Goal: Task Accomplishment & Management: Complete application form

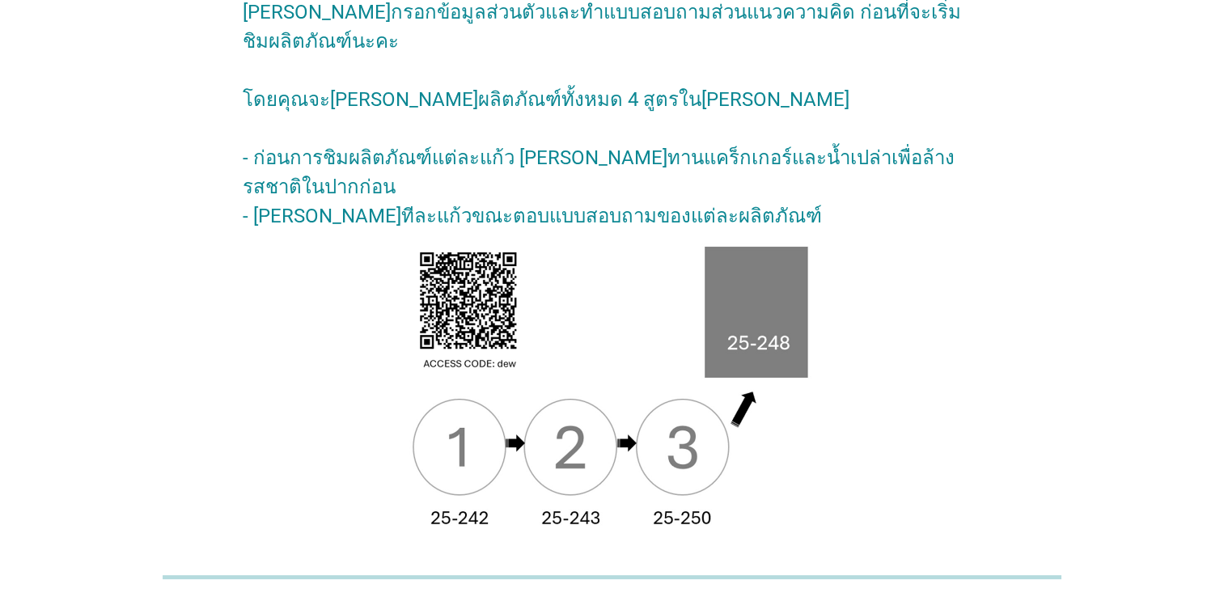
scroll to position [179, 0]
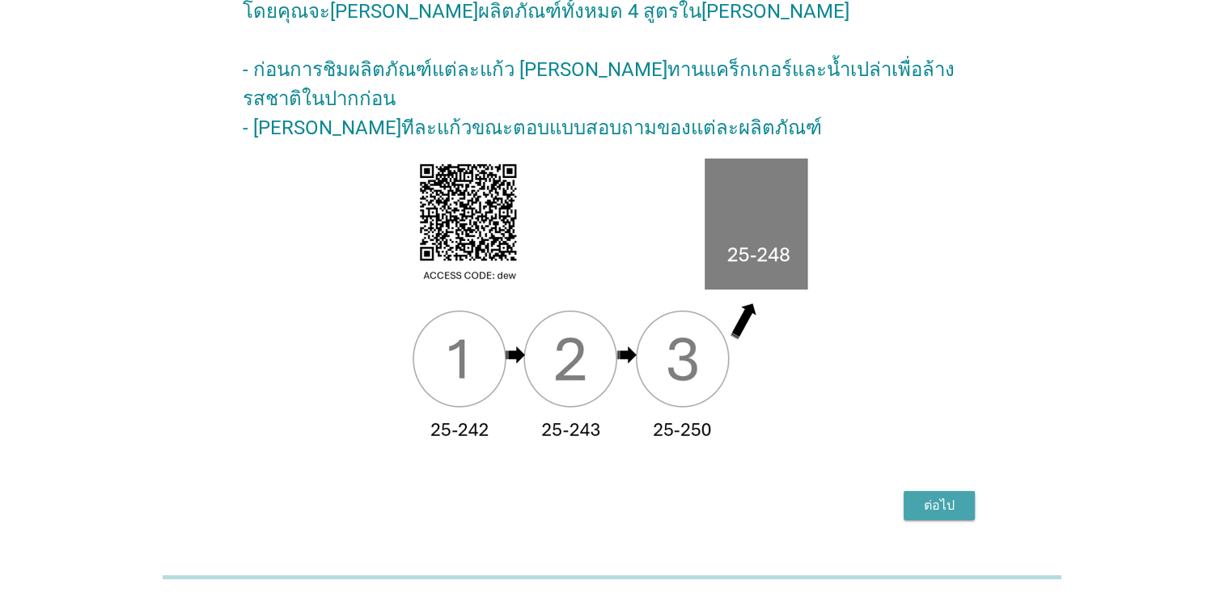
click at [942, 496] on div "ต่อไป" at bounding box center [939, 505] width 45 height 19
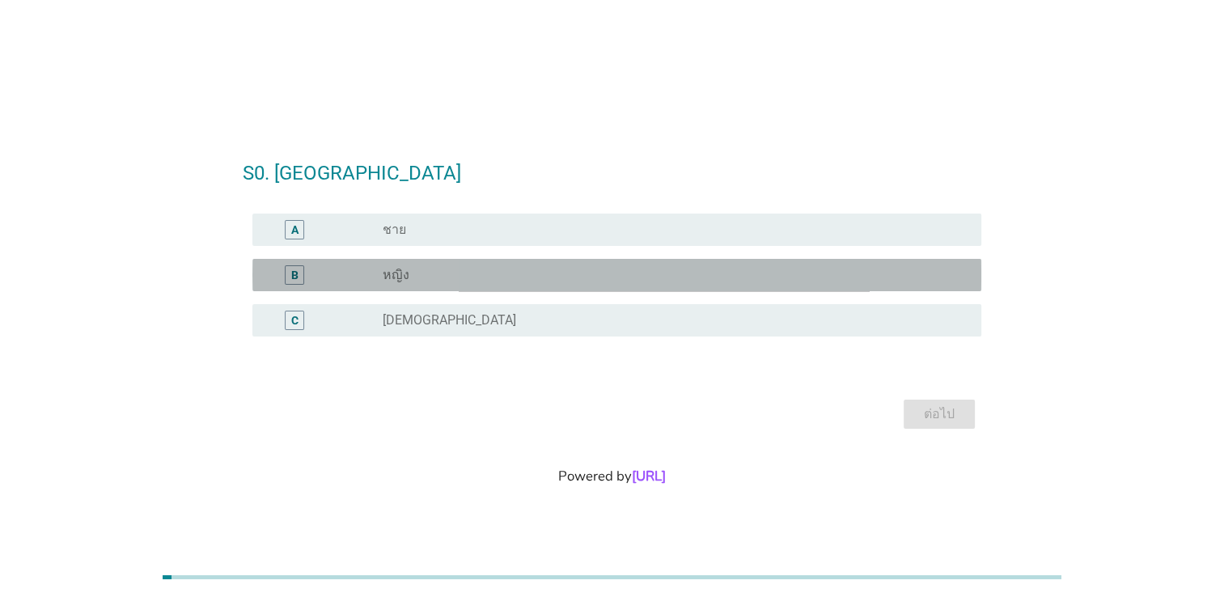
click at [405, 273] on label "หญิง" at bounding box center [396, 275] width 27 height 16
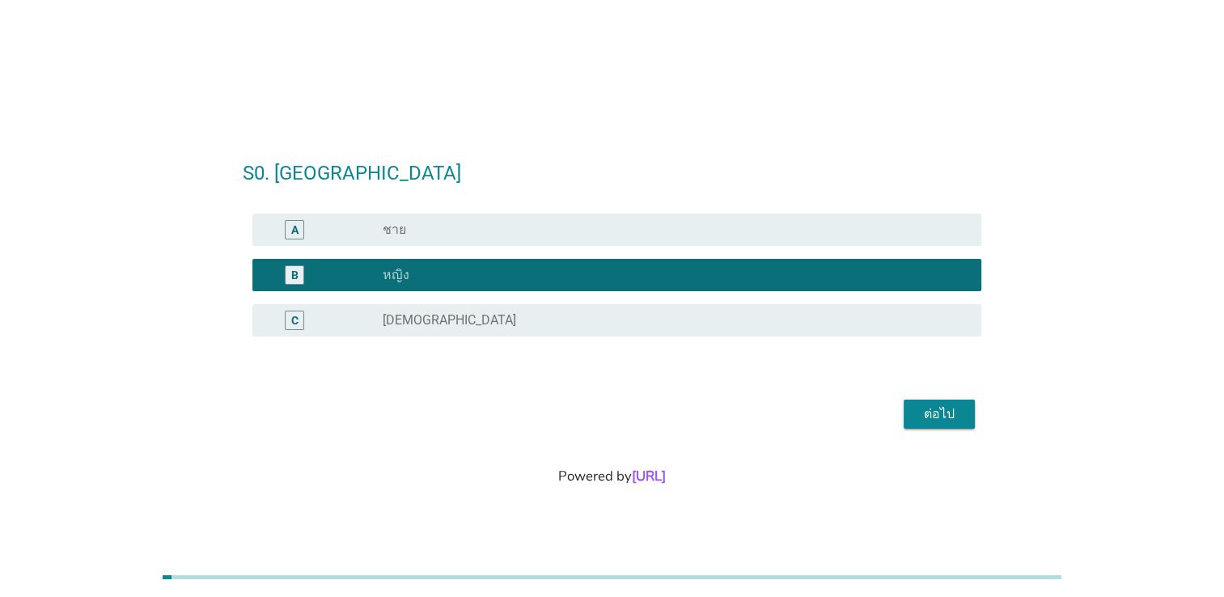
click at [947, 422] on div "ต่อไป" at bounding box center [939, 413] width 45 height 19
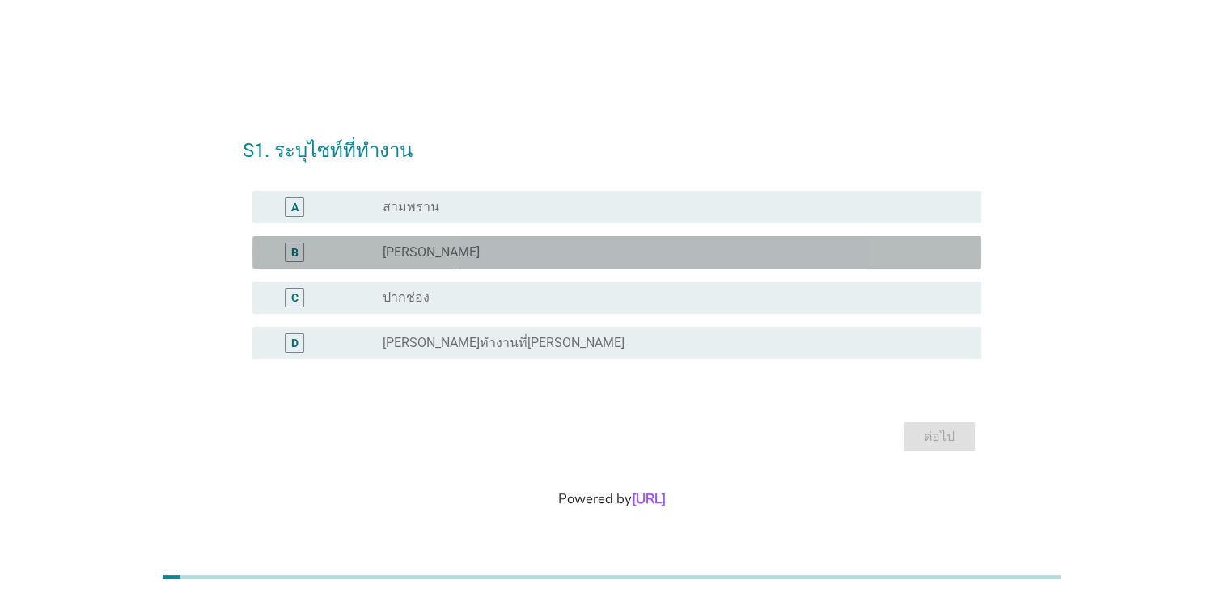
click at [402, 250] on label "[PERSON_NAME]" at bounding box center [431, 252] width 97 height 16
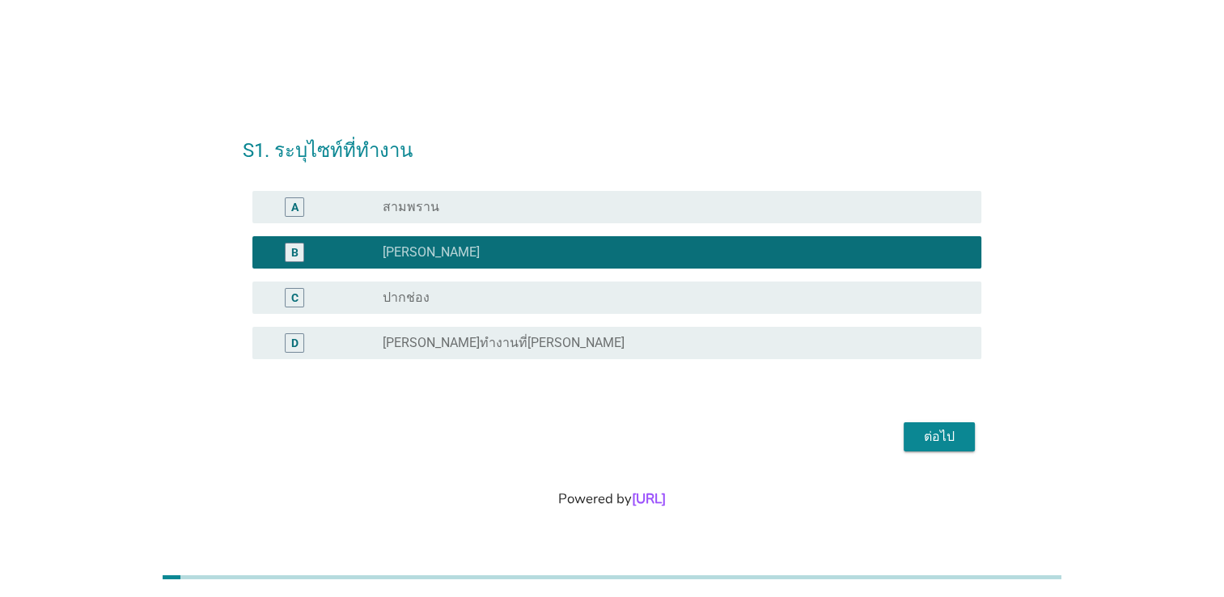
click at [962, 444] on button "ต่อไป" at bounding box center [939, 436] width 71 height 29
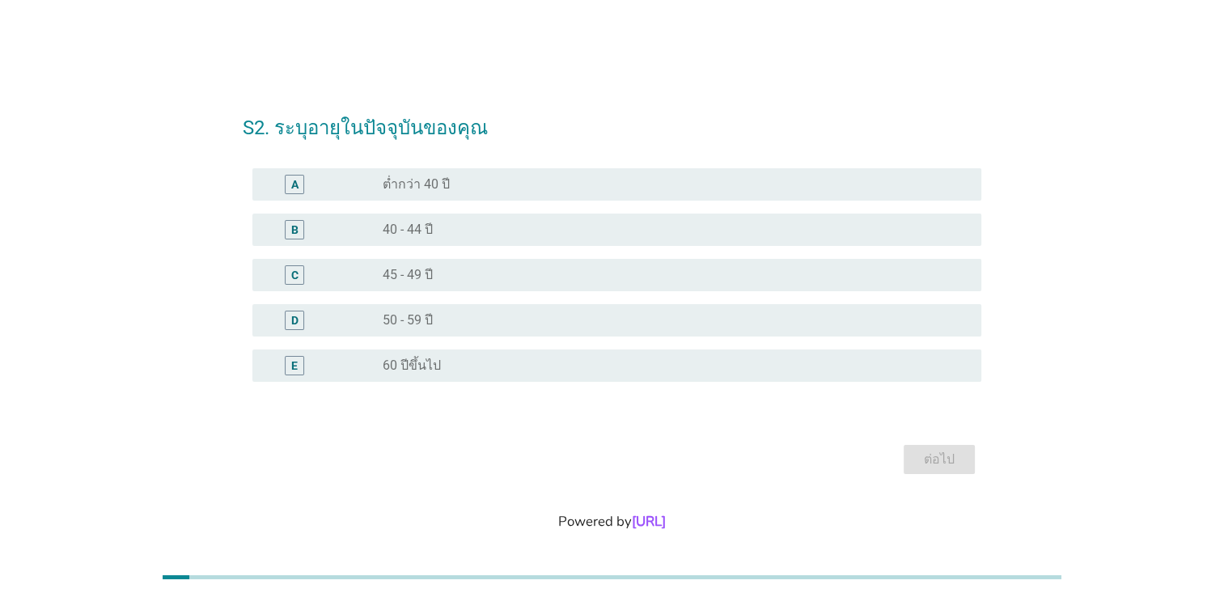
click at [403, 320] on label "50 - 59 ปี" at bounding box center [408, 320] width 50 height 16
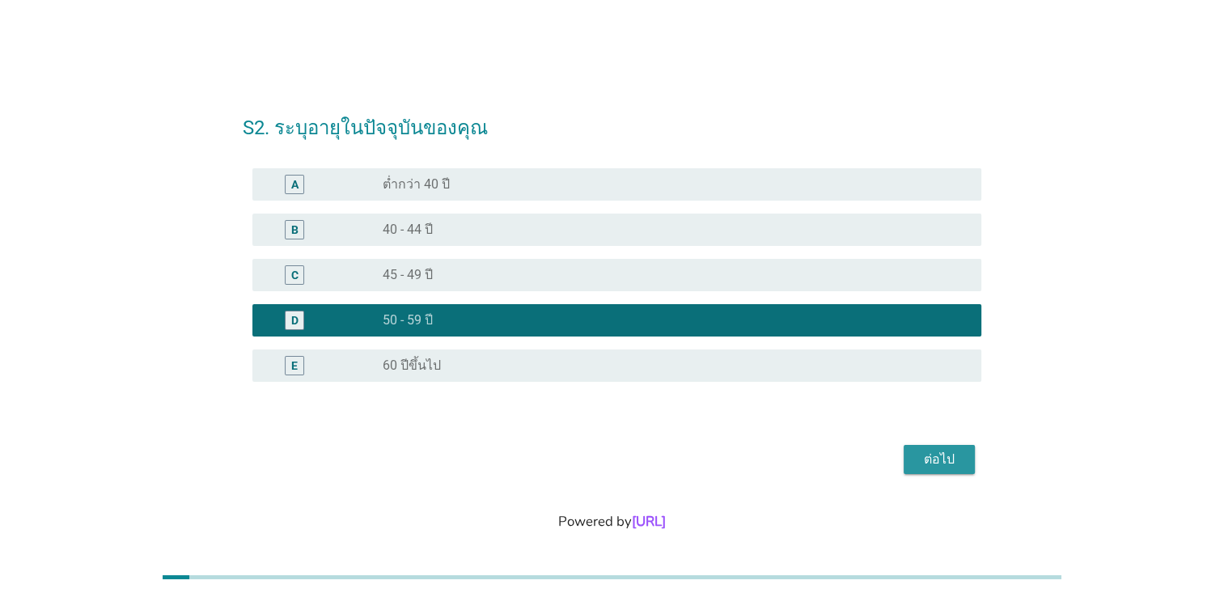
click at [950, 461] on div "ต่อไป" at bounding box center [939, 459] width 45 height 19
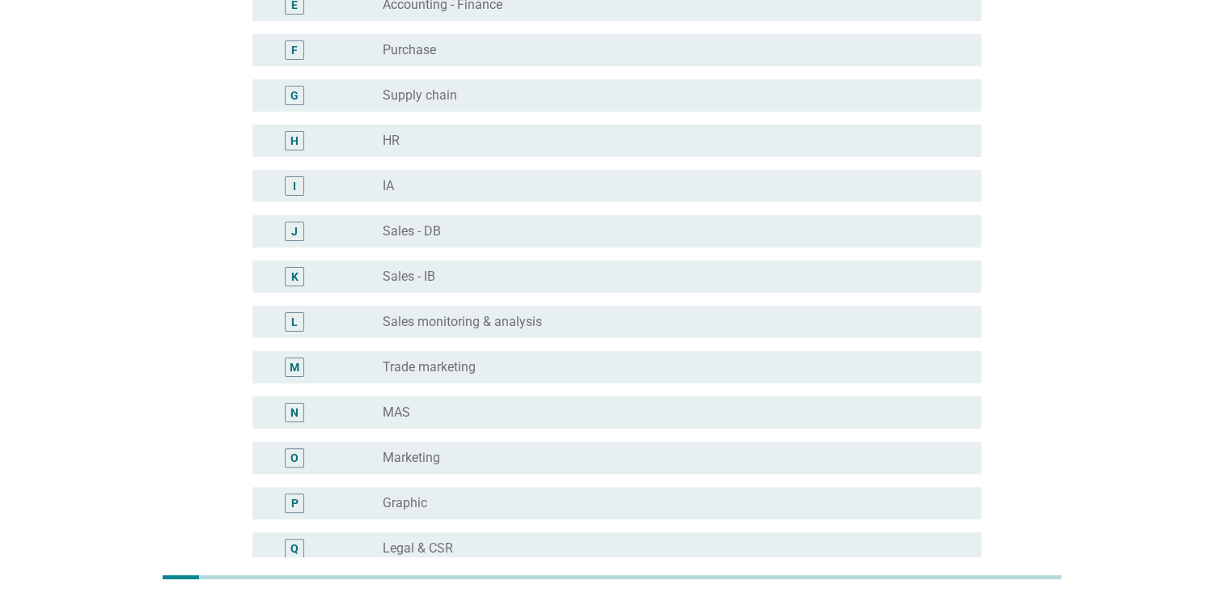
scroll to position [404, 0]
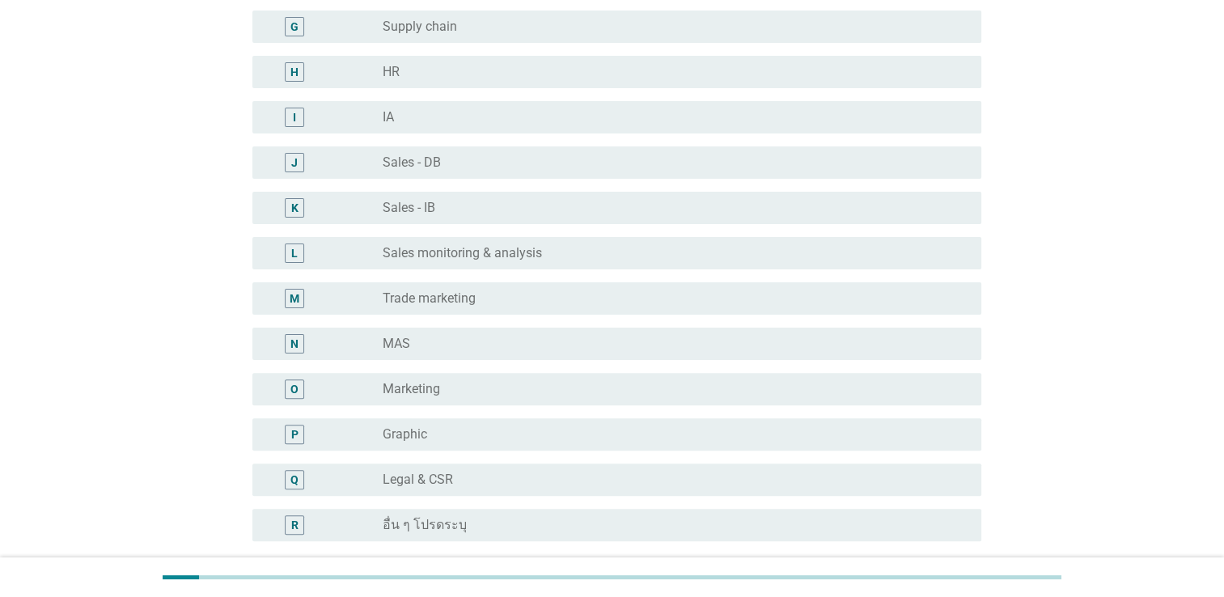
click at [493, 253] on label "Sales monitoring & analysis" at bounding box center [462, 253] width 159 height 16
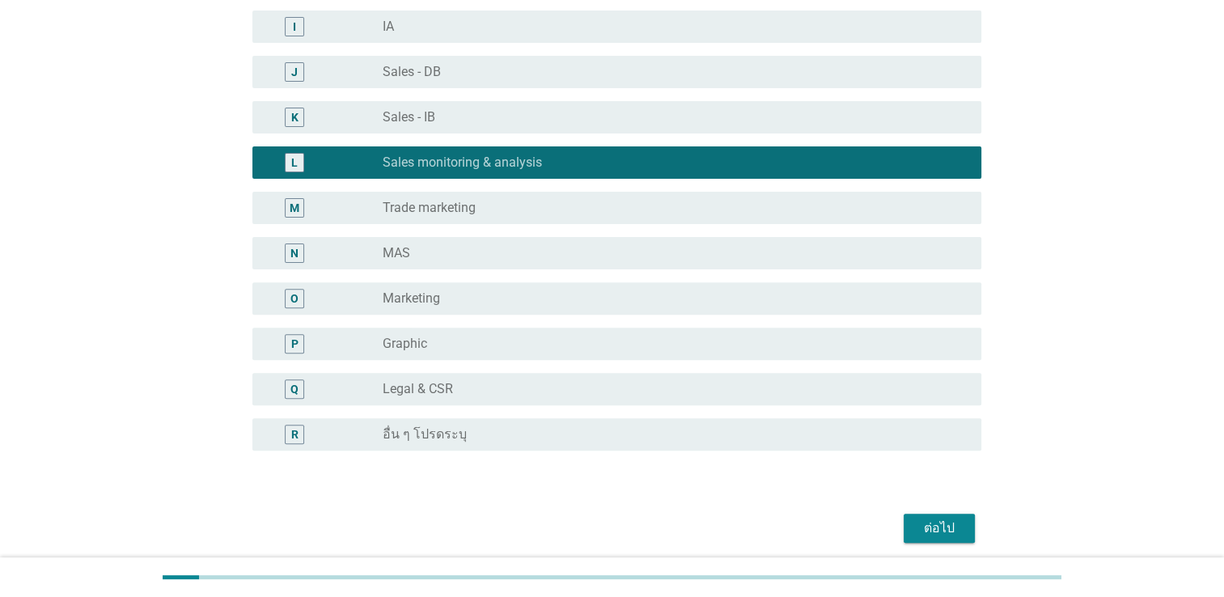
scroll to position [576, 0]
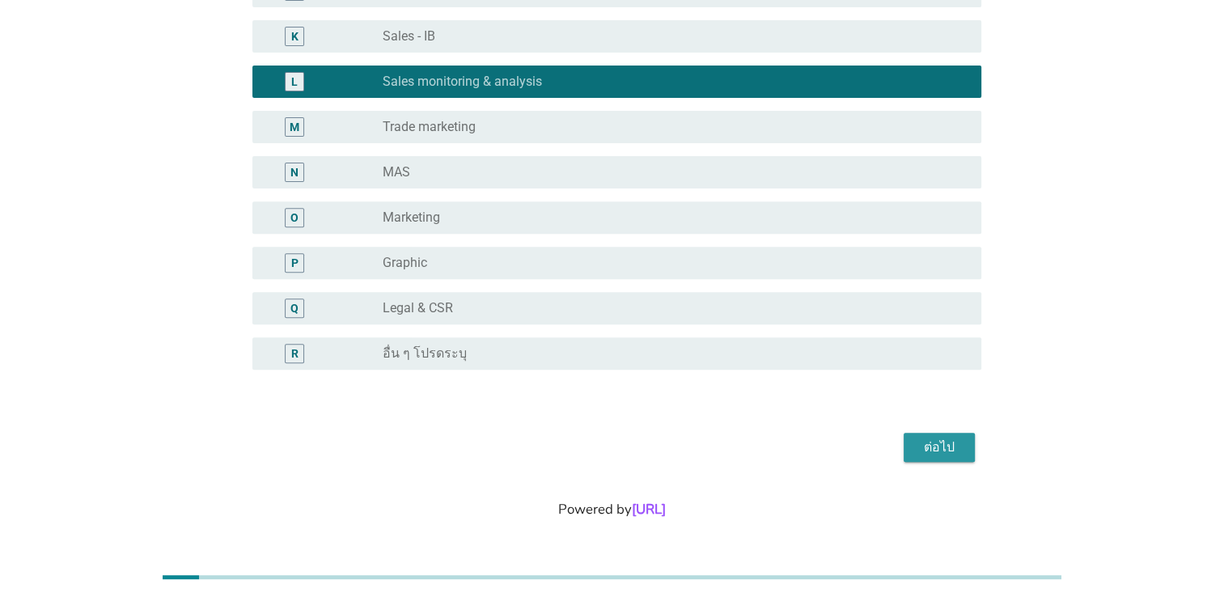
click at [947, 444] on div "ต่อไป" at bounding box center [939, 447] width 45 height 19
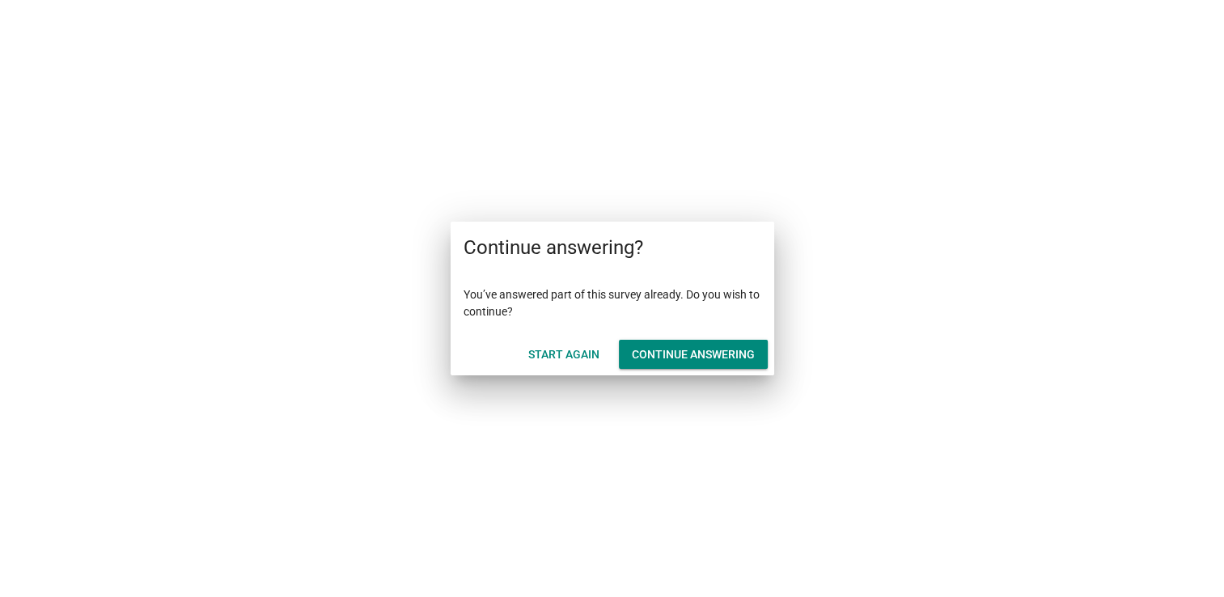
click at [729, 354] on div "Continue answering" at bounding box center [693, 354] width 123 height 17
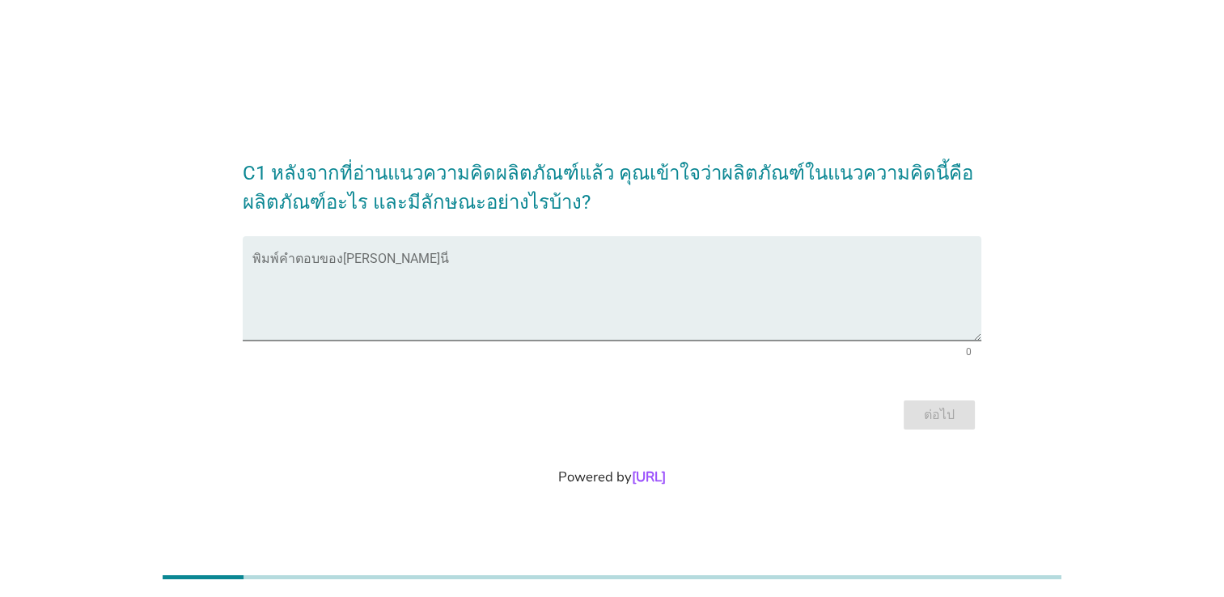
click at [1104, 357] on div "C1 หลังจากที่อ่านแนวความคิดผลิตภัณฑ์แล้ว คุณเข้าใจว่าผลิตภัณฑ์ในแนวความคิดนี้คื…" at bounding box center [612, 288] width 1146 height 318
drag, startPoint x: 802, startPoint y: 404, endPoint x: 798, endPoint y: 396, distance: 8.7
click at [802, 403] on div "ต่อไป" at bounding box center [612, 415] width 739 height 39
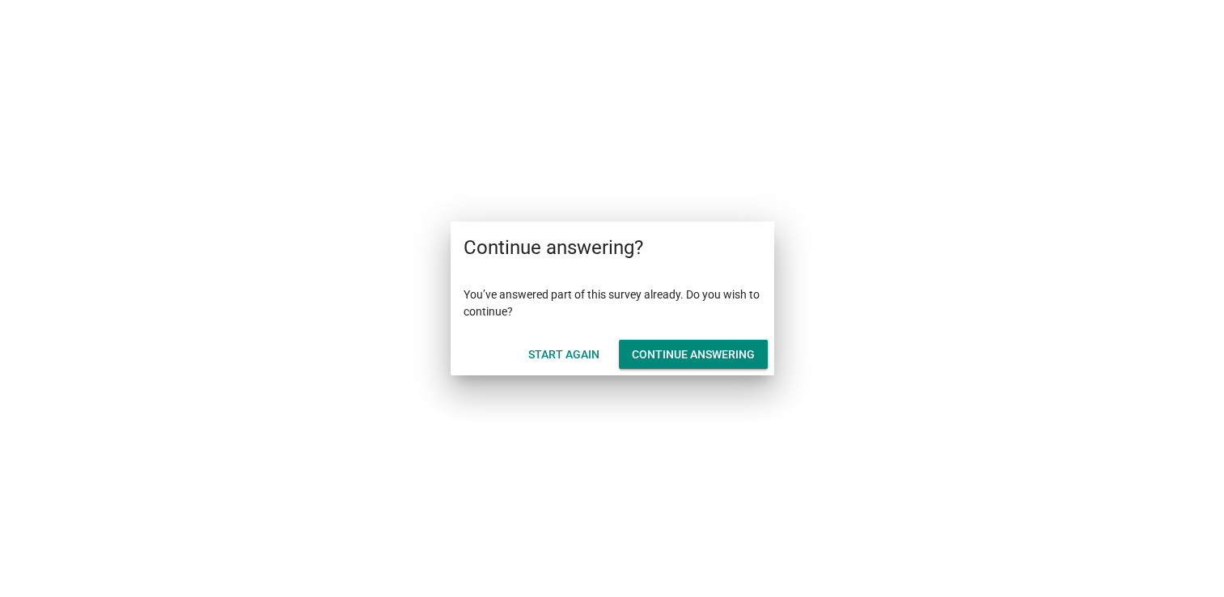
click at [942, 420] on div at bounding box center [612, 298] width 1224 height 597
click at [1090, 290] on div at bounding box center [612, 298] width 1224 height 597
click at [569, 367] on button "Start Again" at bounding box center [563, 354] width 97 height 29
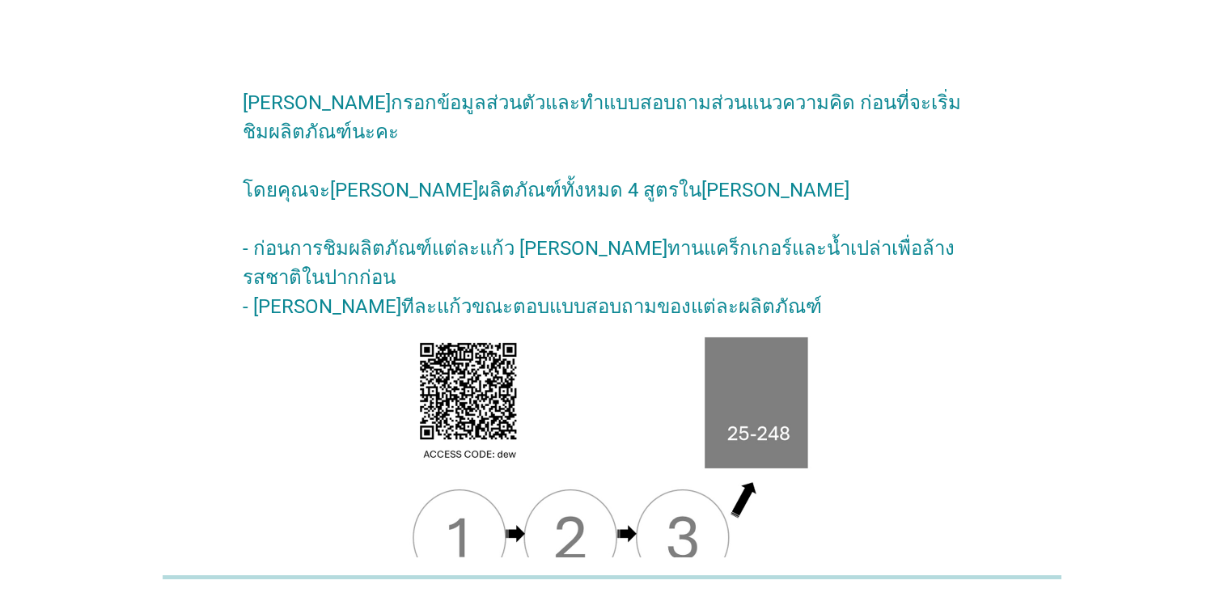
scroll to position [179, 0]
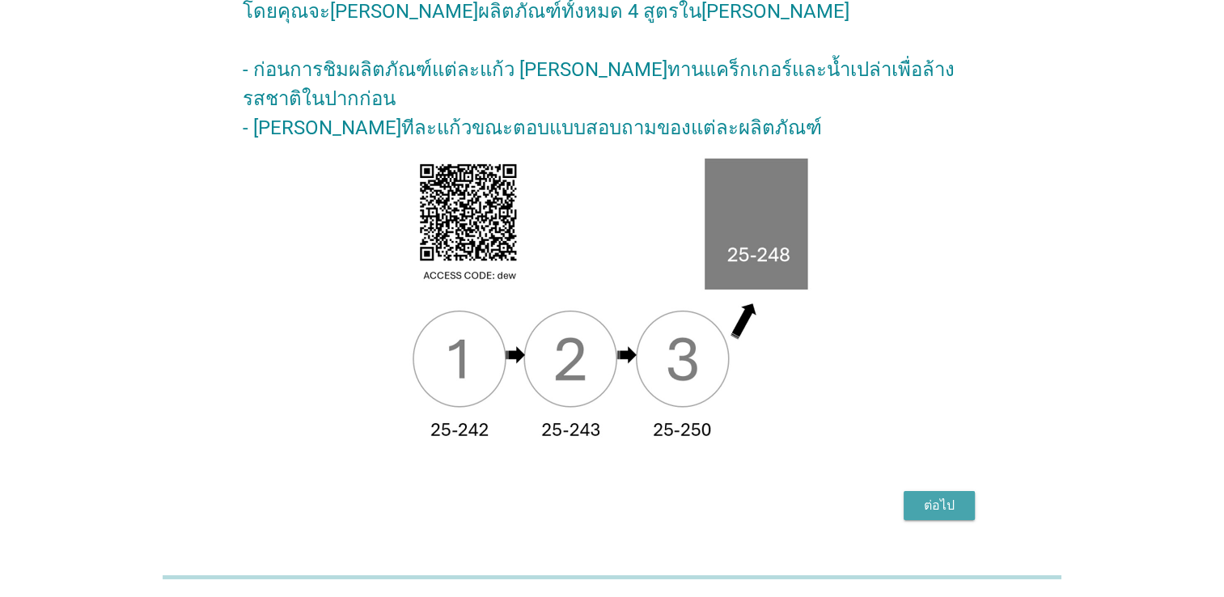
click at [958, 496] on div "ต่อไป" at bounding box center [939, 505] width 45 height 19
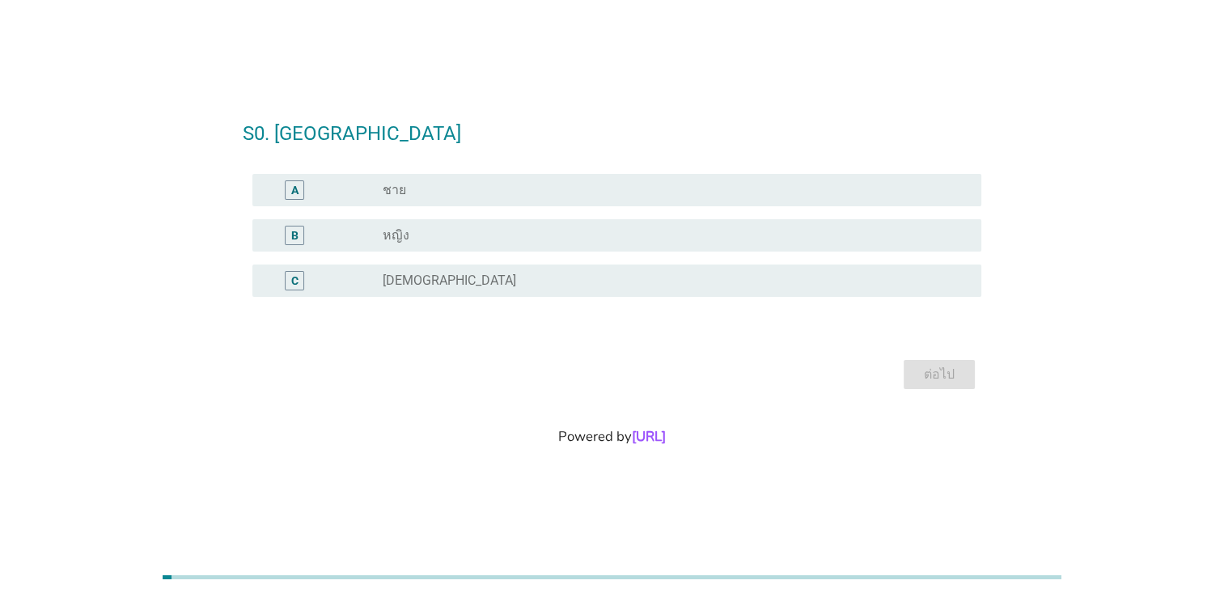
scroll to position [0, 0]
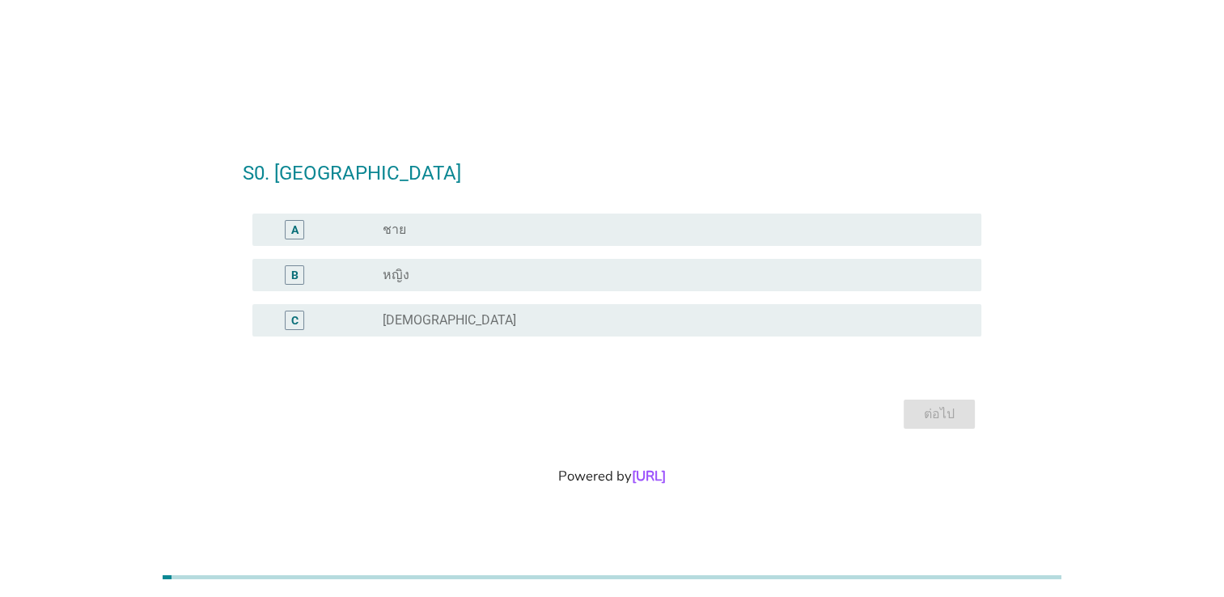
click at [413, 267] on div "radio_button_unchecked หญิง" at bounding box center [669, 275] width 573 height 16
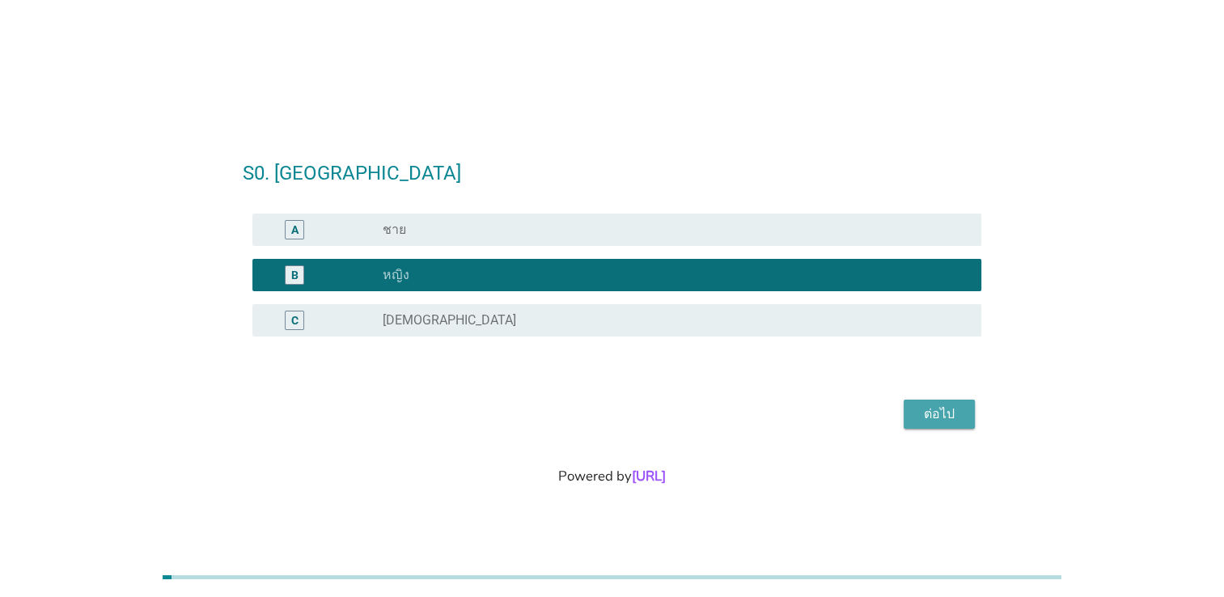
click at [962, 419] on button "ต่อไป" at bounding box center [939, 414] width 71 height 29
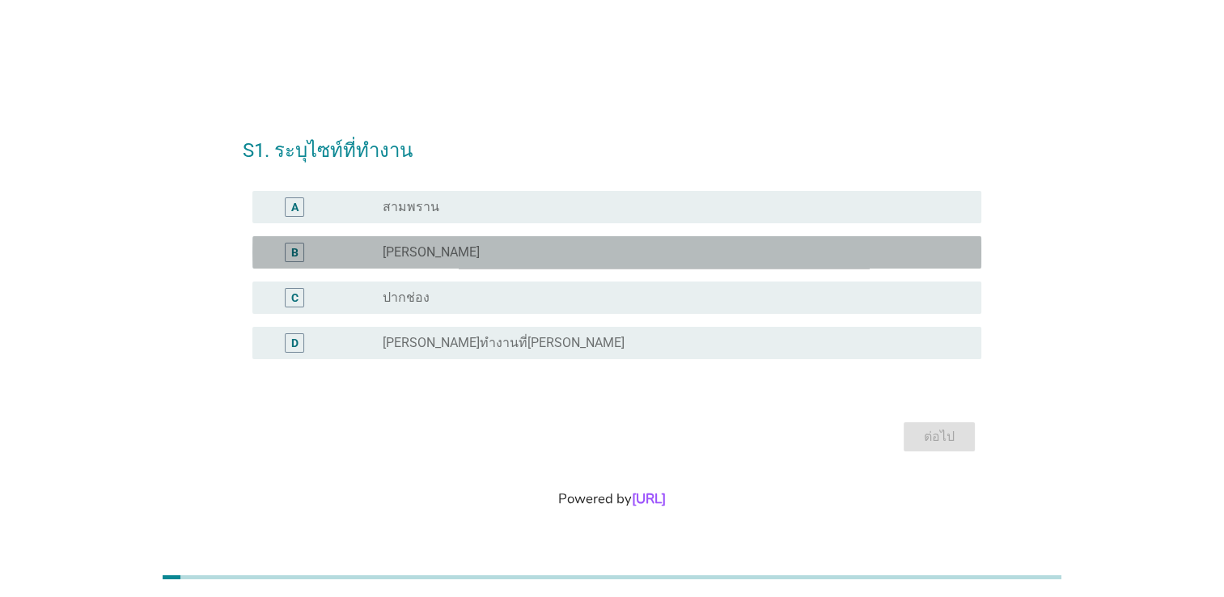
click at [425, 248] on div "radio_button_unchecked [PERSON_NAME]" at bounding box center [669, 252] width 573 height 16
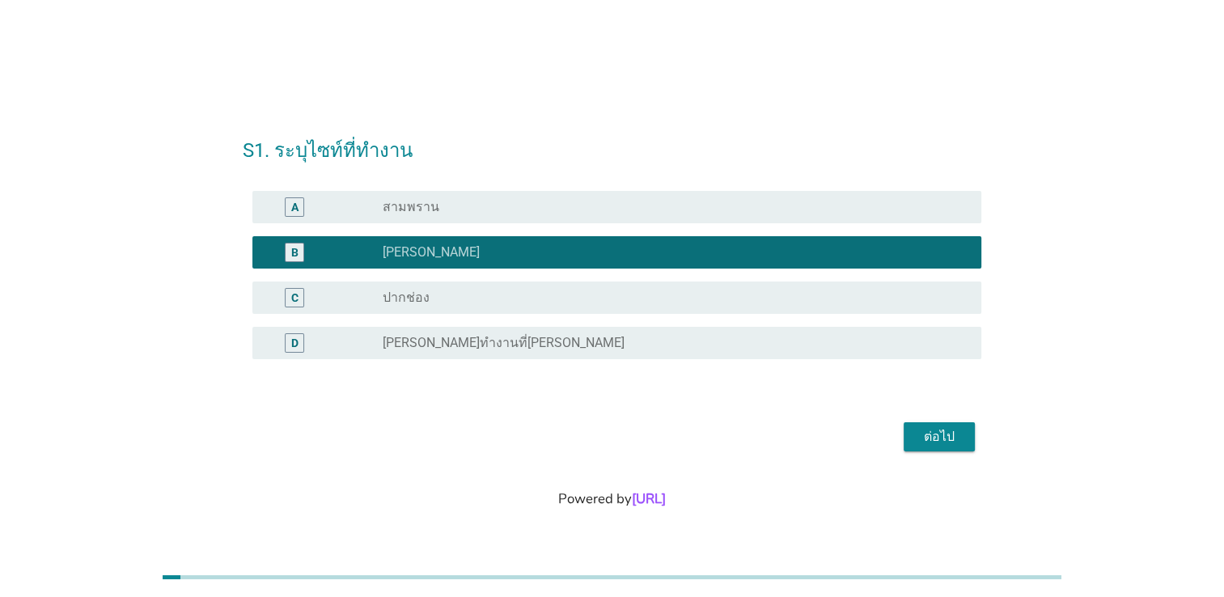
click at [946, 438] on div "ต่อไป" at bounding box center [939, 436] width 45 height 19
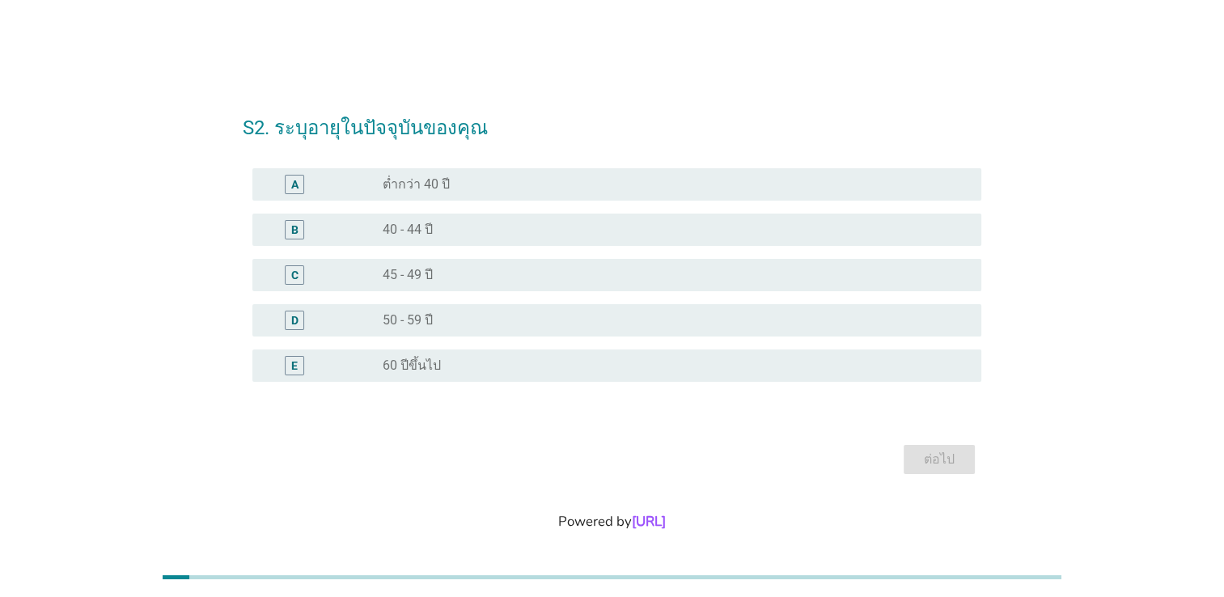
click at [460, 319] on div "radio_button_unchecked 50 - 59 ปี" at bounding box center [669, 320] width 573 height 16
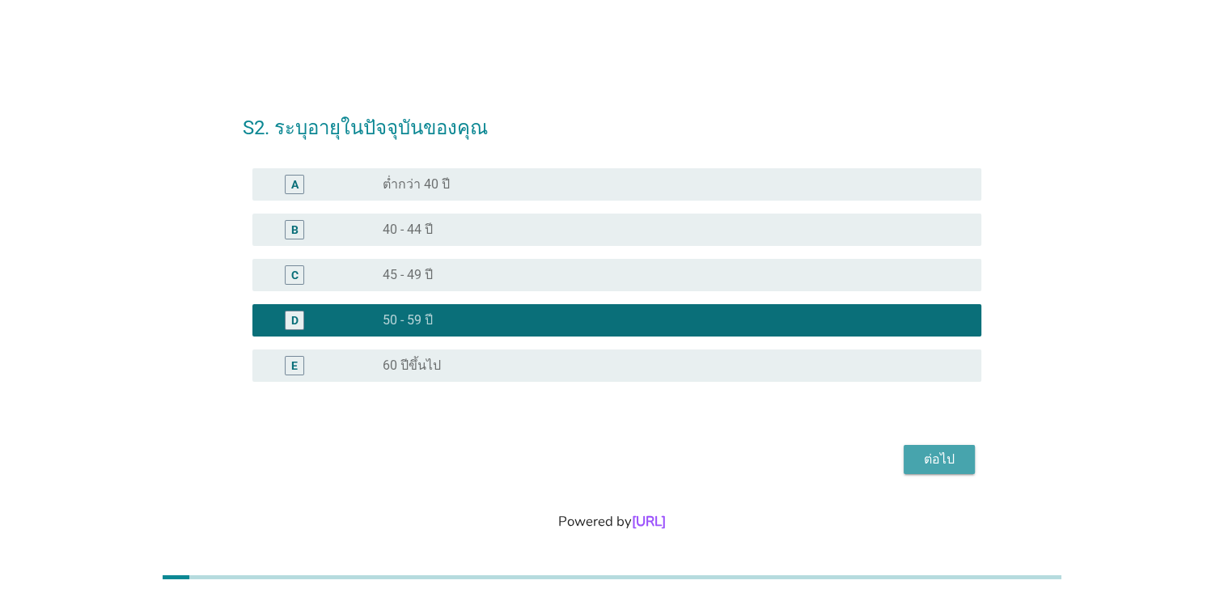
click at [945, 461] on div "ต่อไป" at bounding box center [939, 459] width 45 height 19
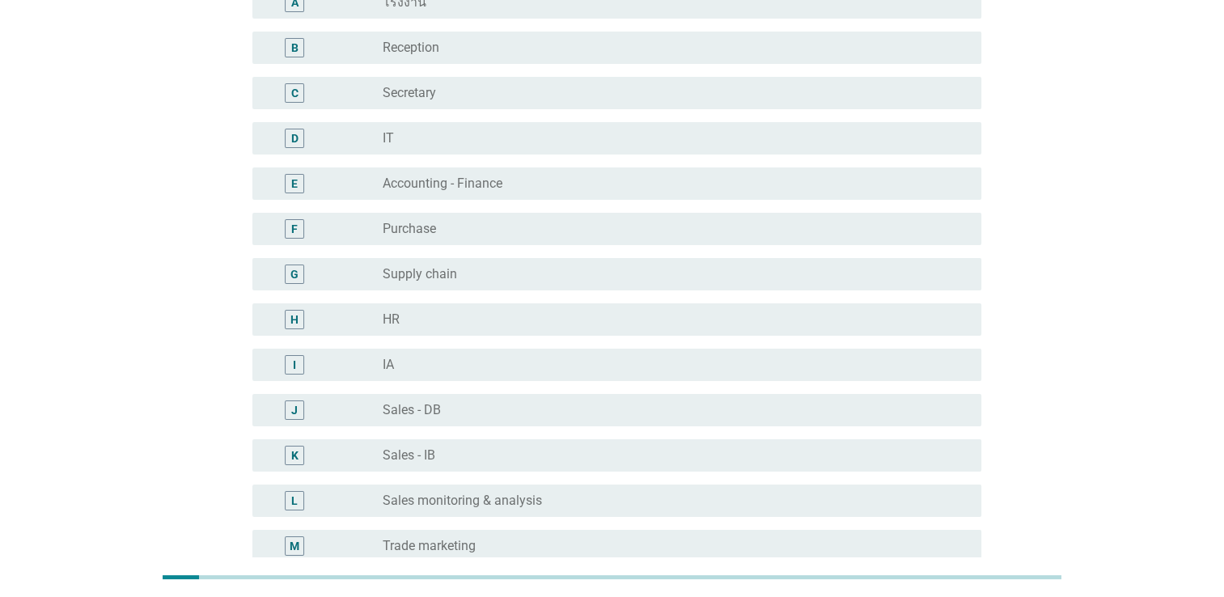
scroll to position [485, 0]
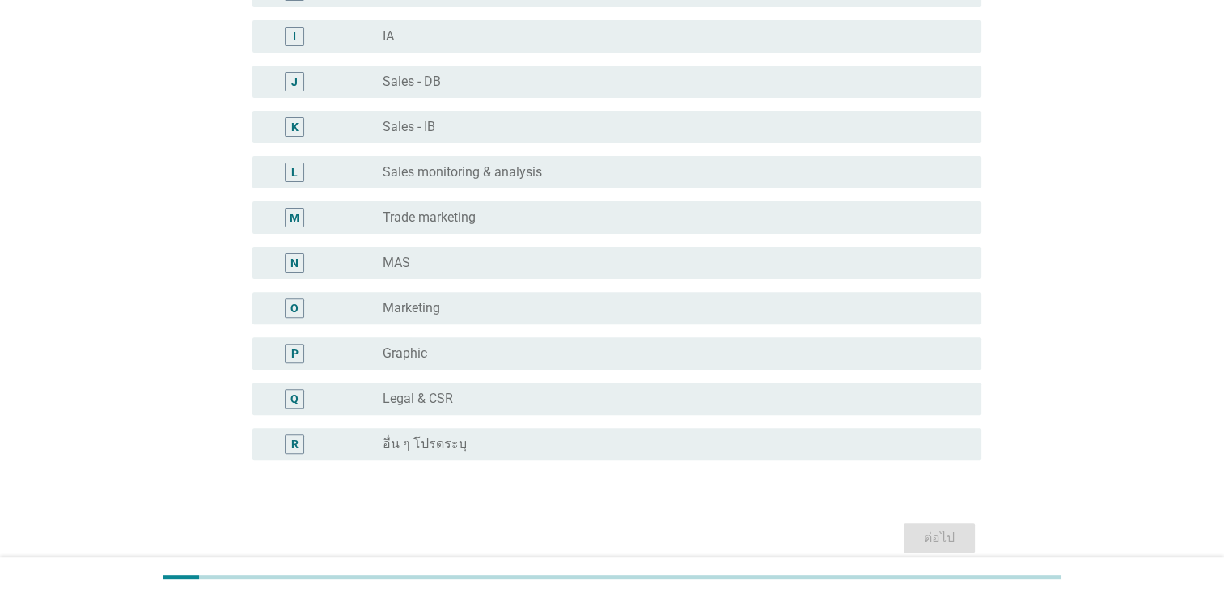
click at [478, 174] on label "Sales monitoring & analysis" at bounding box center [462, 172] width 159 height 16
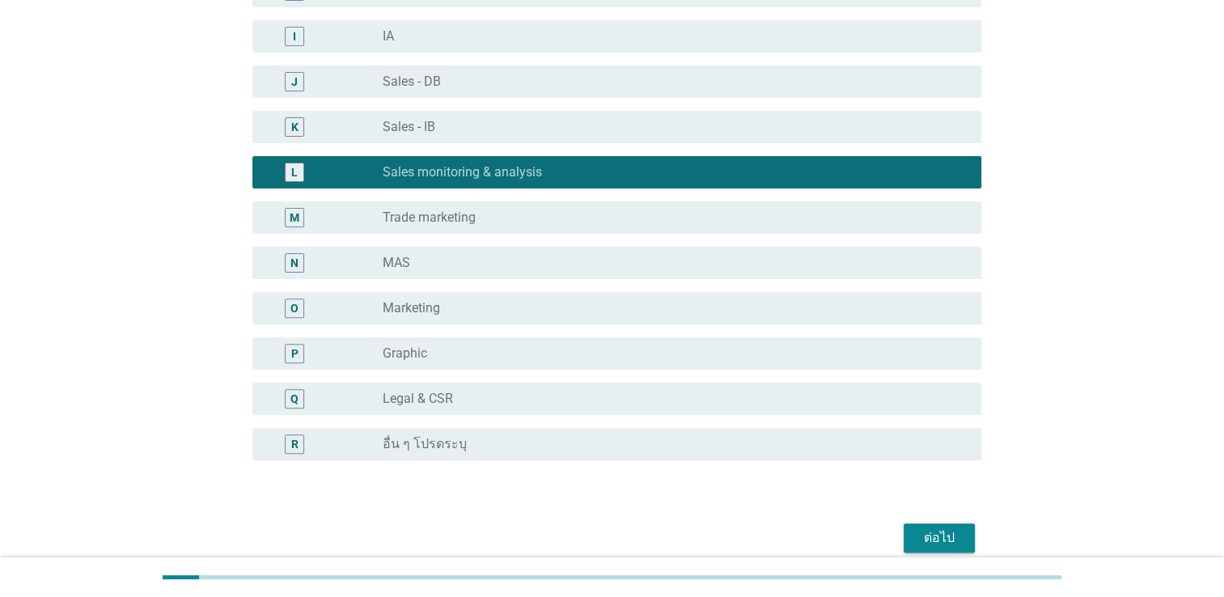
click at [942, 544] on div "ต่อไป" at bounding box center [939, 537] width 45 height 19
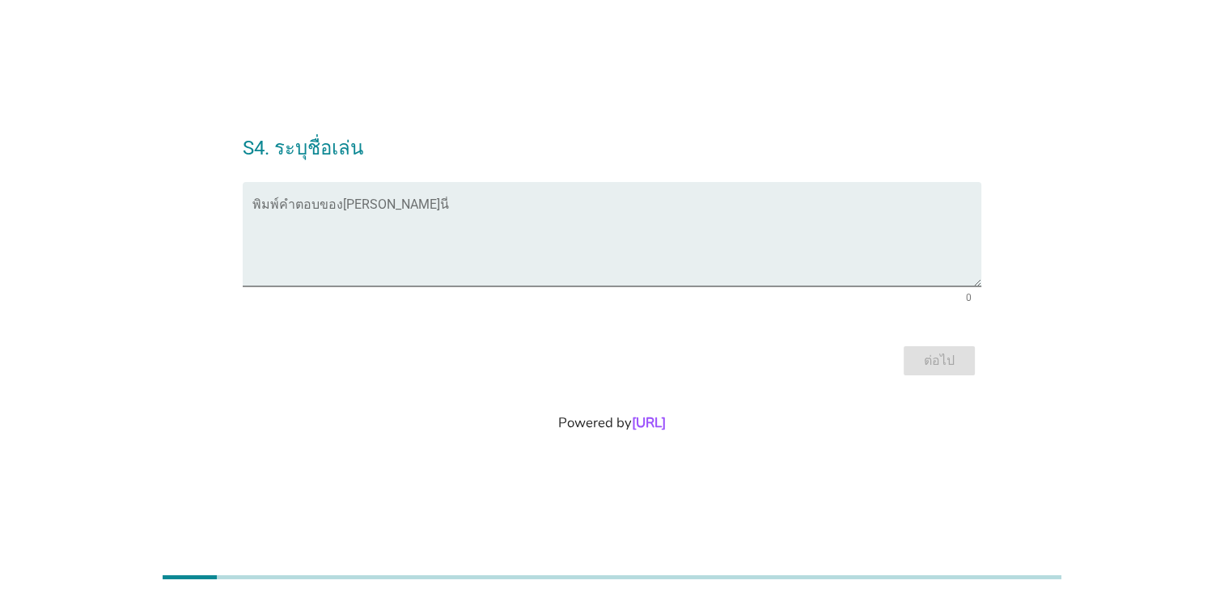
scroll to position [0, 0]
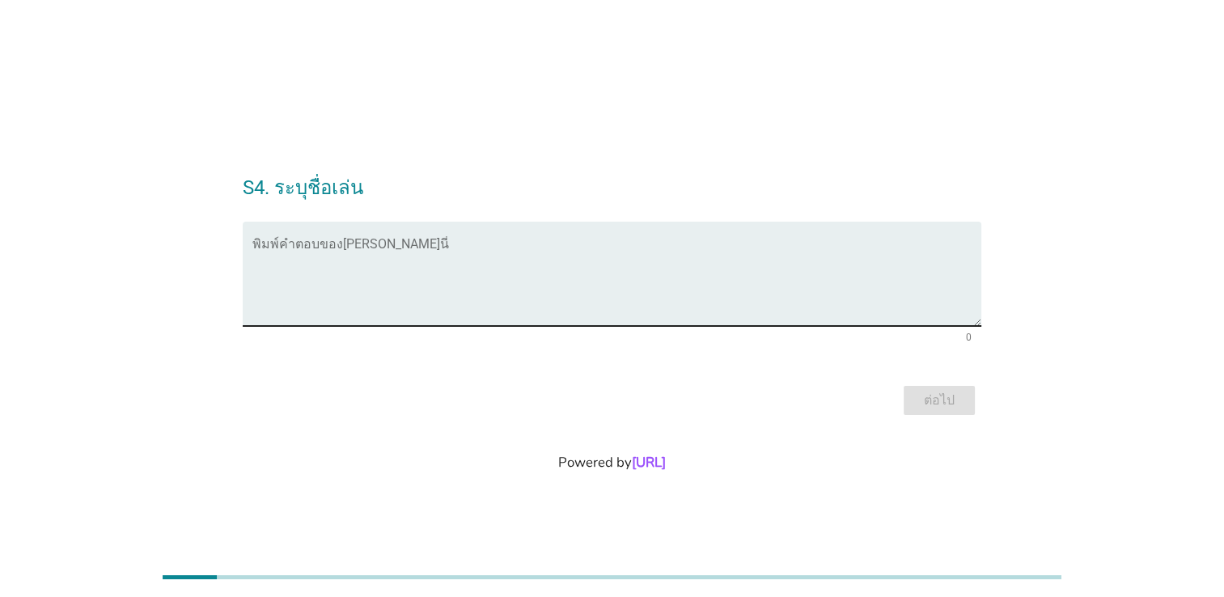
click at [321, 270] on textarea "พิมพ์คำตอบของคุณ ที่นี่" at bounding box center [616, 283] width 729 height 85
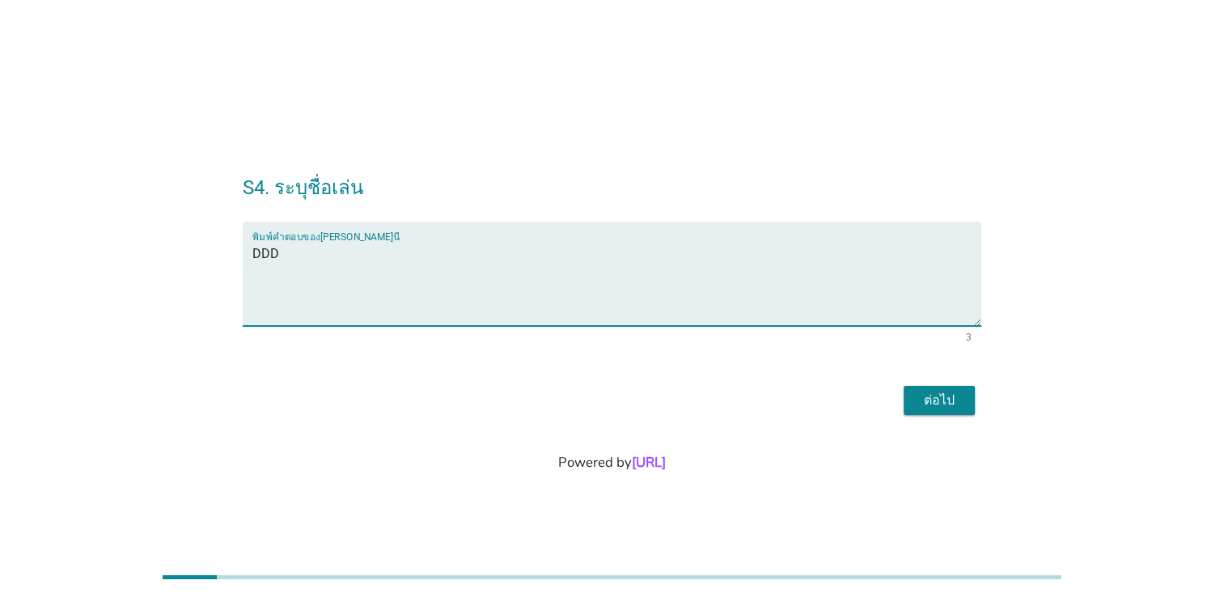
type textarea "DDD"
click at [917, 400] on div "ต่อไป" at bounding box center [939, 400] width 45 height 19
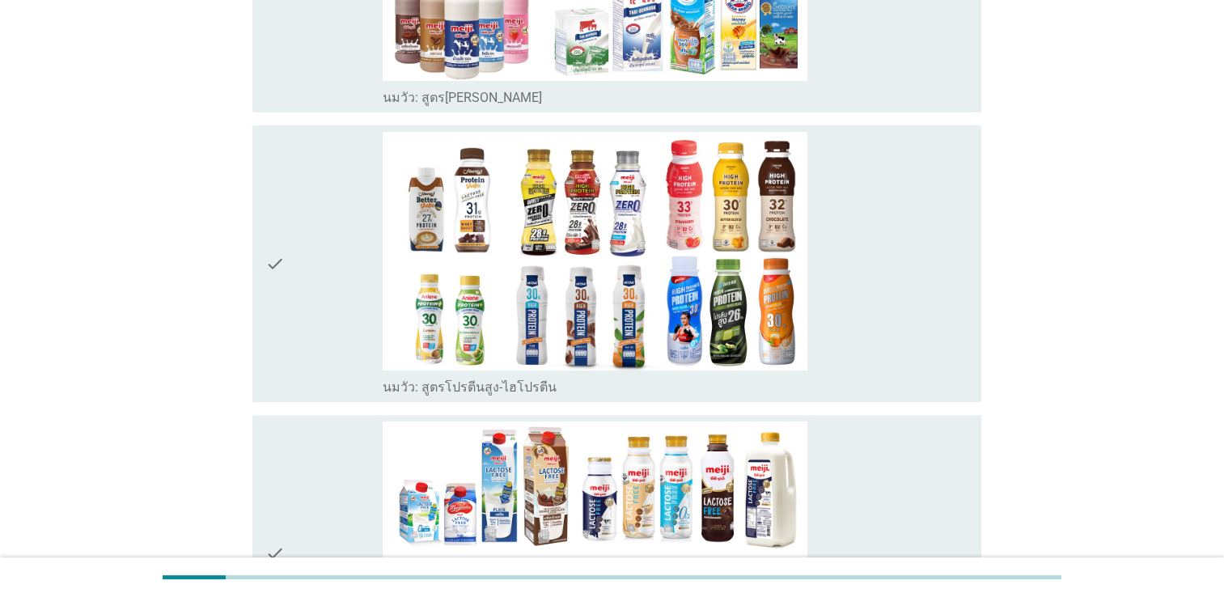
scroll to position [404, 0]
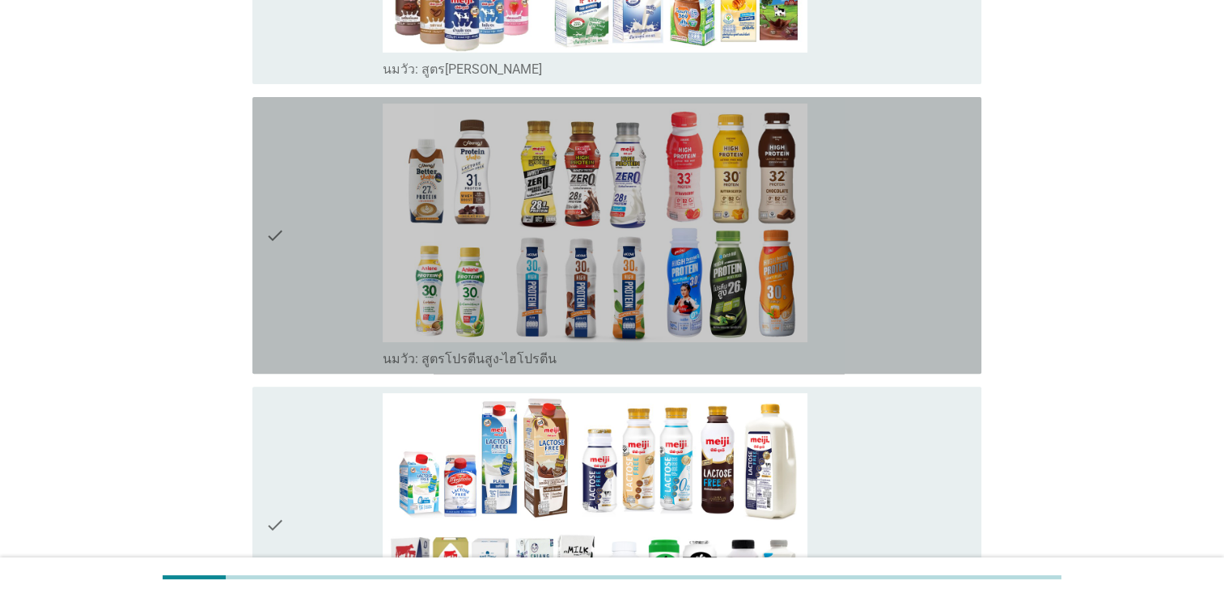
click at [270, 228] on icon "check" at bounding box center [274, 236] width 19 height 264
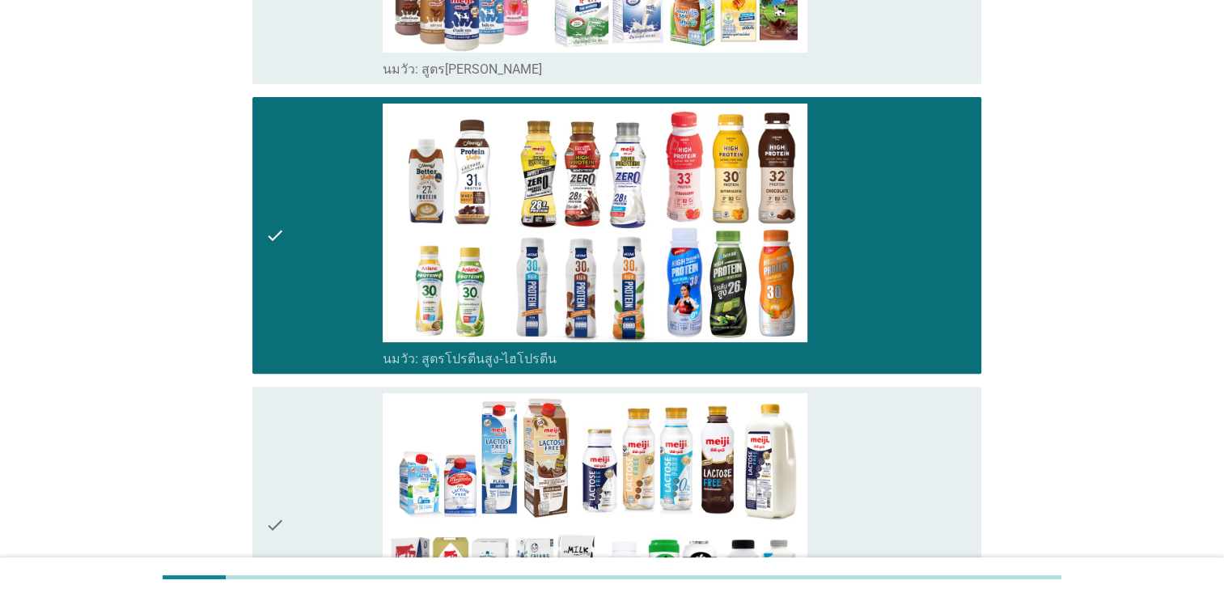
click at [265, 507] on div "check check_box_outline_blank นมวัว: สูตรแลคโตสฟรี" at bounding box center [616, 525] width 729 height 277
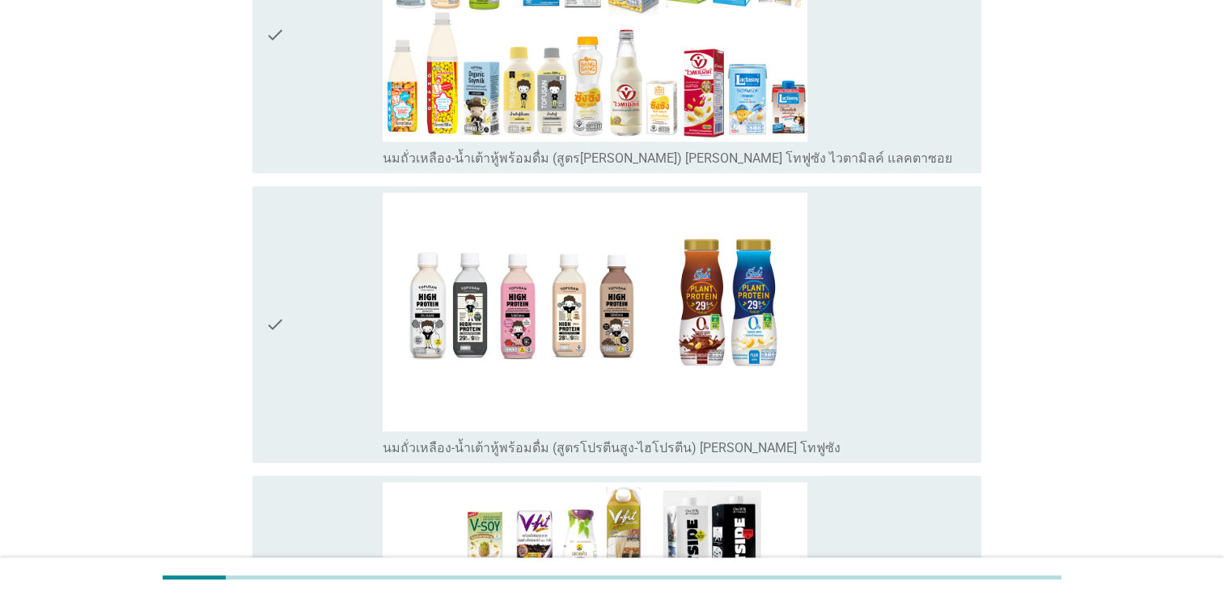
scroll to position [1780, 0]
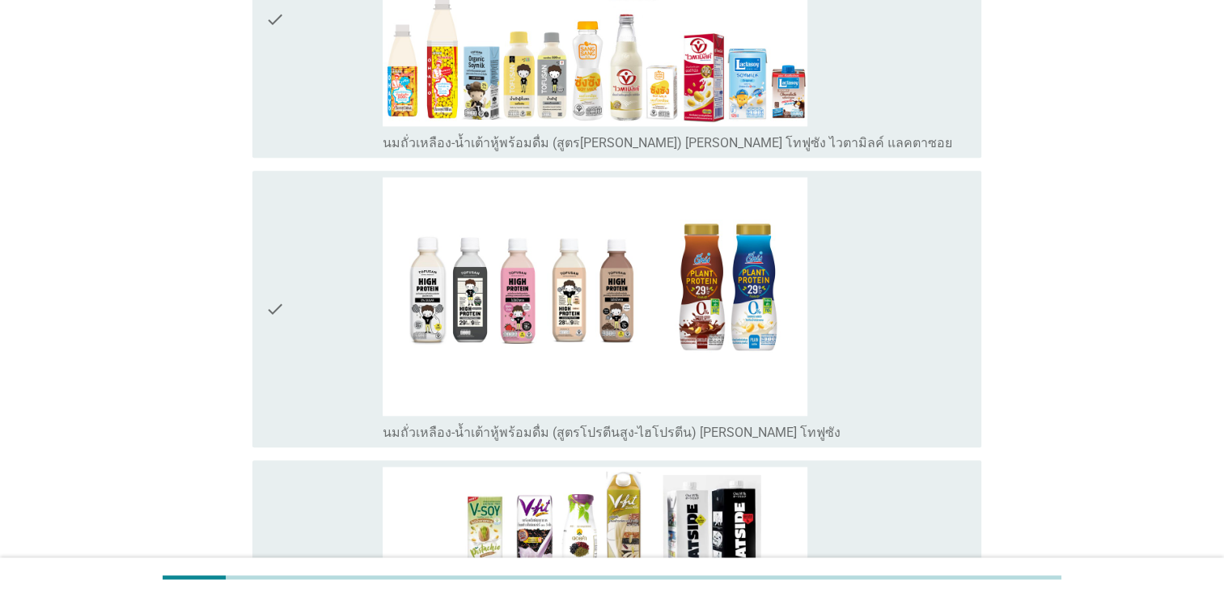
drag, startPoint x: 281, startPoint y: 320, endPoint x: 284, endPoint y: 329, distance: 9.5
click at [281, 320] on icon "check" at bounding box center [274, 309] width 19 height 264
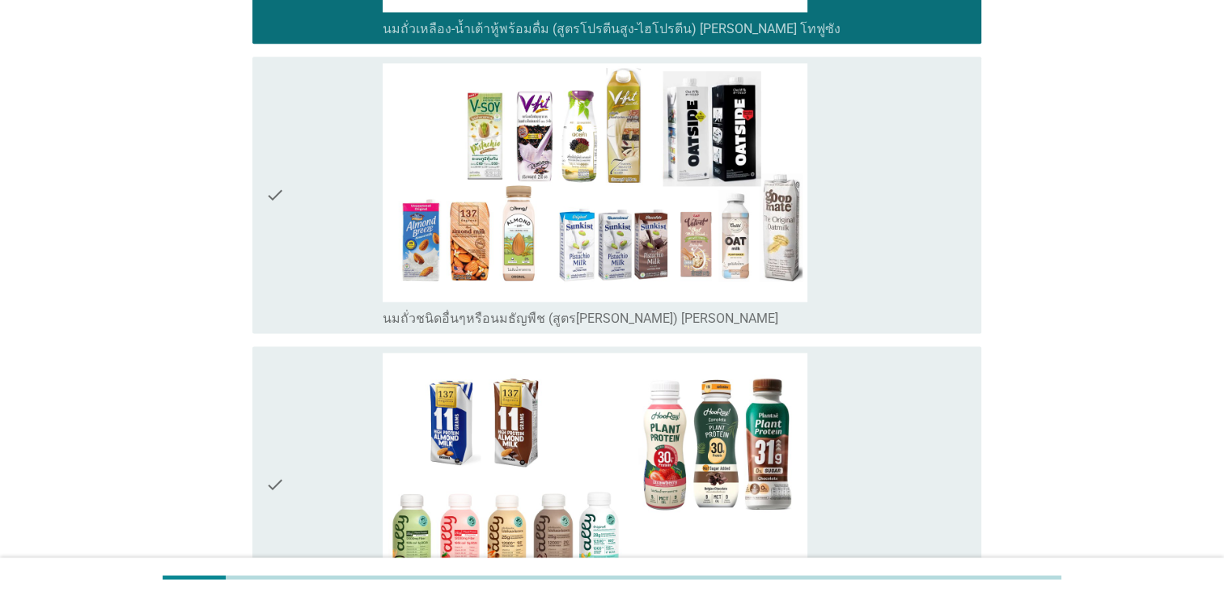
scroll to position [2184, 0]
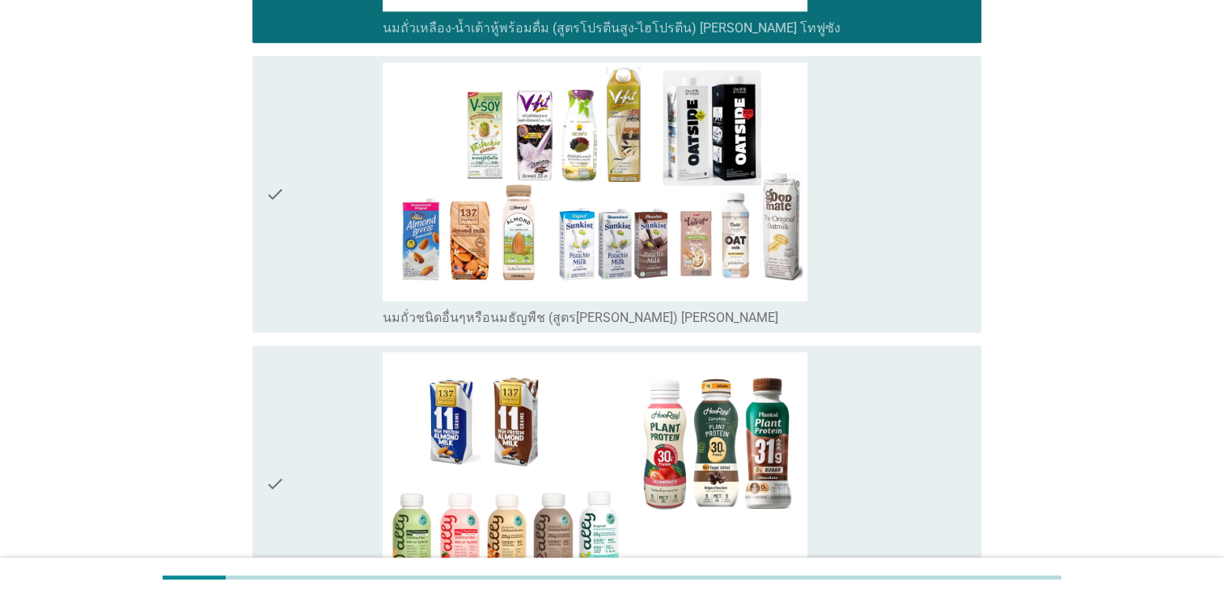
click at [308, 196] on div "check" at bounding box center [323, 194] width 117 height 264
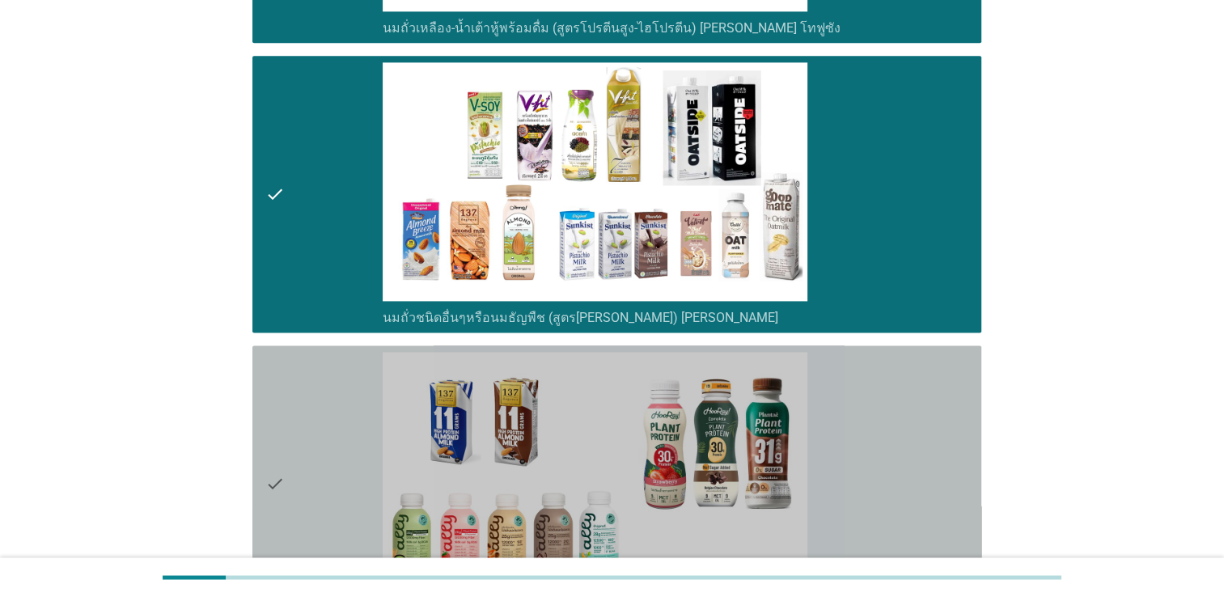
click at [294, 453] on div "check" at bounding box center [323, 484] width 117 height 264
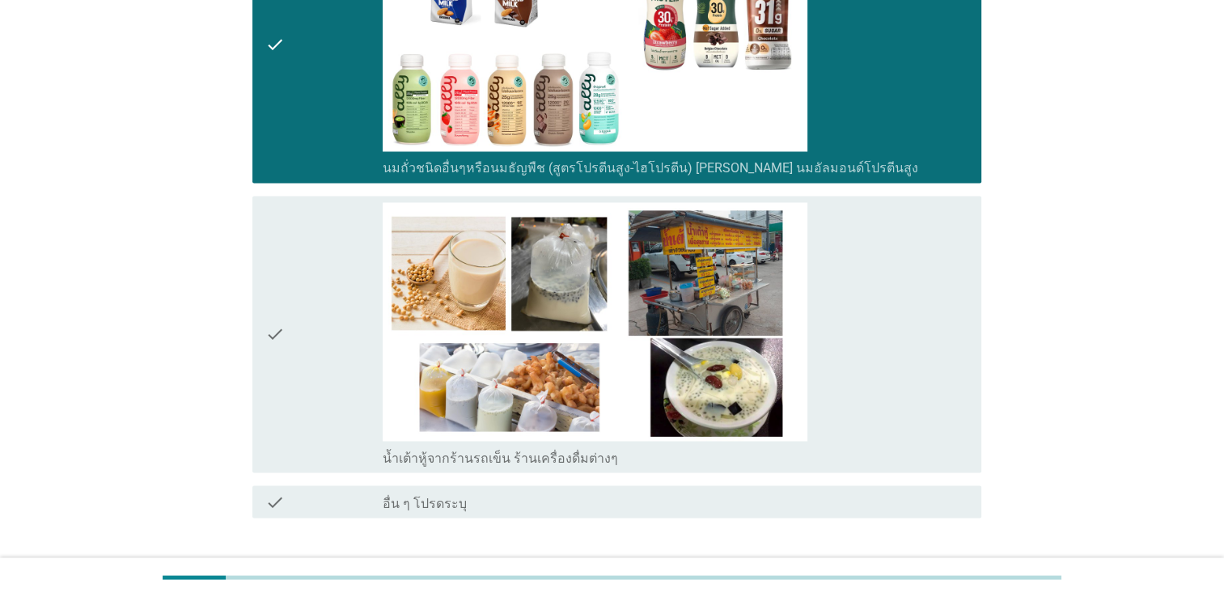
scroll to position [2669, 0]
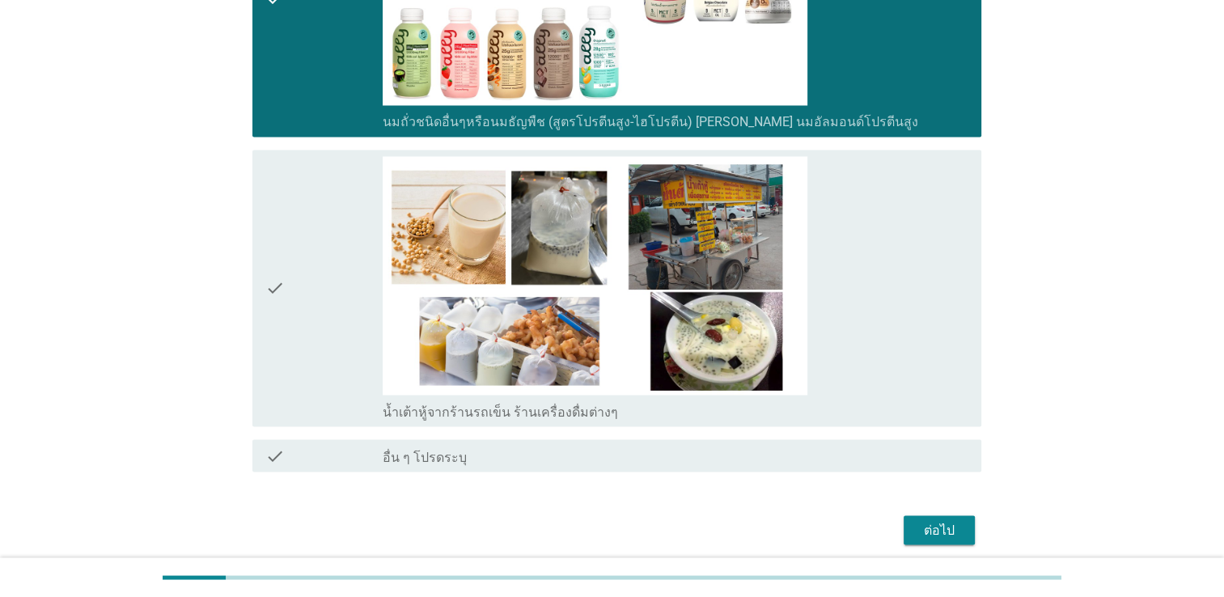
click at [938, 531] on div "ต่อไป" at bounding box center [939, 529] width 45 height 19
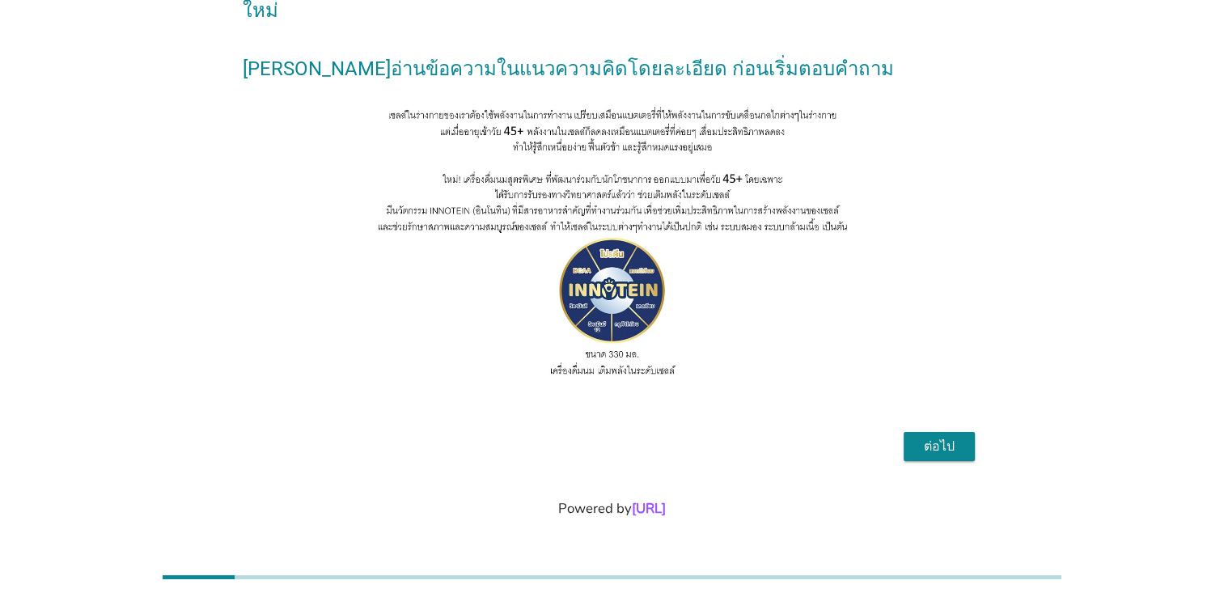
scroll to position [0, 0]
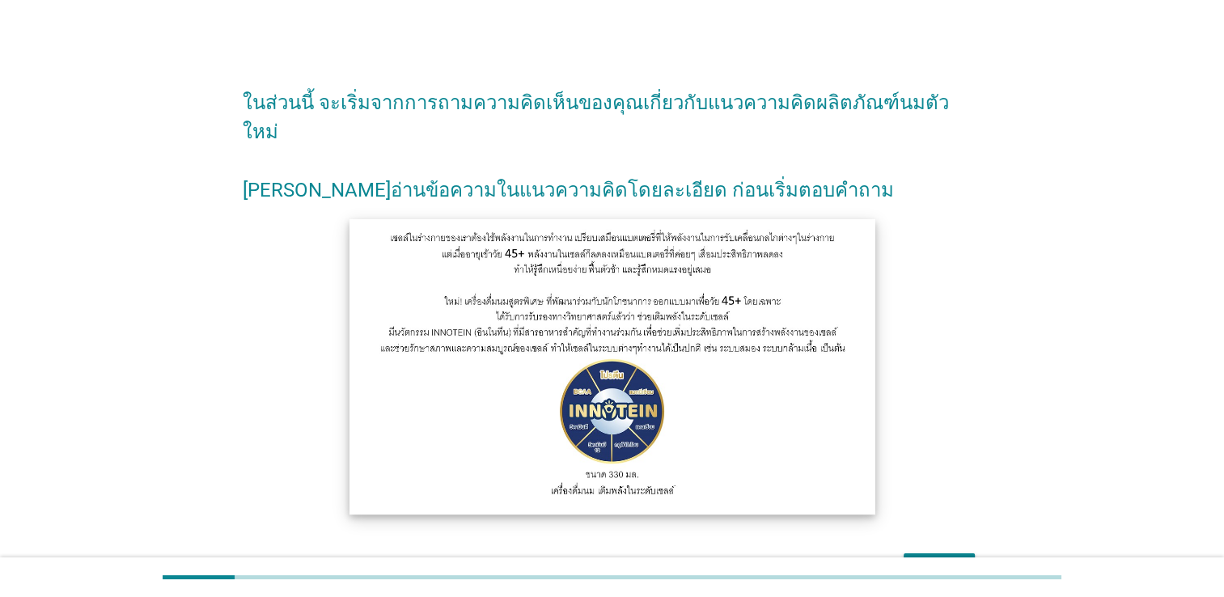
click at [768, 293] on img at bounding box center [611, 365] width 525 height 295
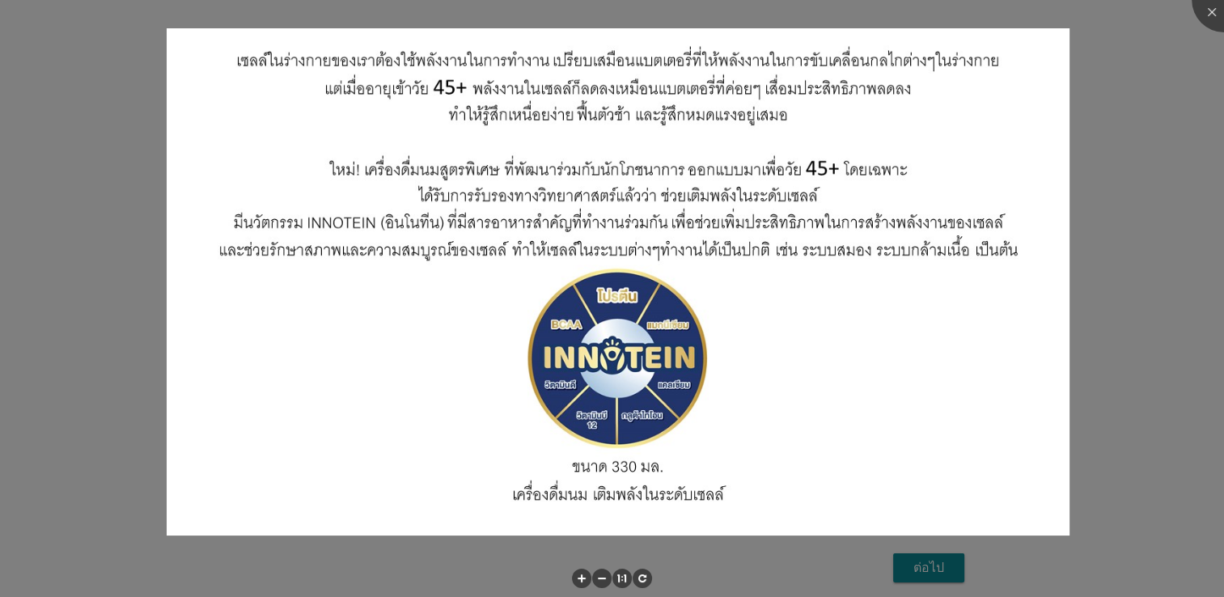
click at [1138, 310] on div at bounding box center [612, 298] width 1224 height 597
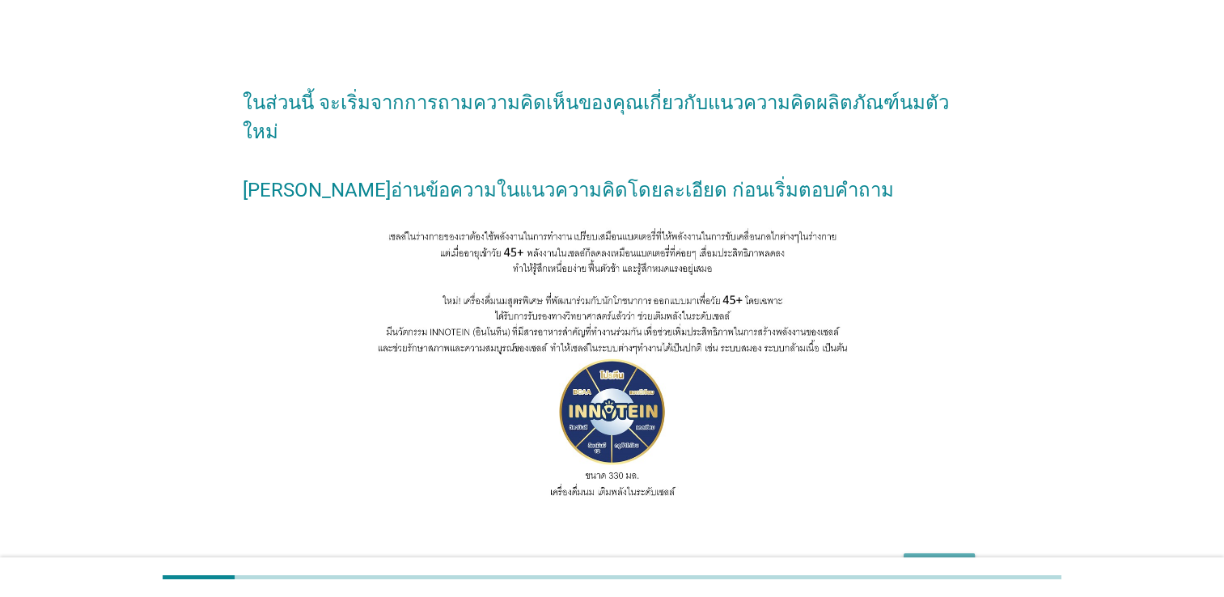
click at [938, 558] on div "ต่อไป" at bounding box center [939, 567] width 45 height 19
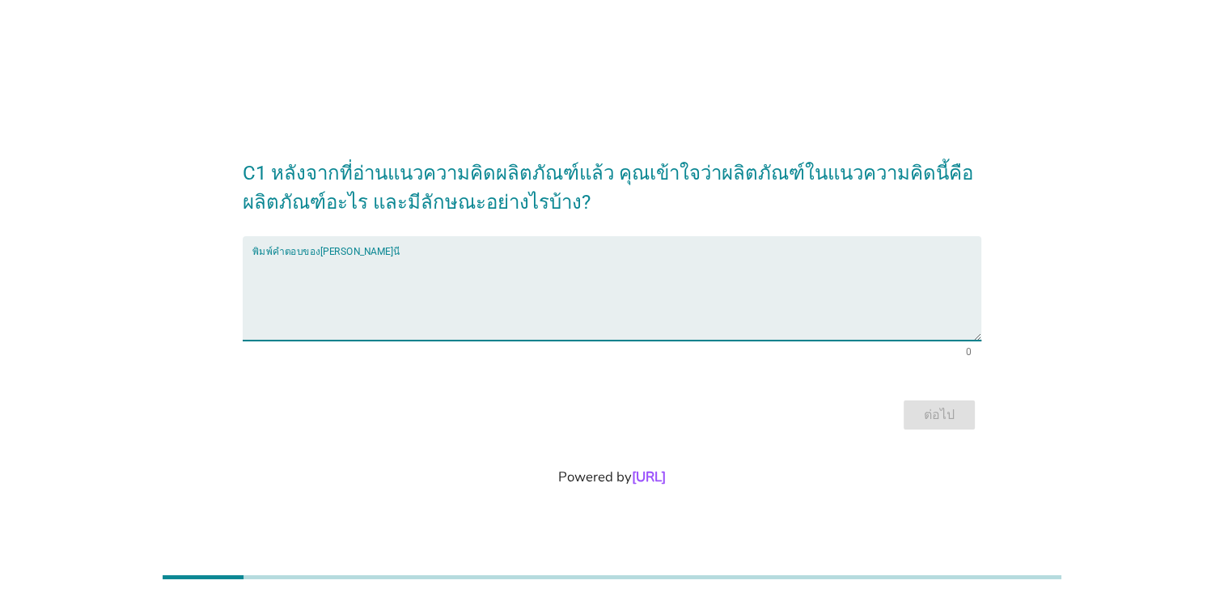
click at [358, 260] on textarea "พิมพ์คำตอบของคุณ ที่นี่" at bounding box center [616, 298] width 729 height 85
type textarea "o"
type textarea "นม ไฮแคลเซี่ยม"
click at [929, 416] on div "ต่อไป" at bounding box center [939, 414] width 45 height 19
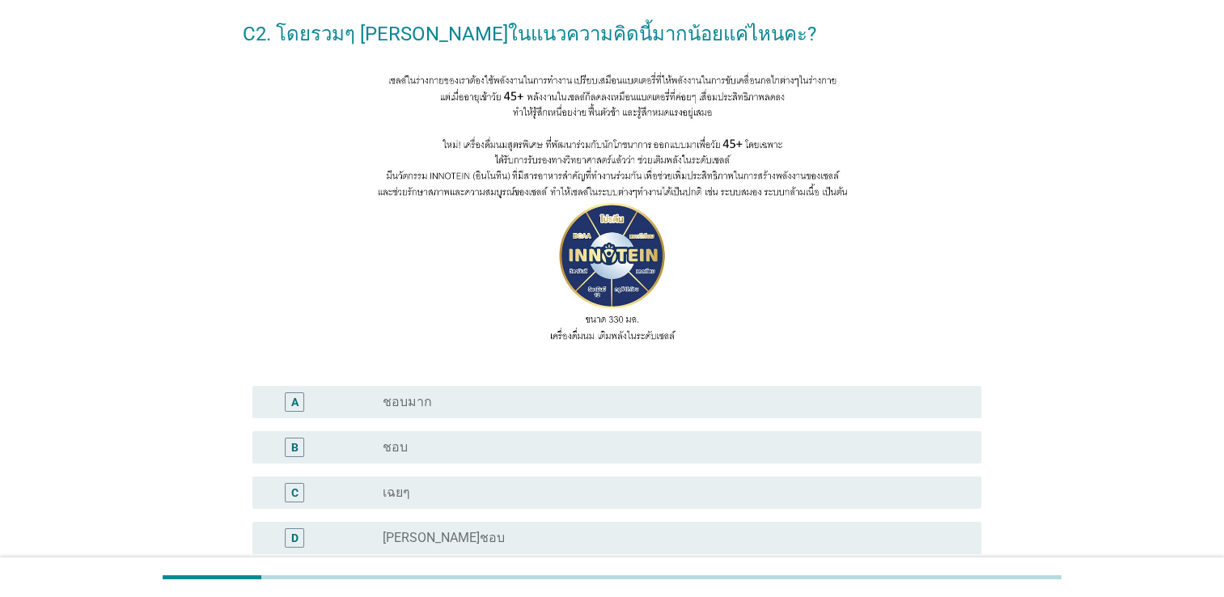
scroll to position [162, 0]
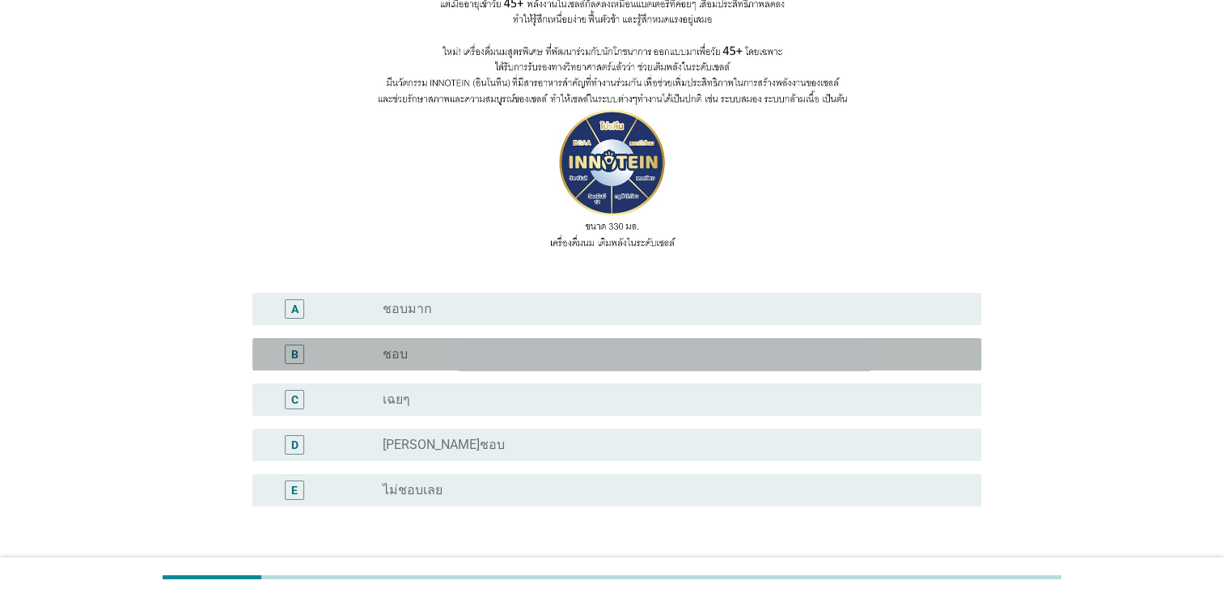
click at [430, 358] on div "radio_button_unchecked ชอบ" at bounding box center [669, 354] width 573 height 16
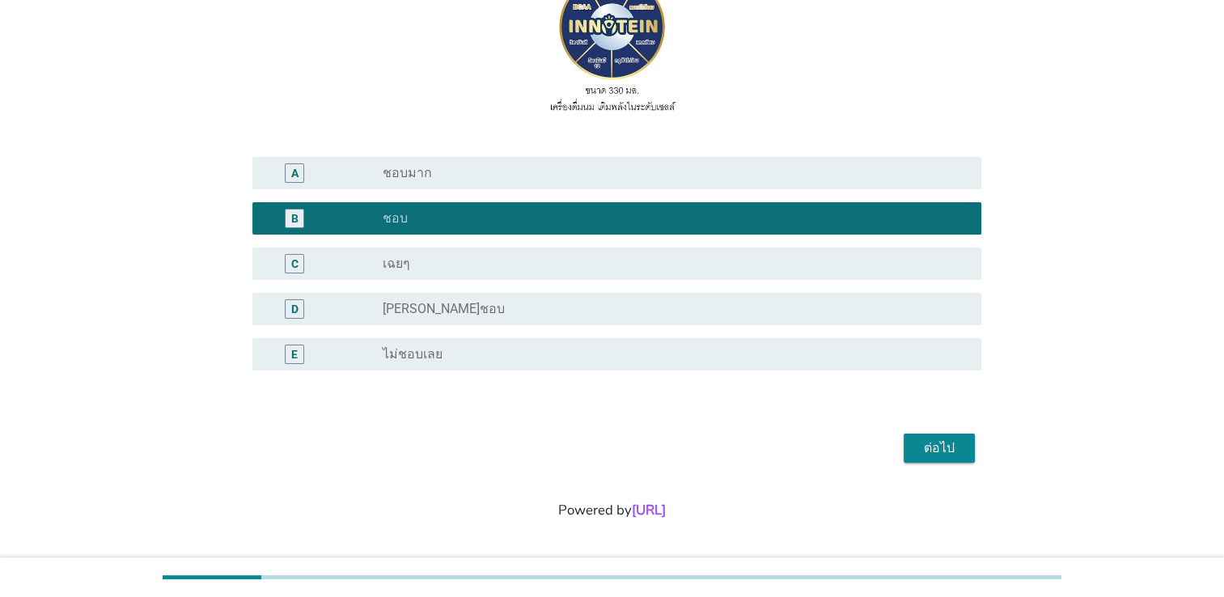
scroll to position [298, 0]
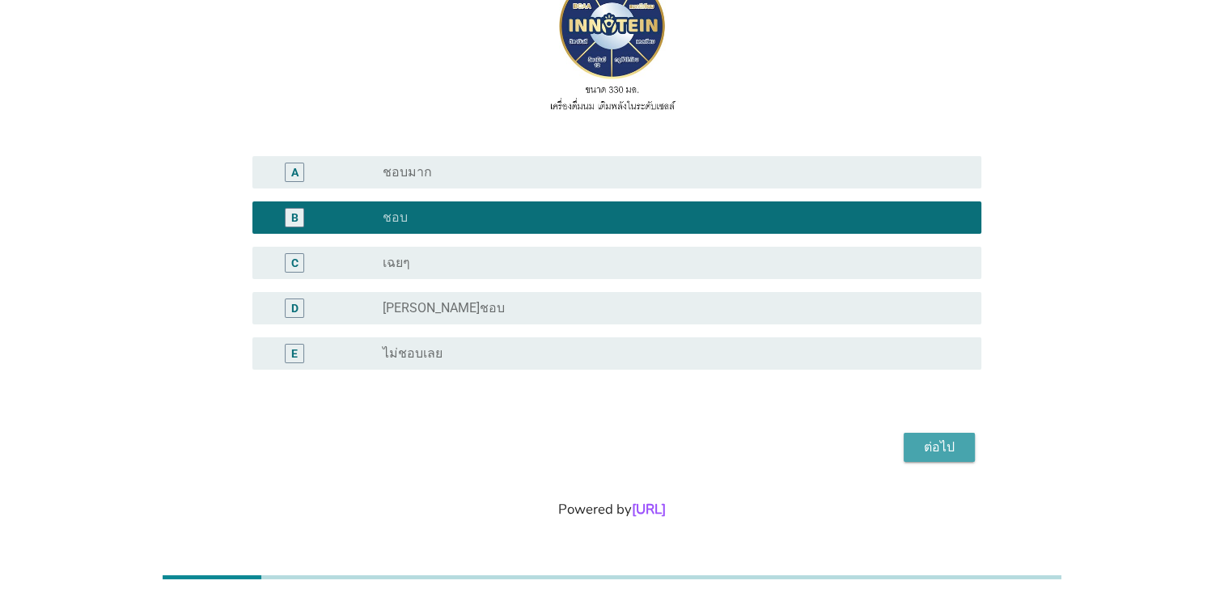
click at [935, 448] on div "ต่อไป" at bounding box center [939, 447] width 45 height 19
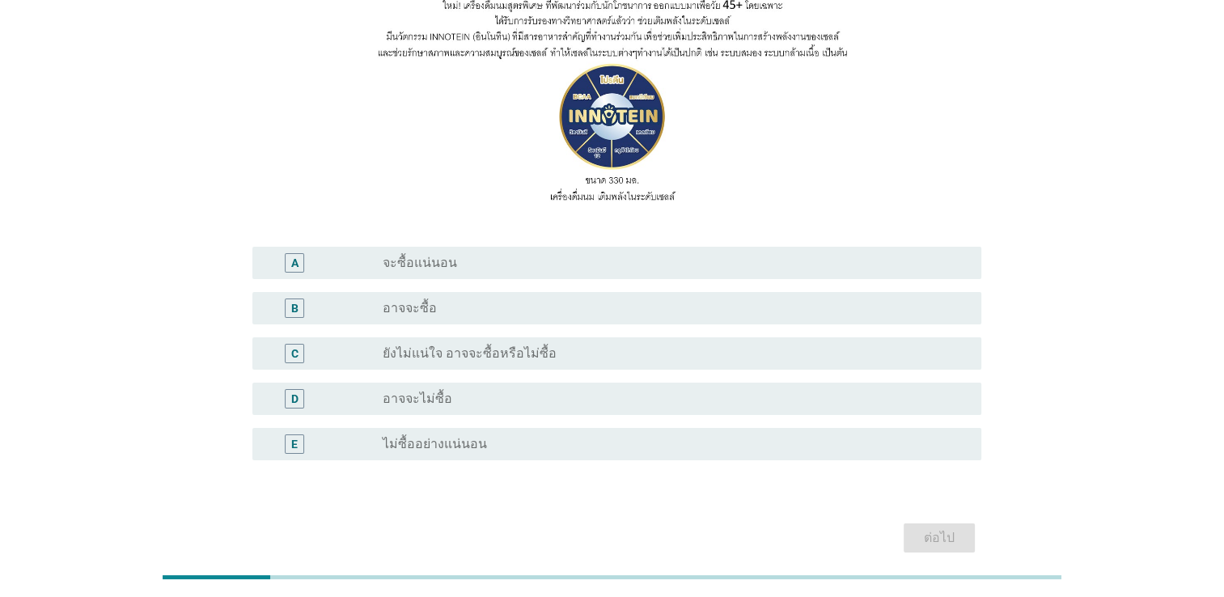
scroll to position [243, 0]
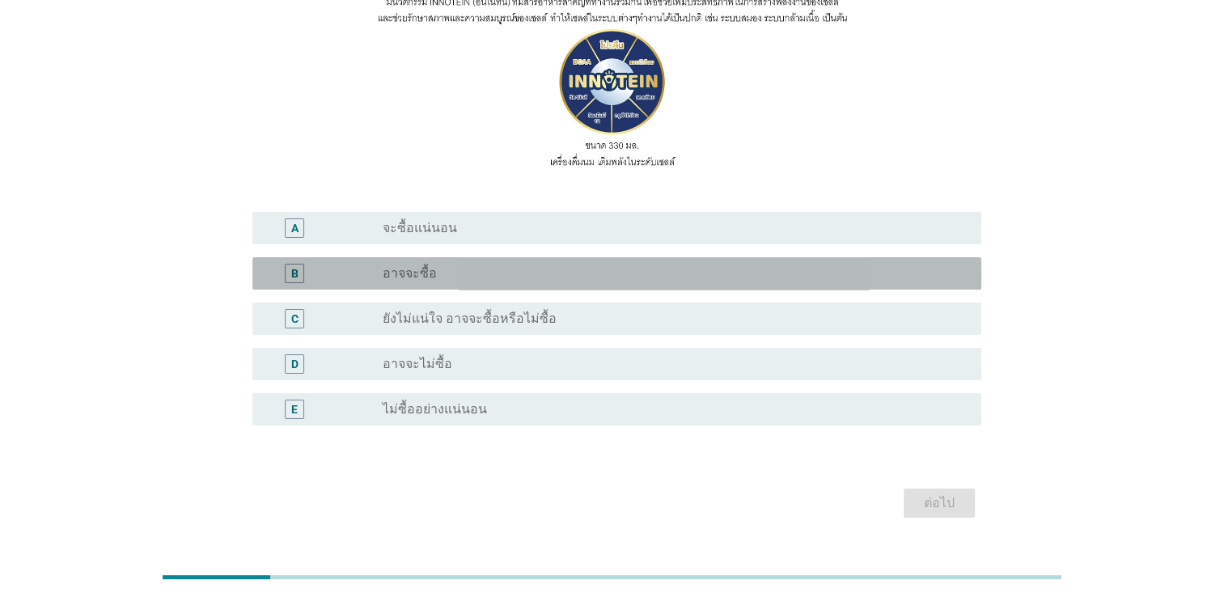
click at [417, 277] on label "อาจจะซื้อ" at bounding box center [410, 273] width 54 height 16
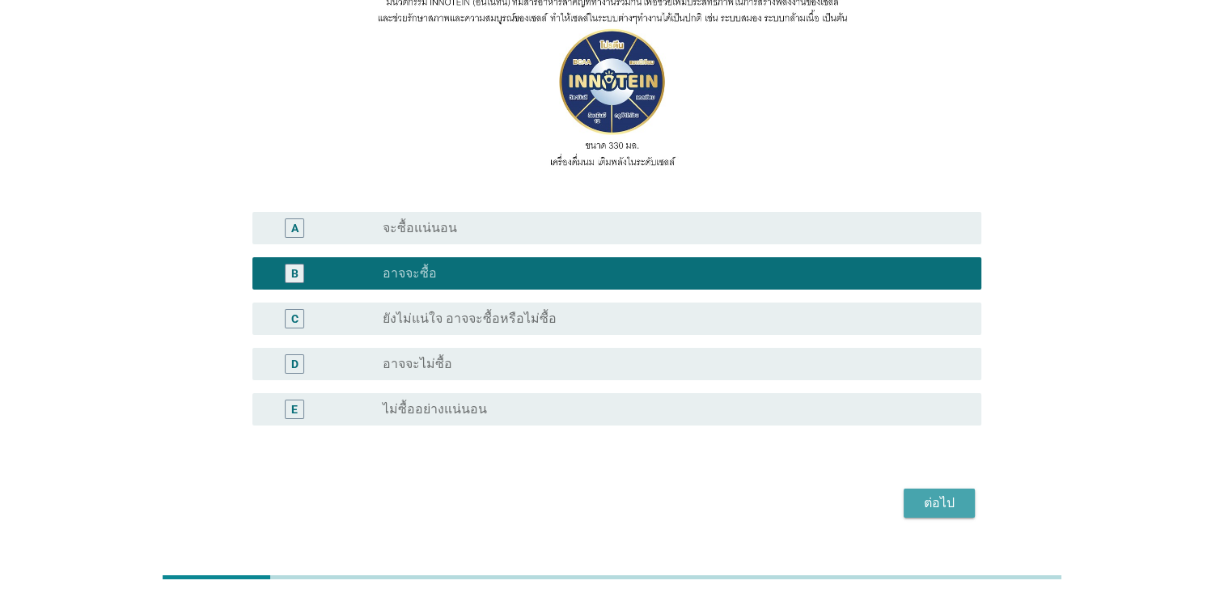
click at [951, 504] on div "ต่อไป" at bounding box center [939, 502] width 45 height 19
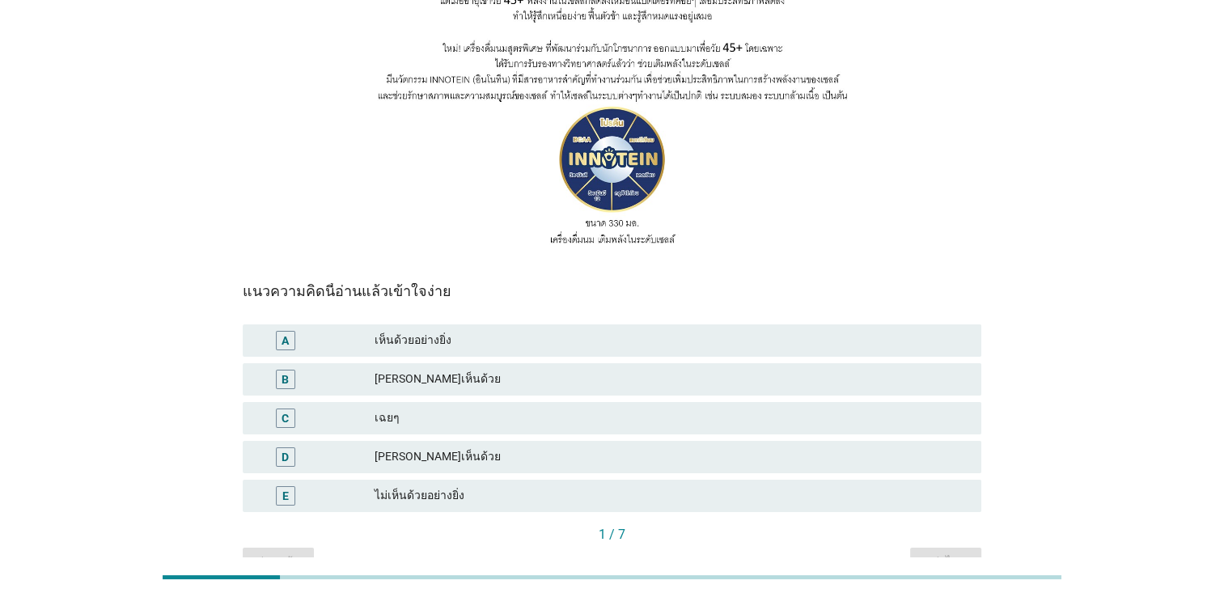
scroll to position [275, 0]
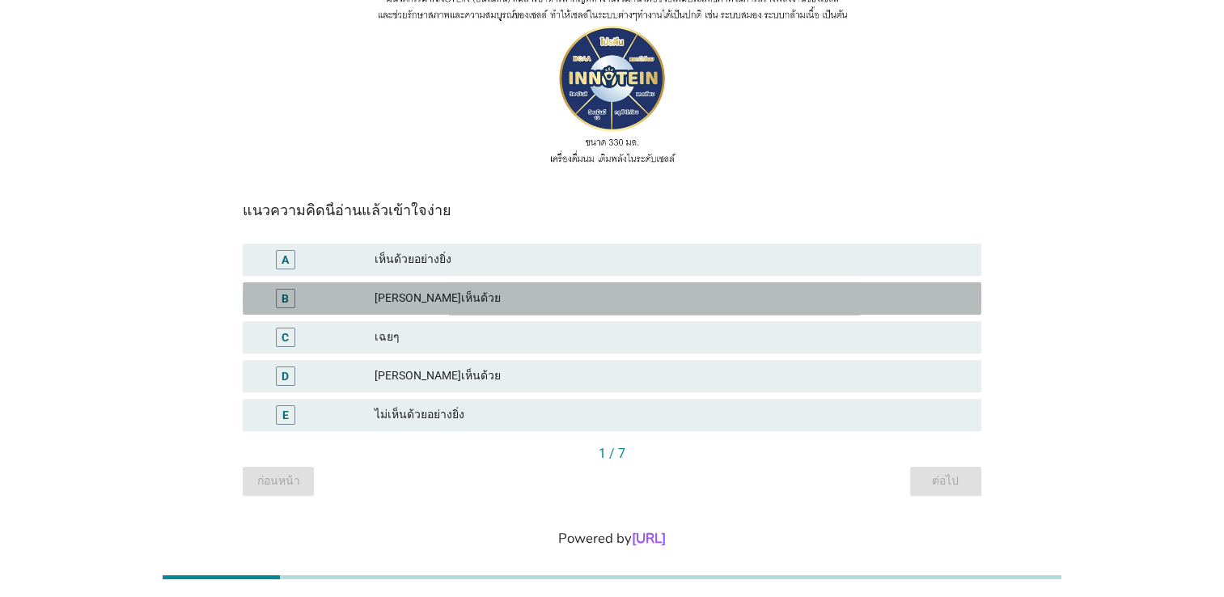
click at [429, 289] on div "[PERSON_NAME]เห็นด้วย" at bounding box center [672, 298] width 594 height 19
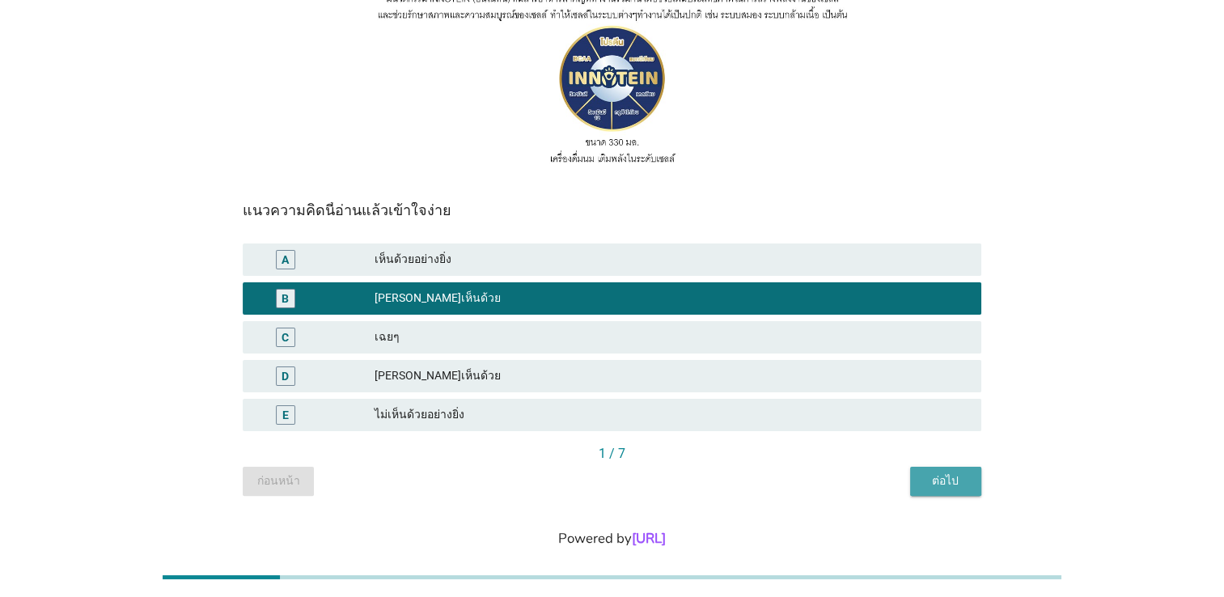
click at [960, 472] on div "ต่อไป" at bounding box center [945, 480] width 45 height 17
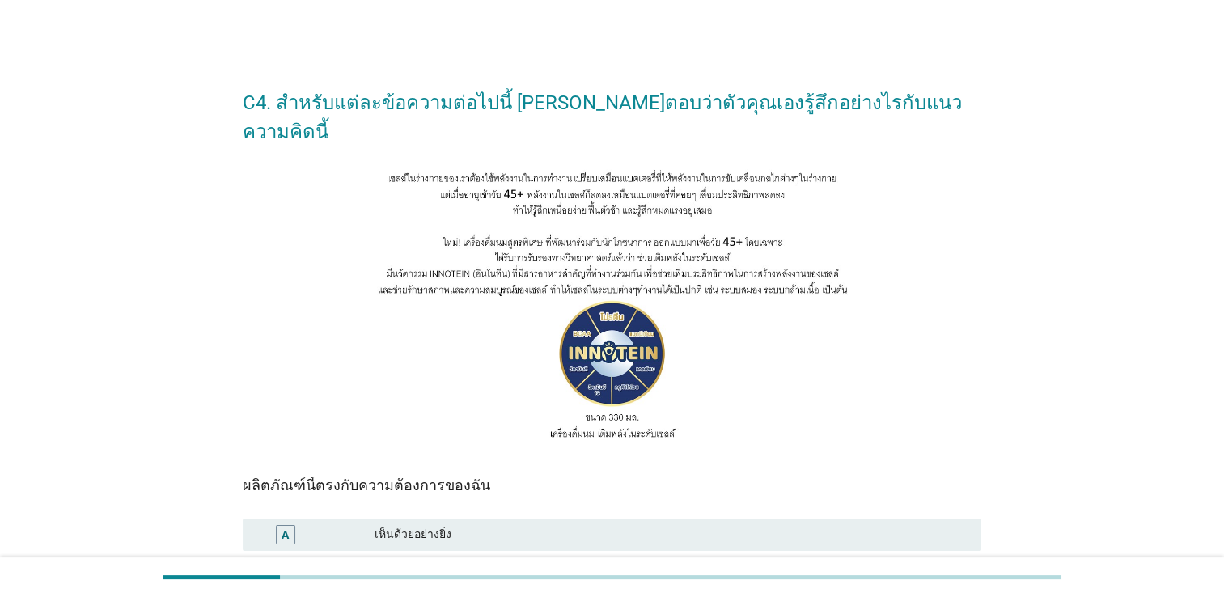
scroll to position [243, 0]
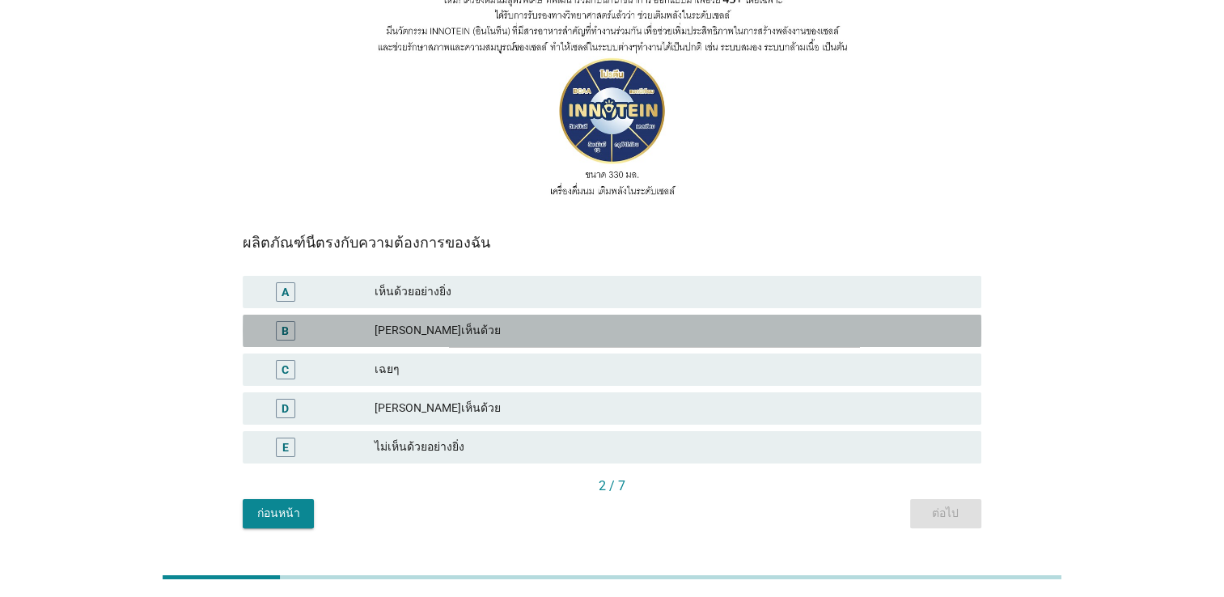
click at [409, 321] on div "ค่อนข้างเห็นด้วย" at bounding box center [672, 330] width 594 height 19
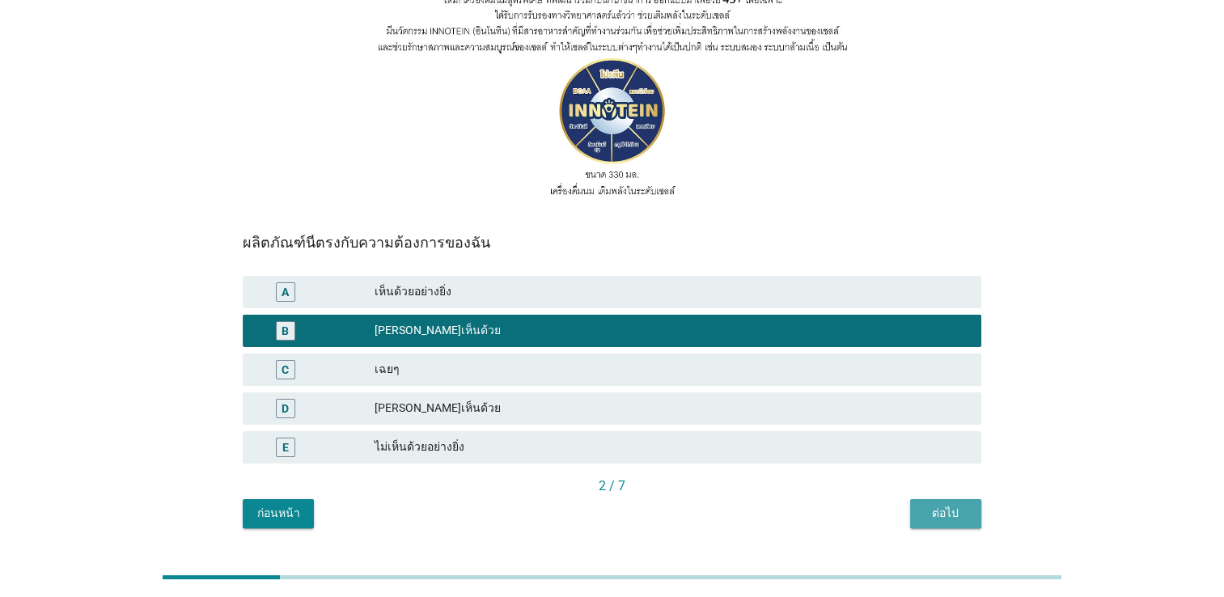
click at [962, 505] on div "ต่อไป" at bounding box center [945, 513] width 45 height 17
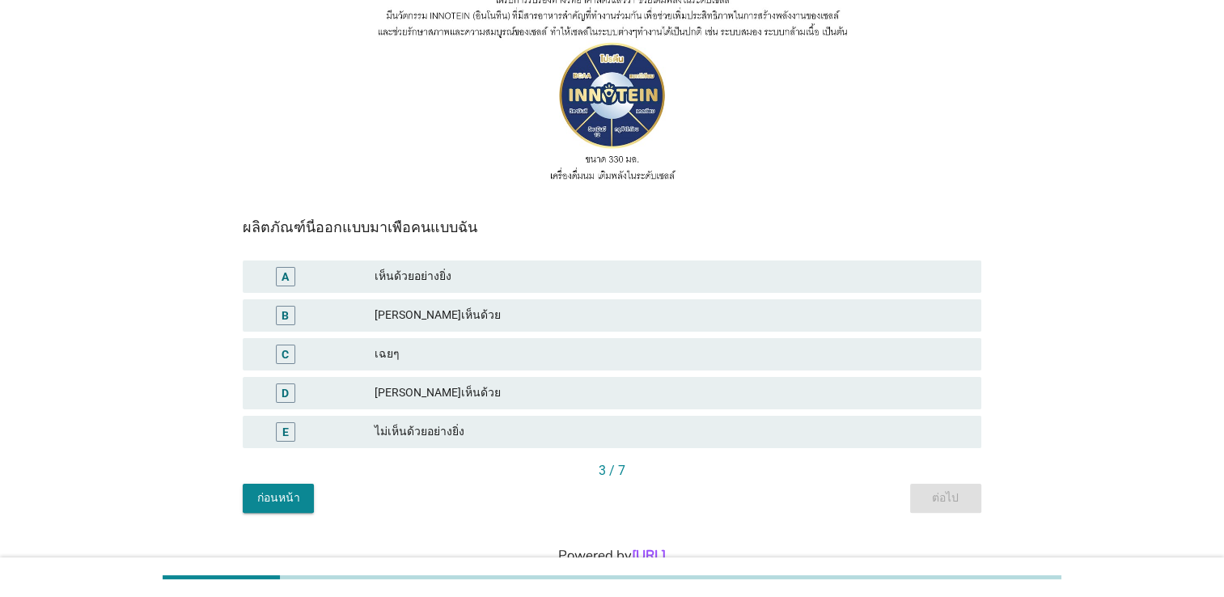
scroll to position [275, 0]
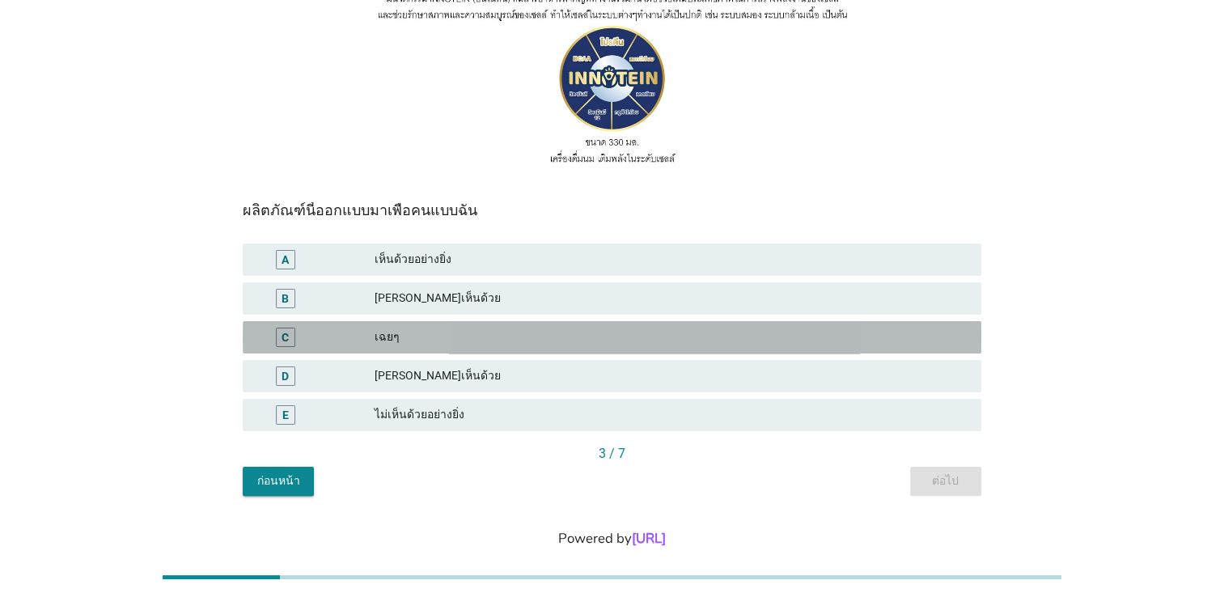
click at [429, 328] on div "เฉยๆ" at bounding box center [672, 337] width 594 height 19
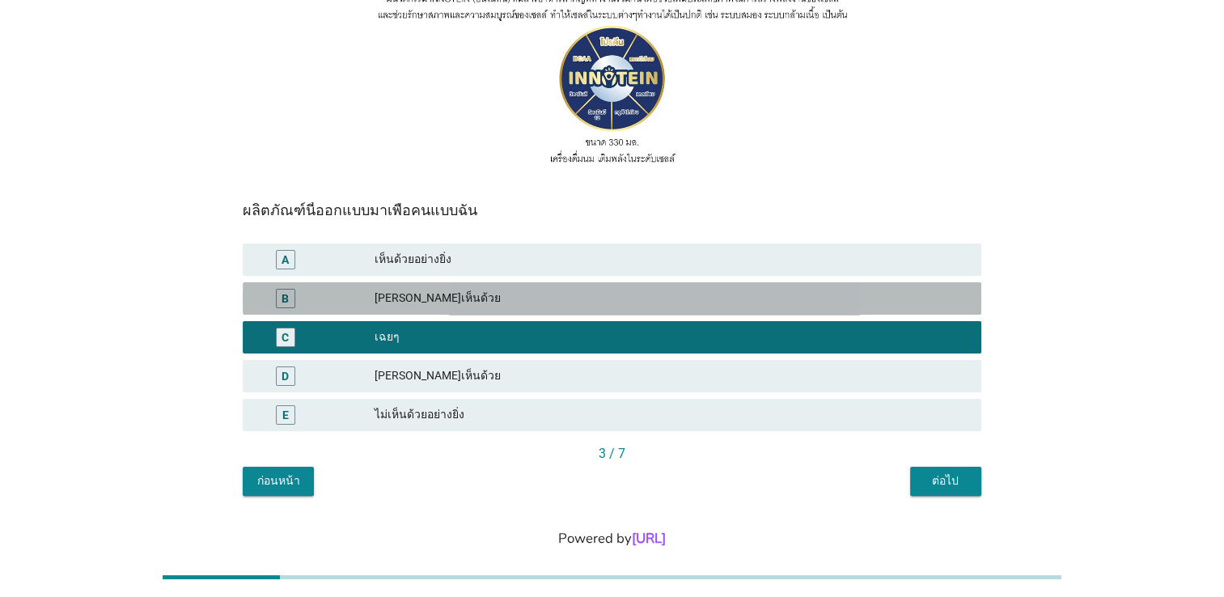
click at [430, 289] on div "ค่อนข้างเห็นด้วย" at bounding box center [672, 298] width 594 height 19
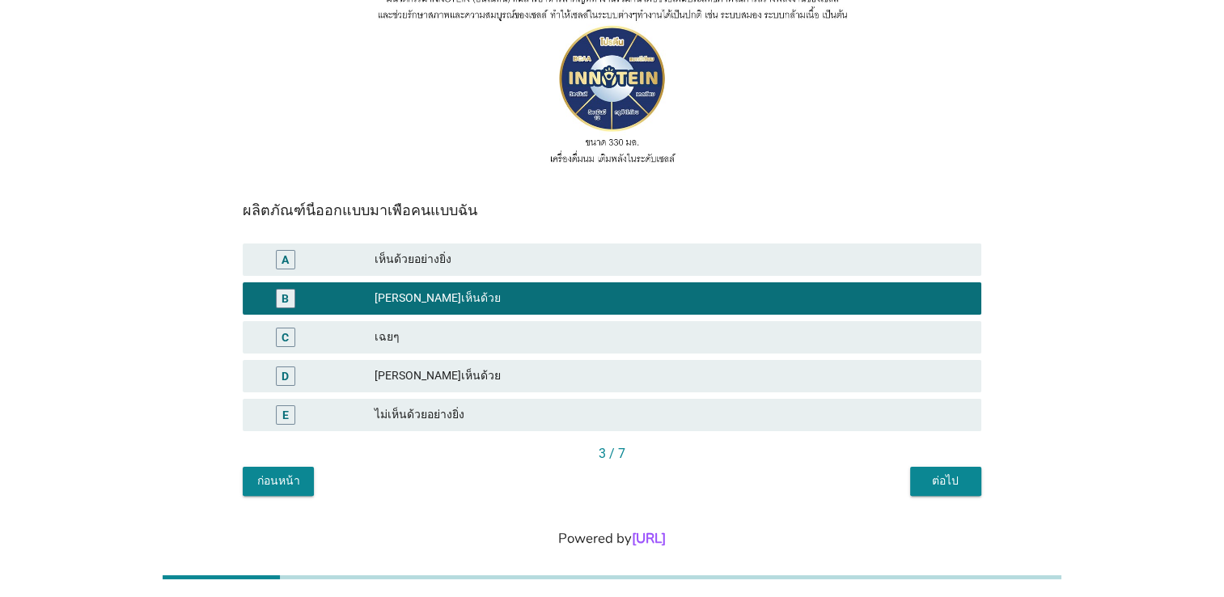
click at [945, 472] on div "ต่อไป" at bounding box center [945, 480] width 45 height 17
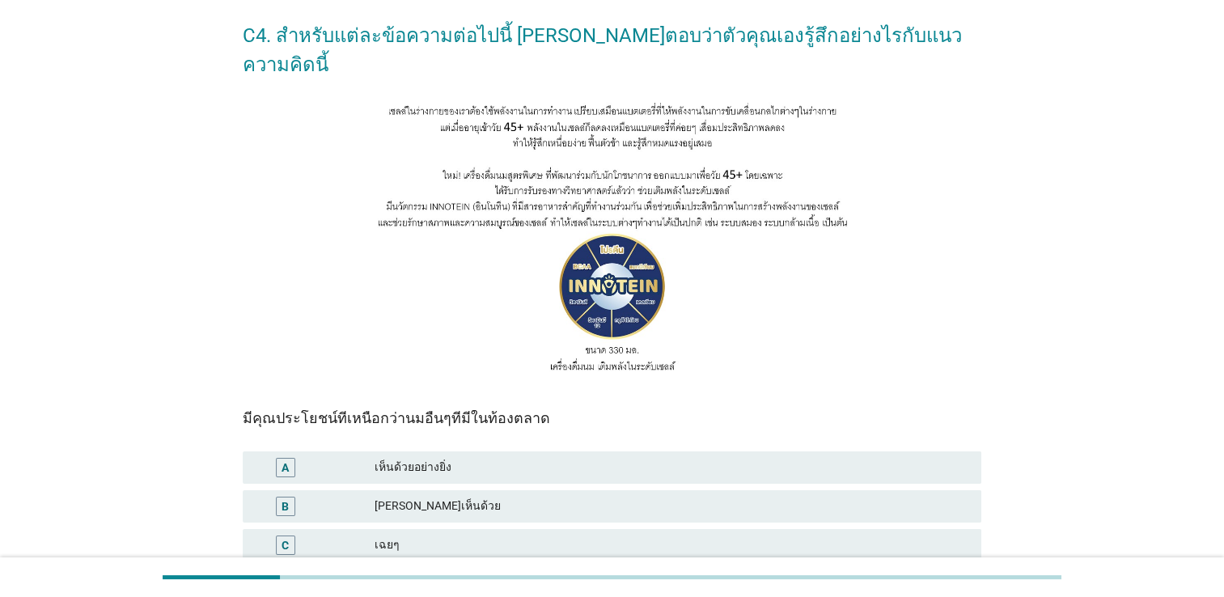
scroll to position [162, 0]
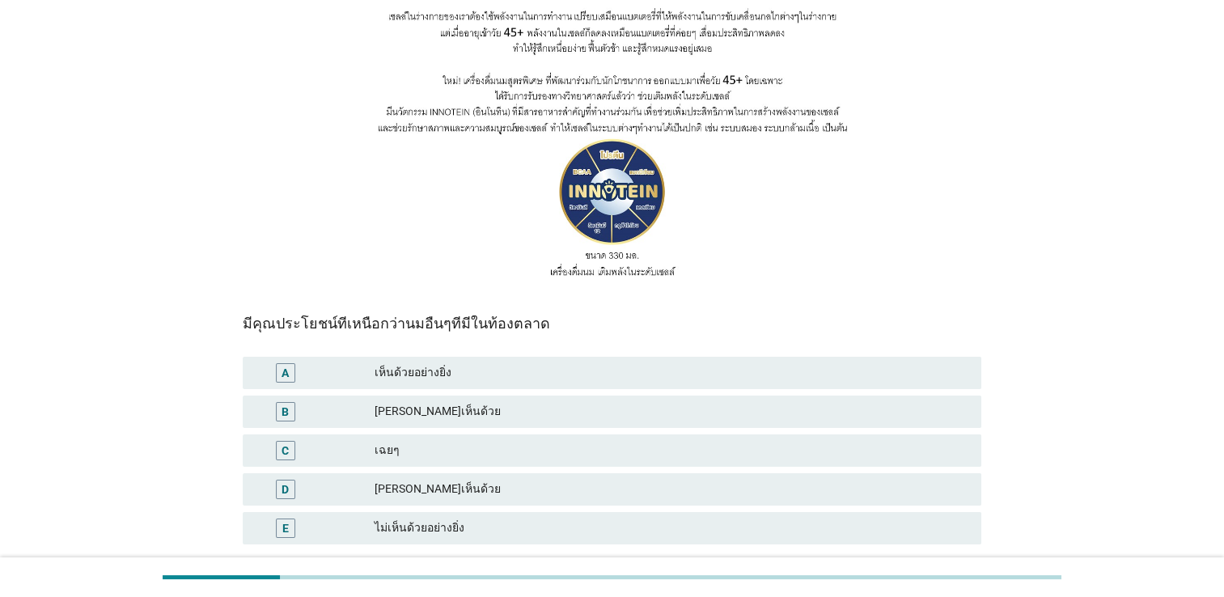
click at [447, 402] on div "ค่อนข้างเห็นด้วย" at bounding box center [672, 411] width 594 height 19
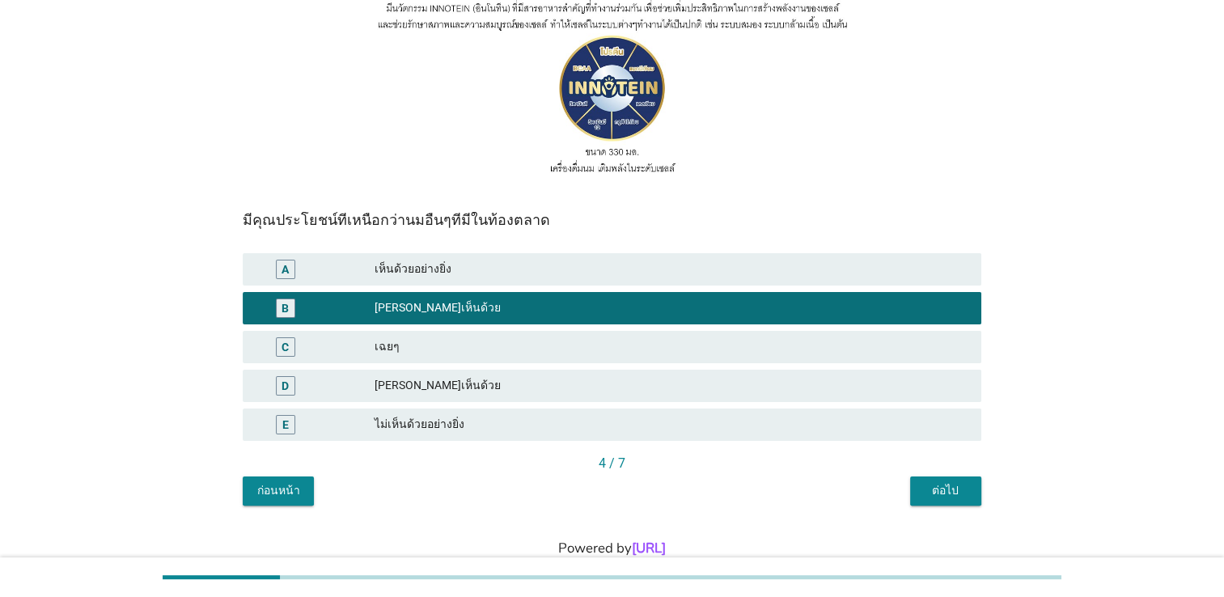
scroll to position [275, 0]
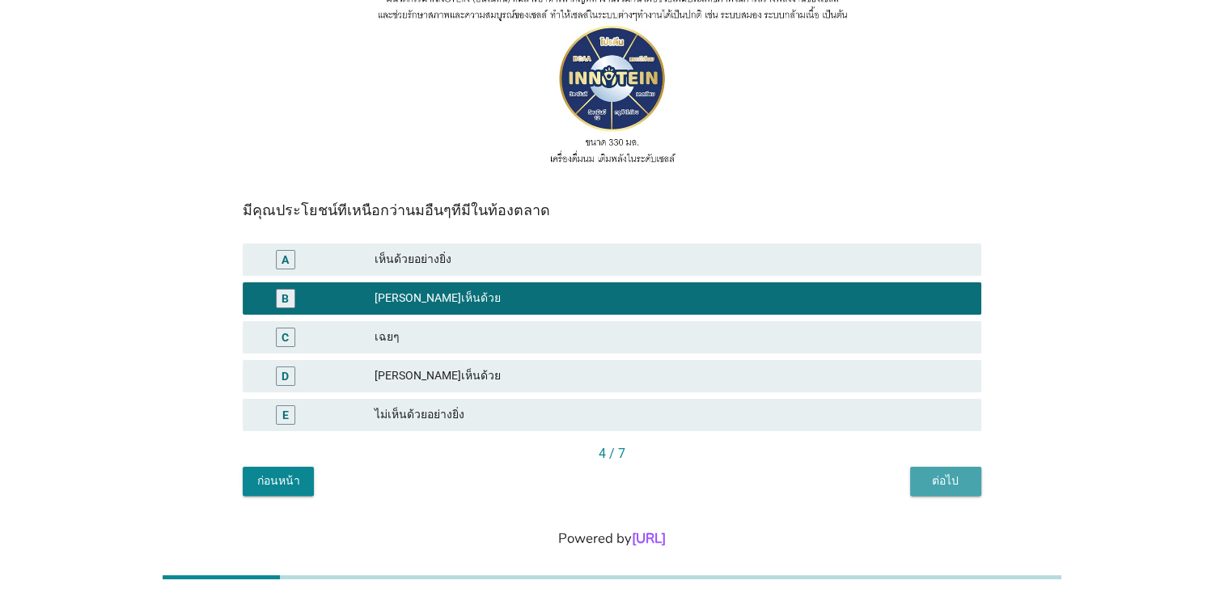
click at [942, 472] on div "ต่อไป" at bounding box center [945, 480] width 45 height 17
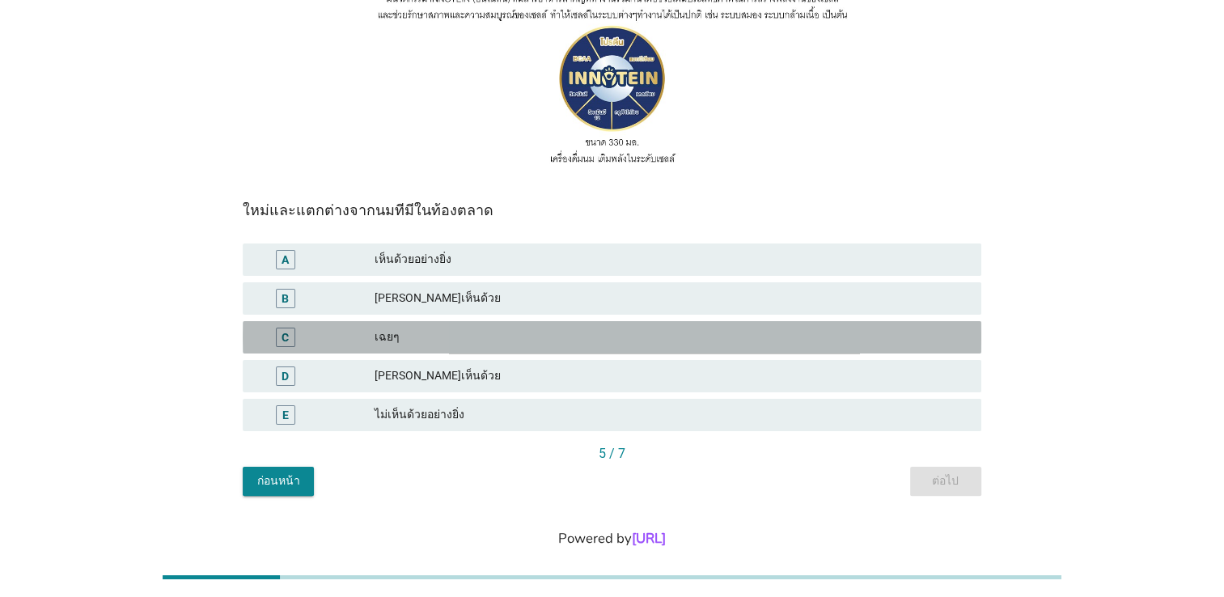
click at [417, 328] on div "เฉยๆ" at bounding box center [672, 337] width 594 height 19
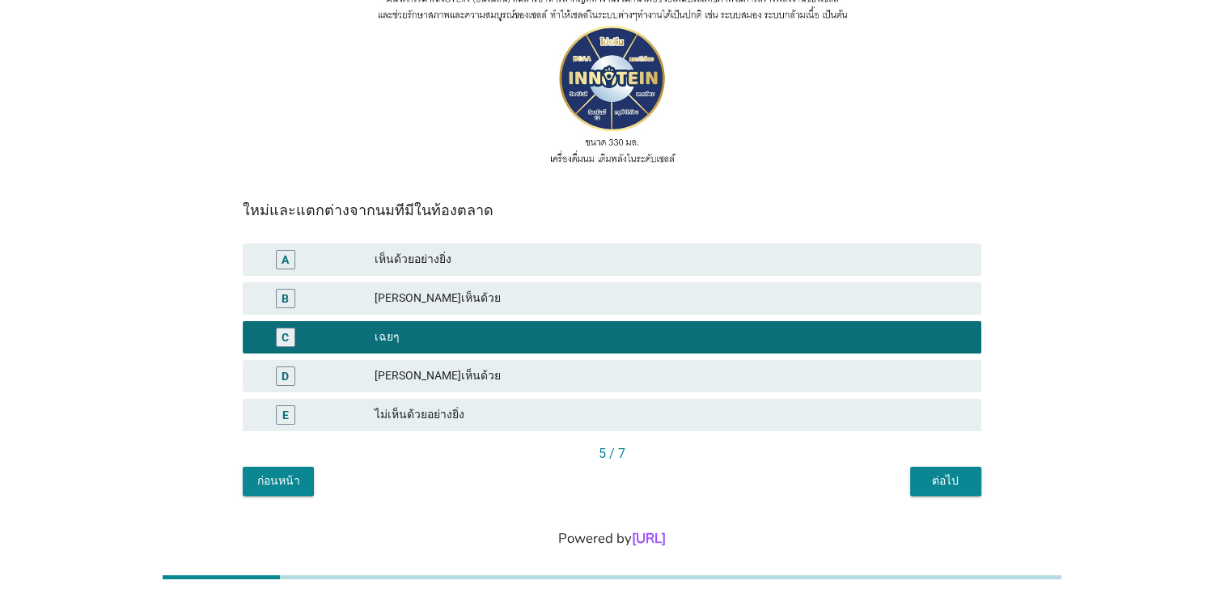
click at [956, 472] on div "ต่อไป" at bounding box center [945, 480] width 45 height 17
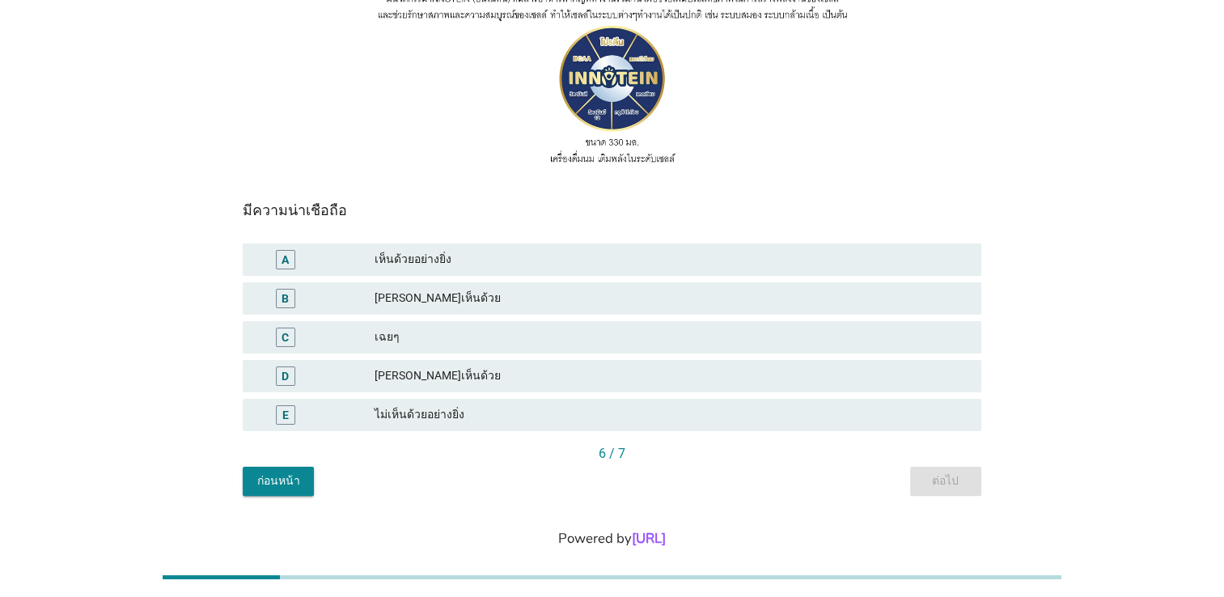
click at [501, 328] on div "เฉยๆ" at bounding box center [672, 337] width 594 height 19
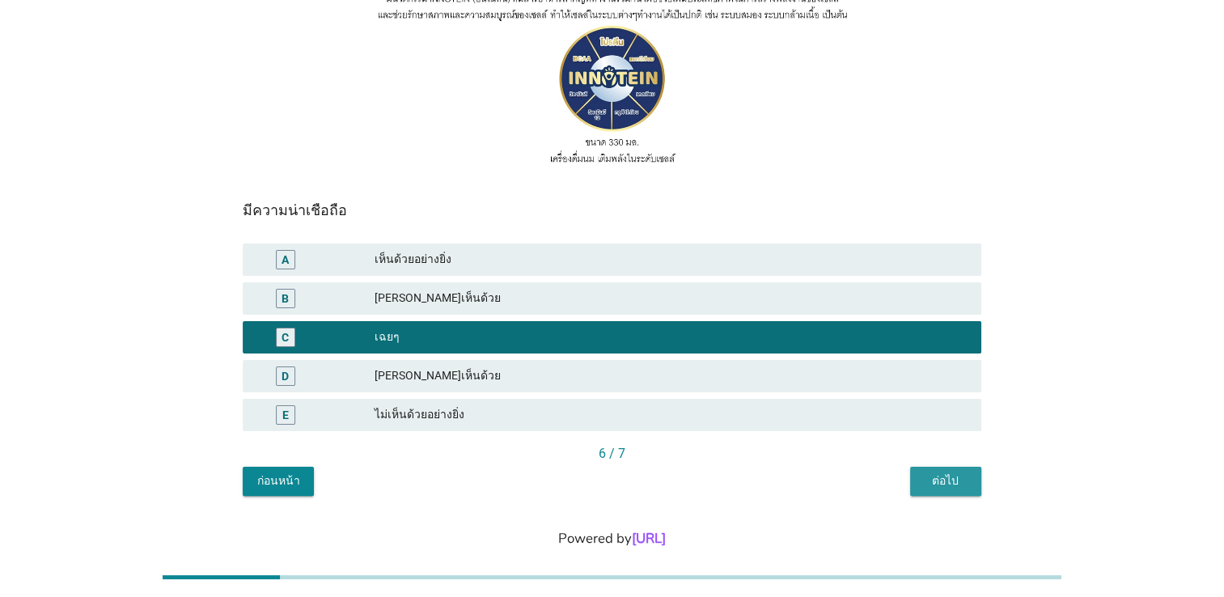
click at [946, 472] on div "ต่อไป" at bounding box center [945, 480] width 45 height 17
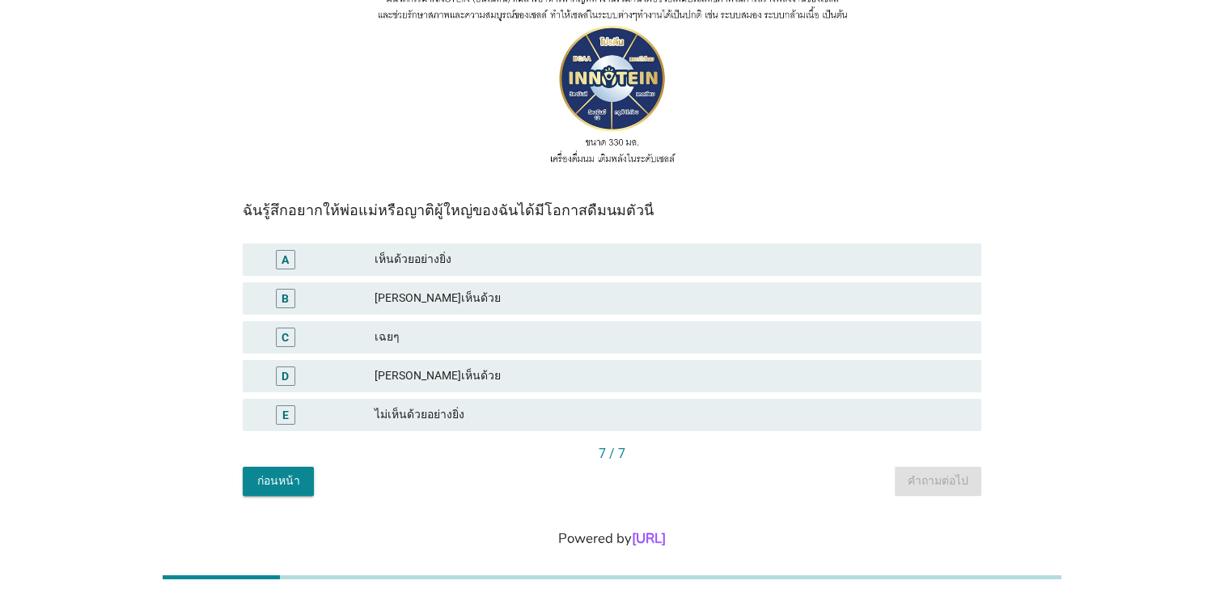
click at [415, 328] on div "เฉยๆ" at bounding box center [672, 337] width 594 height 19
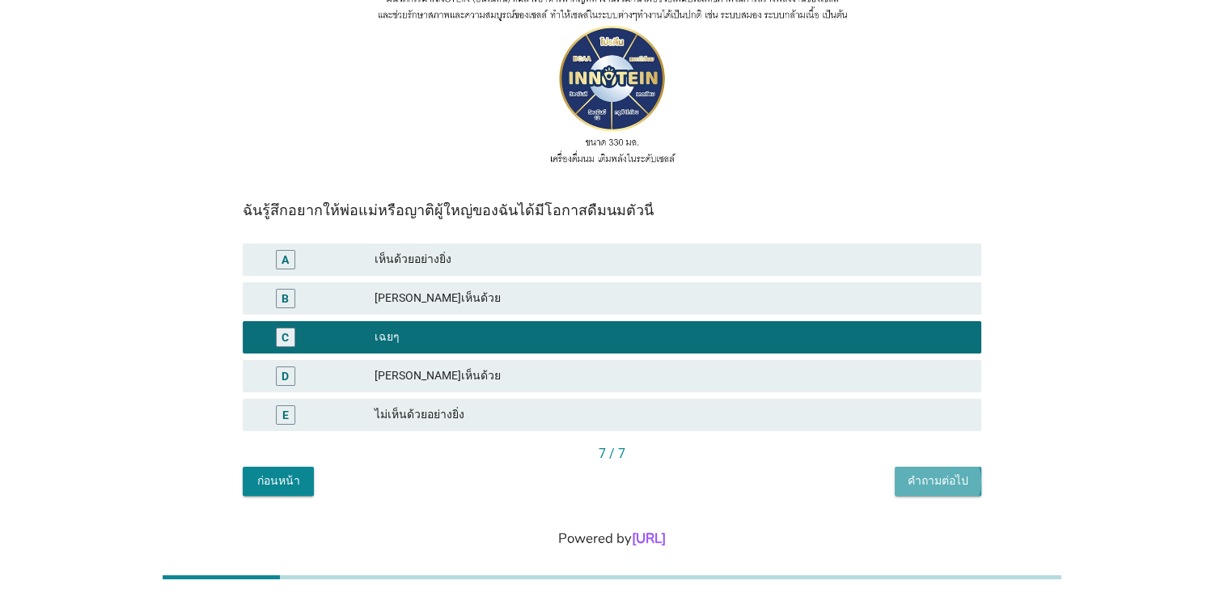
click at [942, 472] on div "คำถามต่อไป" at bounding box center [938, 480] width 61 height 17
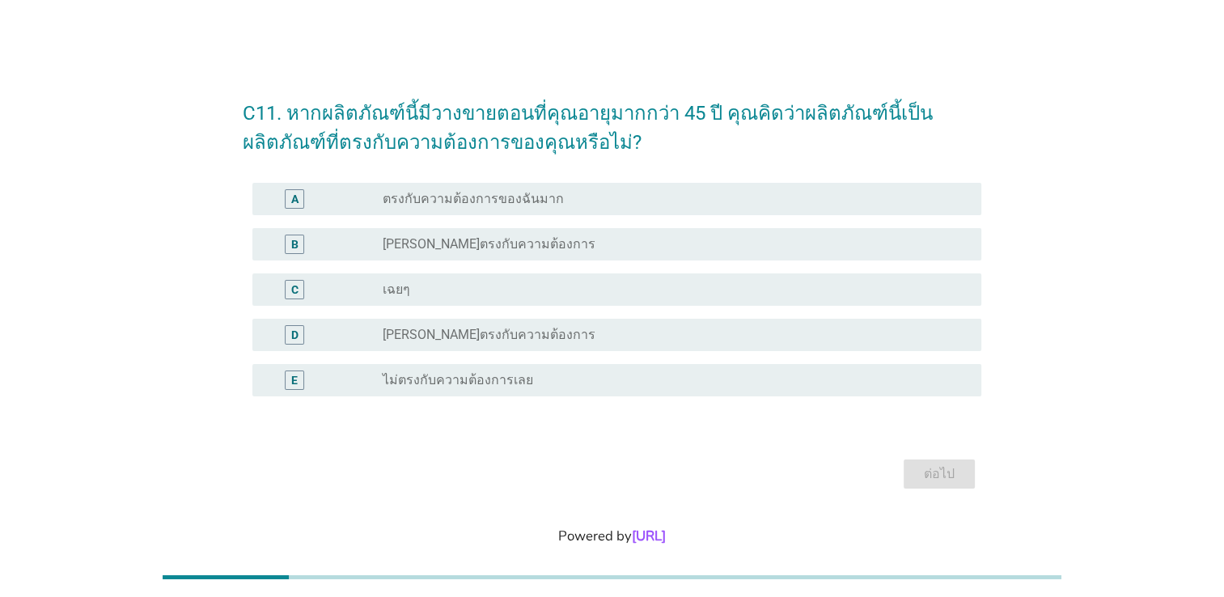
click at [464, 248] on label "ค่อนข้างตรงกับความต้องการ" at bounding box center [489, 244] width 213 height 16
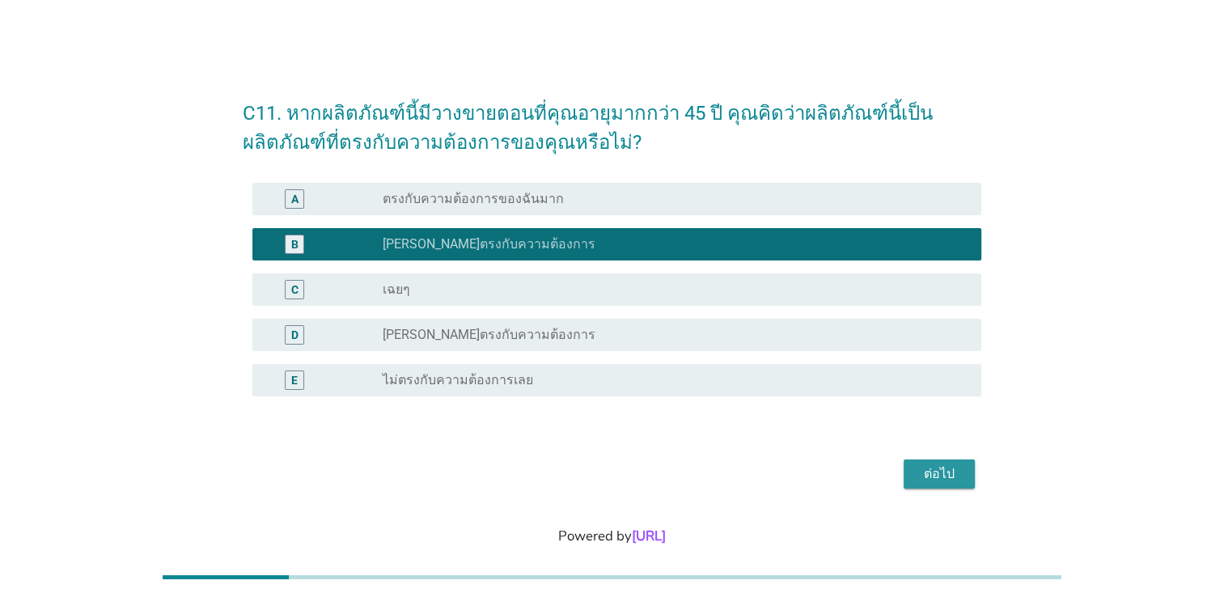
click at [924, 475] on div "ต่อไป" at bounding box center [939, 473] width 45 height 19
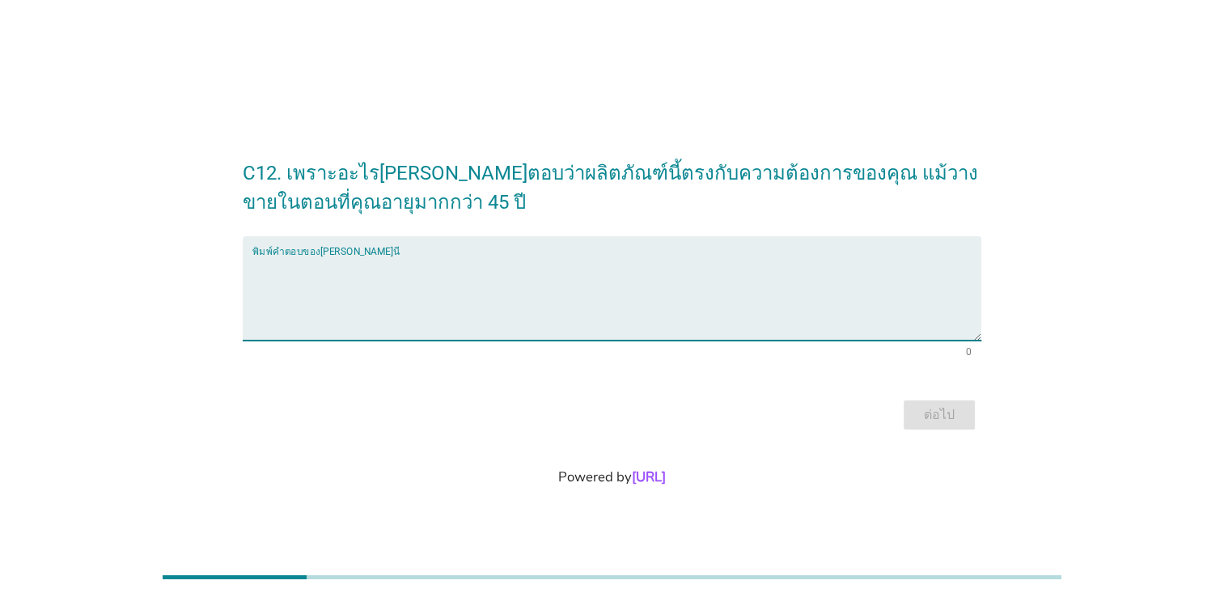
click at [397, 263] on textarea "พิมพ์คำตอบของคุณ ที่นี่" at bounding box center [616, 298] width 729 height 85
type textarea "ช"
type textarea "ด้วยอายุที่ต้องดูแลเรื่องสุขภาพมากขึ้น"
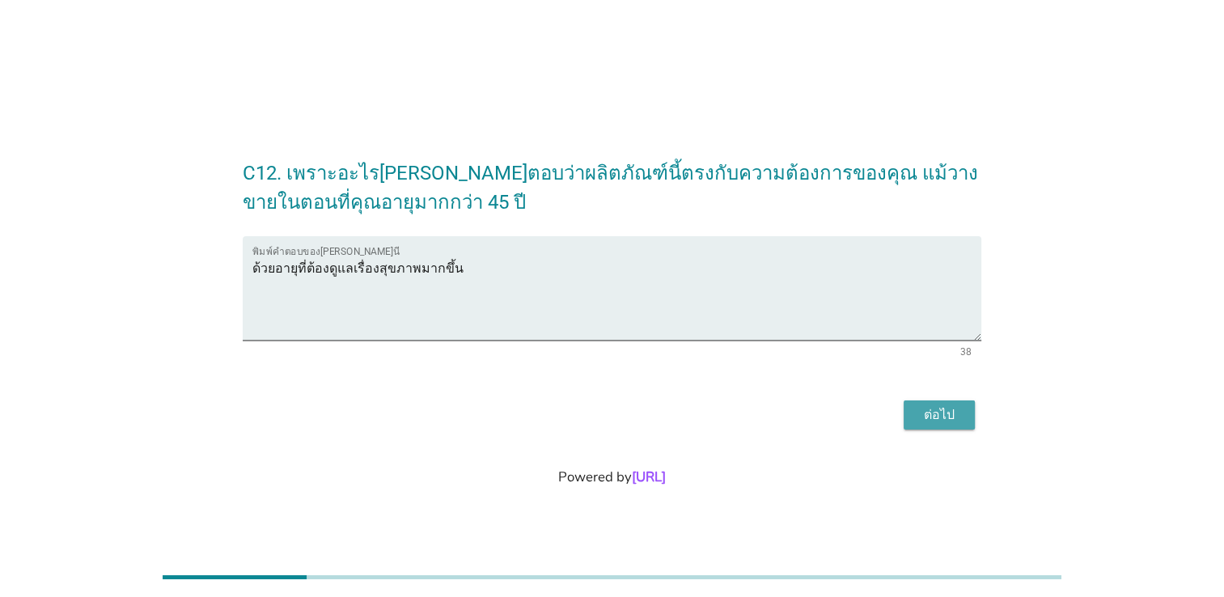
click at [941, 409] on div "ต่อไป" at bounding box center [939, 414] width 45 height 19
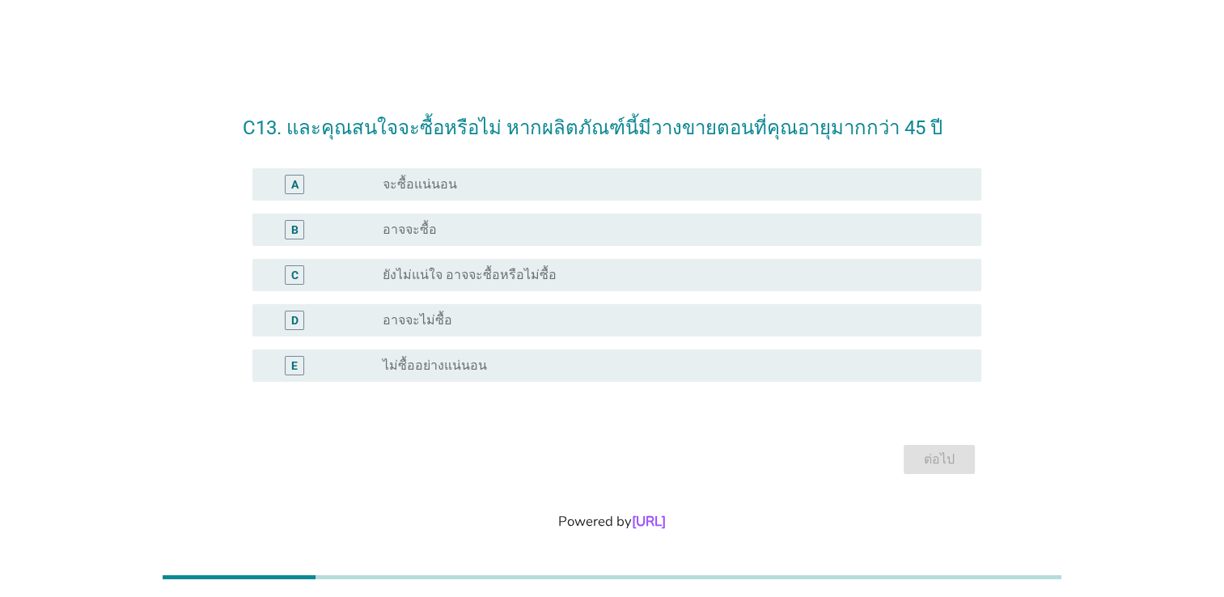
click at [422, 229] on label "อาจจะซื้อ" at bounding box center [410, 230] width 54 height 16
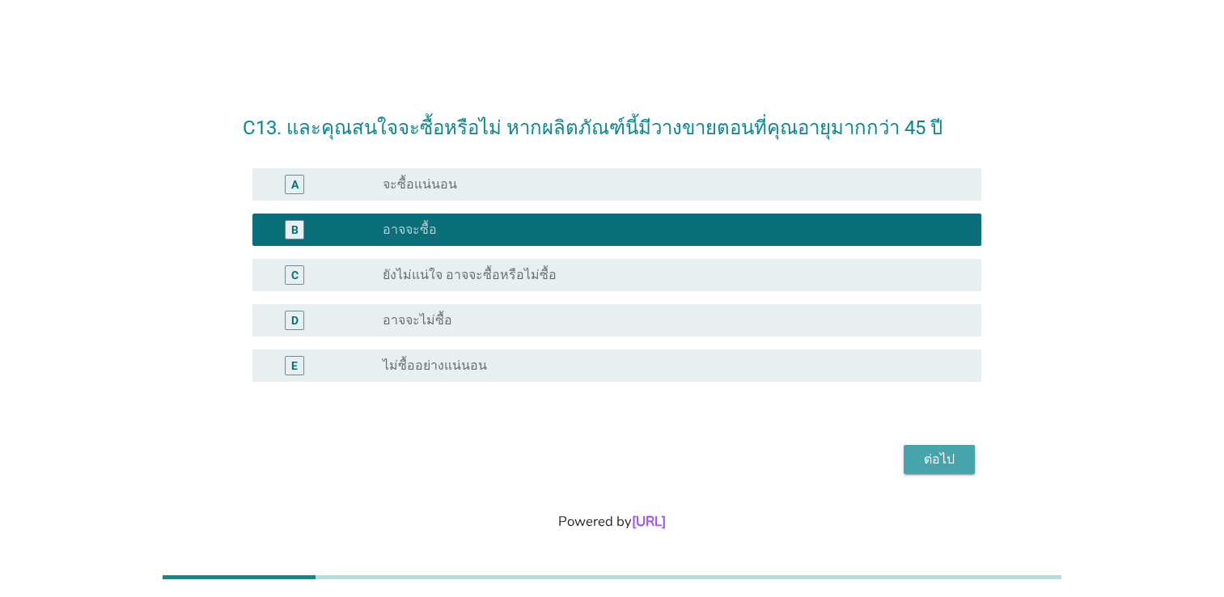
click at [925, 459] on div "ต่อไป" at bounding box center [939, 459] width 45 height 19
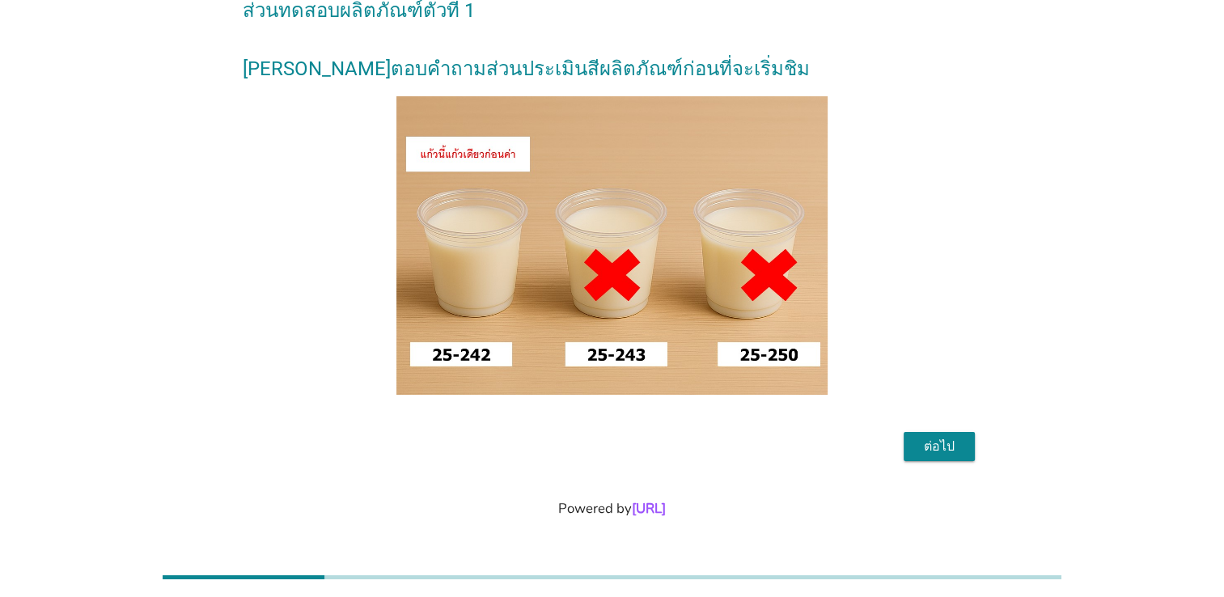
scroll to position [121, 0]
click at [940, 442] on div "ต่อไป" at bounding box center [939, 446] width 45 height 19
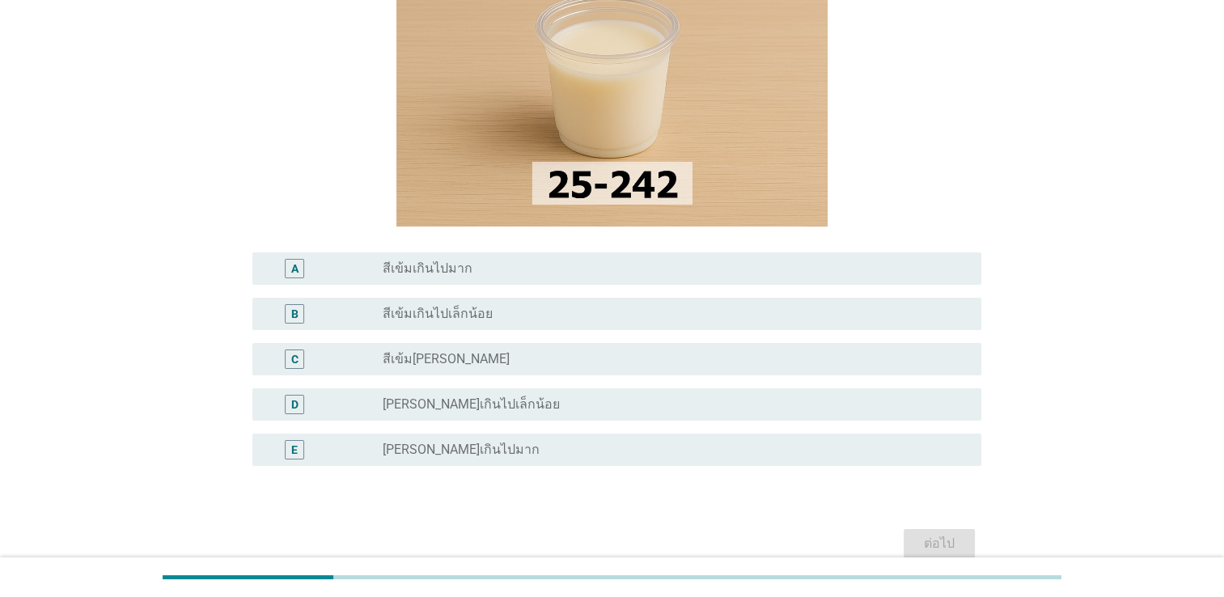
scroll to position [243, 0]
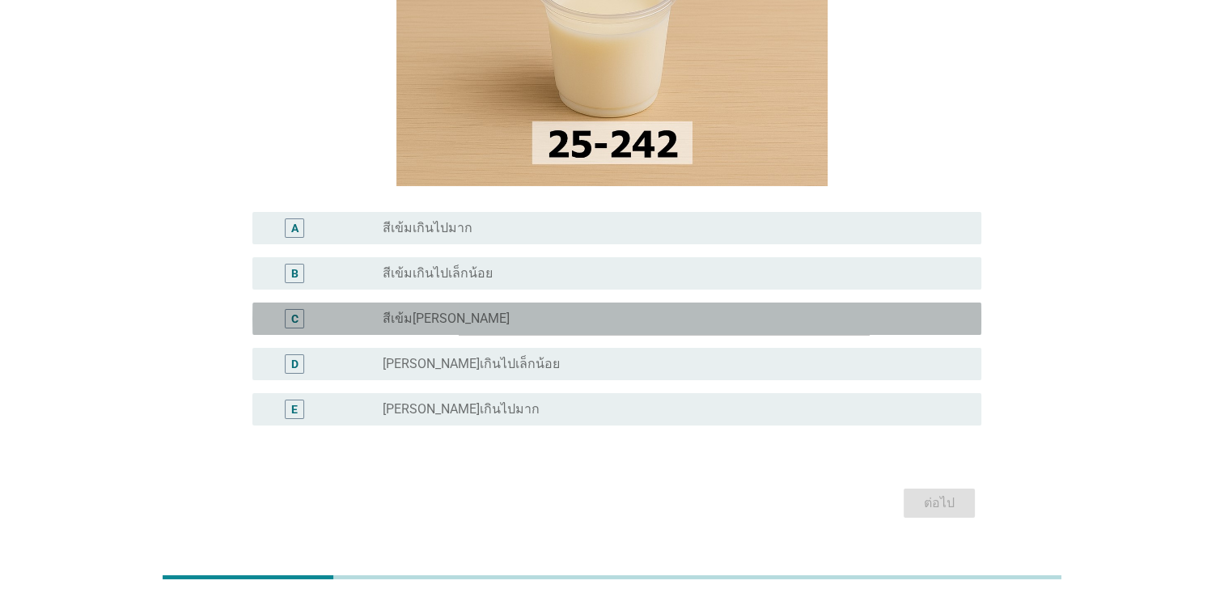
drag, startPoint x: 468, startPoint y: 320, endPoint x: 506, endPoint y: 362, distance: 56.1
click at [468, 320] on div "radio_button_unchecked สีเข้มกำลังดี" at bounding box center [669, 319] width 573 height 16
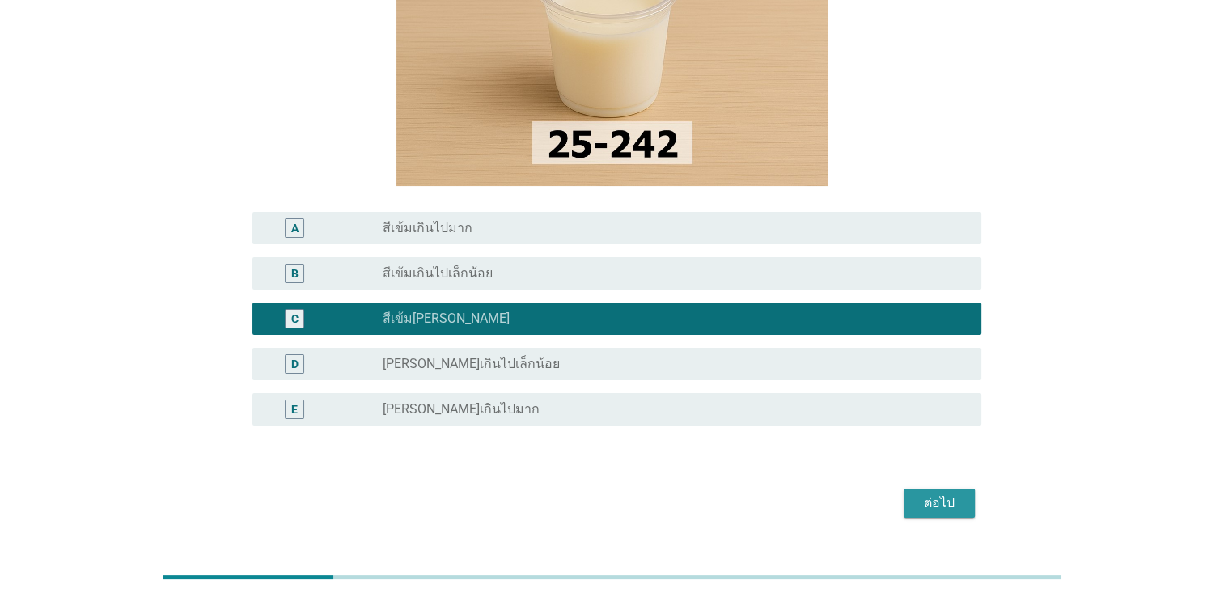
click at [940, 504] on div "ต่อไป" at bounding box center [939, 502] width 45 height 19
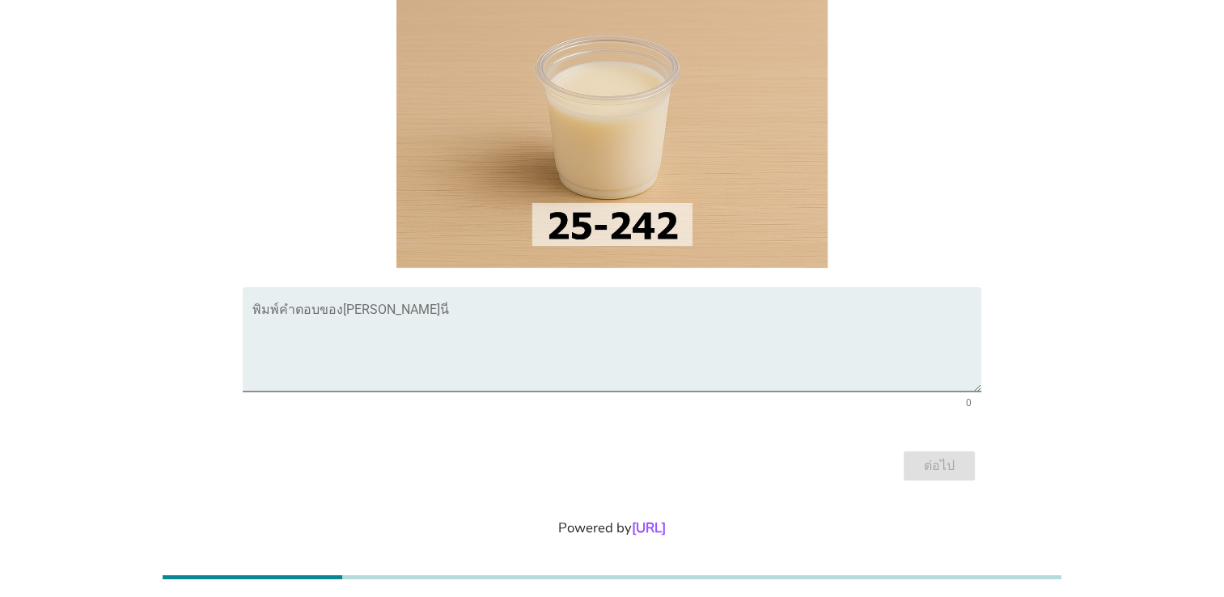
scroll to position [180, 0]
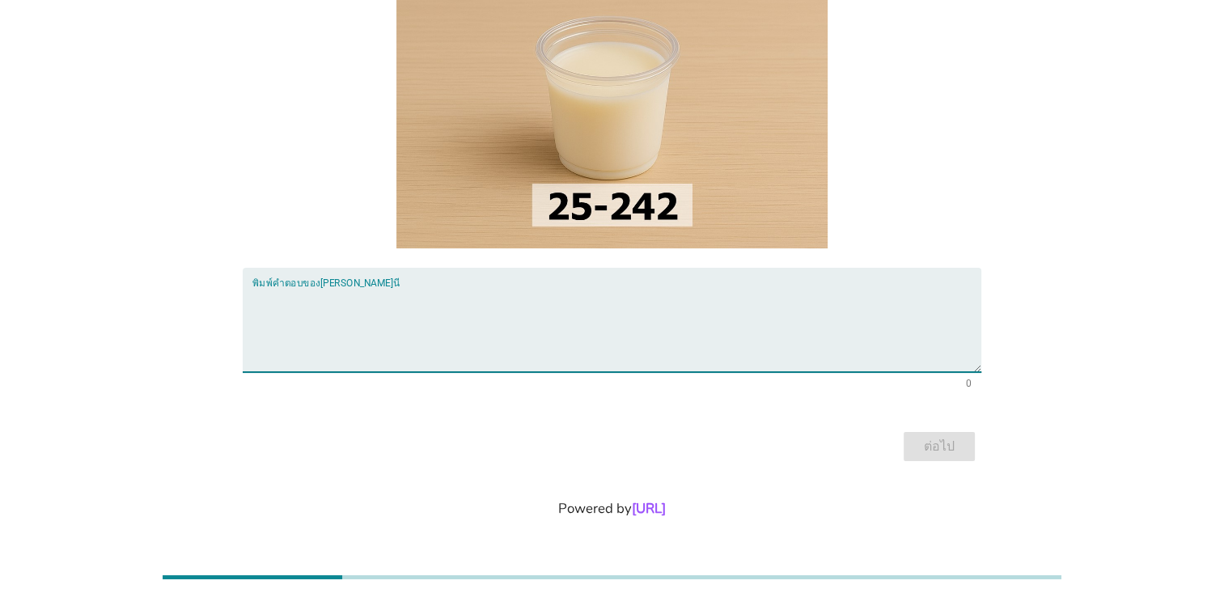
click at [369, 291] on textarea "พิมพ์คำตอบของคุณ ที่นี่" at bounding box center [616, 329] width 729 height 85
drag, startPoint x: 347, startPoint y: 303, endPoint x: 356, endPoint y: 282, distance: 22.8
click at [349, 300] on textarea "สีไม่ค่อยมีอิทธิพลเท่าไหร่" at bounding box center [616, 329] width 729 height 85
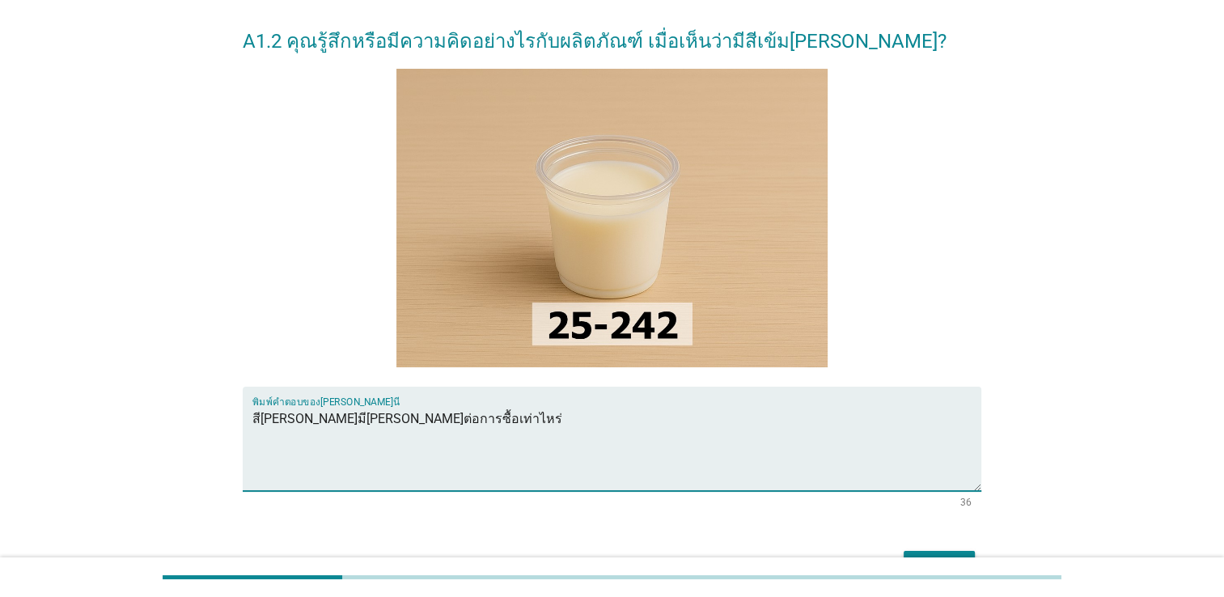
scroll to position [162, 0]
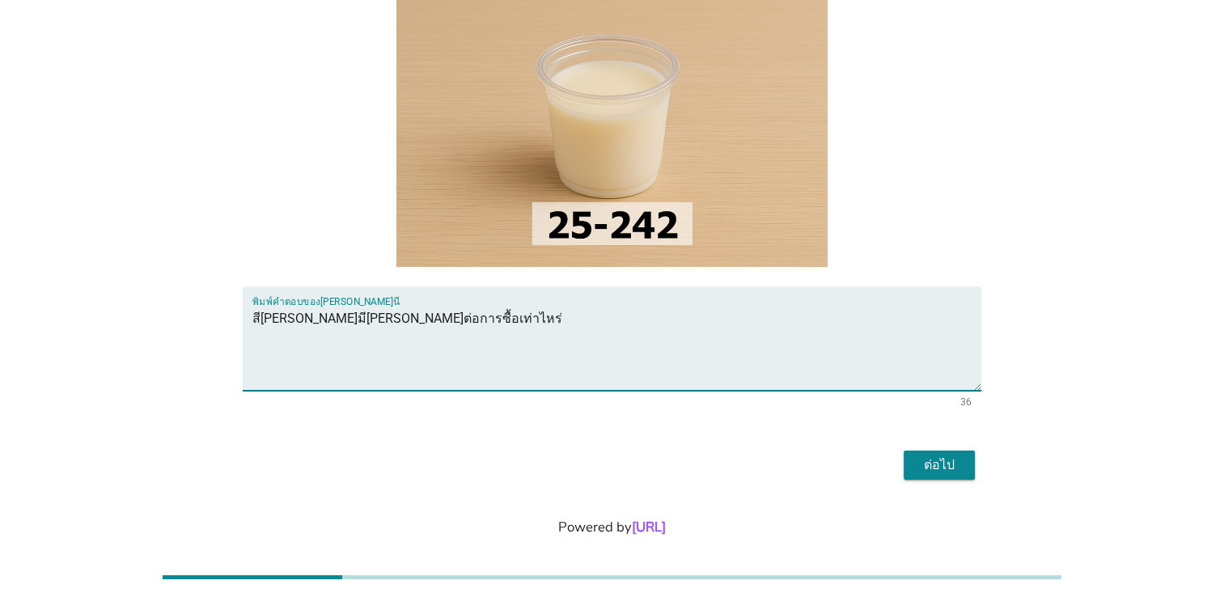
click at [475, 318] on textarea "สีไม่ค่อยมีอิทธิพลต่อการซื้อเท่าไหร่" at bounding box center [616, 348] width 729 height 85
type textarea "สีไม่ค่อยมีอิทธิพลต่อการซื้อเท่าไหร่"
click at [932, 466] on div "ต่อไป" at bounding box center [939, 464] width 45 height 19
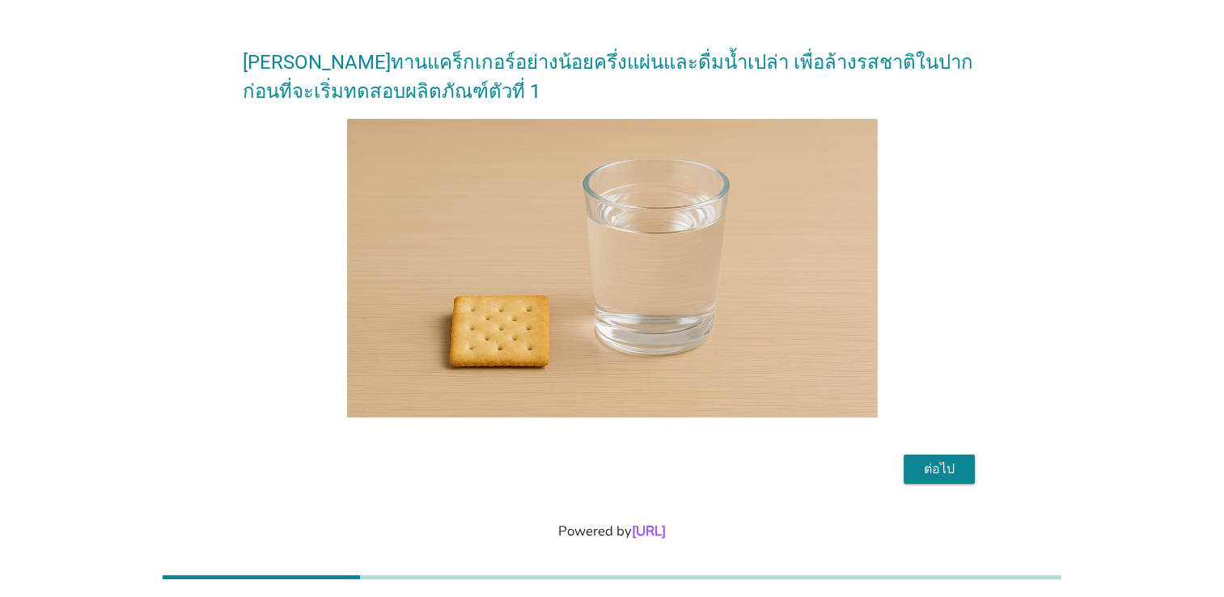
scroll to position [62, 0]
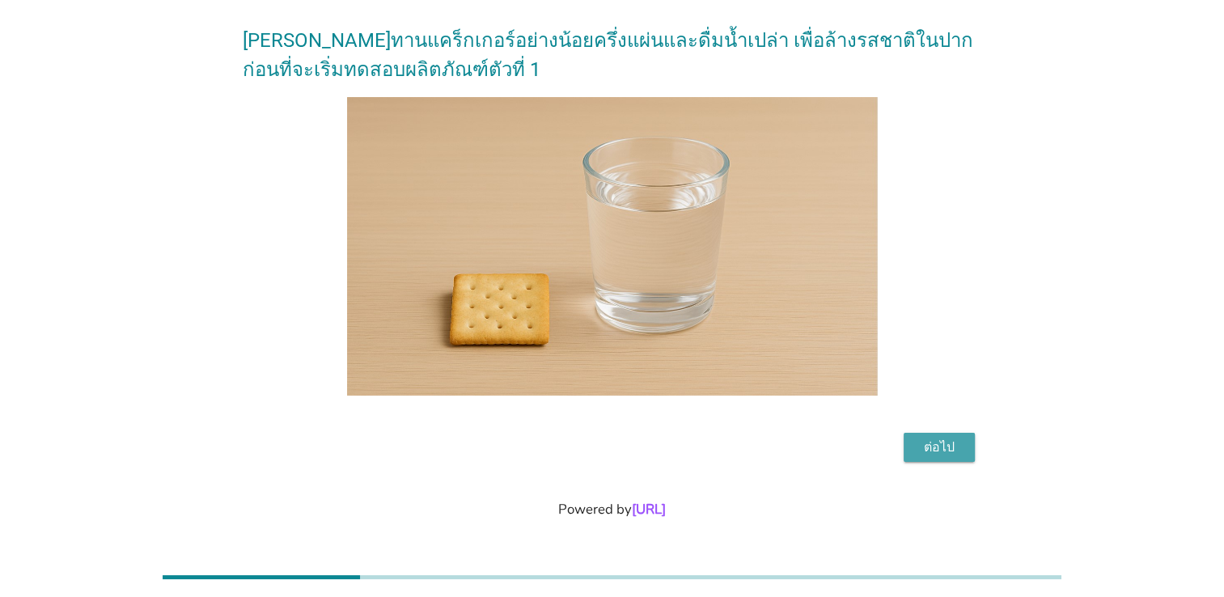
click at [934, 448] on div "ต่อไป" at bounding box center [939, 447] width 45 height 19
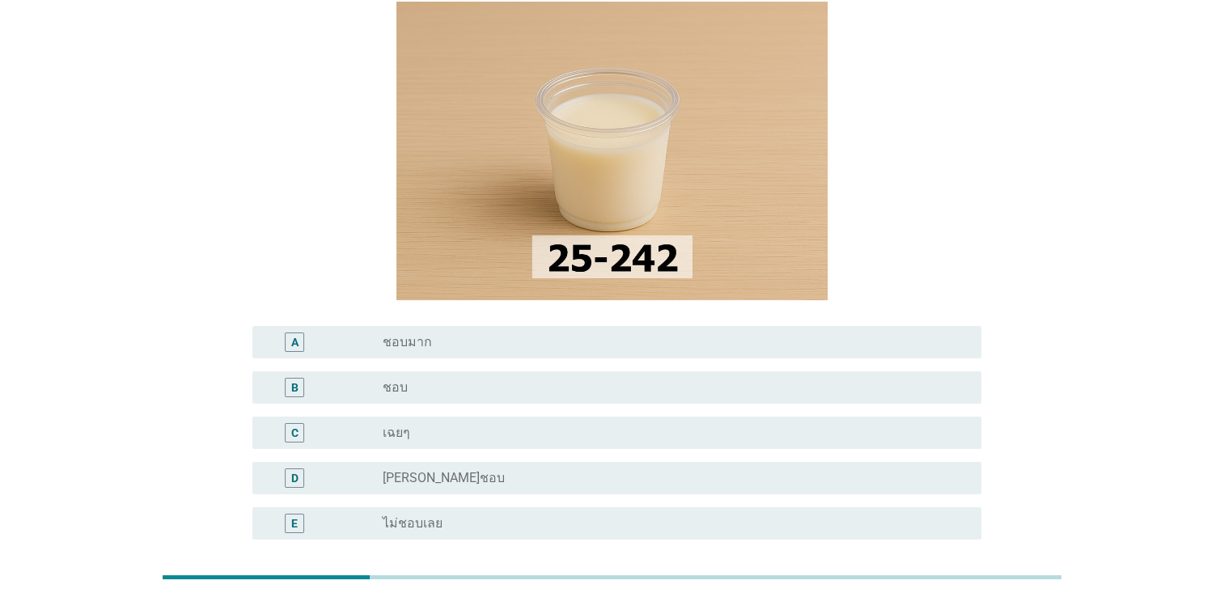
scroll to position [0, 0]
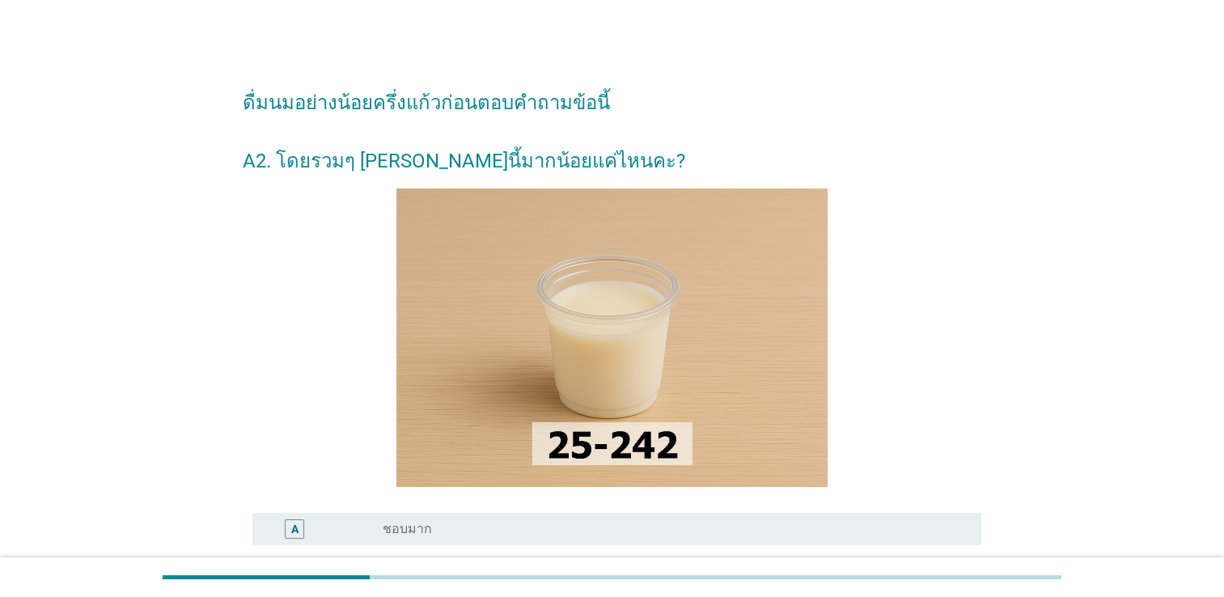
click at [971, 223] on div at bounding box center [612, 337] width 739 height 298
click at [1045, 226] on div "ดื่มนมอย่างน้อยครึ่งแก้วก่อนตอบคำถามข้อนี้ A2. โดยรวมๆ คุณชอบผลิตภัณฑ์นี้มากน้อ…" at bounding box center [612, 447] width 1146 height 777
click at [984, 292] on div "ดื่มนมอย่างน้อยครึ่งแก้วก่อนตอบคำถามข้อนี้ A2. โดยรวมๆ คุณชอบผลิตภัณฑ์นี้มากน้อ…" at bounding box center [612, 447] width 764 height 777
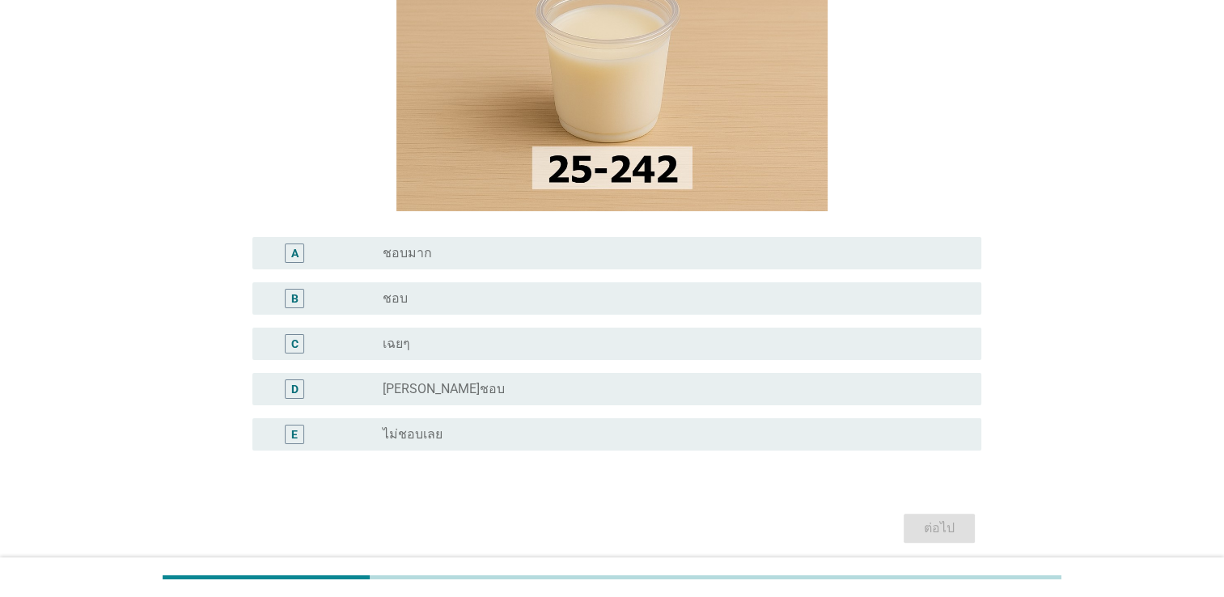
scroll to position [324, 0]
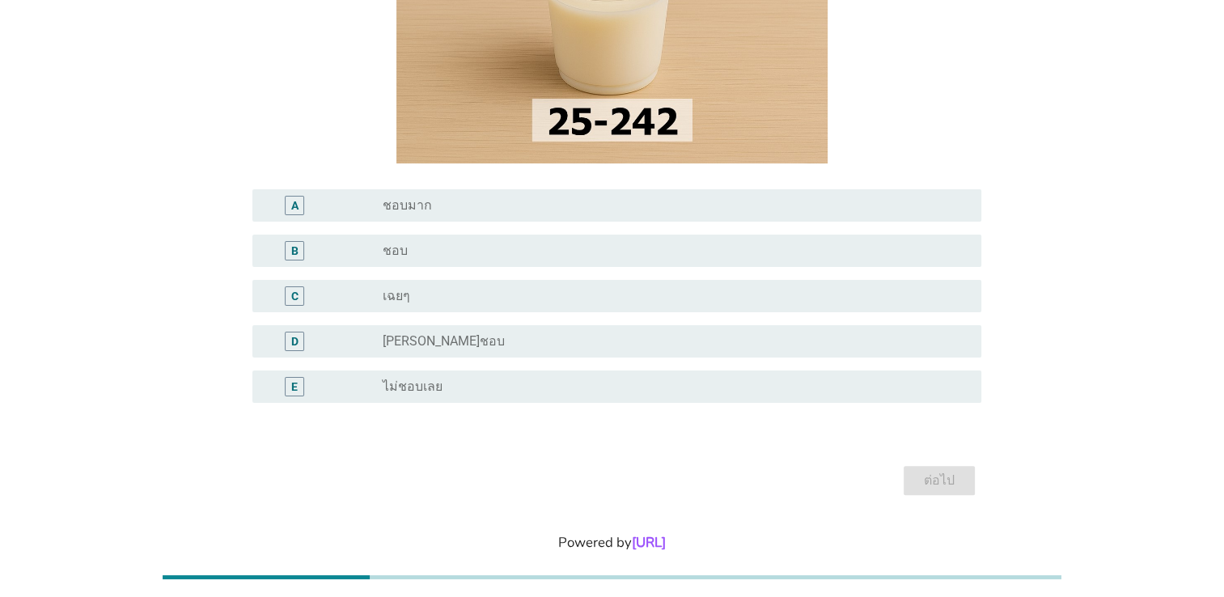
click at [431, 343] on label "ไม่ค่อยชอบ" at bounding box center [444, 341] width 122 height 16
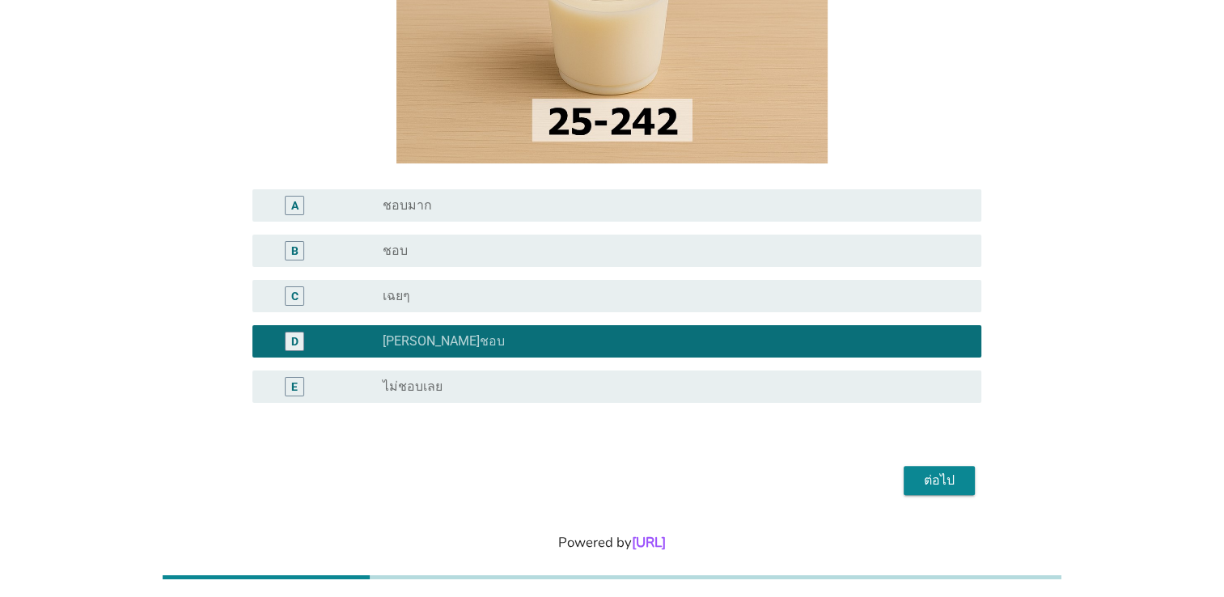
drag, startPoint x: 615, startPoint y: 387, endPoint x: 650, endPoint y: 404, distance: 39.4
click at [615, 387] on div "radio_button_unchecked ไม่ชอบเลย" at bounding box center [669, 387] width 573 height 16
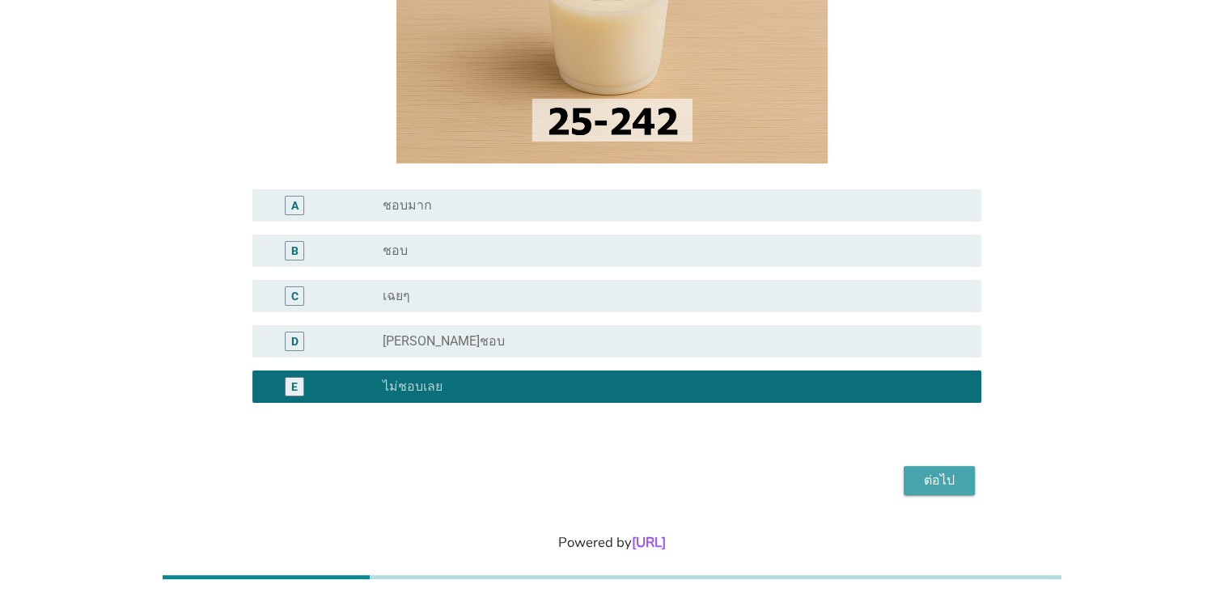
click at [939, 484] on div "ต่อไป" at bounding box center [939, 480] width 45 height 19
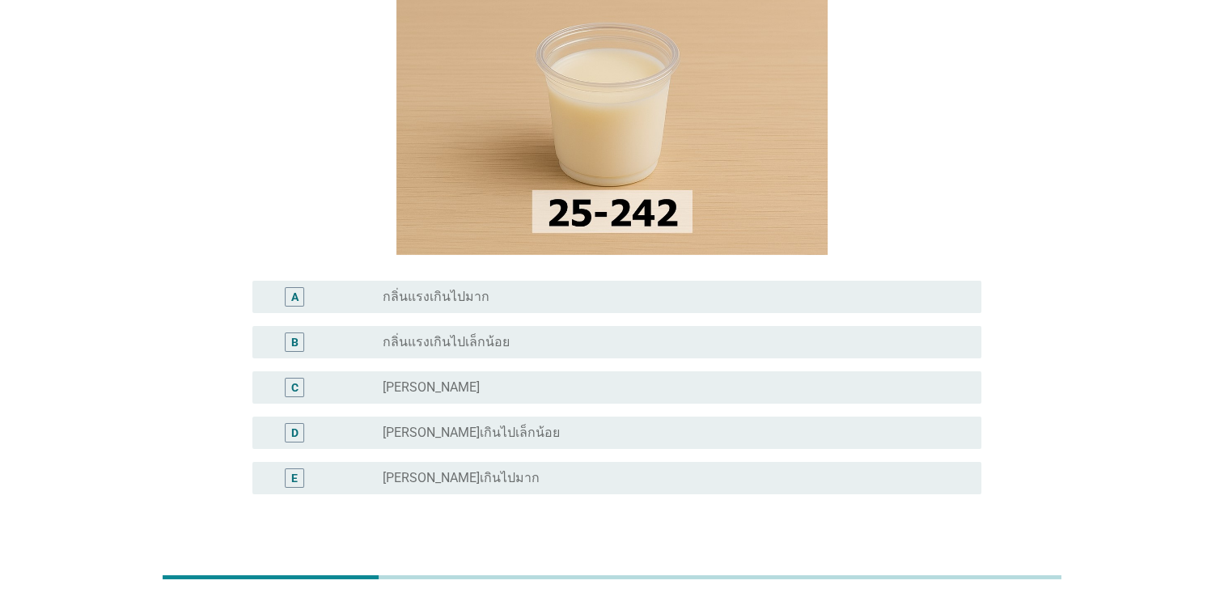
scroll to position [243, 0]
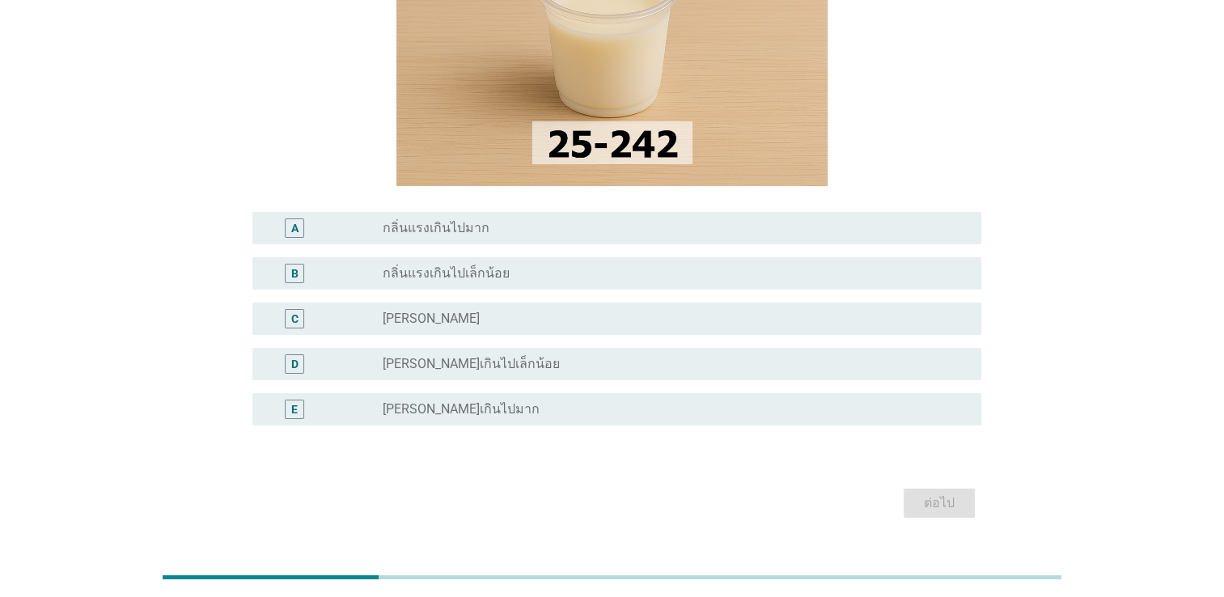
click at [481, 364] on label "กลิ่นอ่อนเกินไปเล็กน้อย" at bounding box center [471, 364] width 177 height 16
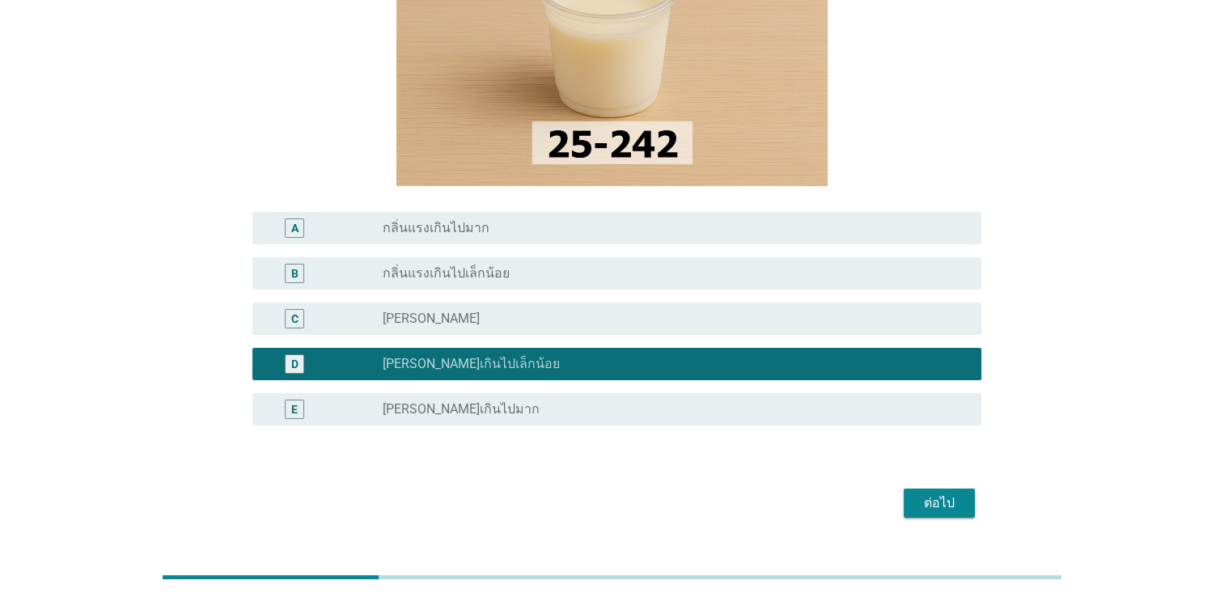
click at [509, 409] on div "radio_button_unchecked กลิ่นอ่อนเกินไปมาก" at bounding box center [669, 409] width 573 height 16
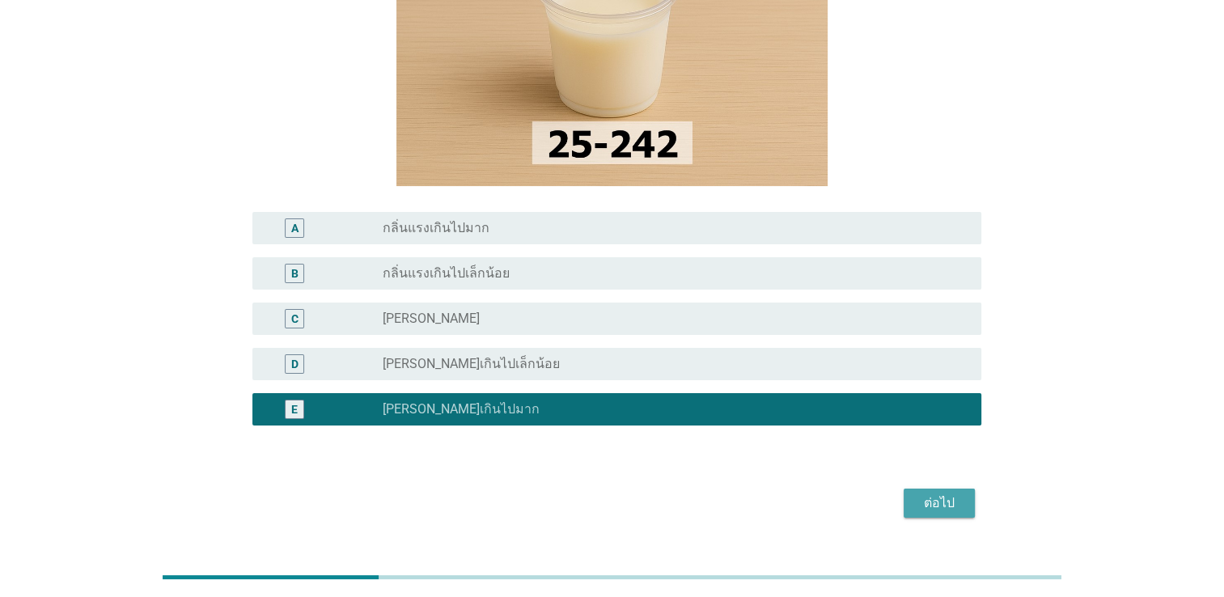
click at [943, 502] on div "ต่อไป" at bounding box center [939, 502] width 45 height 19
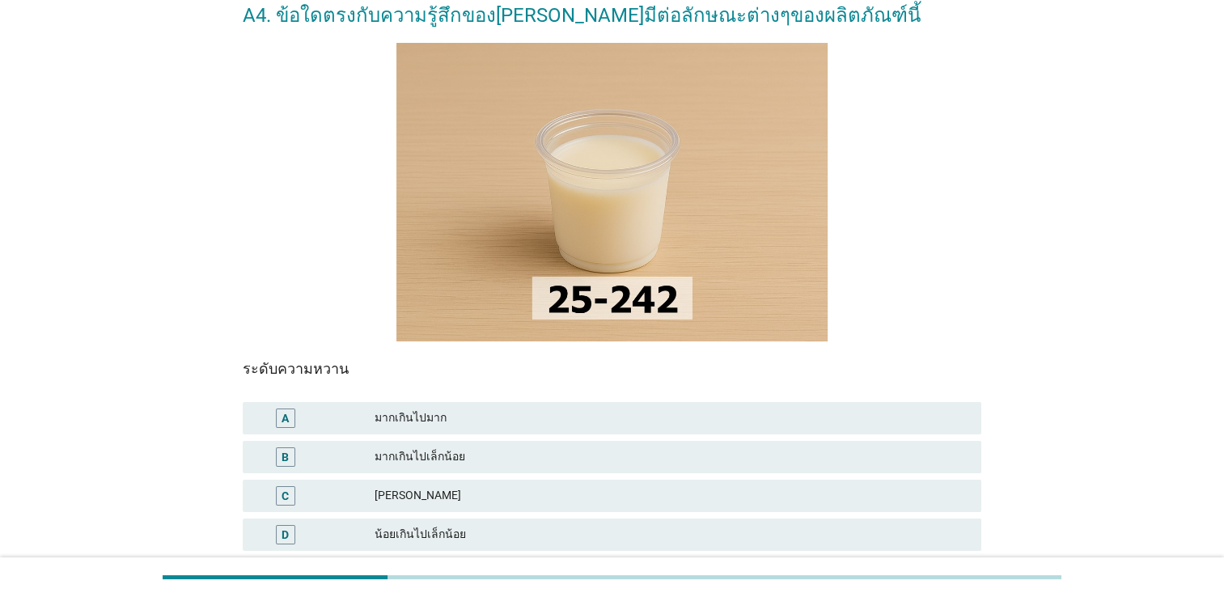
scroll to position [275, 0]
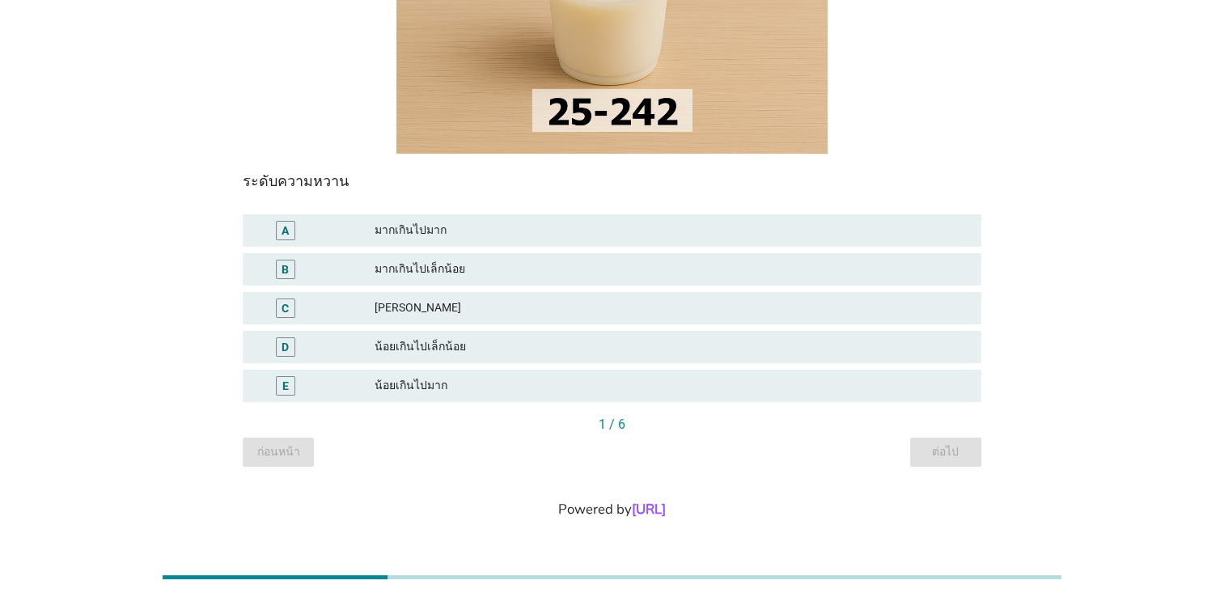
click at [387, 384] on div "น้อยเกินไปมาก" at bounding box center [672, 385] width 594 height 19
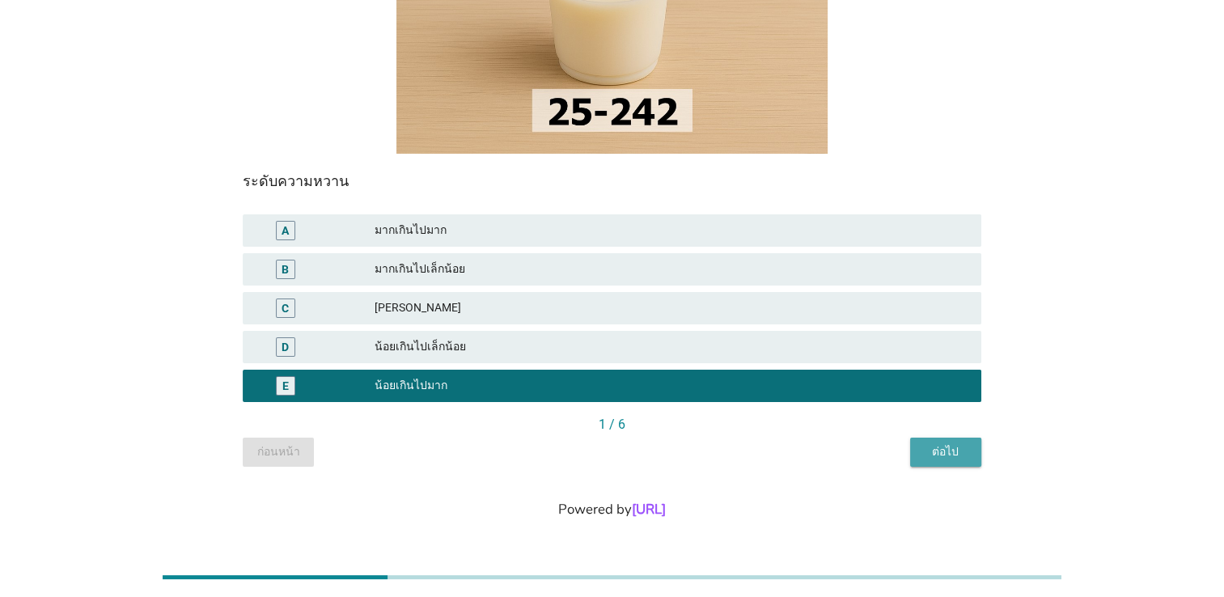
click at [964, 457] on div "ต่อไป" at bounding box center [945, 451] width 45 height 17
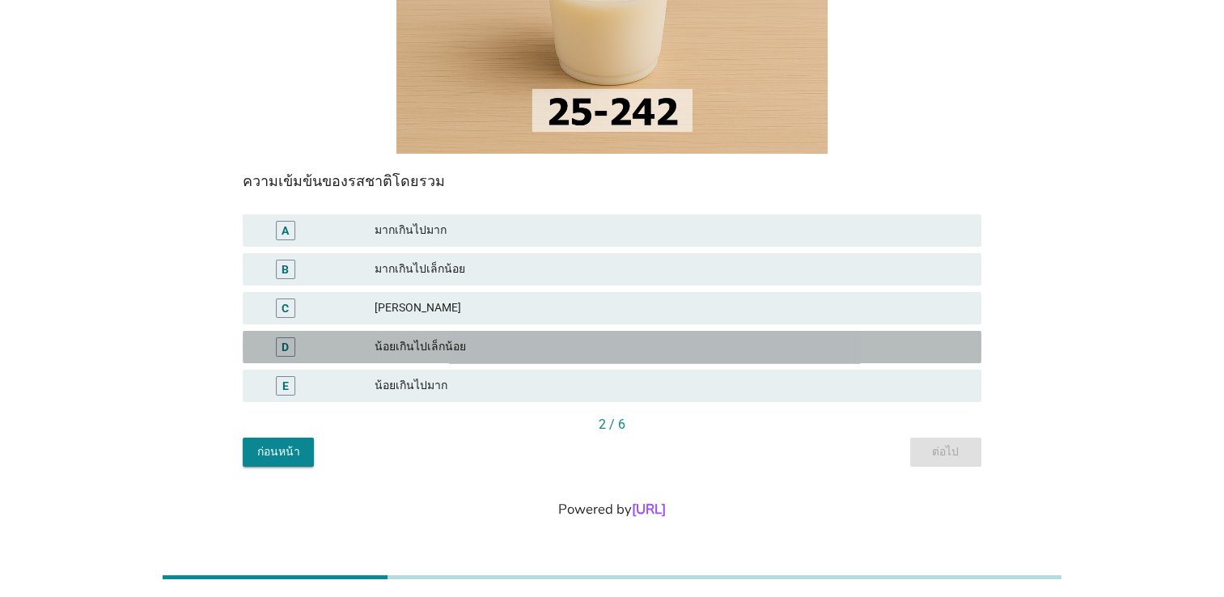
click at [435, 345] on div "น้อยเกินไปเล็กน้อย" at bounding box center [672, 346] width 594 height 19
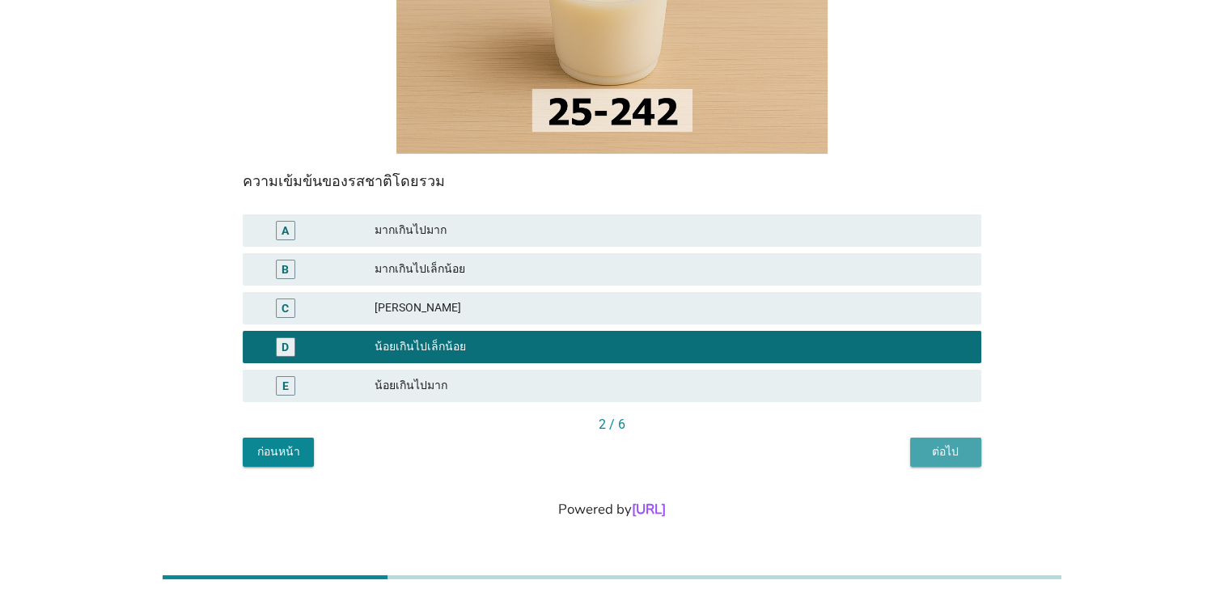
click at [942, 455] on div "ต่อไป" at bounding box center [945, 451] width 45 height 17
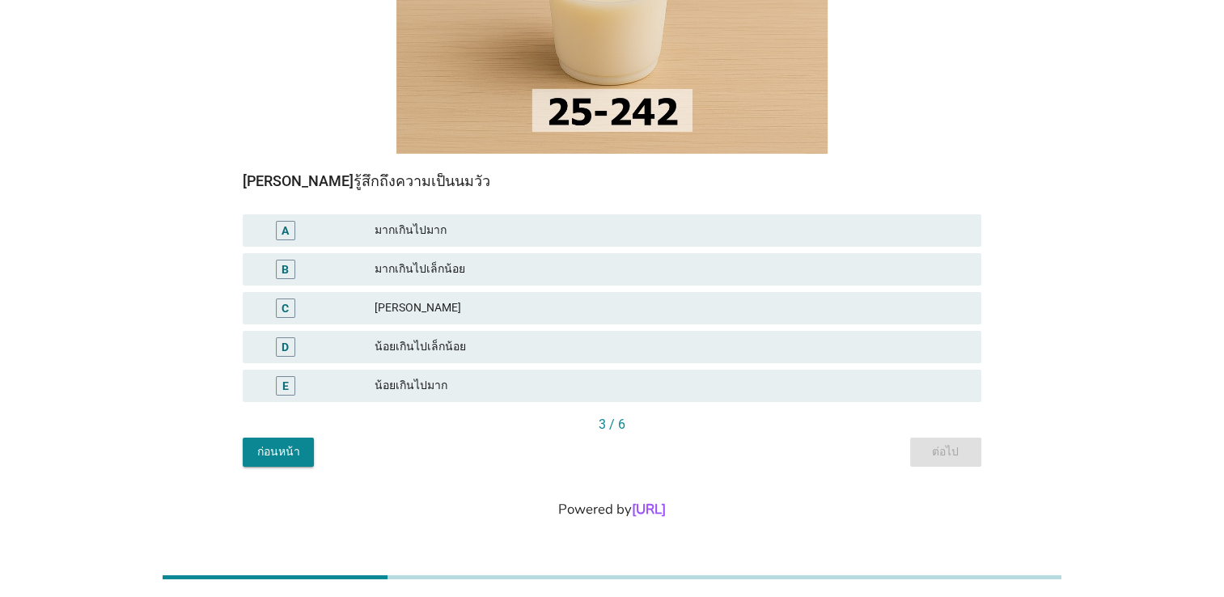
scroll to position [194, 0]
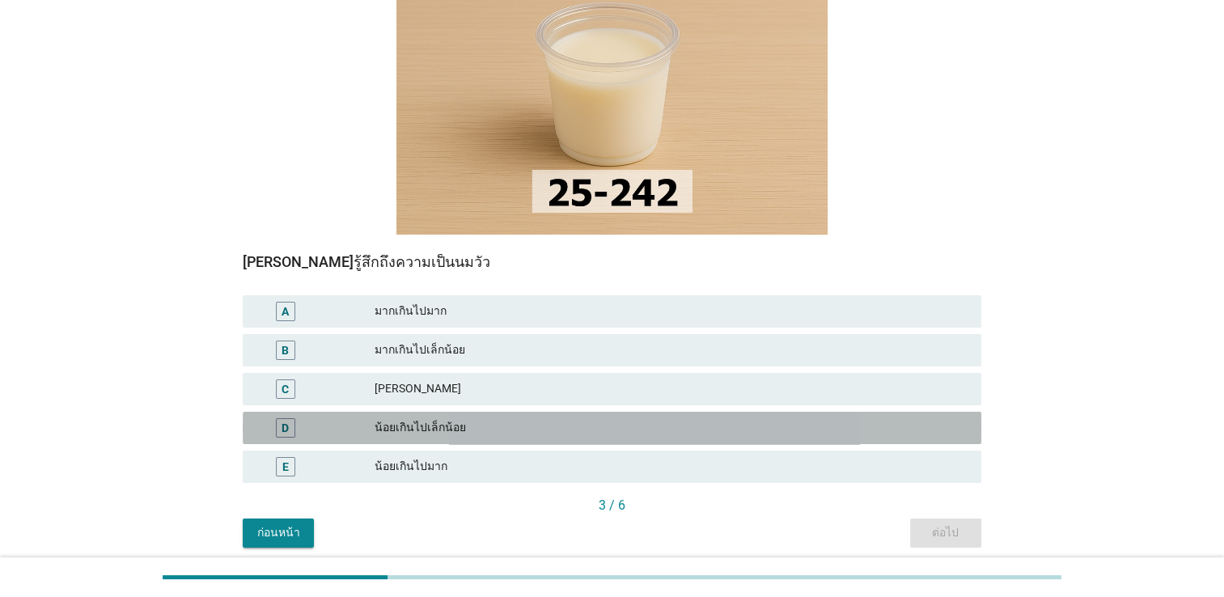
click at [440, 430] on div "น้อยเกินไปเล็กน้อย" at bounding box center [672, 427] width 594 height 19
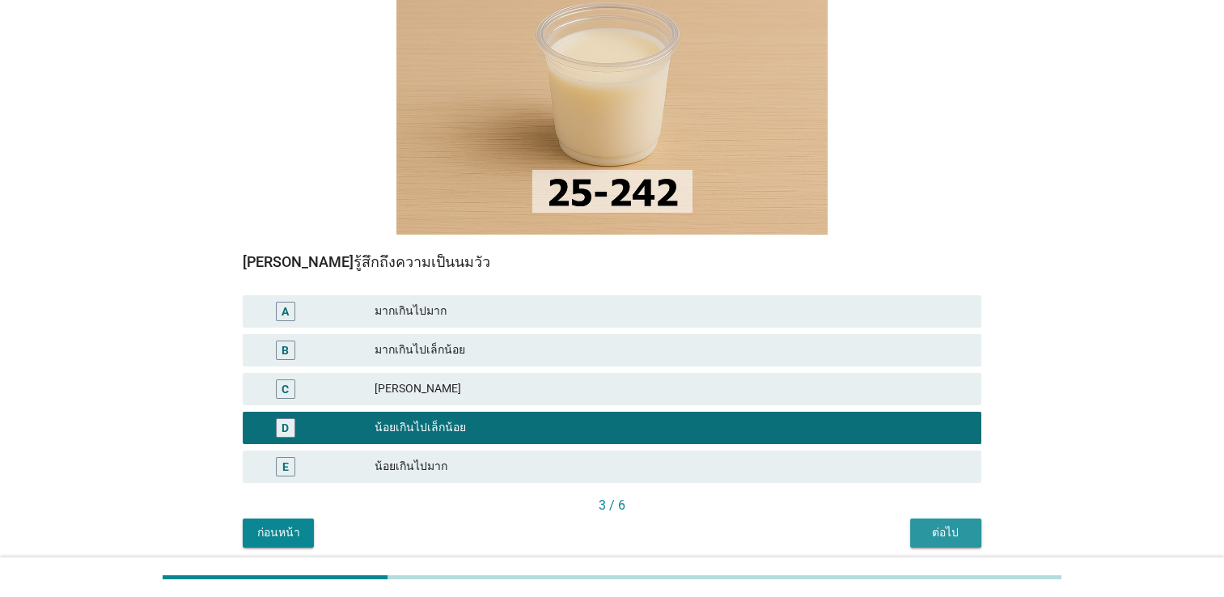
click at [946, 536] on div "ต่อไป" at bounding box center [945, 532] width 45 height 17
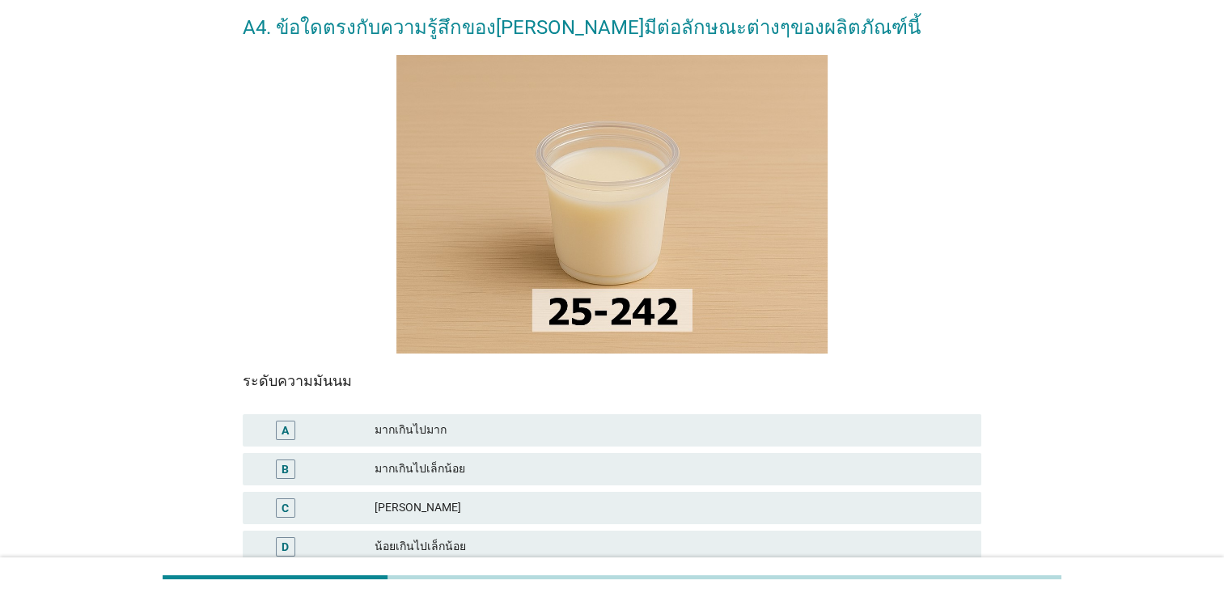
scroll to position [243, 0]
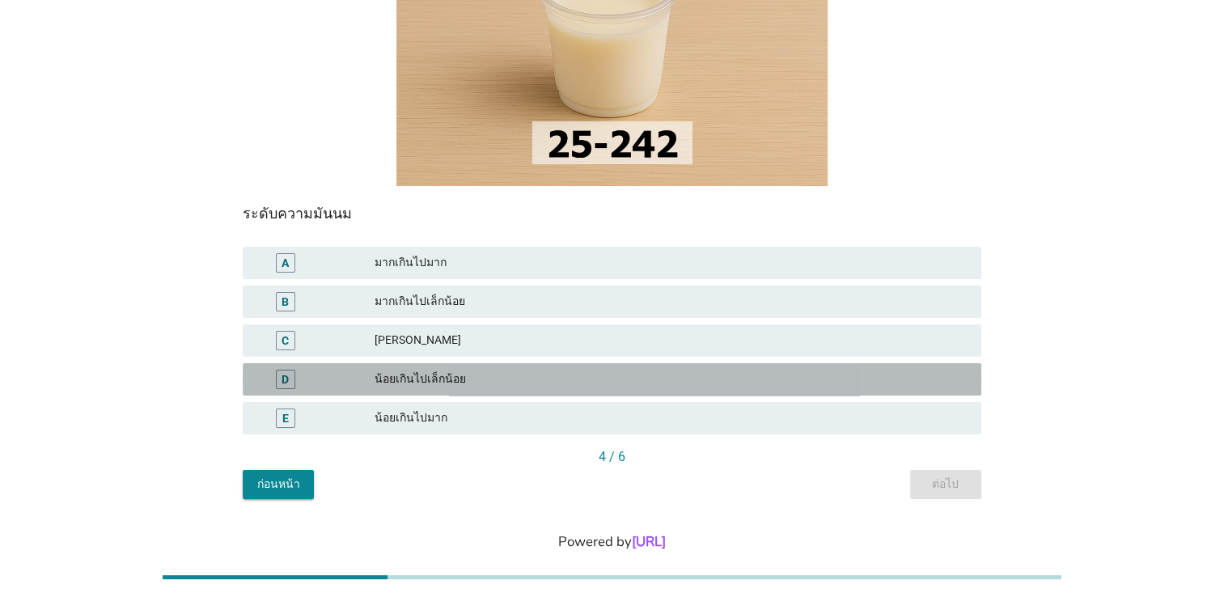
click at [440, 380] on div "น้อยเกินไปเล็กน้อย" at bounding box center [672, 379] width 594 height 19
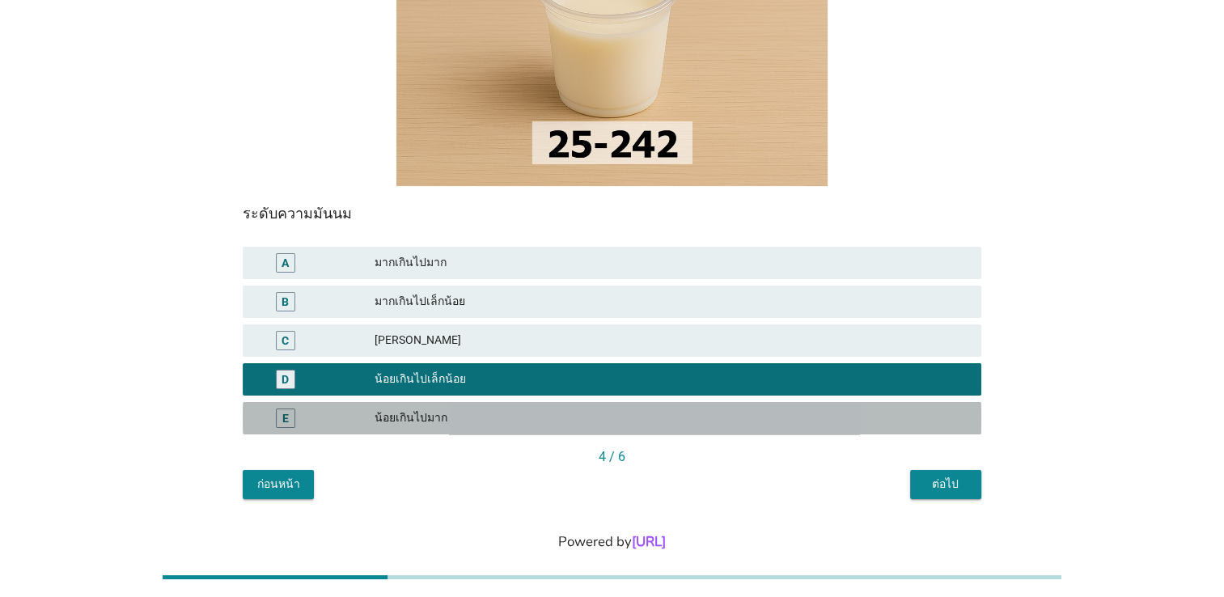
click at [455, 423] on div "น้อยเกินไปมาก" at bounding box center [672, 418] width 594 height 19
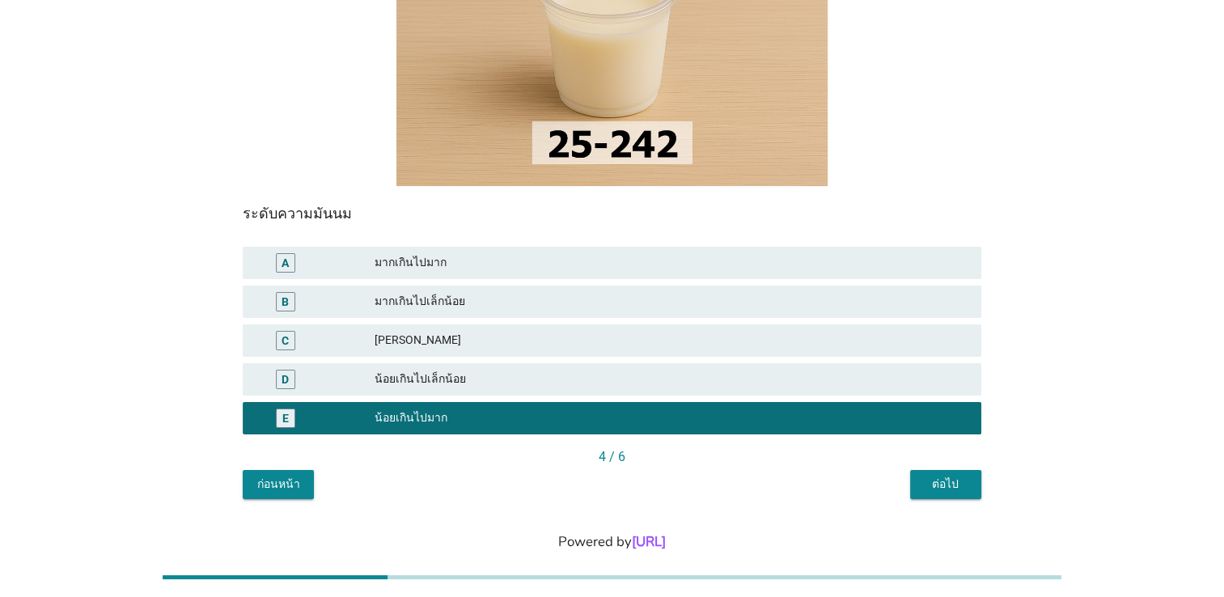
click at [932, 489] on div "ต่อไป" at bounding box center [945, 484] width 45 height 17
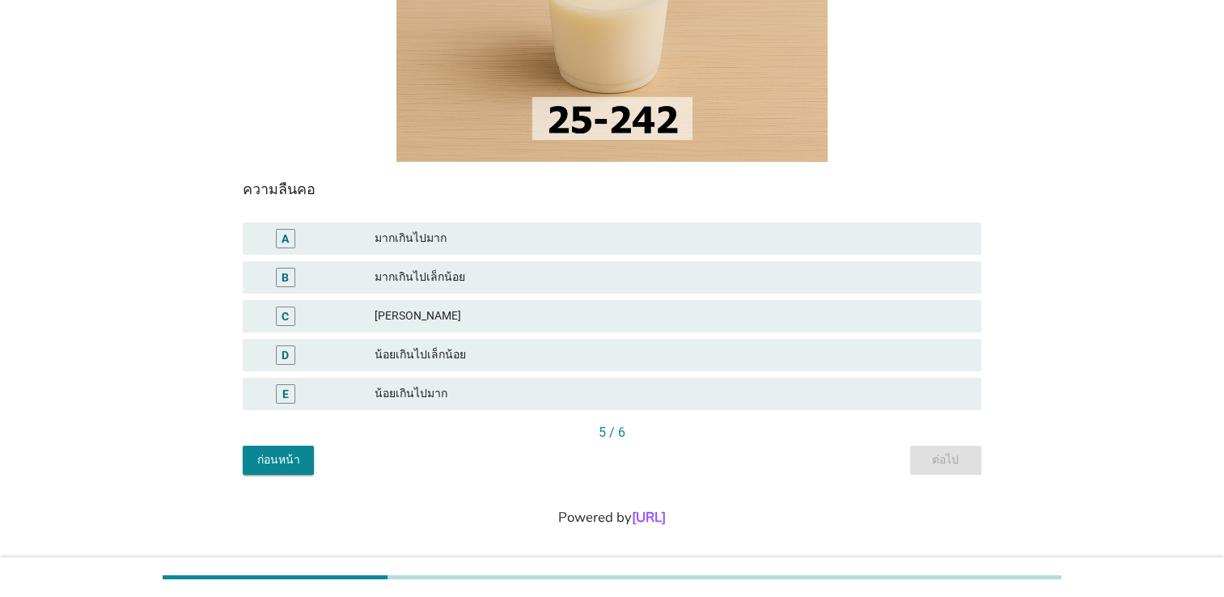
scroll to position [275, 0]
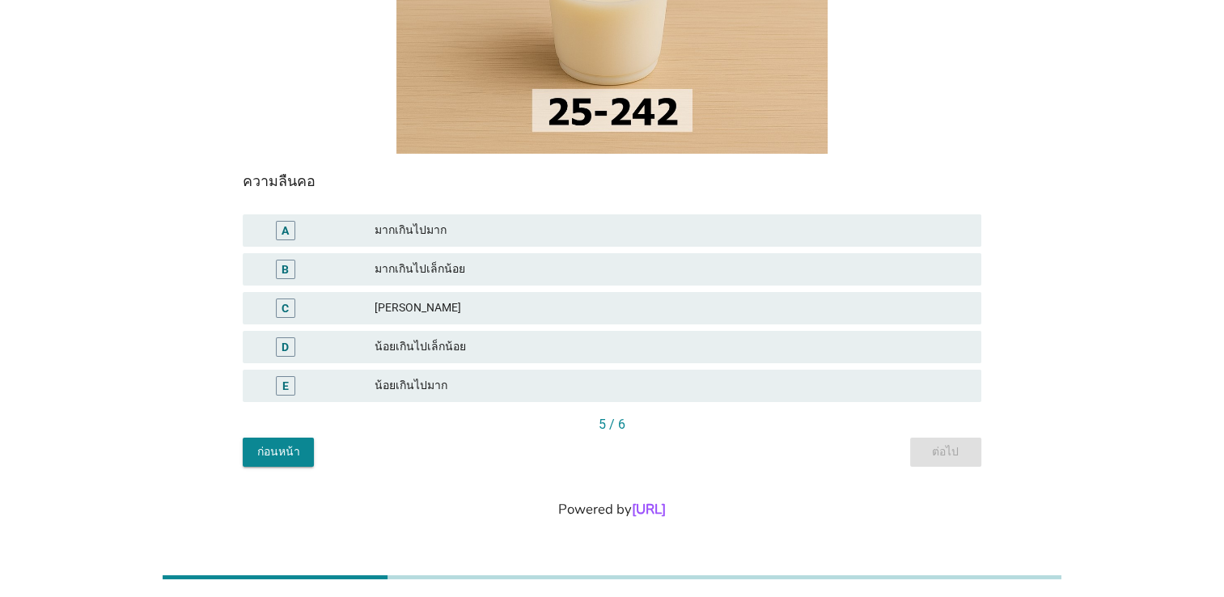
click at [477, 349] on div "น้อยเกินไปเล็กน้อย" at bounding box center [672, 346] width 594 height 19
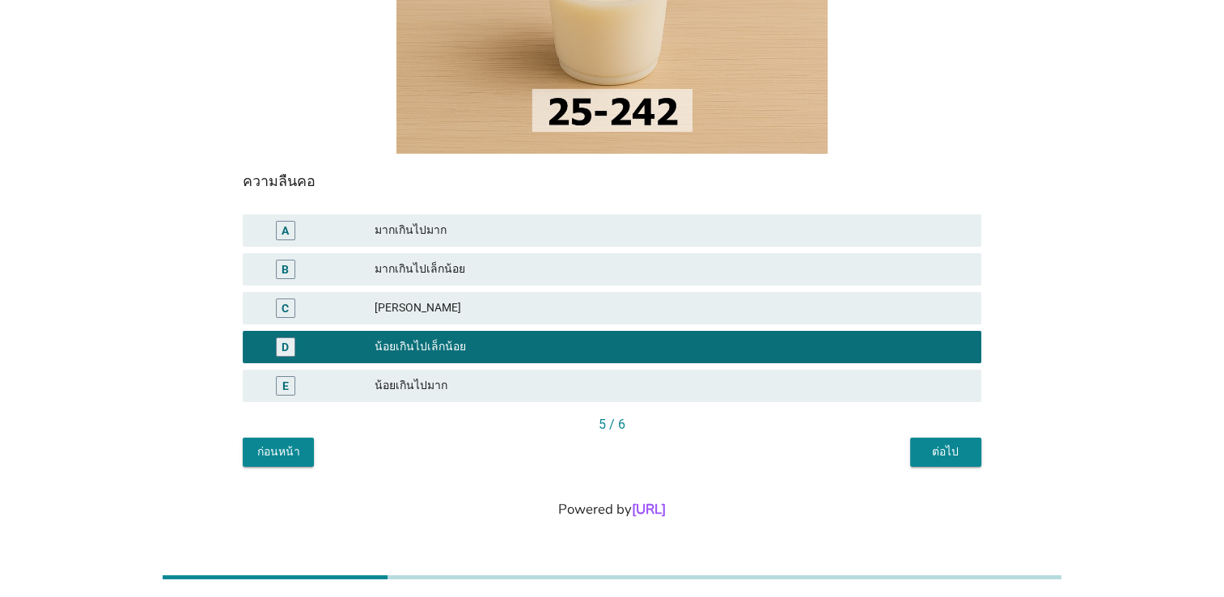
click at [942, 448] on div "ต่อไป" at bounding box center [945, 451] width 45 height 17
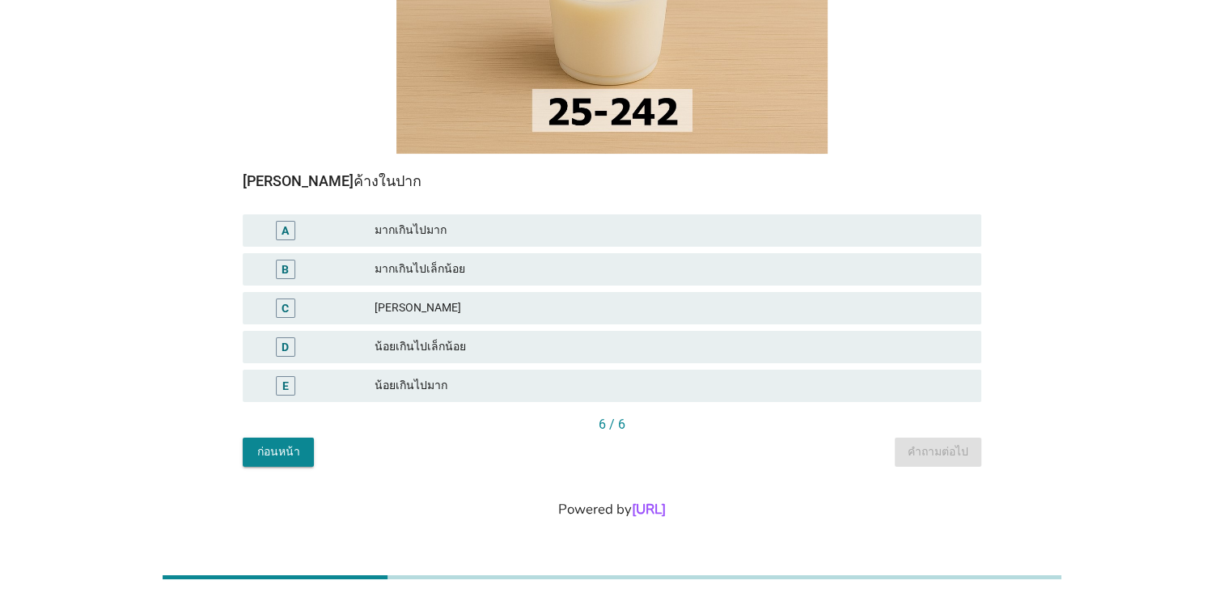
click at [455, 474] on div "A4. ข้อใดตรงกับความรู้สึกของคุณที่มีต่อลักษณะต่างๆของผลิตภัณฑ์นี้ รสชาติที่ค้าง…" at bounding box center [612, 132] width 764 height 696
click at [441, 341] on div "น้อยเกินไปเล็กน้อย" at bounding box center [672, 346] width 594 height 19
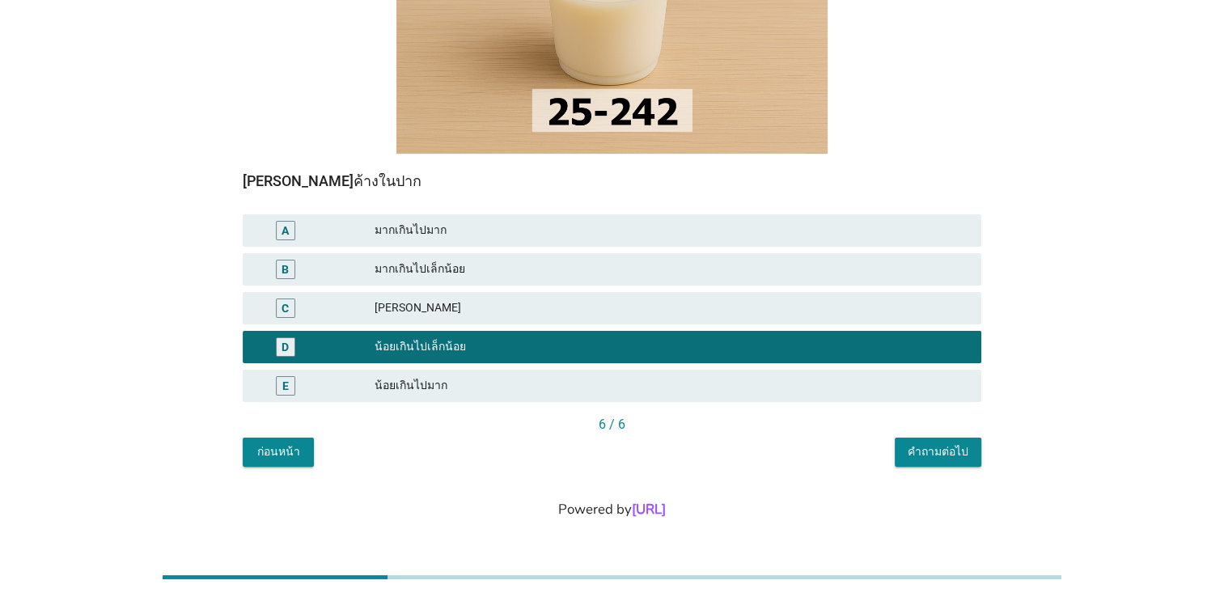
click at [955, 457] on div "คำถามต่อไป" at bounding box center [938, 451] width 61 height 17
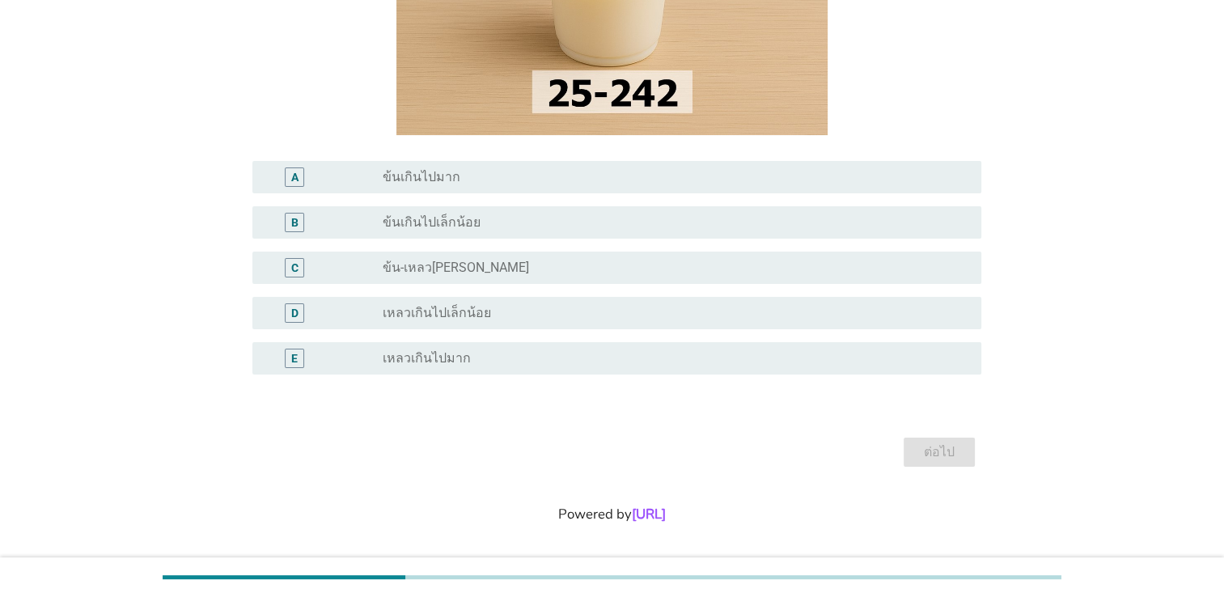
scroll to position [298, 0]
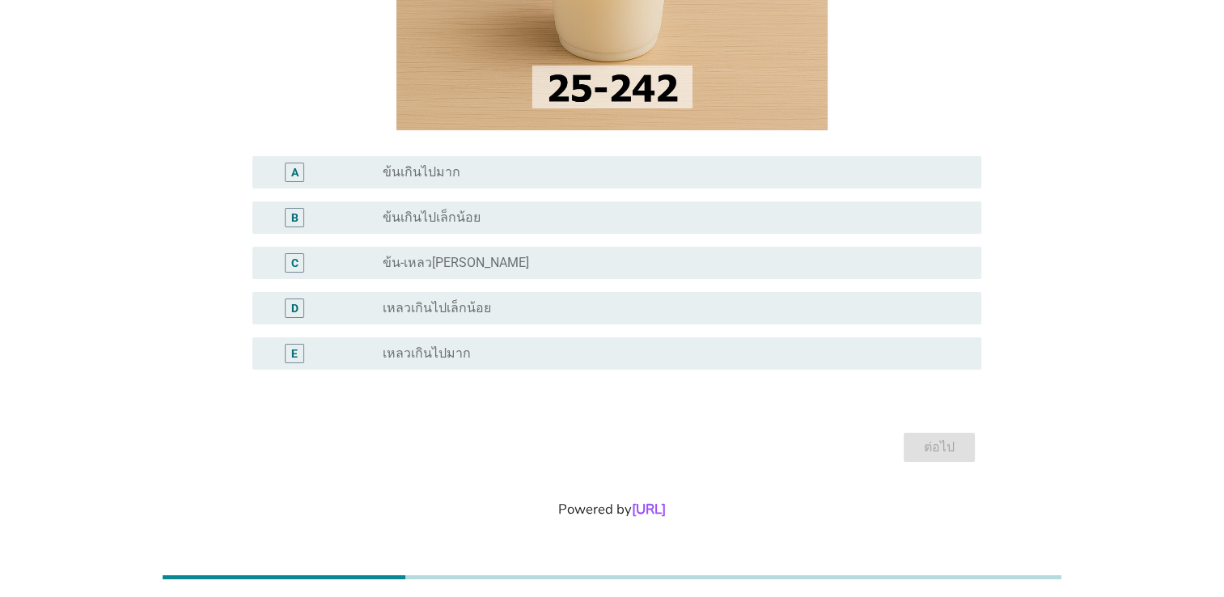
click at [415, 362] on div "radio_button_unchecked เหลวเกินไปมาก" at bounding box center [676, 353] width 586 height 19
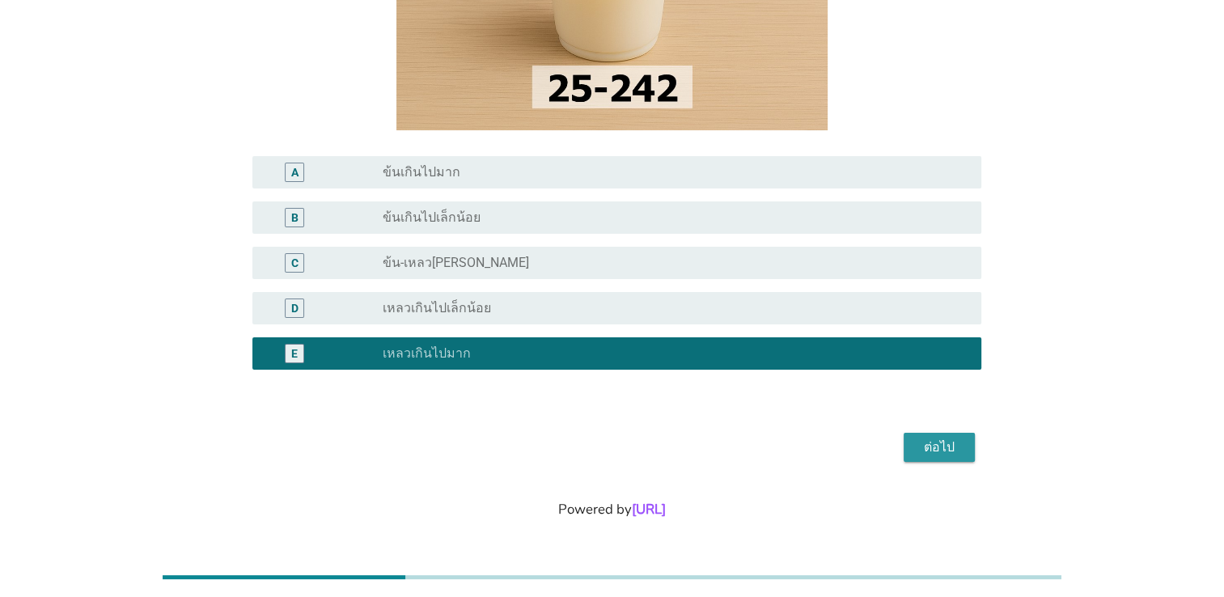
click at [954, 447] on div "ต่อไป" at bounding box center [939, 447] width 45 height 19
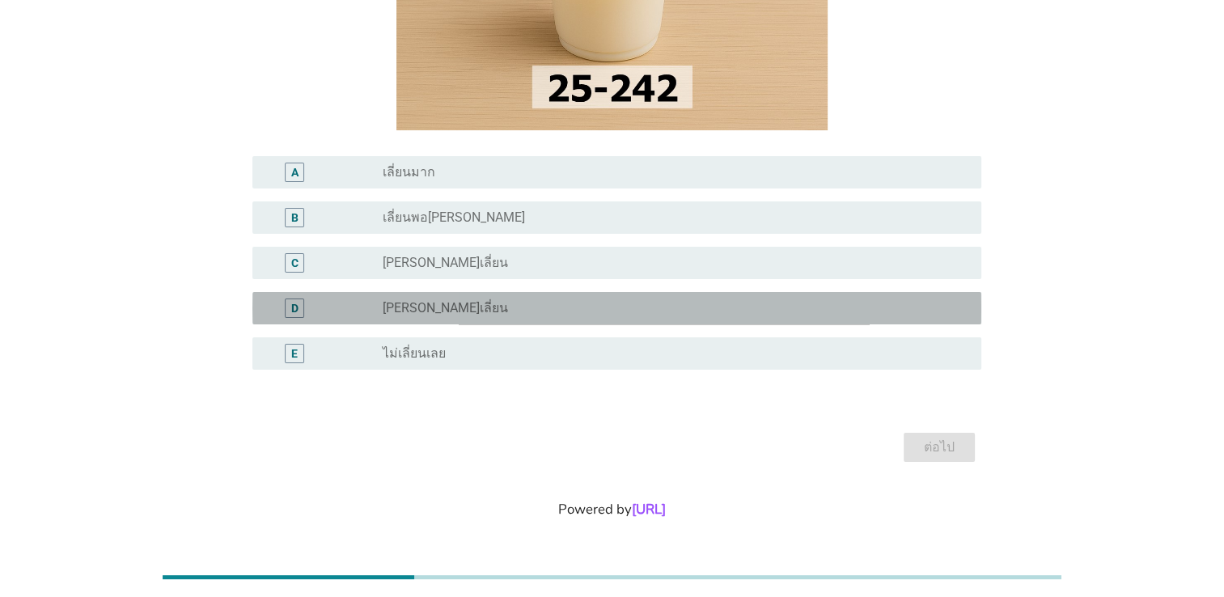
click at [438, 312] on label "ไม่ค่อยเลี่ยน" at bounding box center [445, 308] width 125 height 16
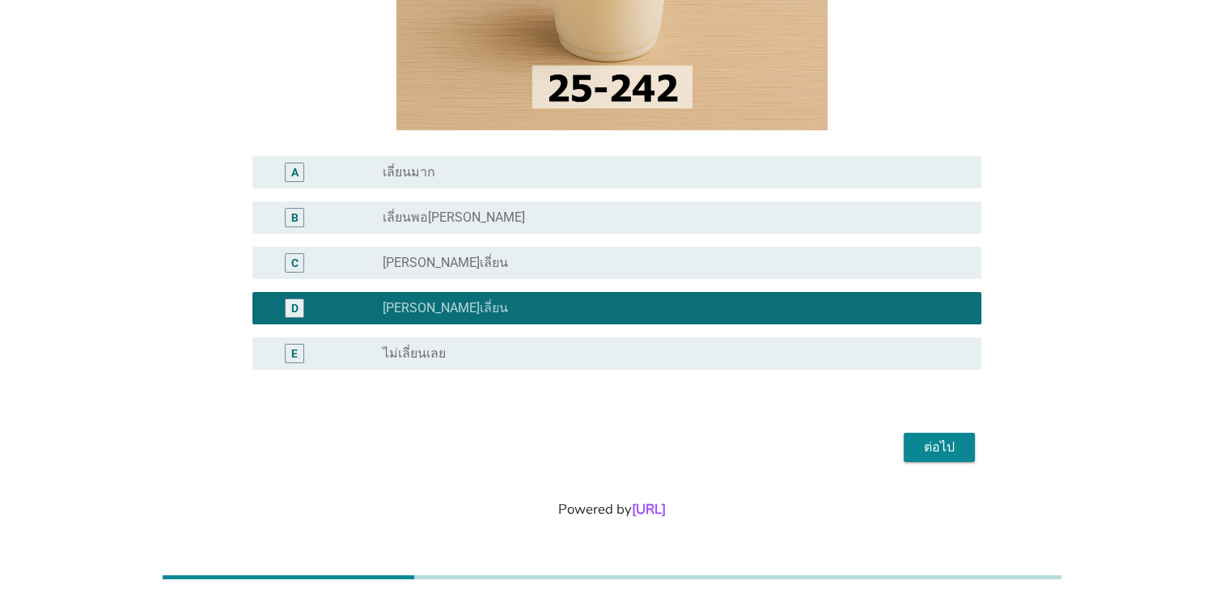
click at [941, 451] on div "ต่อไป" at bounding box center [939, 447] width 45 height 19
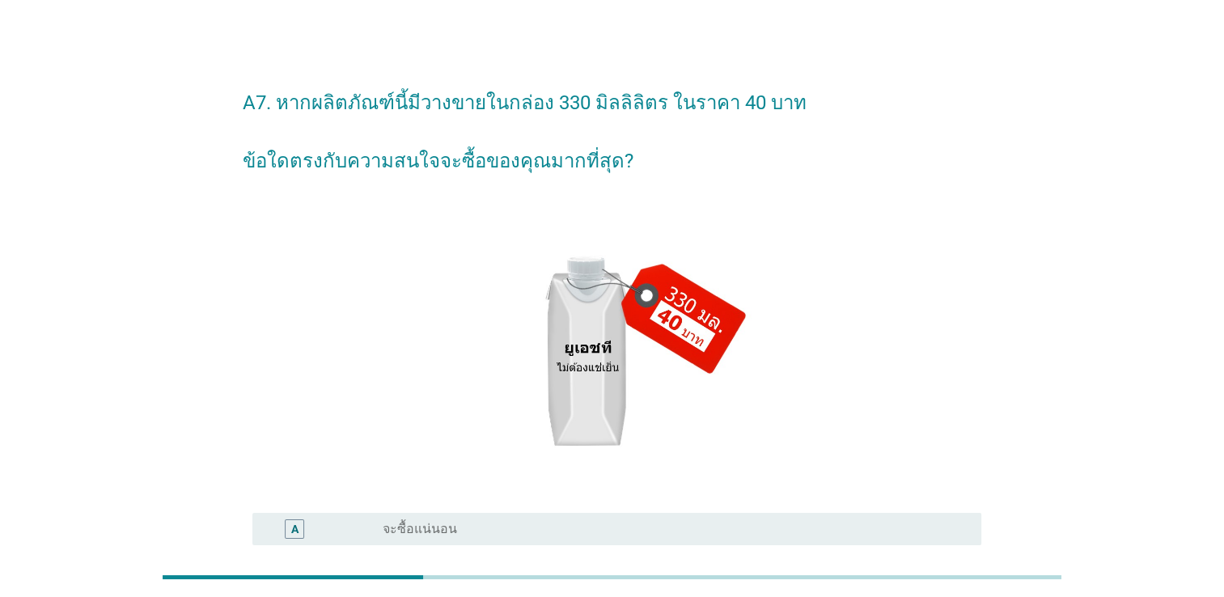
click at [1059, 237] on div "A7. หากผลิตภัณฑ์นี้มีวางขายในกล่อง 330 มิลลิลิตร ในราคา 40 บาท ข้อใดตรงกับความส…" at bounding box center [612, 447] width 1146 height 777
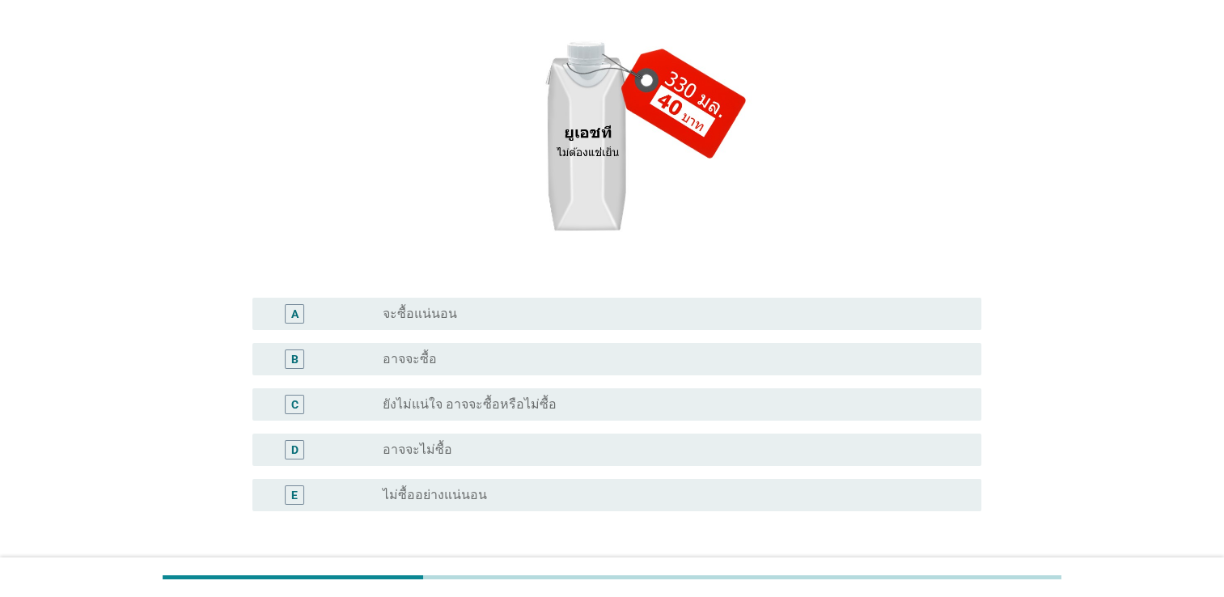
scroll to position [243, 0]
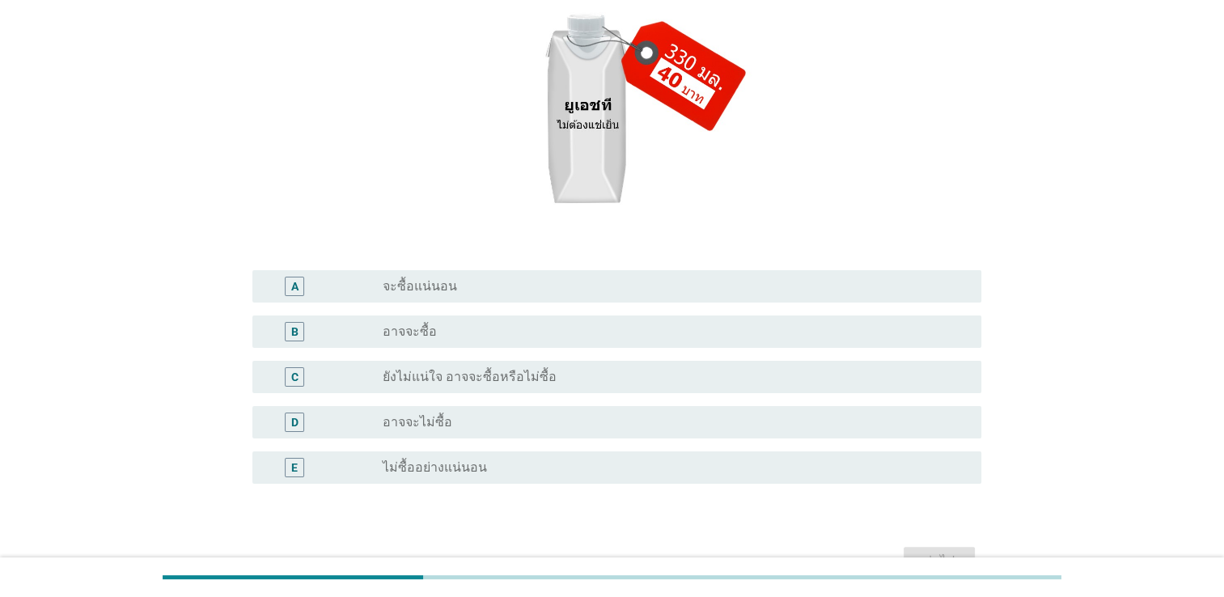
click at [488, 461] on div "radio_button_unchecked ไม่ซื้ออย่างแน่นอน" at bounding box center [669, 467] width 573 height 16
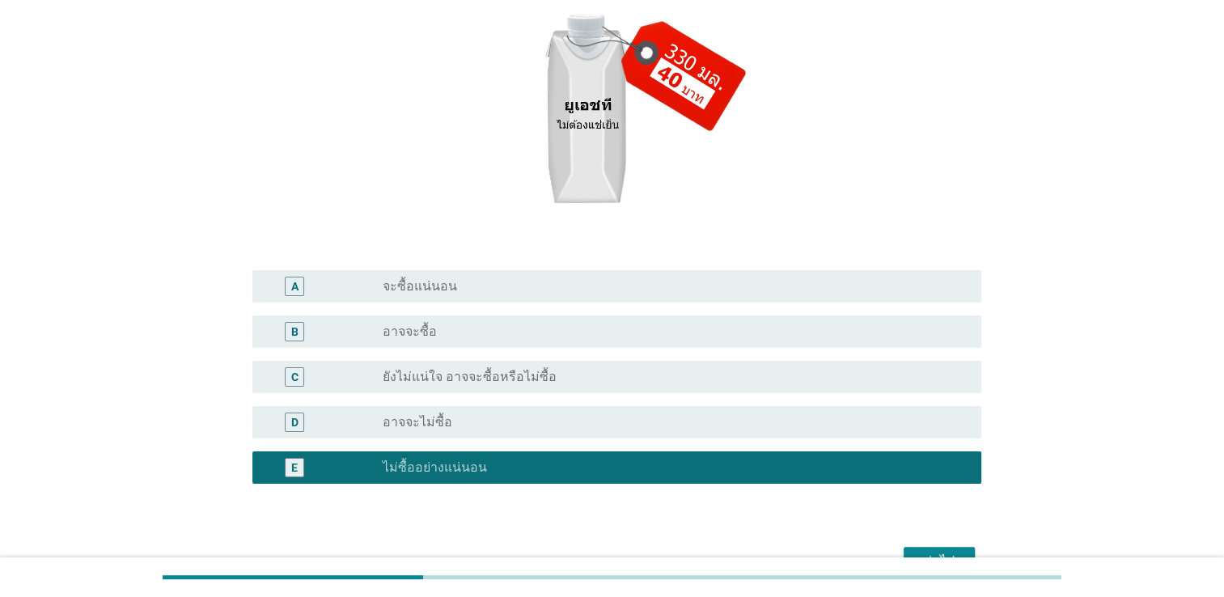
scroll to position [357, 0]
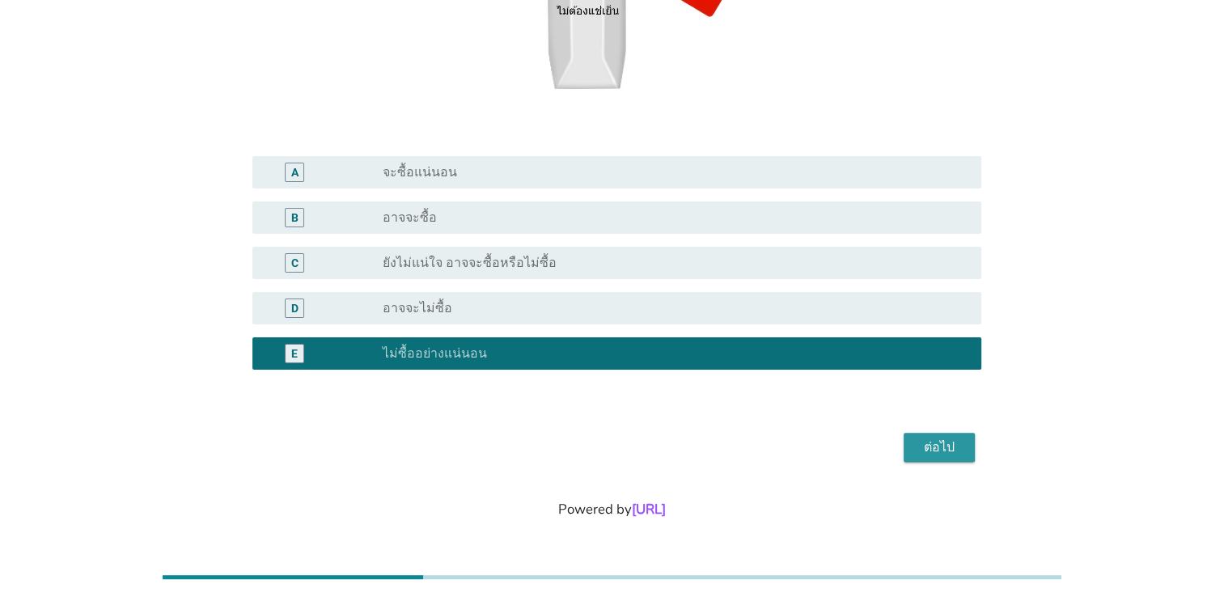
click at [946, 445] on div "ต่อไป" at bounding box center [939, 447] width 45 height 19
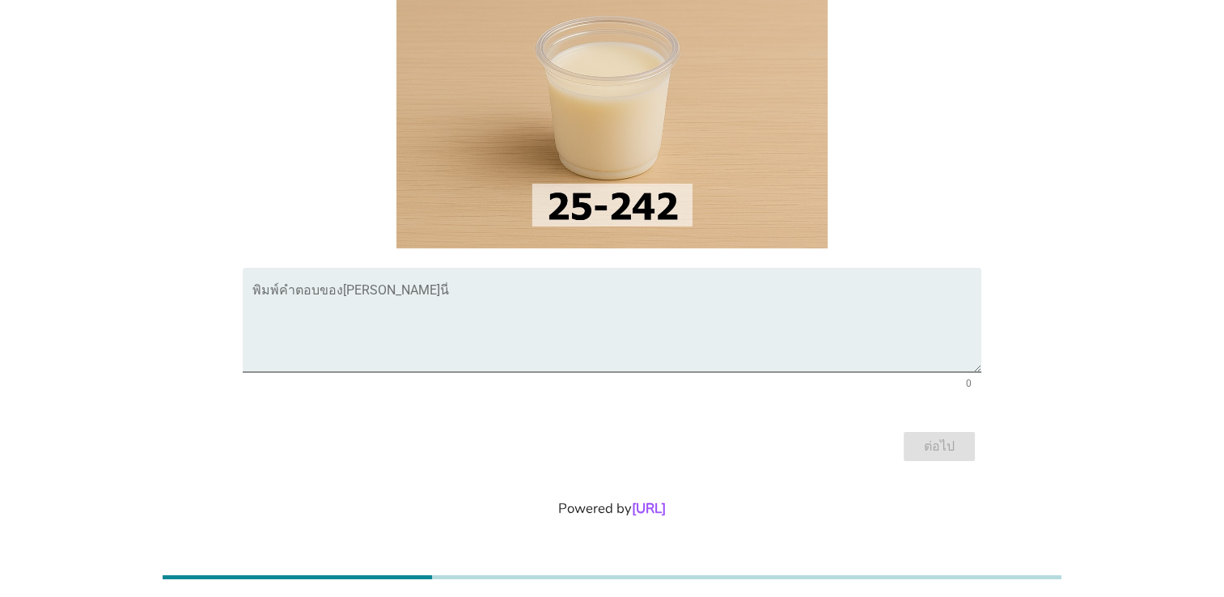
scroll to position [0, 0]
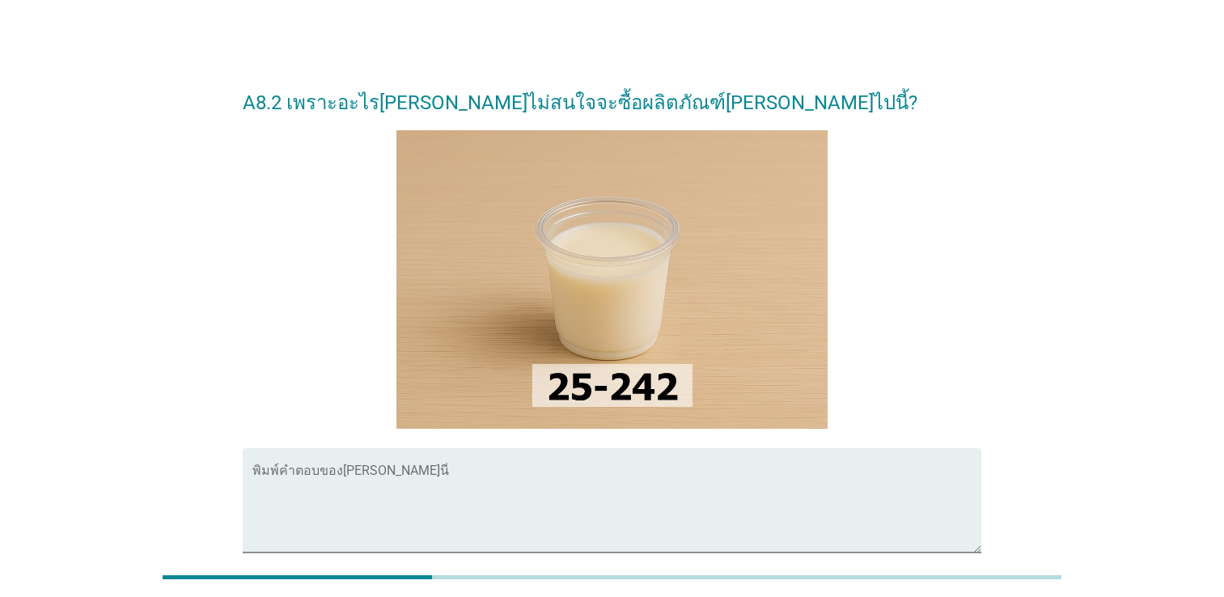
click at [1027, 267] on div "A8.2 เพราะอะไรคุณจึงไม่สนใจจะซื้อผลิตภัณฑ์ที่พึ่งชิมไปนี้? พิมพ์คำตอบของคุณ ที่…" at bounding box center [612, 359] width 1146 height 600
click at [1033, 307] on div "A8.2 เพราะอะไรคุณจึงไม่สนใจจะซื้อผลิตภัณฑ์ที่พึ่งชิมไปนี้? พิมพ์คำตอบของคุณ ที่…" at bounding box center [612, 359] width 1146 height 600
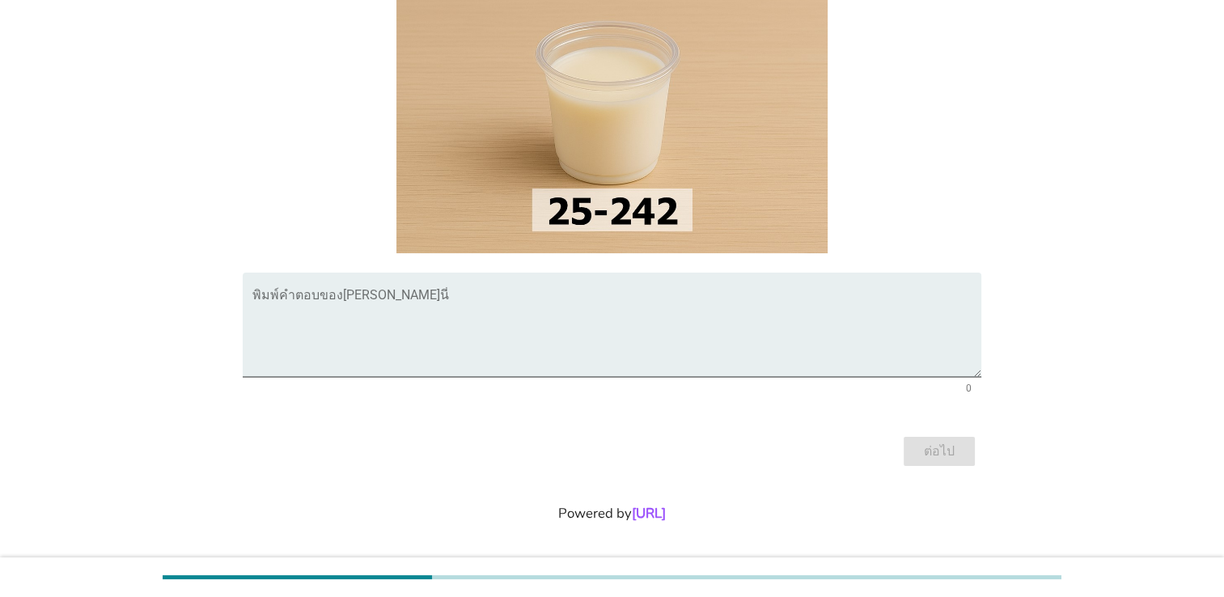
scroll to position [180, 0]
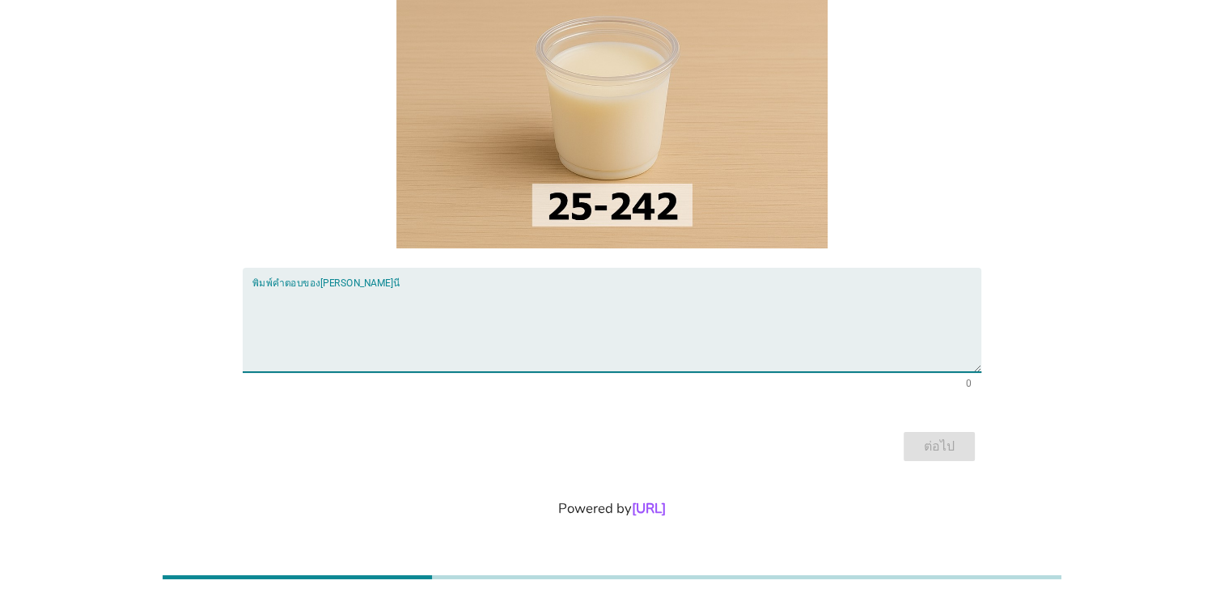
click at [467, 296] on textarea "พิมพ์คำตอบของคุณ ที่นี่" at bounding box center [616, 329] width 729 height 85
type textarea "จืด ไม่เข้มข้น เหมือนจะไม่ได้อะไร"
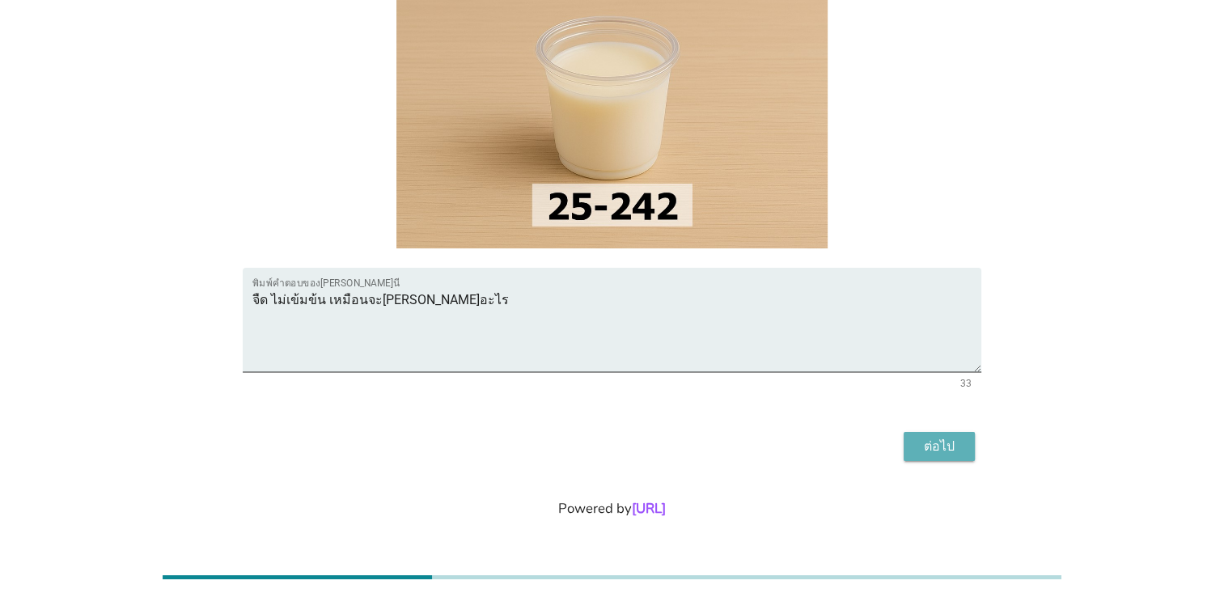
click at [943, 448] on div "ต่อไป" at bounding box center [939, 446] width 45 height 19
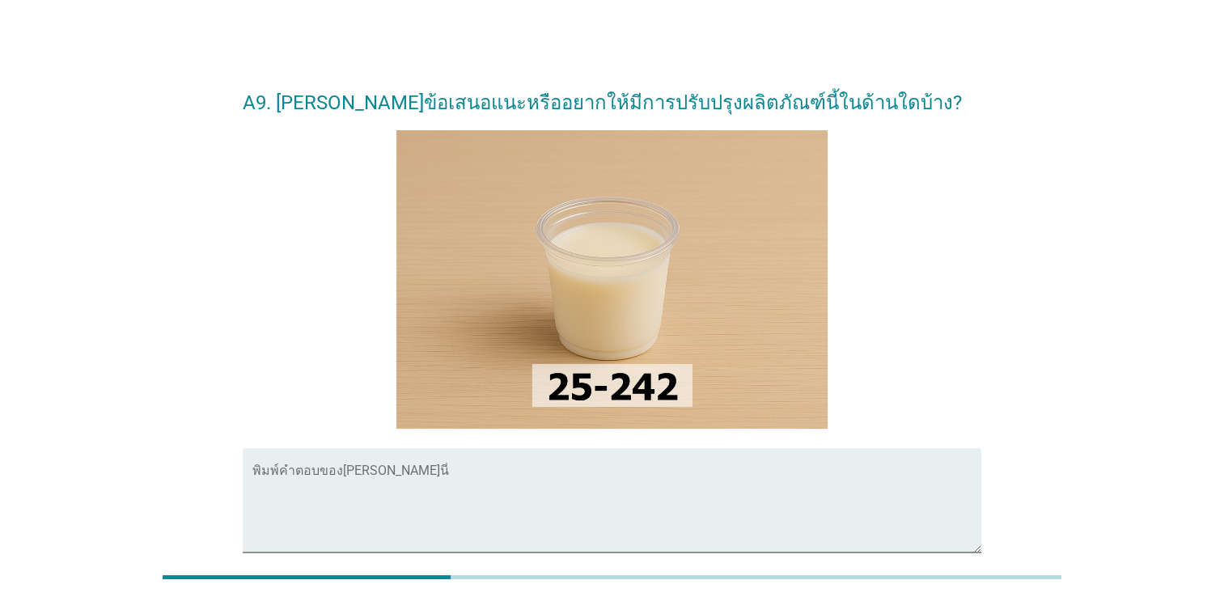
drag, startPoint x: 1118, startPoint y: 309, endPoint x: 1109, endPoint y: 290, distance: 20.6
click at [1118, 307] on div "A9. คุณมีข้อเสนอแนะหรืออยากให้มีการปรับปรุงผลิตภัณฑ์นี้ในด้านใดบ้าง? พิมพ์คำตอบ…" at bounding box center [612, 359] width 1146 height 600
click at [1079, 239] on div "A9. คุณมีข้อเสนอแนะหรืออยากให้มีการปรับปรุงผลิตภัณฑ์นี้ในด้านใดบ้าง? พิมพ์คำตอบ…" at bounding box center [612, 359] width 1146 height 600
drag, startPoint x: 957, startPoint y: 254, endPoint x: 955, endPoint y: 192, distance: 62.3
click at [957, 253] on div at bounding box center [612, 279] width 739 height 298
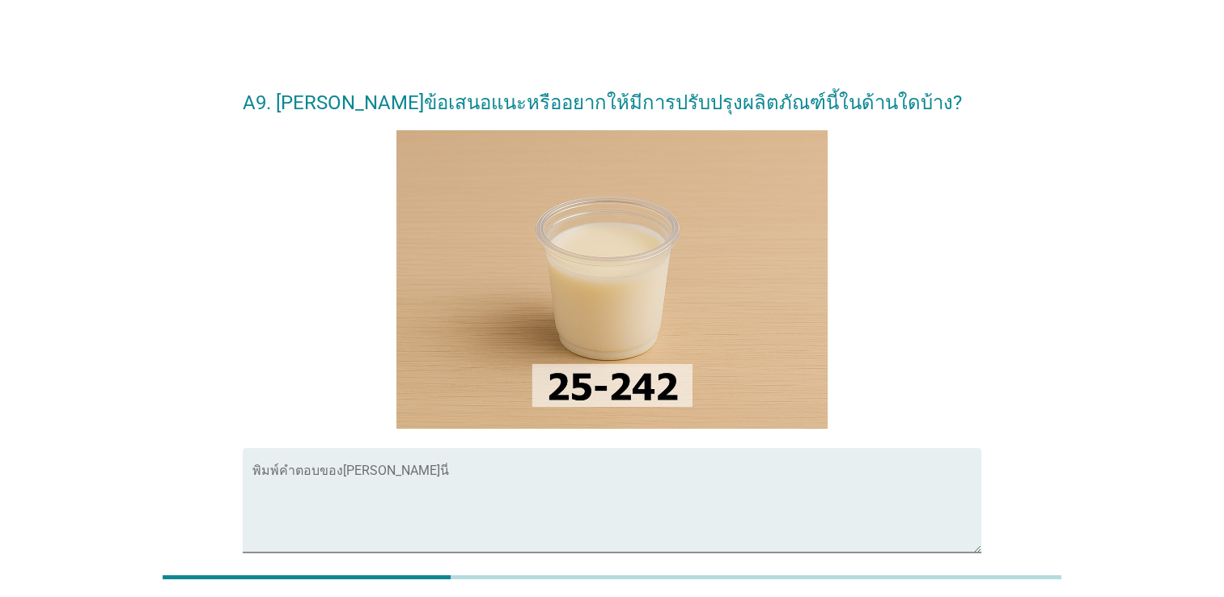
click at [955, 186] on div at bounding box center [612, 279] width 739 height 298
click at [959, 325] on div at bounding box center [612, 279] width 739 height 298
click at [948, 299] on div at bounding box center [612, 279] width 739 height 298
click at [967, 263] on div at bounding box center [612, 279] width 739 height 298
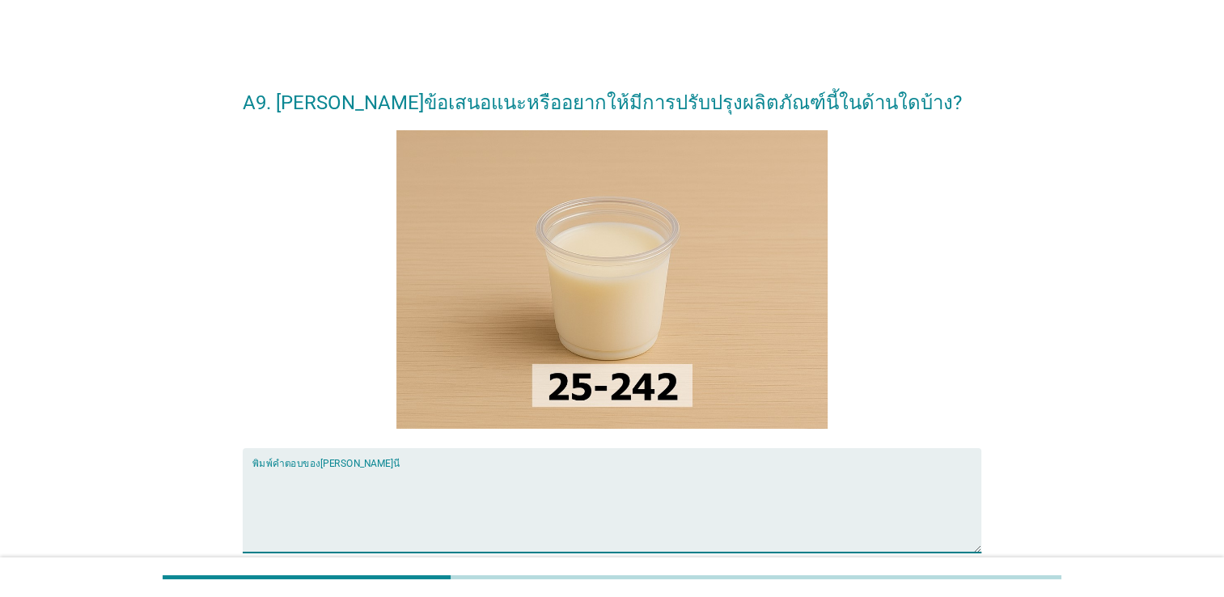
click at [430, 487] on textarea "พิมพ์คำตอบของคุณ ที่นี่" at bounding box center [616, 510] width 729 height 85
click at [313, 479] on textarea "พิมพ์คำตอบของคุณ ที่นี่" at bounding box center [616, 510] width 729 height 85
type textarea "เ"
click at [318, 345] on div at bounding box center [612, 279] width 739 height 298
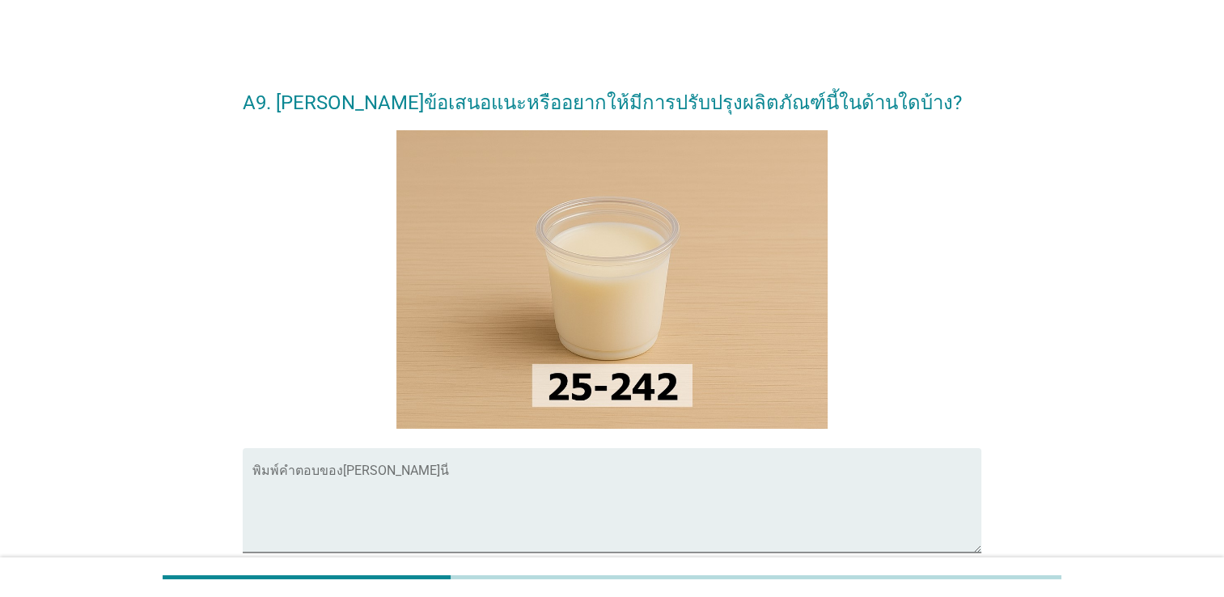
click at [1105, 303] on div "A9. คุณมีข้อเสนอแนะหรืออยากให้มีการปรับปรุงผลิตภัณฑ์นี้ในด้านใดบ้าง? พิมพ์คำตอบ…" at bounding box center [612, 359] width 1146 height 600
click at [387, 468] on textarea "พิมพ์คำตอบของคุณ ที่นี่" at bounding box center [616, 510] width 729 height 85
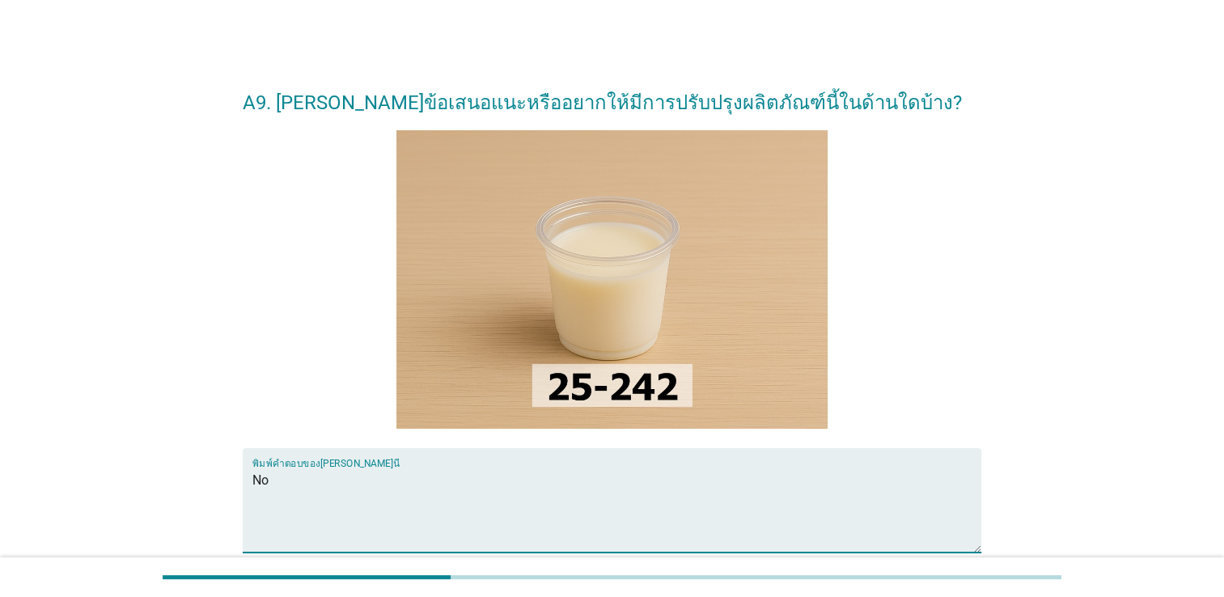
type textarea "ืNo"
click at [1065, 345] on div "A9. คุณมีข้อเสนอแนะหรืออยากให้มีการปรับปรุงผลิตภัณฑ์นี้ในด้านใดบ้าง? พิมพ์คำตอบ…" at bounding box center [612, 359] width 1146 height 600
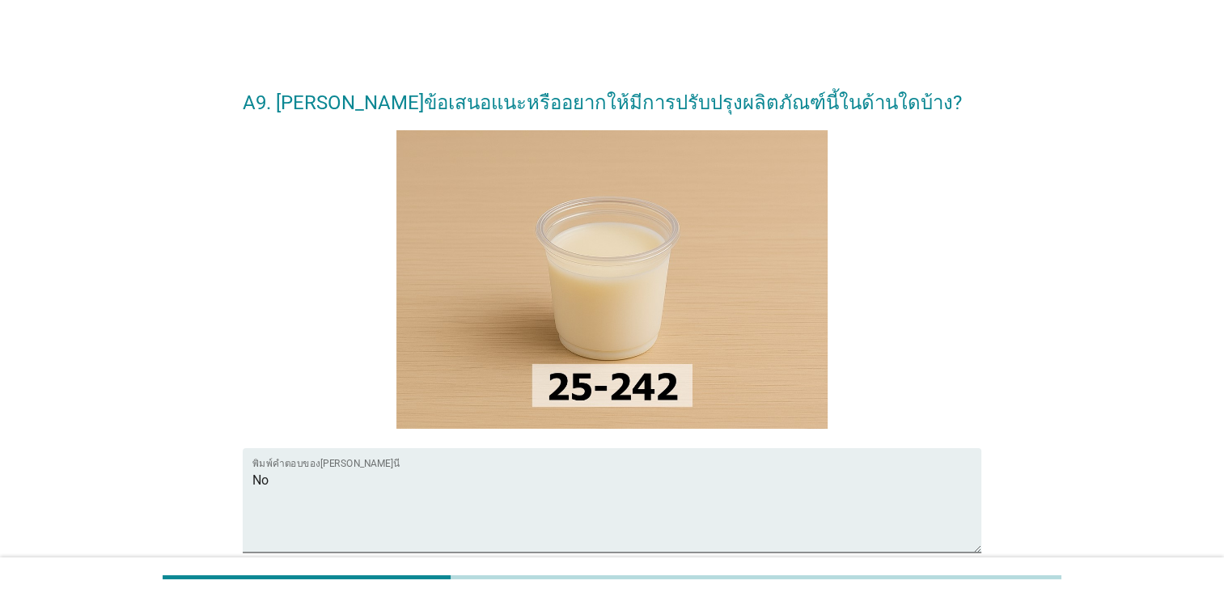
scroll to position [180, 0]
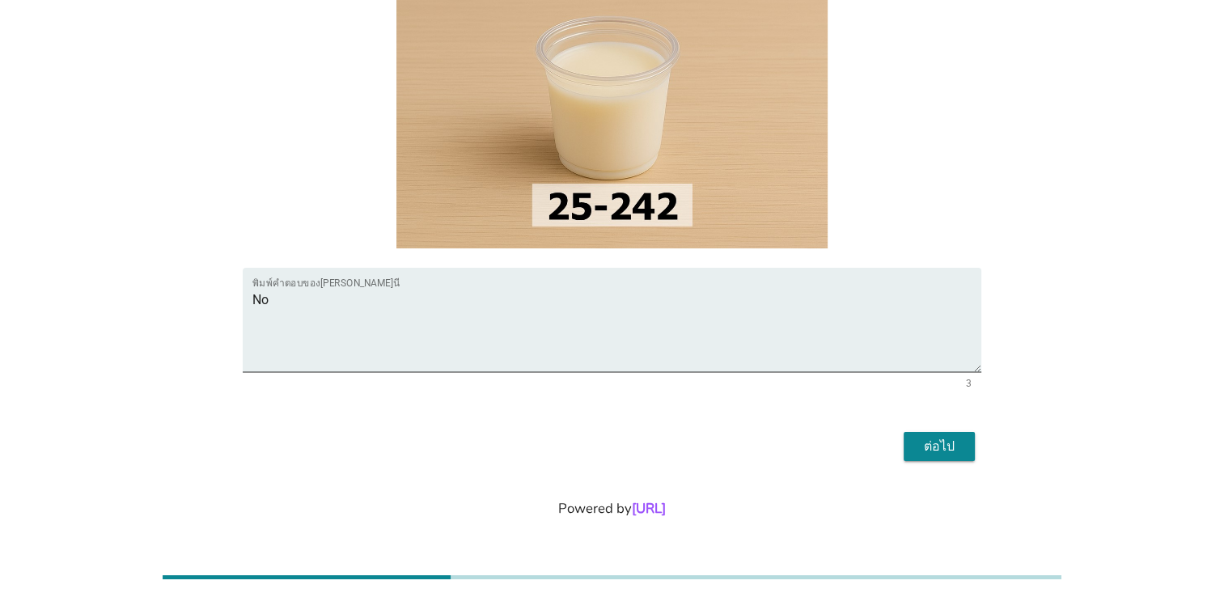
click at [948, 455] on div "ต่อไป" at bounding box center [939, 446] width 45 height 19
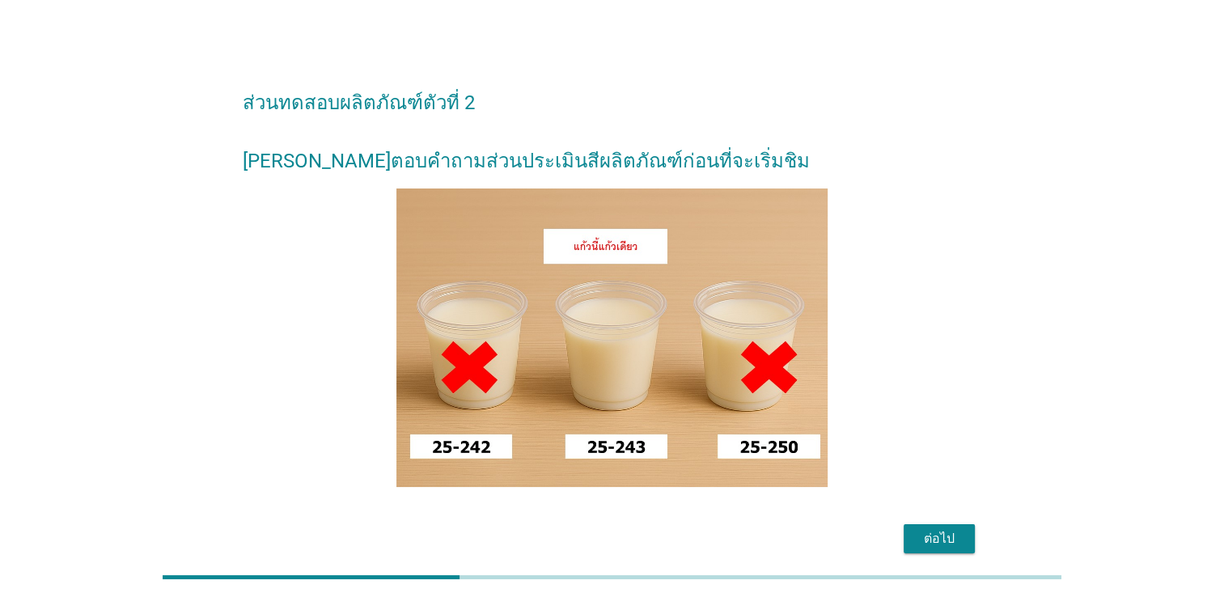
click at [1011, 319] on div "ส่วนทดสอบผลิตภัณฑ์ตัวที่ 2 กรุณาตอบคำถามส่วนประเมินสีผลิตภัณฑ์ก่อนที่จะเริ่มชิม…" at bounding box center [612, 315] width 1146 height 512
click at [999, 345] on div "ส่วนทดสอบผลิตภัณฑ์ตัวที่ 2 กรุณาตอบคำถามส่วนประเมินสีผลิตภัณฑ์ก่อนที่จะเริ่มชิม…" at bounding box center [612, 315] width 1146 height 512
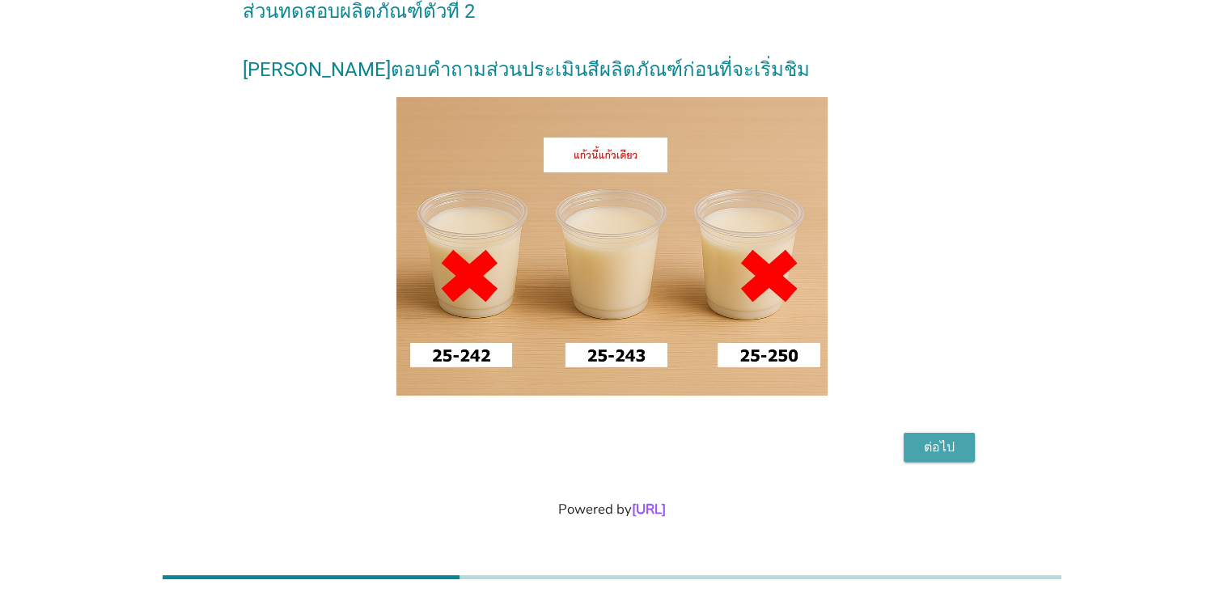
click at [950, 452] on div "ต่อไป" at bounding box center [939, 447] width 45 height 19
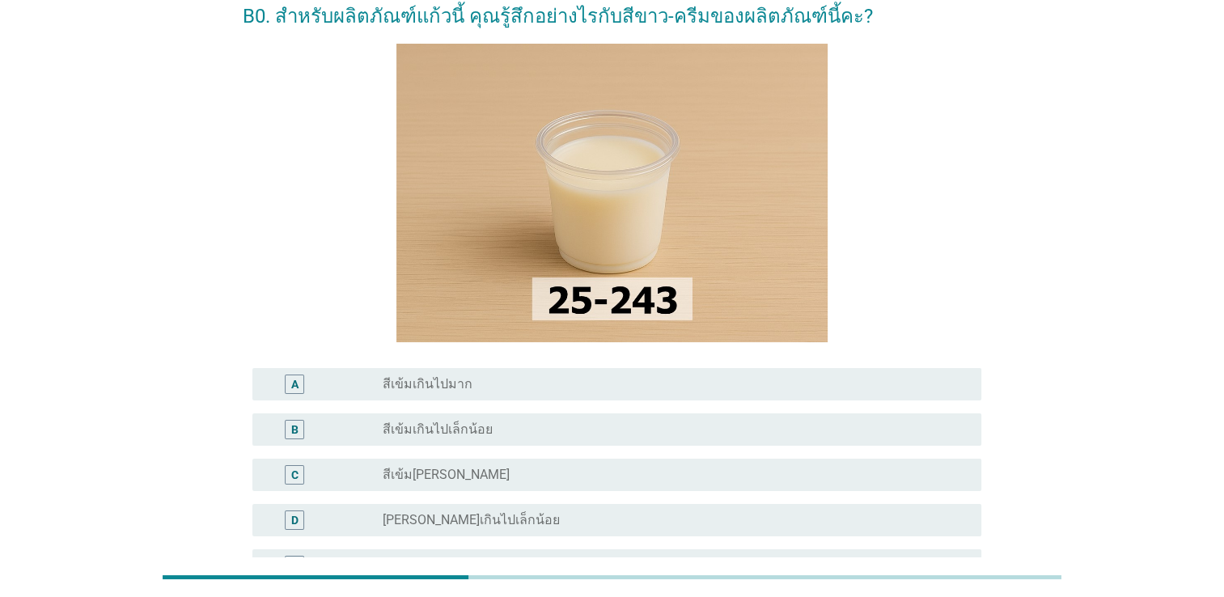
scroll to position [81, 0]
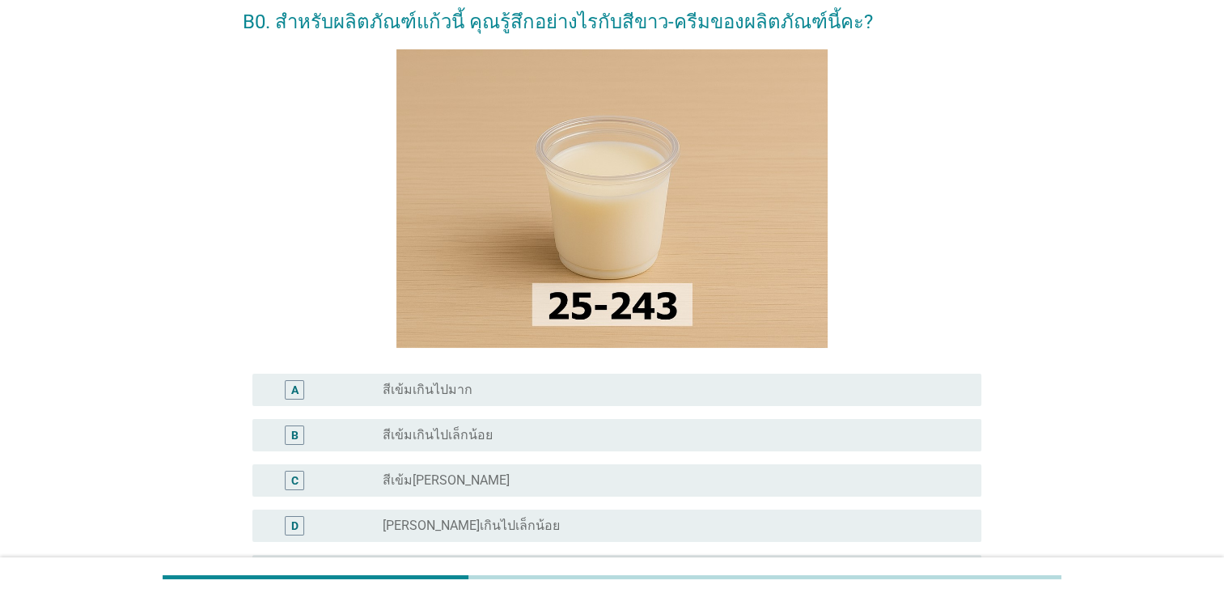
click at [495, 474] on div "radio_button_unchecked สีเข้มกำลังดี" at bounding box center [669, 480] width 573 height 16
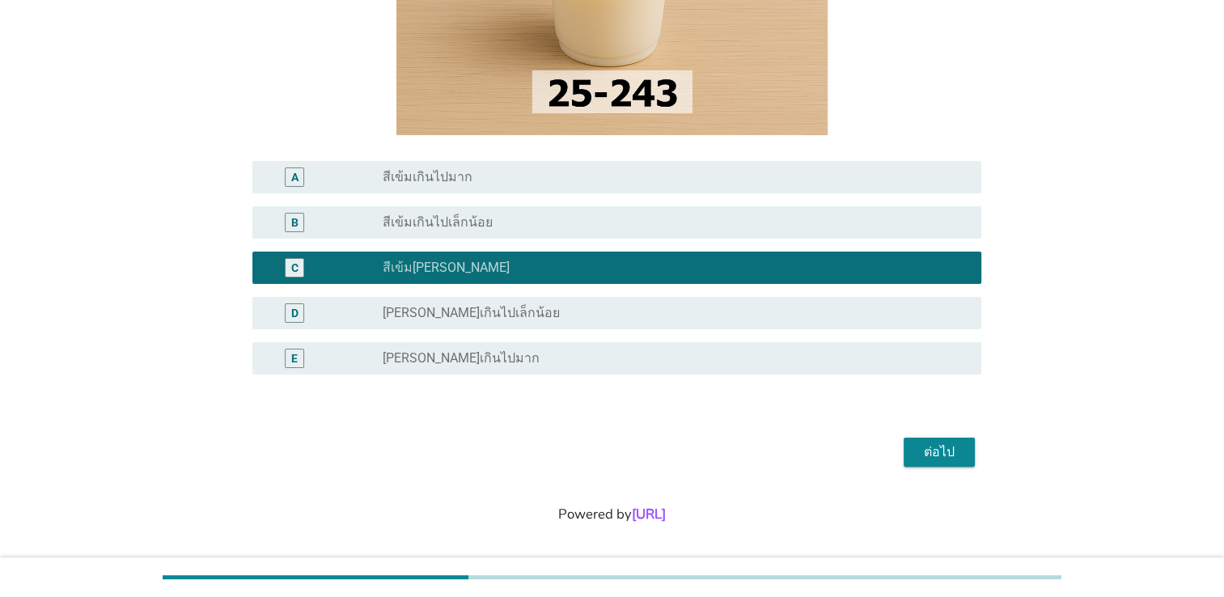
scroll to position [298, 0]
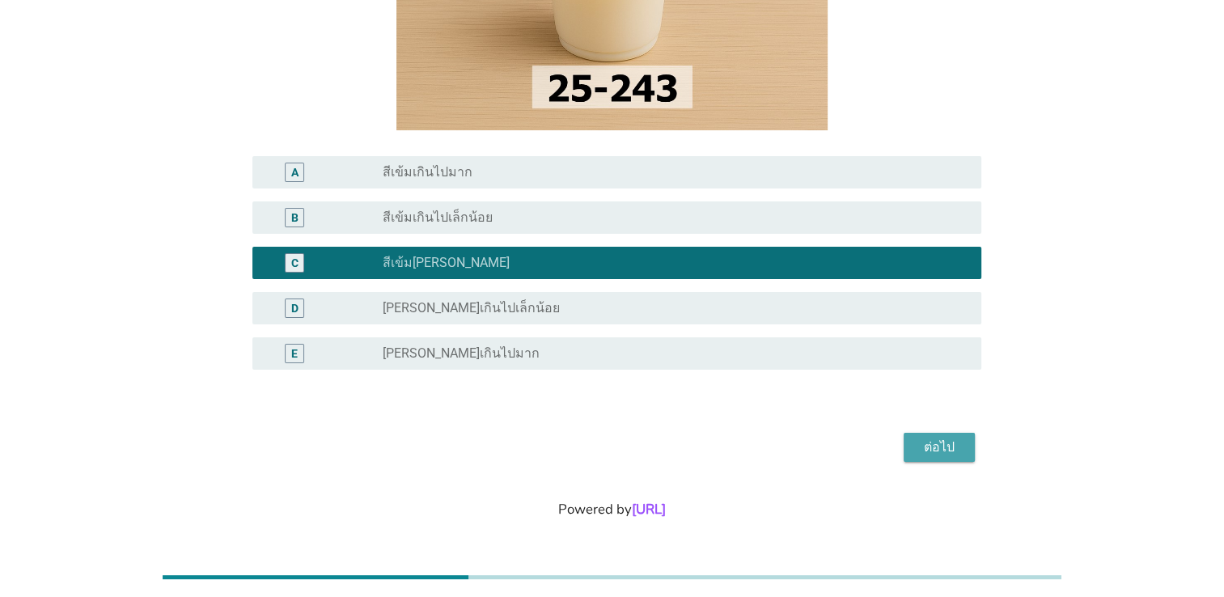
click at [942, 448] on div "ต่อไป" at bounding box center [939, 447] width 45 height 19
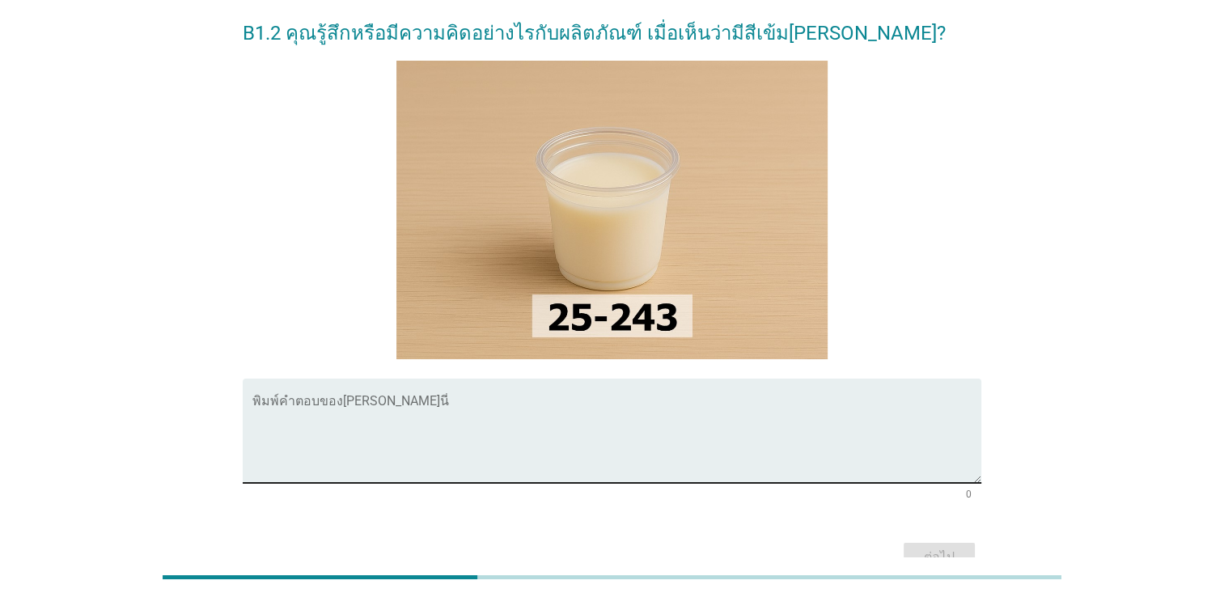
scroll to position [0, 0]
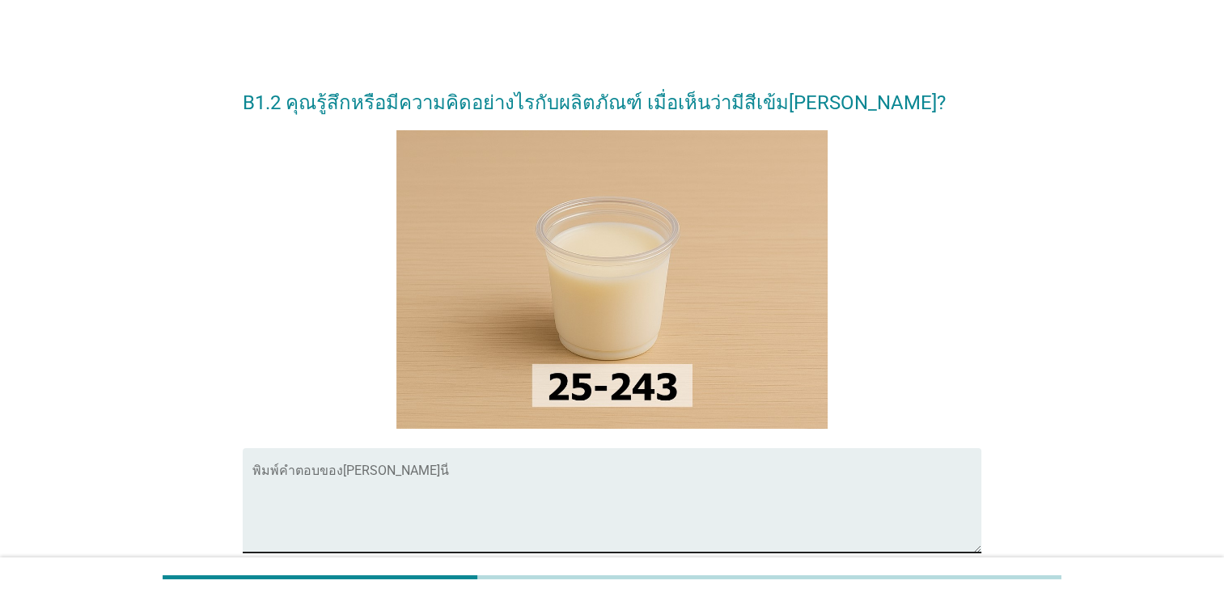
click at [346, 484] on textarea "พิมพ์คำตอบของคุณ ที่นี่" at bounding box center [616, 510] width 729 height 85
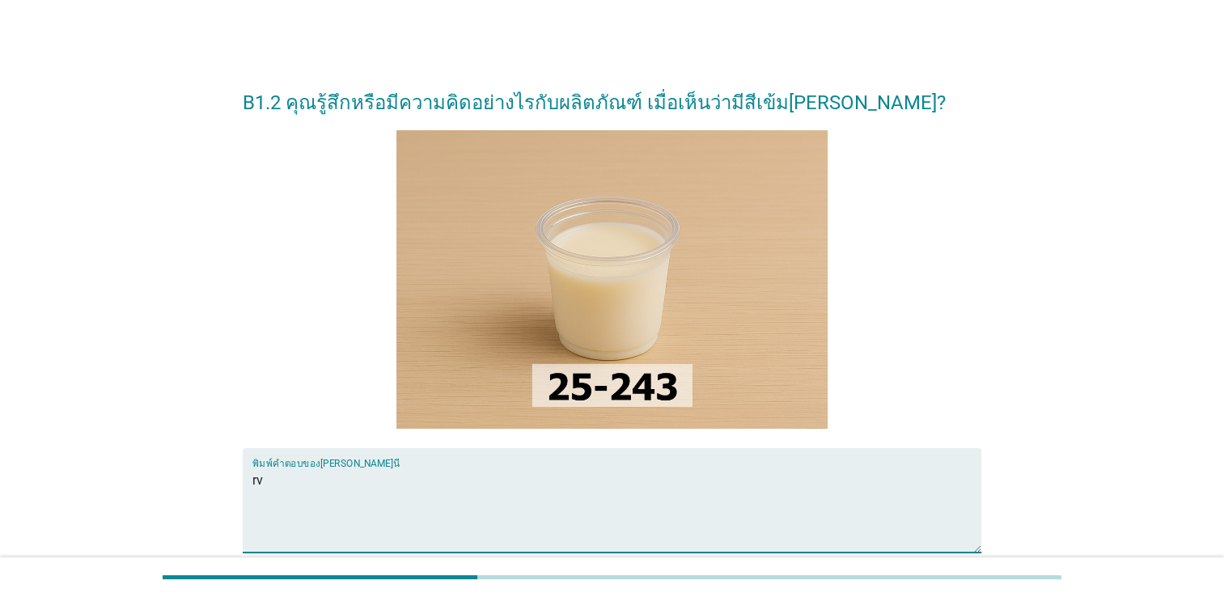
type textarea "r"
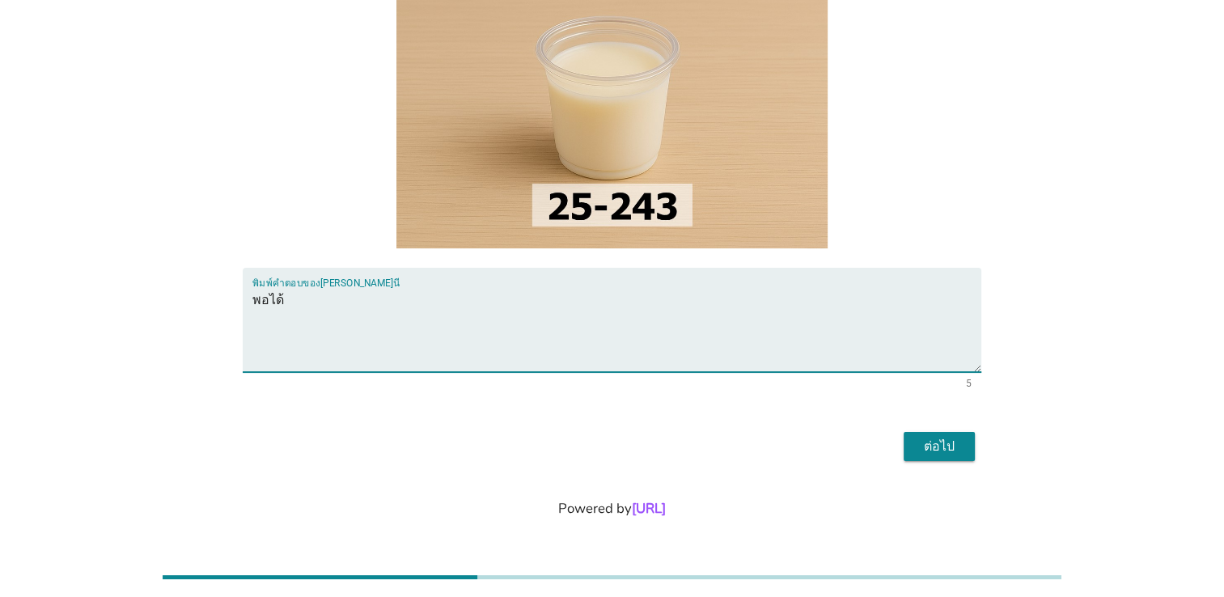
type textarea "พอได้"
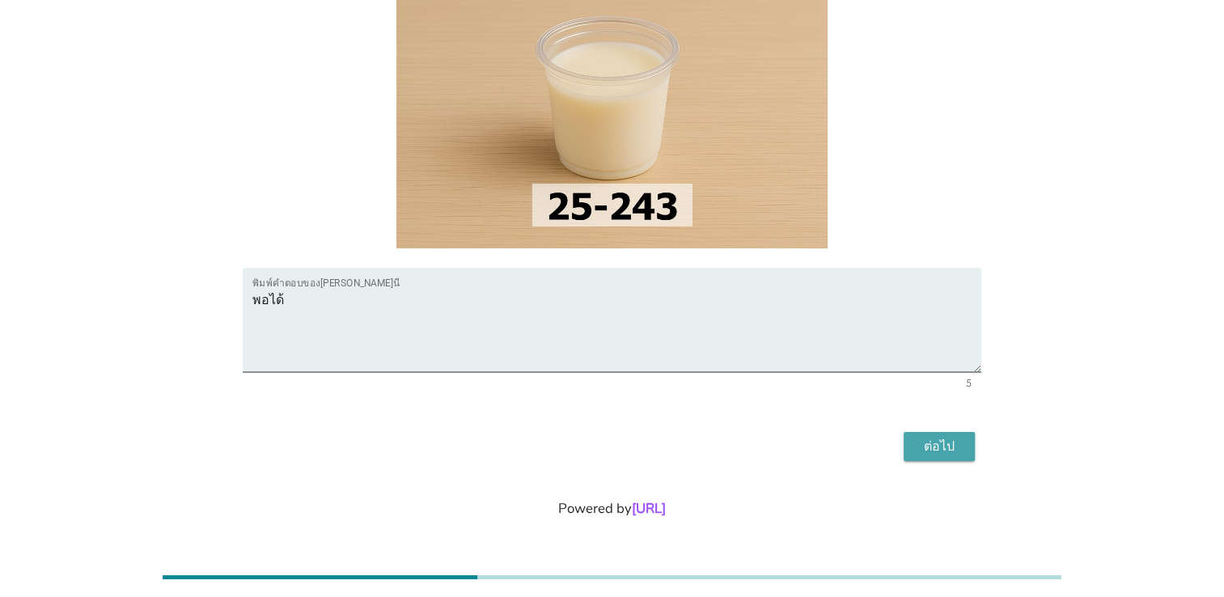
click at [948, 453] on div "ต่อไป" at bounding box center [939, 446] width 45 height 19
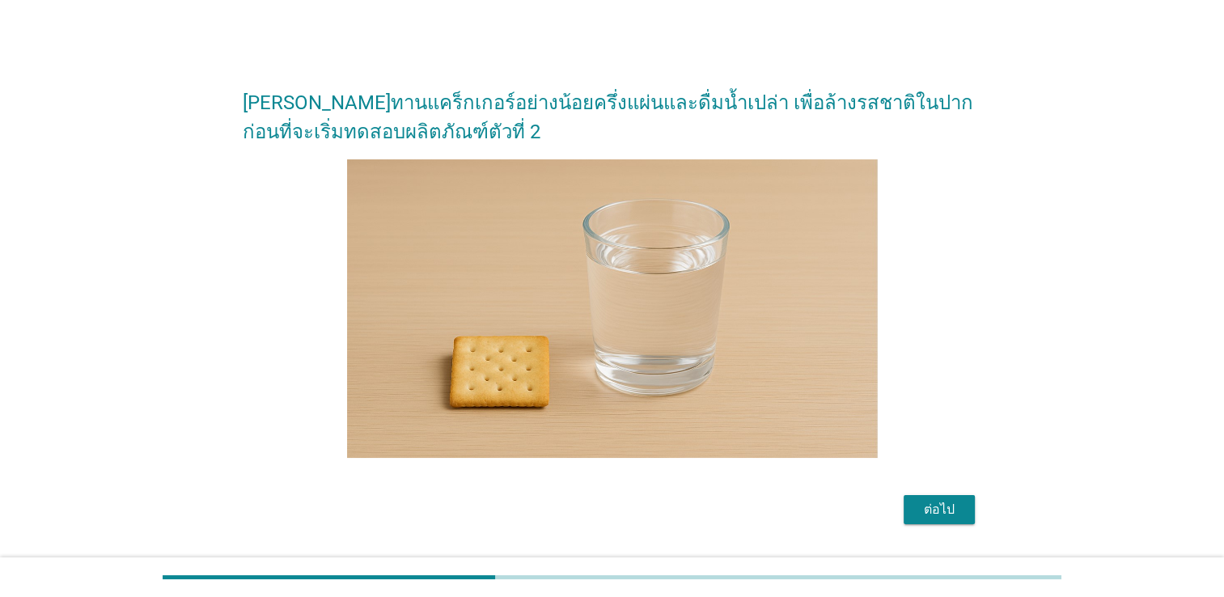
click at [1110, 330] on div "กรุณาทานแคร็กเกอร์อย่างน้อยครึ่งแผ่นและดื่มน้ำเปล่า เพื่อล้างรสชาติในปากก่อนที่…" at bounding box center [612, 300] width 1146 height 483
click at [924, 506] on div "ต่อไป" at bounding box center [939, 509] width 45 height 19
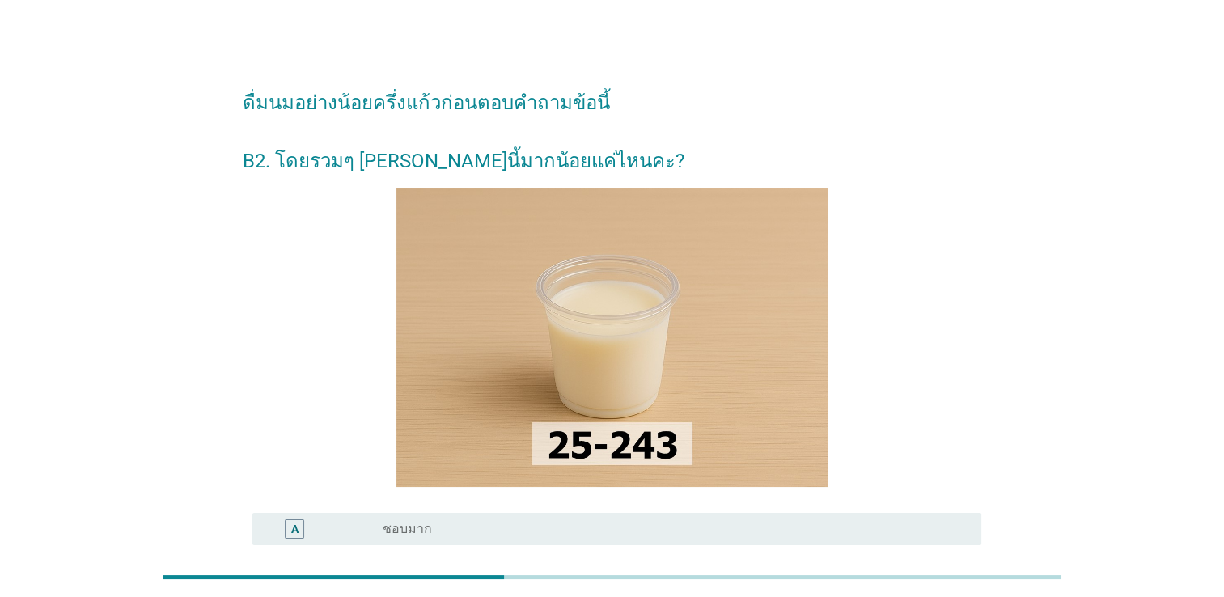
click at [1058, 312] on div "ดื่มนมอย่างน้อยครึ่งแก้วก่อนตอบคำถามข้อนี้ B2. โดยรวมๆ คุณชอบผลิตภัณฑ์นี้มากน้อ…" at bounding box center [612, 447] width 1146 height 777
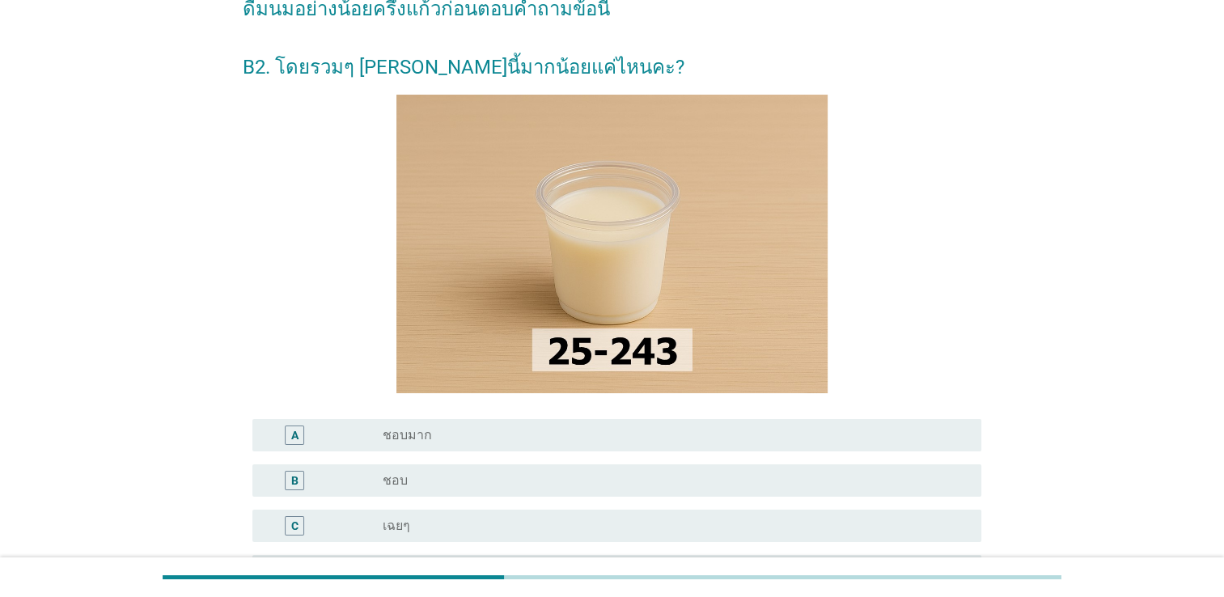
scroll to position [324, 0]
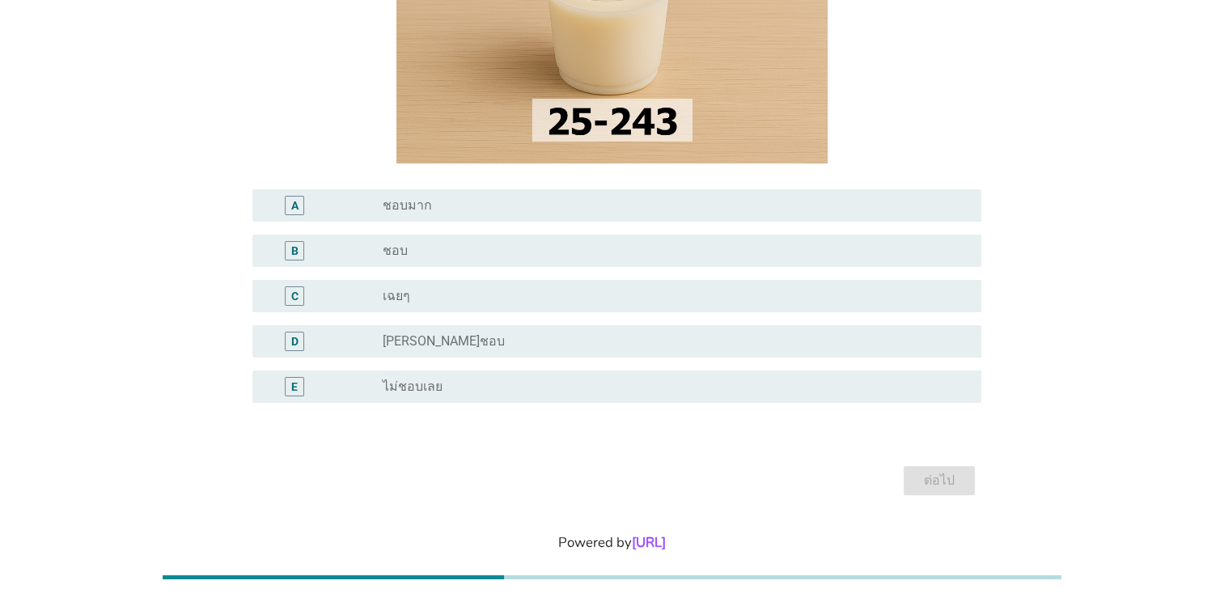
click at [1149, 308] on div "ดื่มนมอย่างน้อยครึ่งแก้วก่อนตอบคำถามข้อนี้ B2. โดยรวมๆ คุณชอบผลิตภัณฑ์นี้มากน้อ…" at bounding box center [612, 123] width 1146 height 777
drag, startPoint x: 1176, startPoint y: 264, endPoint x: 1174, endPoint y: 254, distance: 10.0
click at [1175, 264] on div "ดื่มนมอย่างน้อยครึ่งแก้วก่อนตอบคำถามข้อนี้ B2. โดยรวมๆ คุณชอบผลิตภัณฑ์นี้มากน้อ…" at bounding box center [612, 123] width 1146 height 777
click at [1162, 270] on div "ดื่มนมอย่างน้อยครึ่งแก้วก่อนตอบคำถามข้อนี้ B2. โดยรวมๆ คุณชอบผลิตภัณฑ์นี้มากน้อ…" at bounding box center [612, 123] width 1146 height 777
click at [1094, 283] on div "ดื่มนมอย่างน้อยครึ่งแก้วก่อนตอบคำถามข้อนี้ B2. โดยรวมๆ คุณชอบผลิตภัณฑ์นี้มากน้อ…" at bounding box center [612, 123] width 1146 height 777
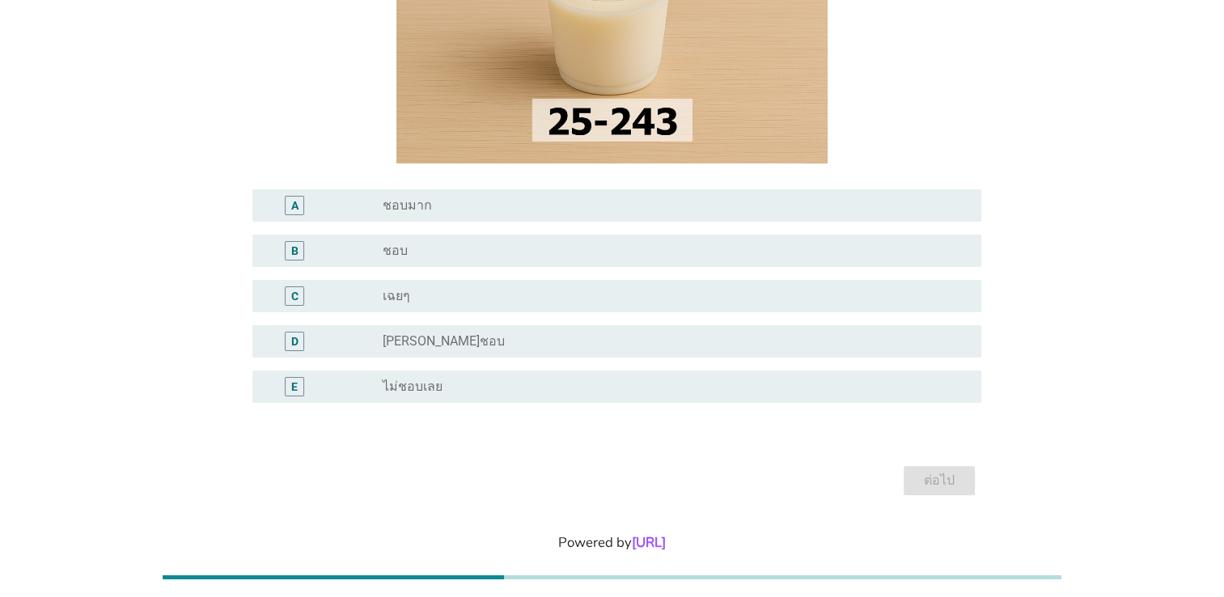
click at [1120, 295] on div "ดื่มนมอย่างน้อยครึ่งแก้วก่อนตอบคำถามข้อนี้ B2. โดยรวมๆ คุณชอบผลิตภัณฑ์นี้มากน้อ…" at bounding box center [612, 123] width 1146 height 777
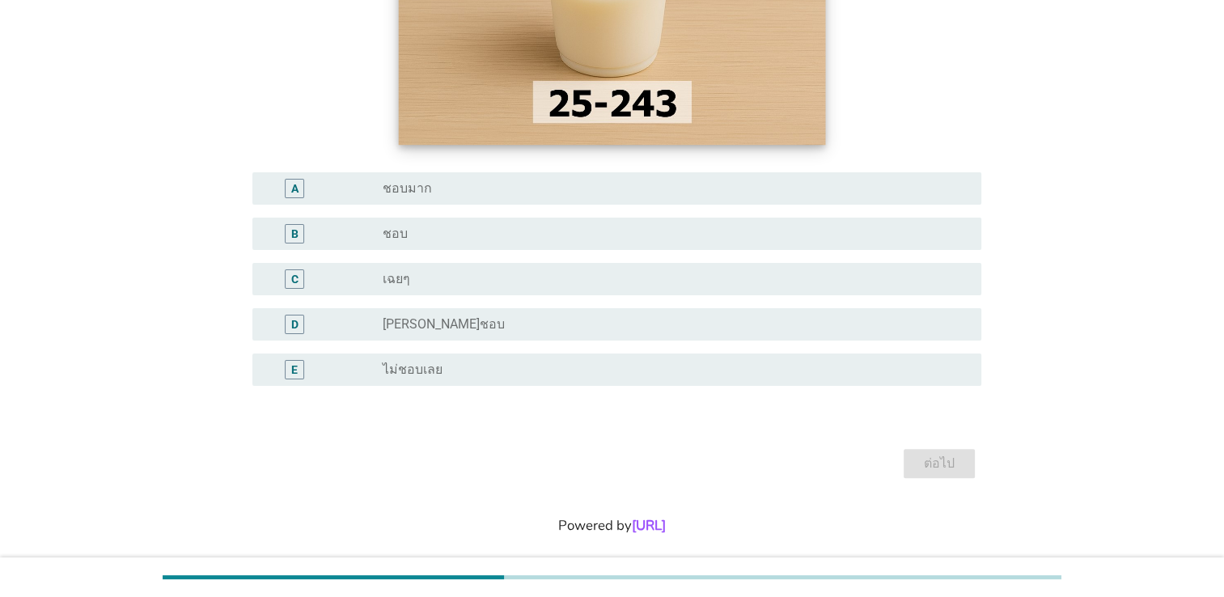
scroll to position [357, 0]
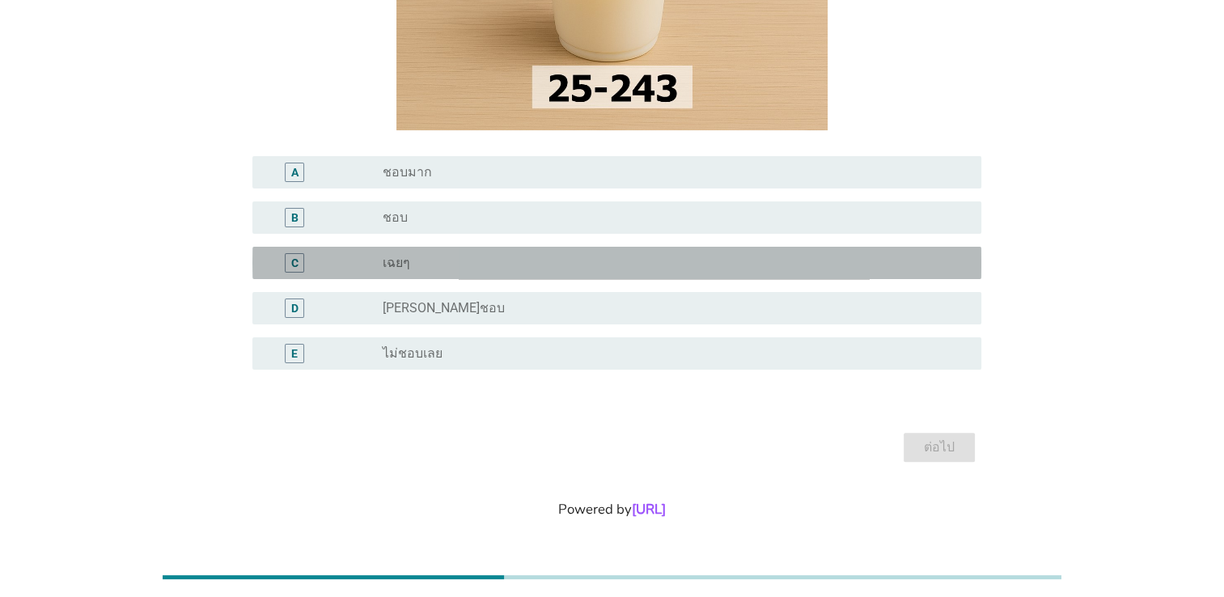
drag, startPoint x: 424, startPoint y: 264, endPoint x: 445, endPoint y: 272, distance: 22.5
click at [425, 263] on div "radio_button_unchecked เฉยๆ" at bounding box center [669, 263] width 573 height 16
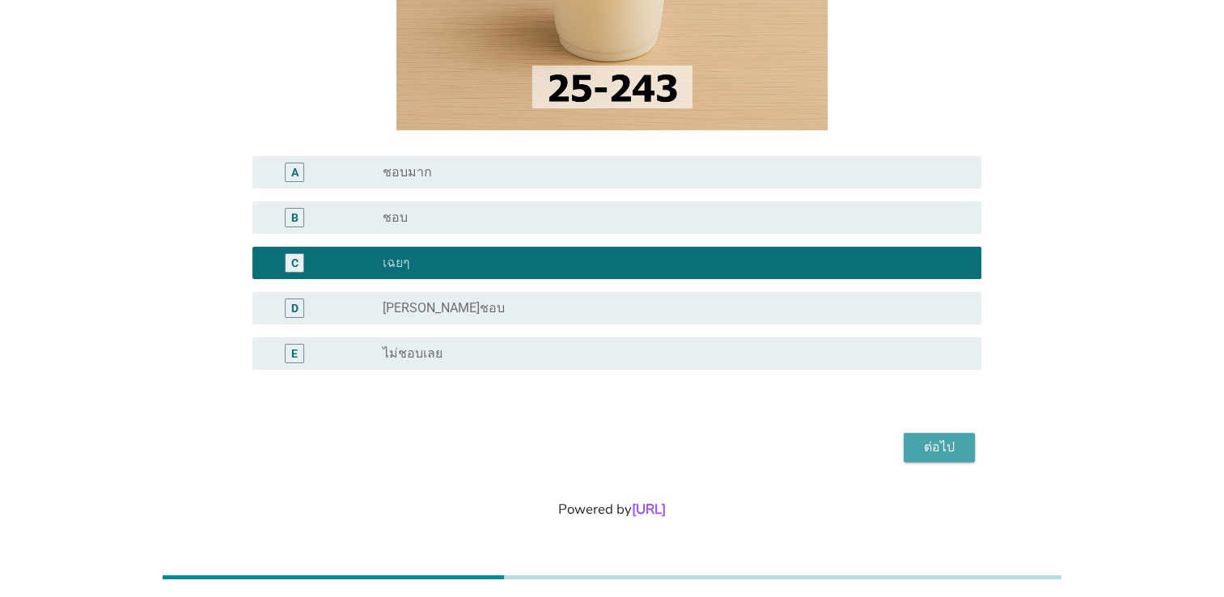
click at [938, 450] on div "ต่อไป" at bounding box center [939, 447] width 45 height 19
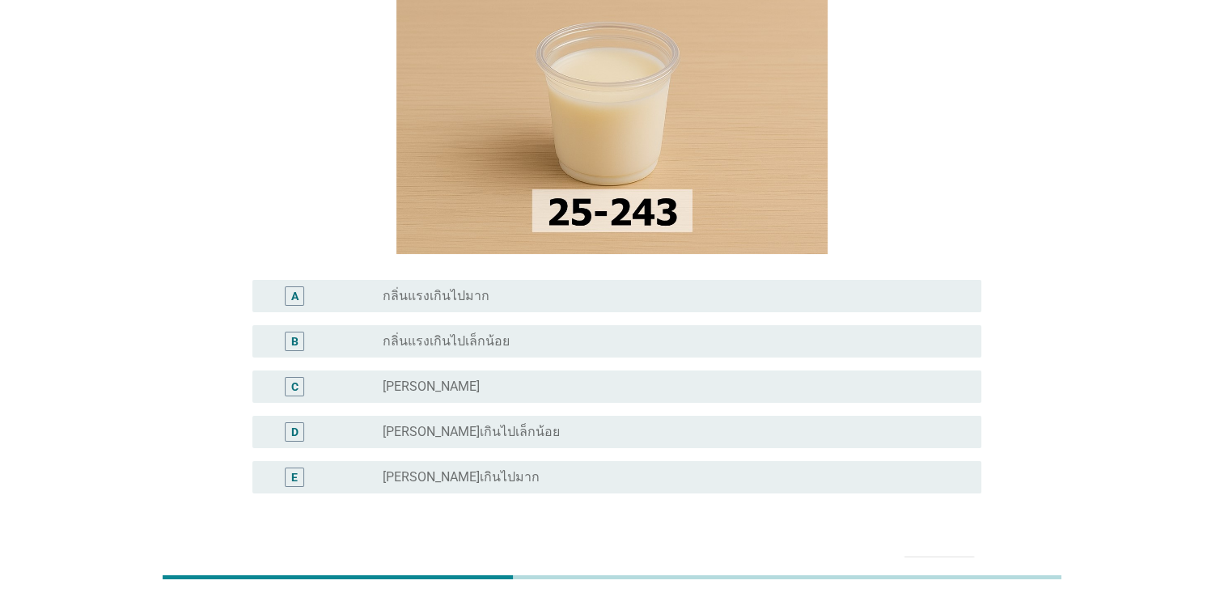
scroll to position [243, 0]
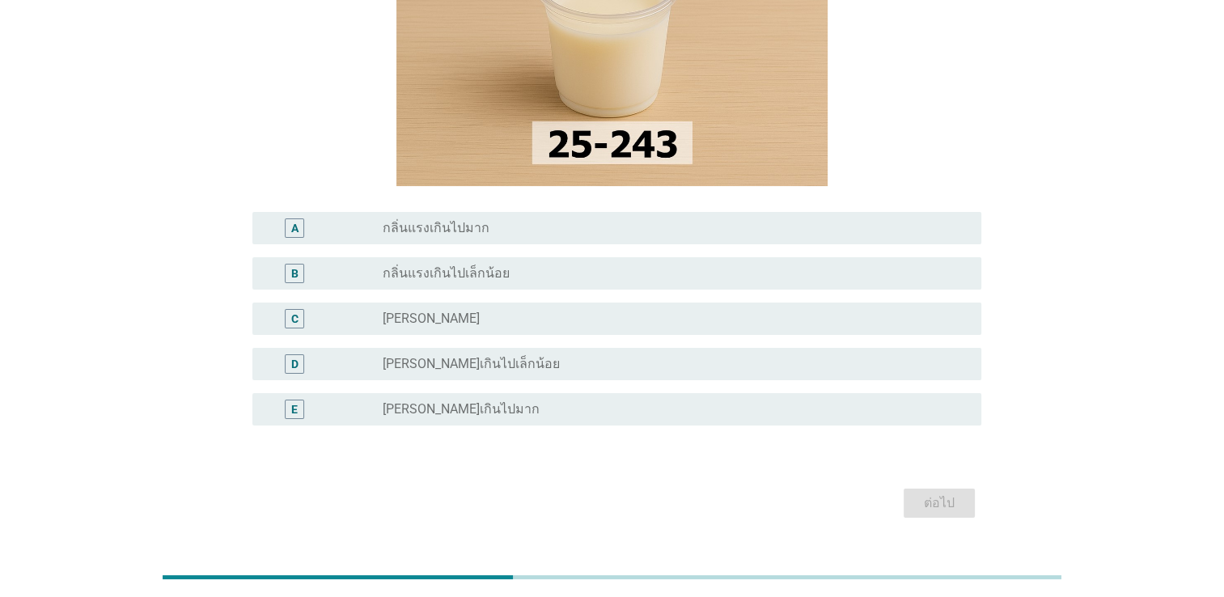
click at [445, 324] on div "radio_button_unchecked กลิ่นกำลังดี" at bounding box center [669, 319] width 573 height 16
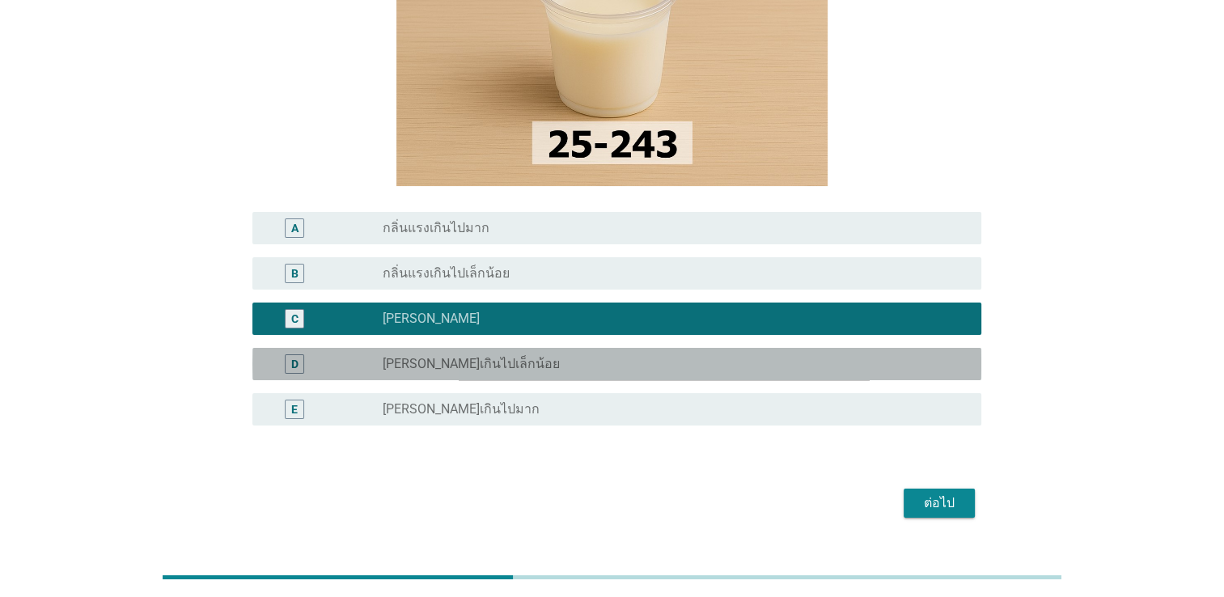
click at [456, 367] on label "กลิ่นอ่อนเกินไปเล็กน้อย" at bounding box center [471, 364] width 177 height 16
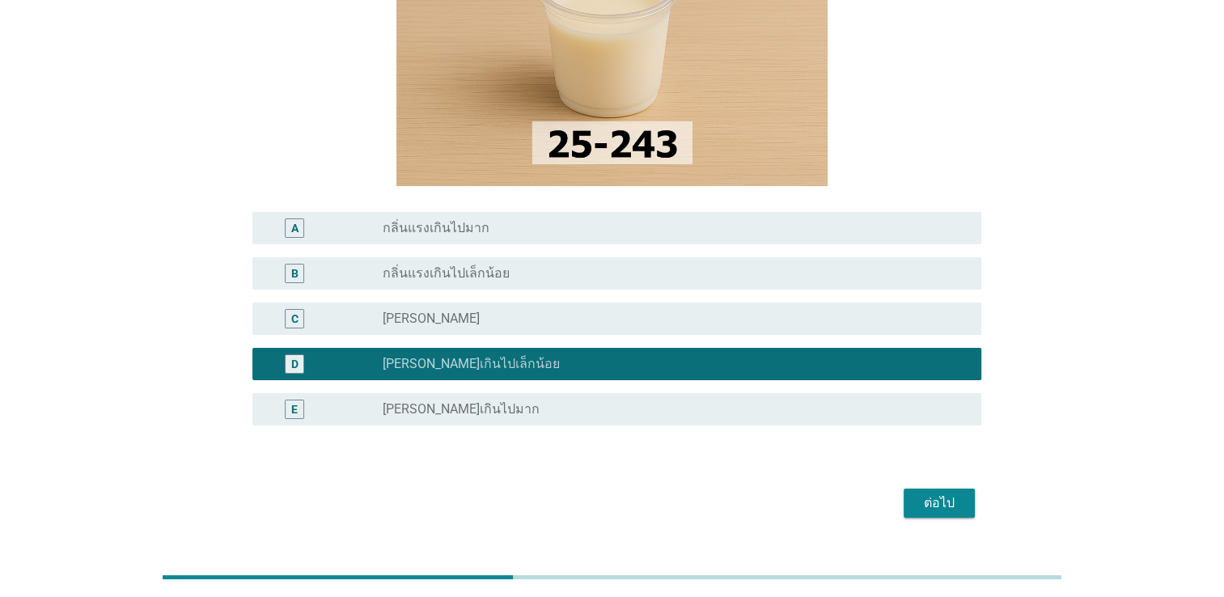
click at [955, 506] on div "ต่อไป" at bounding box center [939, 502] width 45 height 19
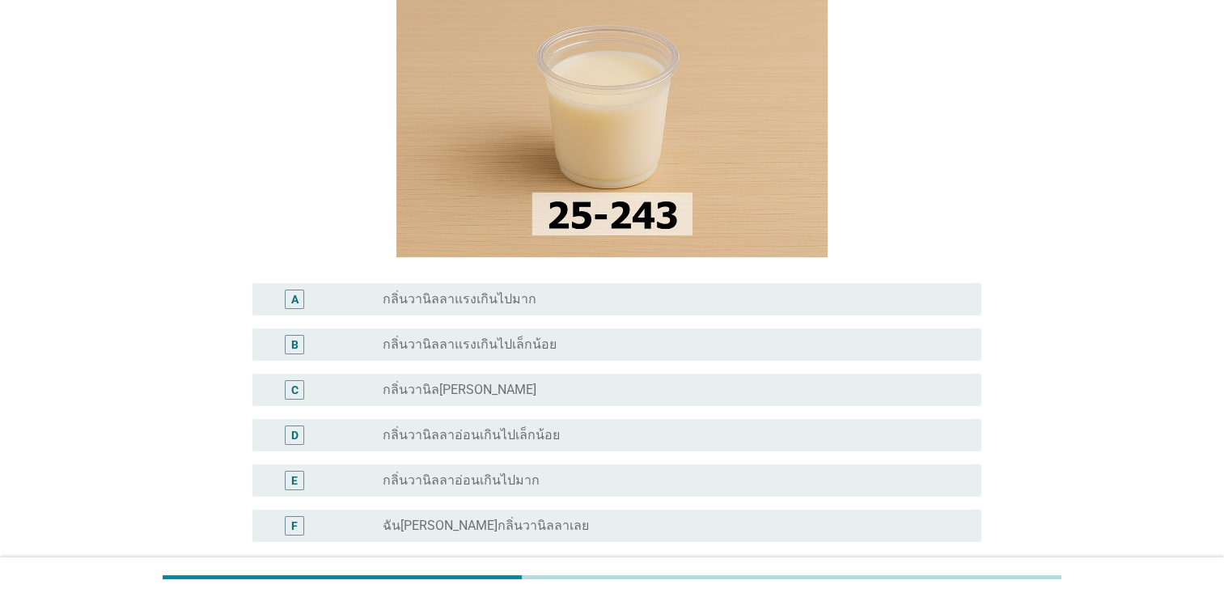
scroll to position [324, 0]
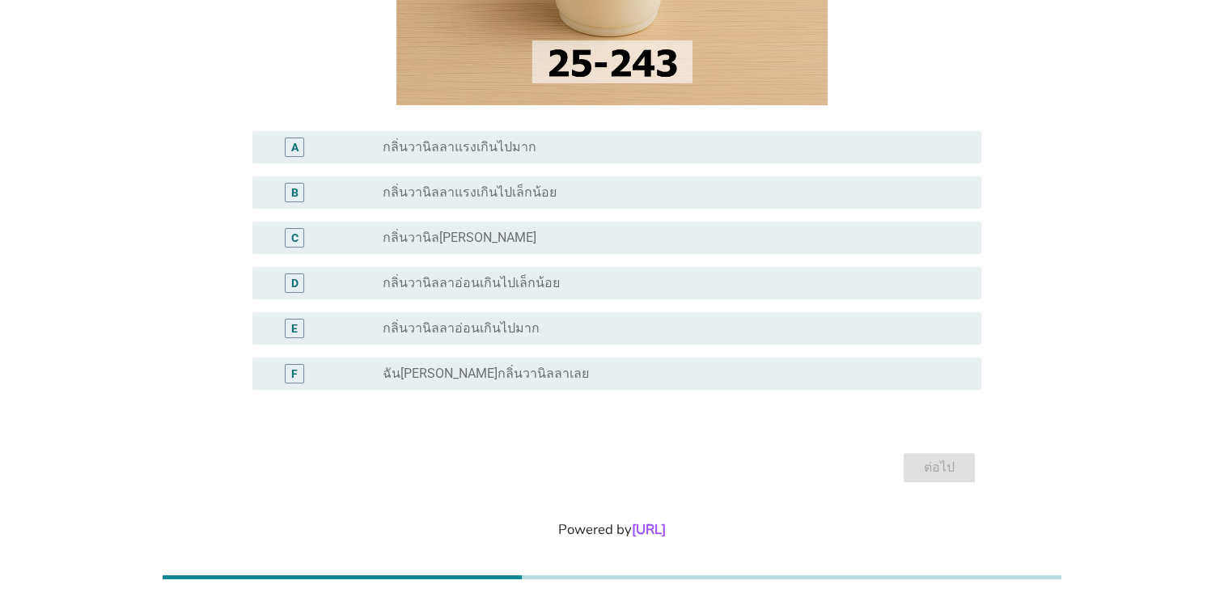
click at [1154, 189] on div "B3.2 คุณรู้สึกอย่างไรกับ 'กลิ่นวานิลลา' ในผลิตภัณฑ์นี้? A radio_button_unchecke…" at bounding box center [612, 117] width 1146 height 764
click at [1087, 262] on div "B3.2 คุณรู้สึกอย่างไรกับ 'กลิ่นวานิลลา' ในผลิตภัณฑ์นี้? A radio_button_unchecke…" at bounding box center [612, 117] width 1146 height 764
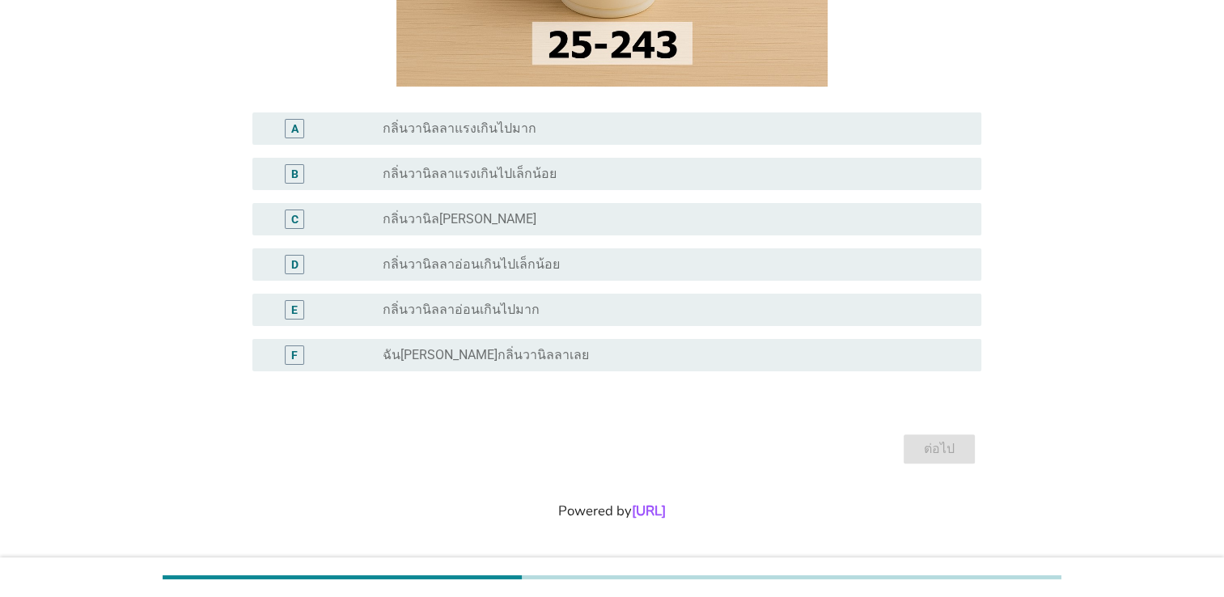
scroll to position [344, 0]
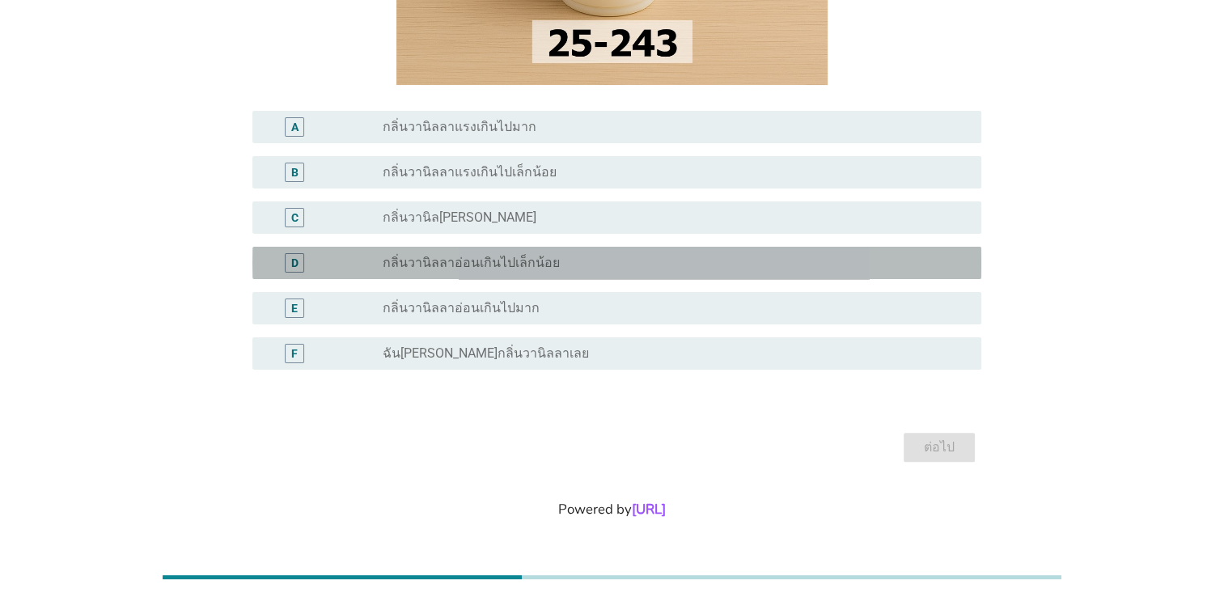
click at [522, 265] on label "กลิ่นวานิลลาอ่อนเกินไปเล็กน้อย" at bounding box center [471, 263] width 177 height 16
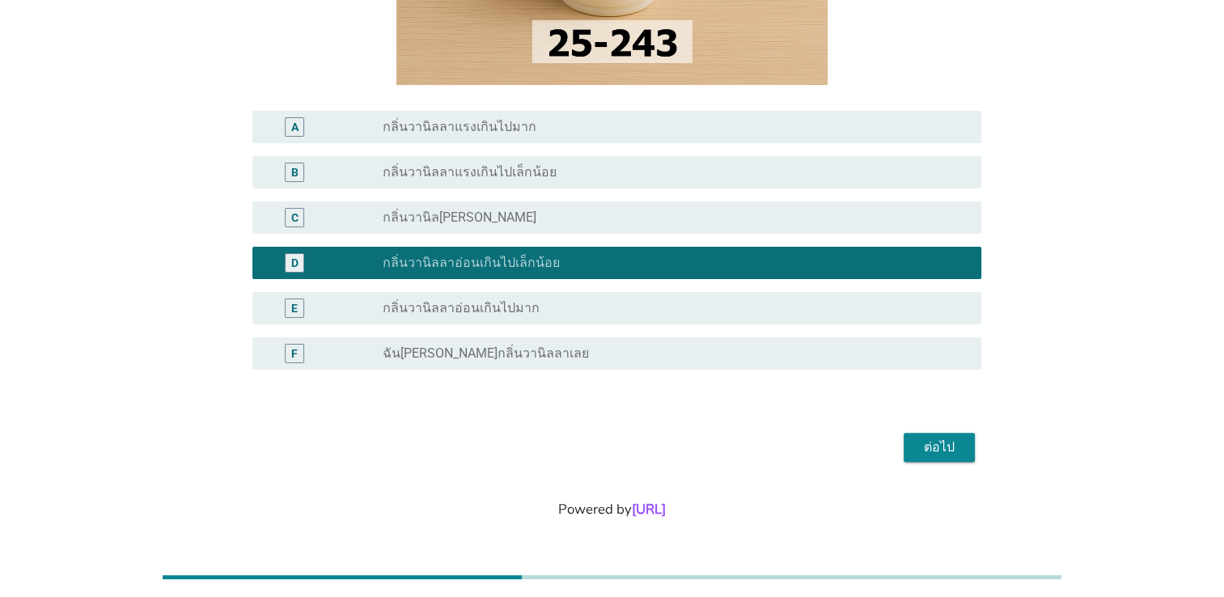
click at [933, 445] on div "ต่อไป" at bounding box center [939, 447] width 45 height 19
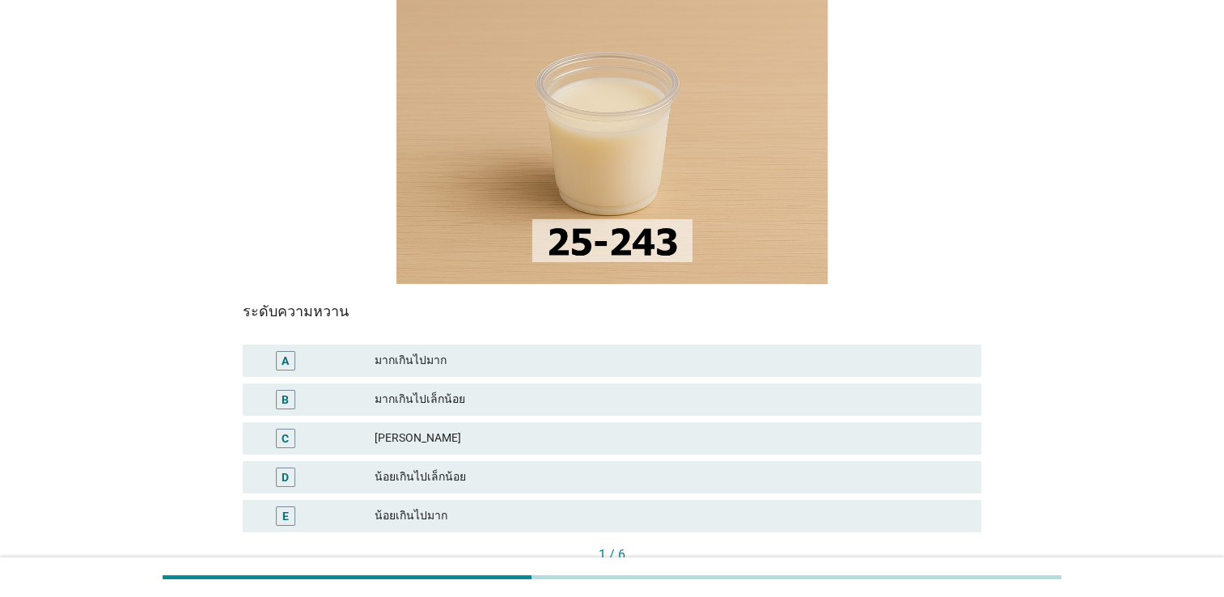
scroll to position [275, 0]
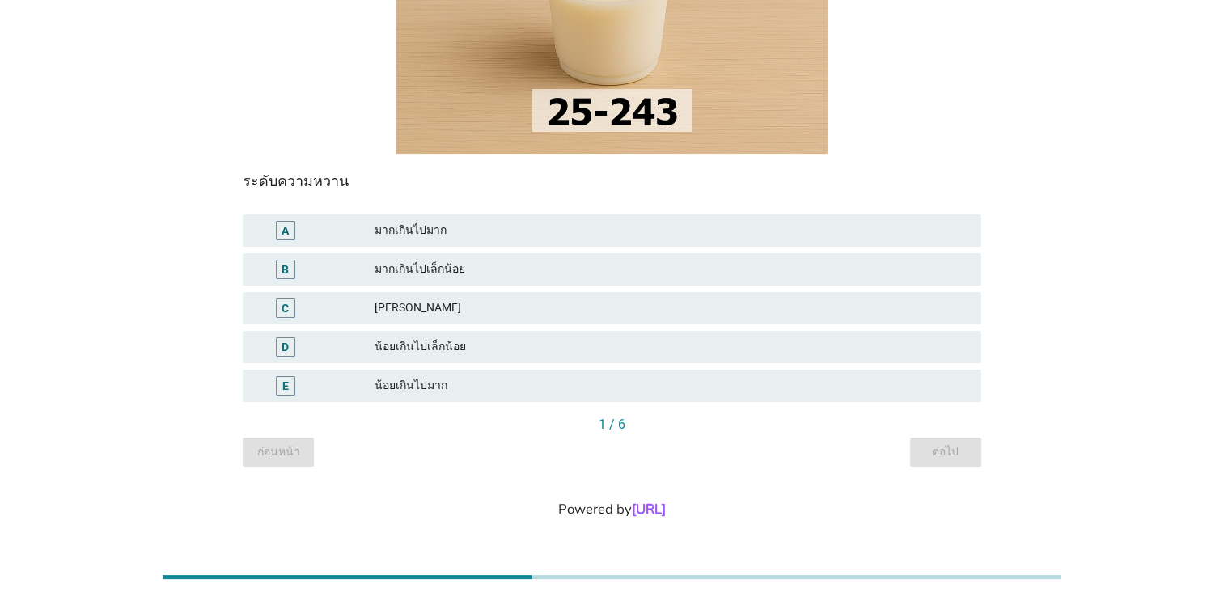
click at [440, 307] on div "กำลังดี" at bounding box center [672, 307] width 594 height 19
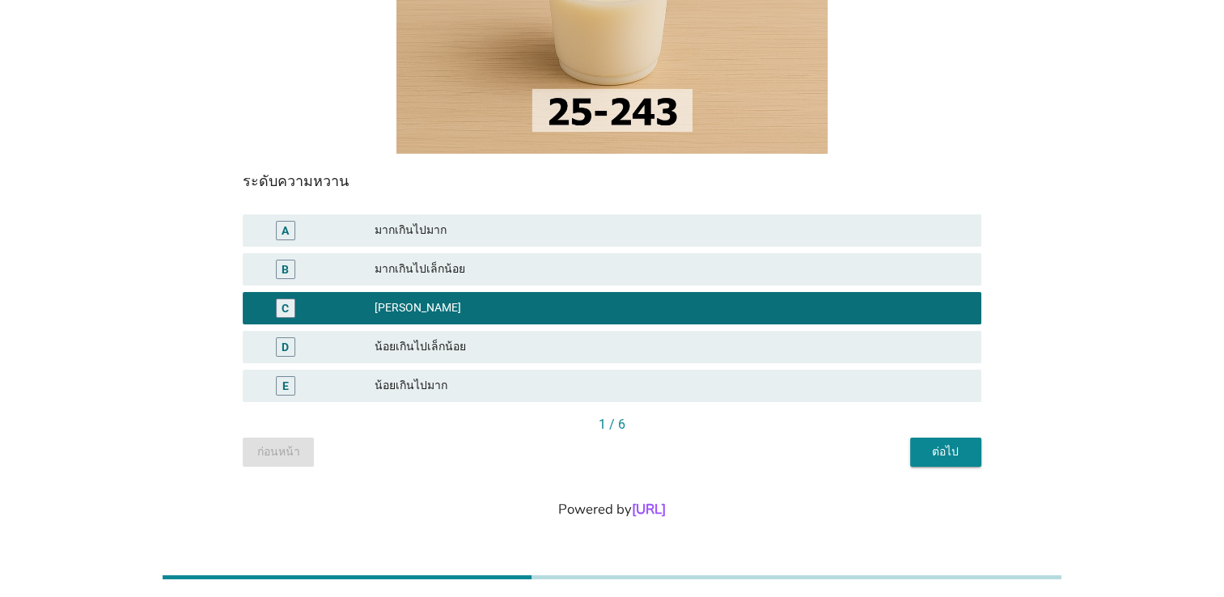
click at [946, 452] on div "ต่อไป" at bounding box center [945, 451] width 45 height 17
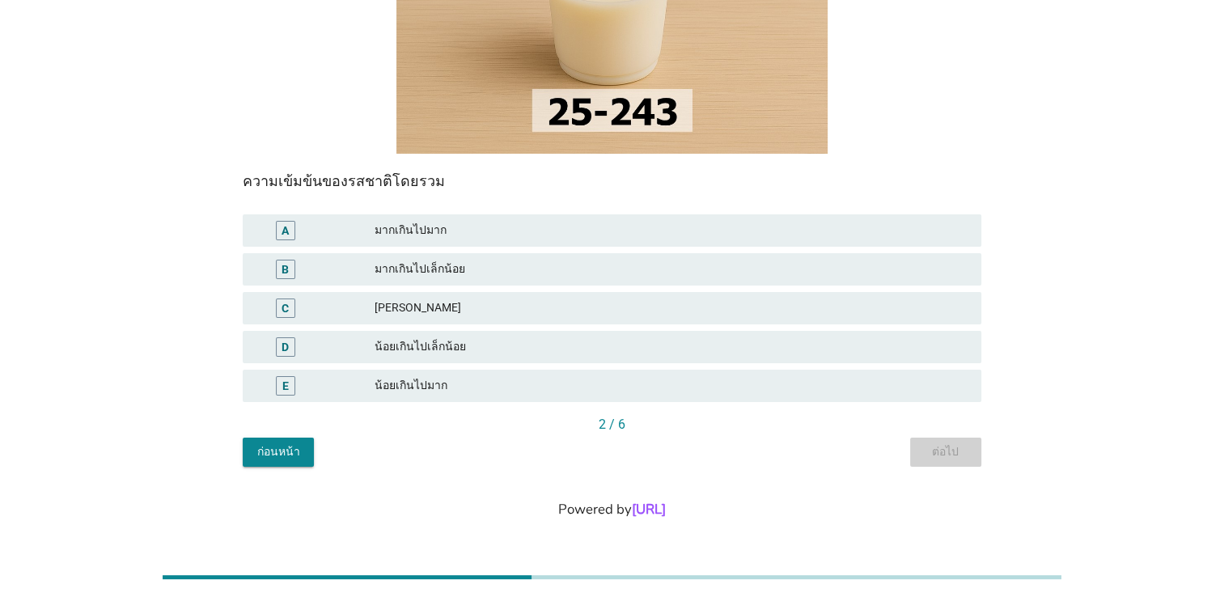
scroll to position [0, 0]
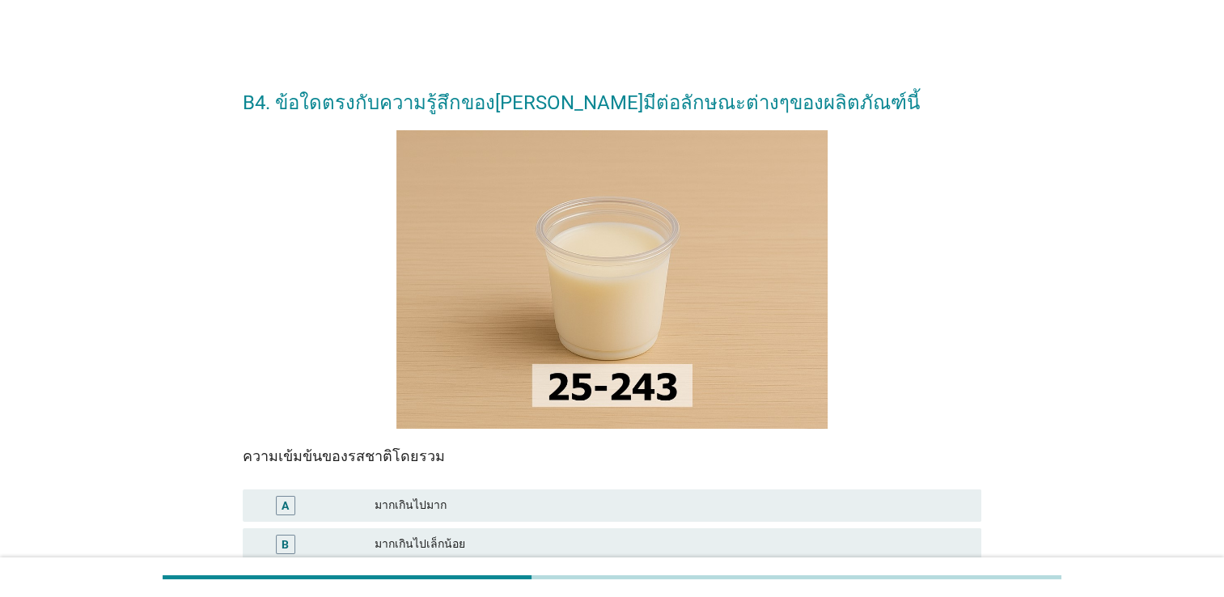
click at [1028, 333] on div "B4. ข้อใดตรงกับความรู้สึกของคุณที่มีต่อลักษณะต่างๆของผลิตภัณฑ์นี้ ความเข้มข้นขอ…" at bounding box center [612, 407] width 1146 height 696
drag, startPoint x: 1012, startPoint y: 319, endPoint x: 1018, endPoint y: 328, distance: 11.2
click at [1013, 319] on div "B4. ข้อใดตรงกับความรู้สึกของคุณที่มีต่อลักษณะต่างๆของผลิตภัณฑ์นี้ ความเข้มข้นขอ…" at bounding box center [612, 407] width 1146 height 696
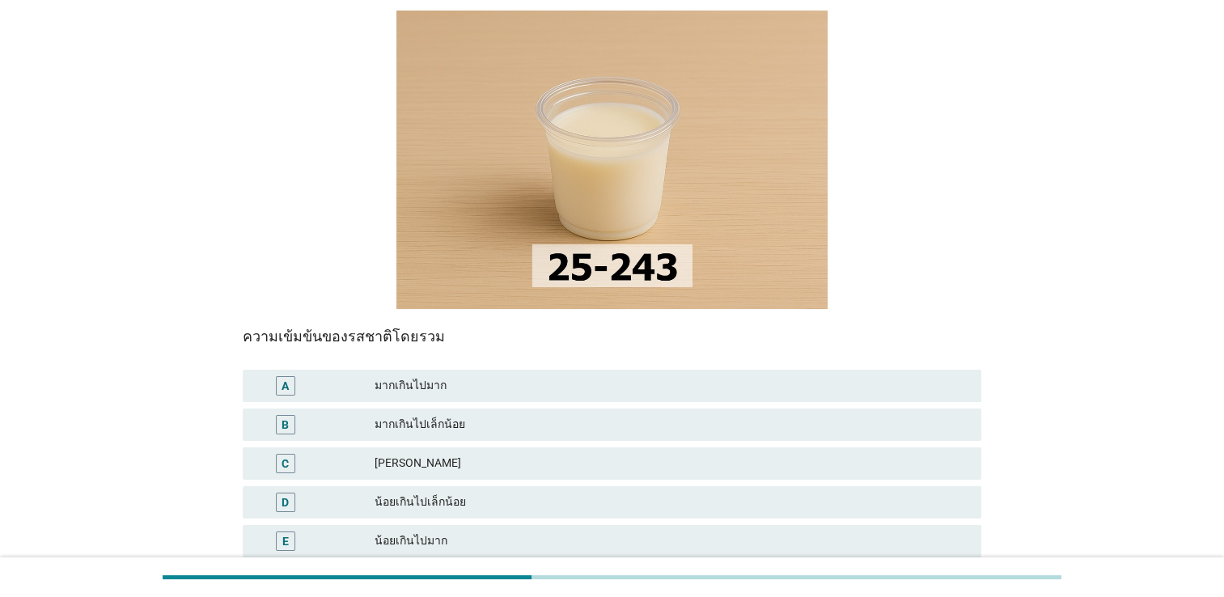
scroll to position [162, 0]
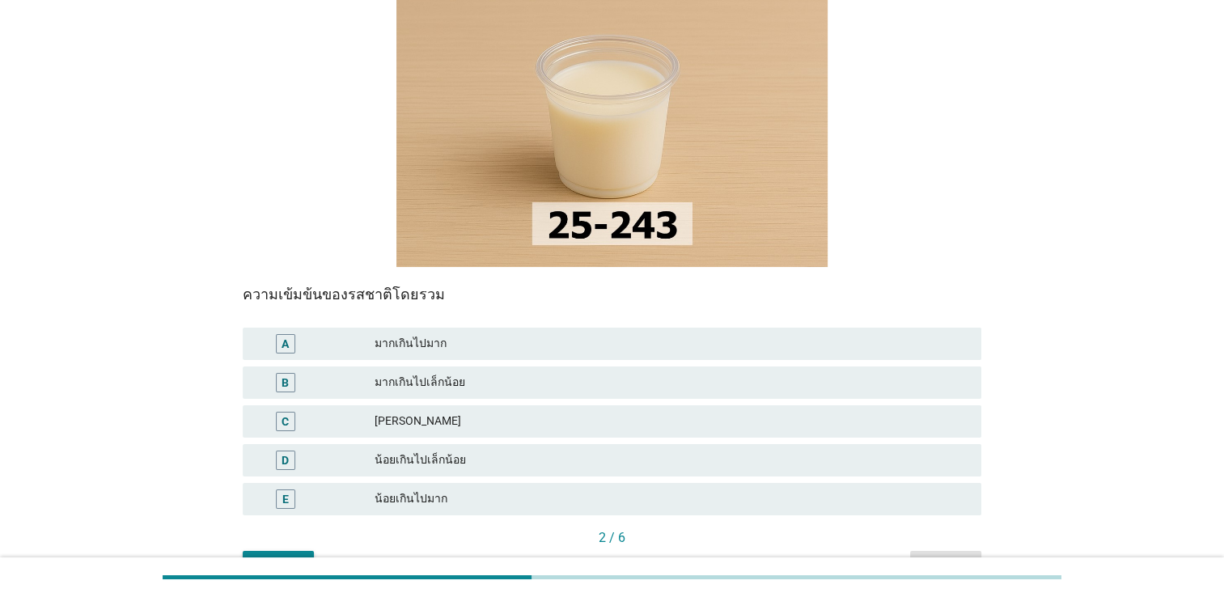
click at [1155, 309] on div "B4. ข้อใดตรงกับความรู้สึกของคุณที่มีต่อลักษณะต่างๆของผลิตภัณฑ์นี้ ความเข้มข้นขอ…" at bounding box center [612, 245] width 1146 height 696
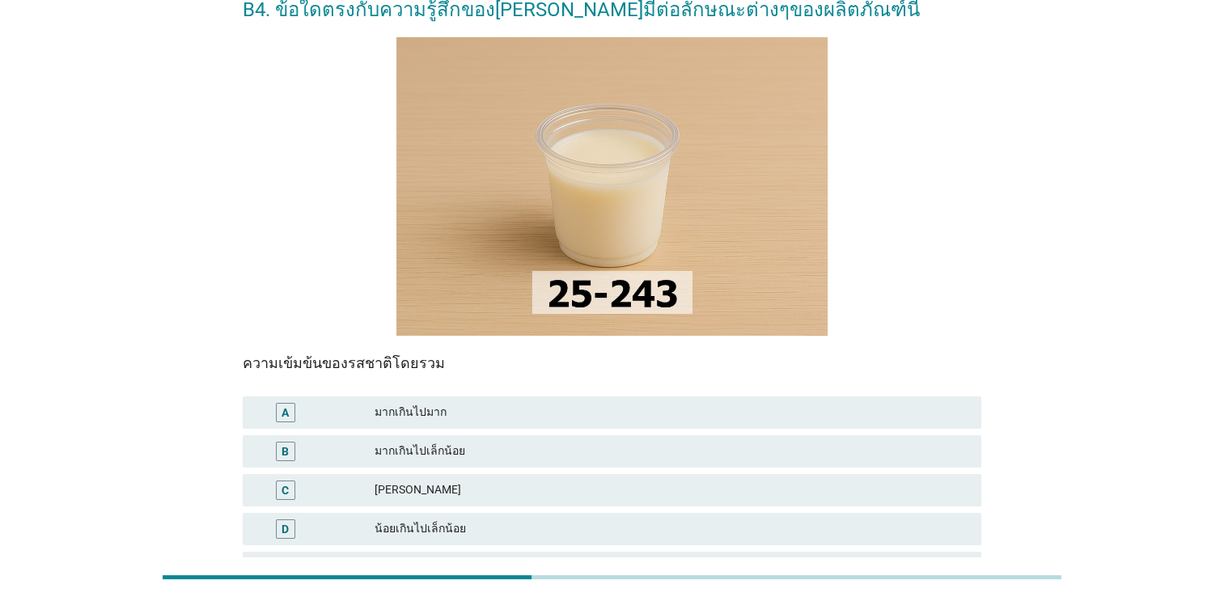
scroll to position [0, 0]
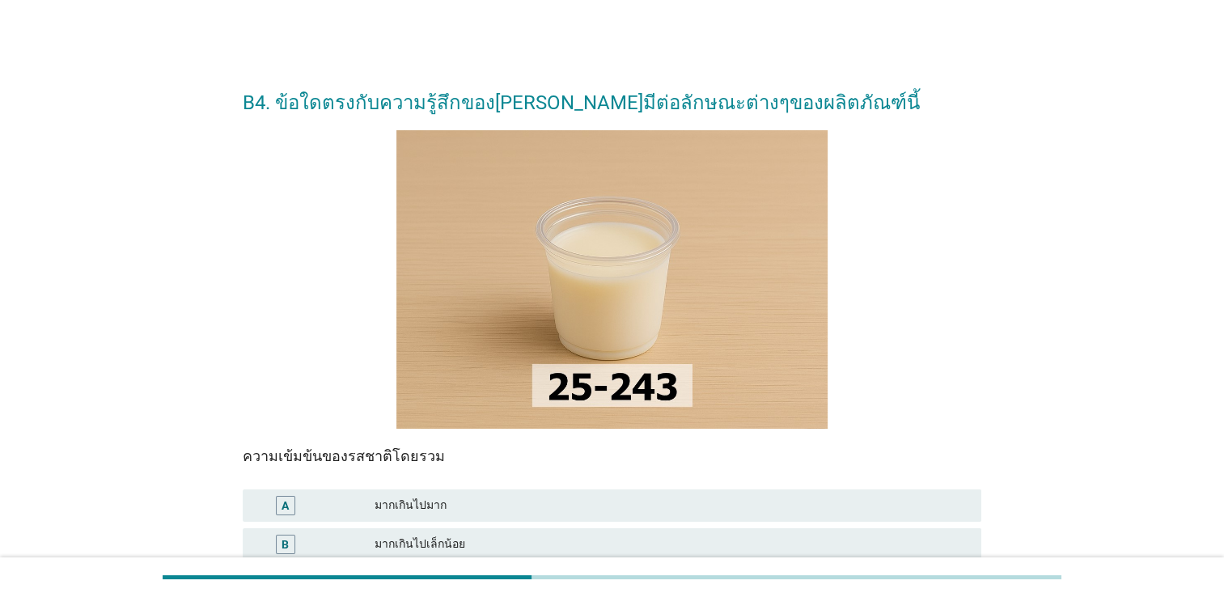
click at [1024, 392] on div "B4. ข้อใดตรงกับความรู้สึกของคุณที่มีต่อลักษณะต่างๆของผลิตภัณฑ์นี้ ความเข้มข้นขอ…" at bounding box center [612, 407] width 1146 height 696
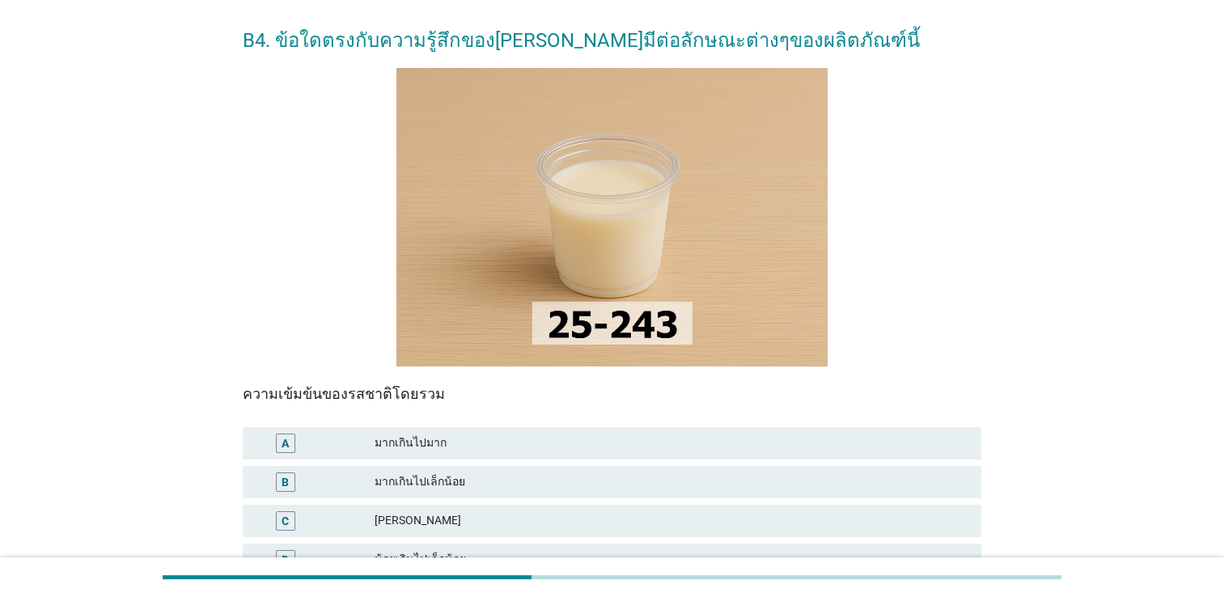
scroll to position [243, 0]
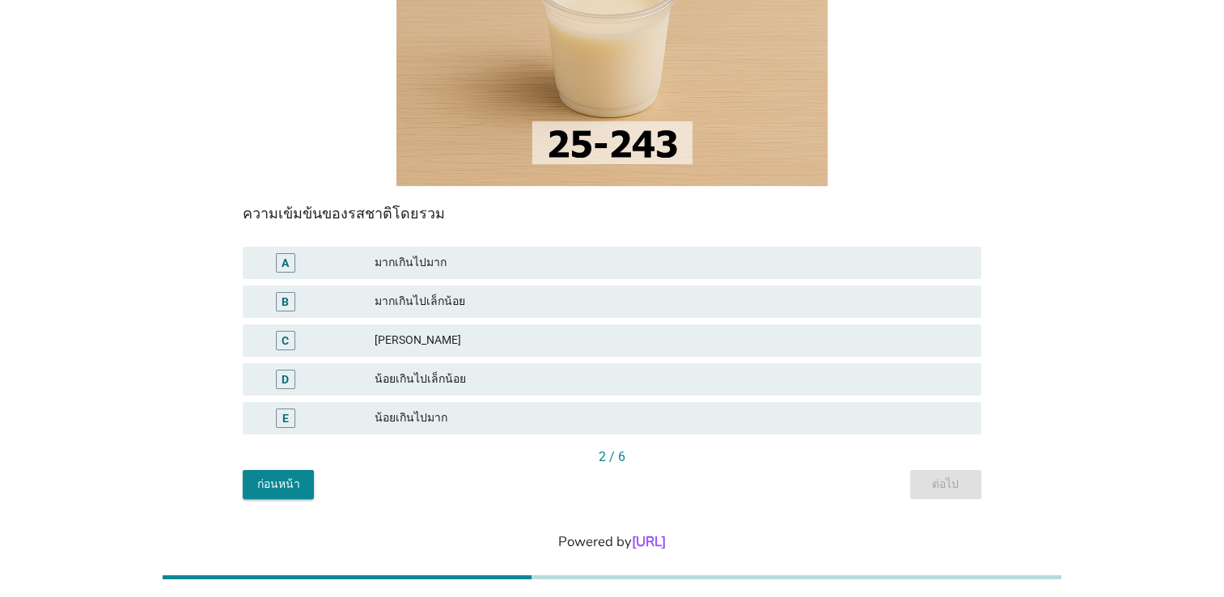
drag, startPoint x: 1107, startPoint y: 298, endPoint x: 1110, endPoint y: 245, distance: 52.7
click at [1107, 296] on div "B4. ข้อใดตรงกับความรู้สึกของคุณที่มีต่อลักษณะต่างๆของผลิตภัณฑ์นี้ ความเข้มข้นขอ…" at bounding box center [612, 164] width 1146 height 696
click at [1113, 225] on div "B4. ข้อใดตรงกับความรู้สึกของคุณที่มีต่อลักษณะต่างๆของผลิตภัณฑ์นี้ ความเข้มข้นขอ…" at bounding box center [612, 164] width 1146 height 696
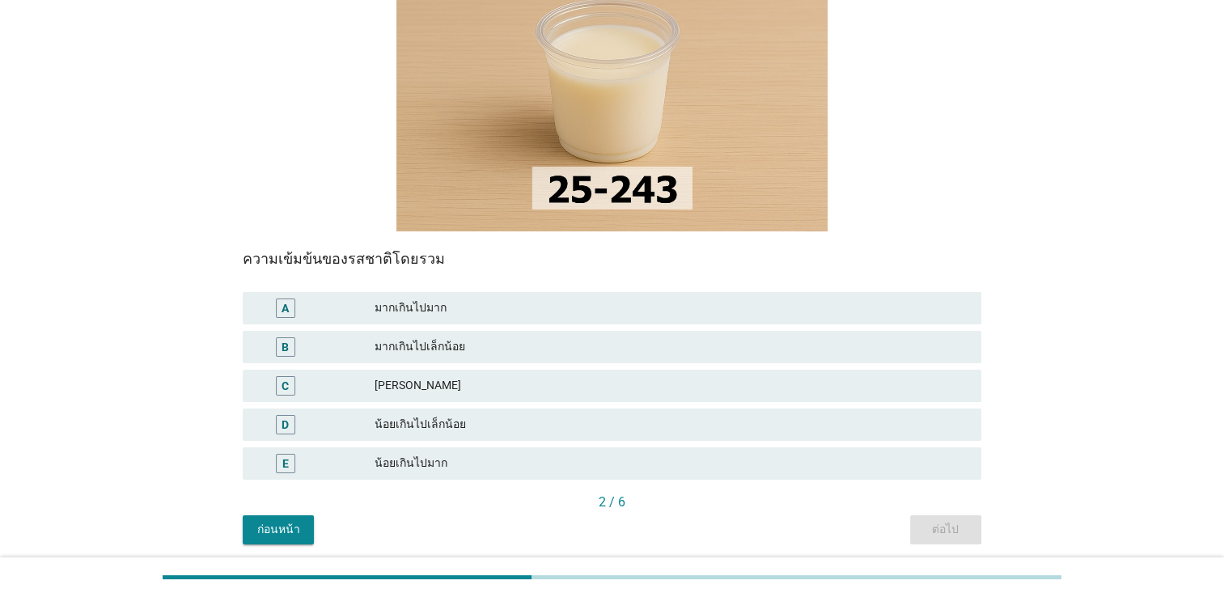
scroll to position [275, 0]
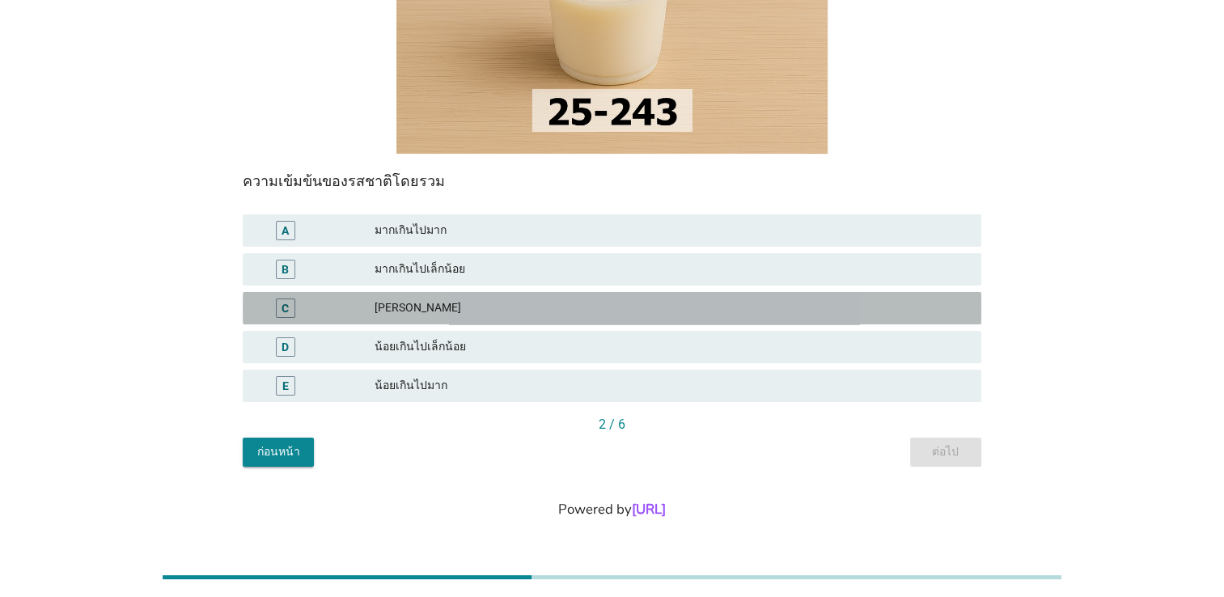
drag, startPoint x: 408, startPoint y: 305, endPoint x: 450, endPoint y: 310, distance: 42.3
click at [409, 303] on div "กำลังดี" at bounding box center [672, 307] width 594 height 19
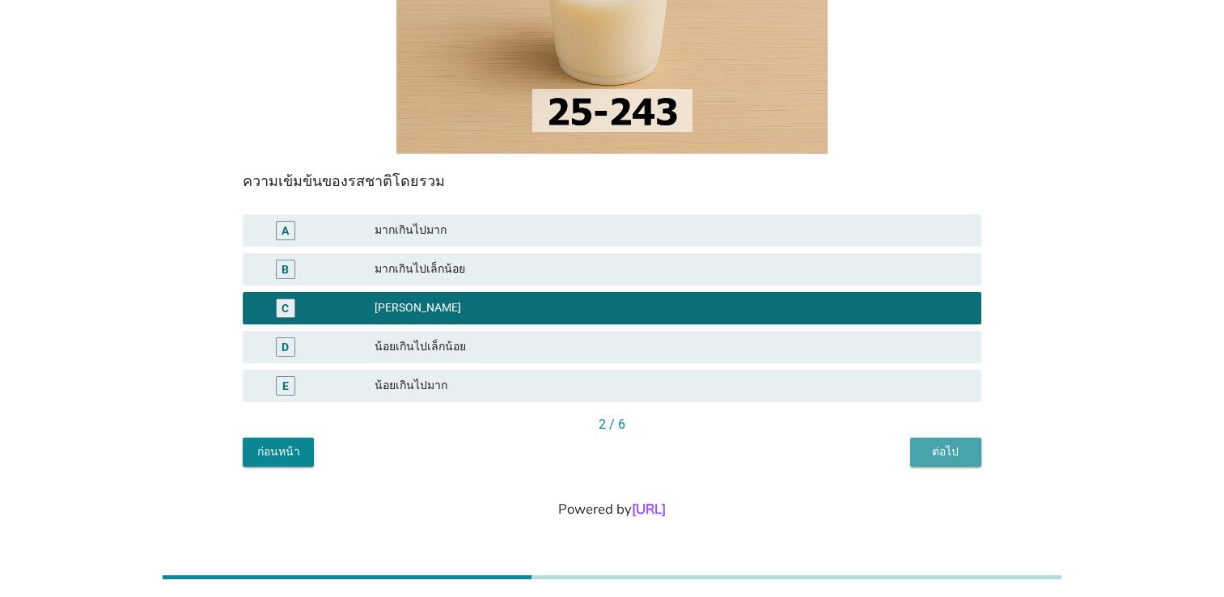
click at [956, 456] on div "ต่อไป" at bounding box center [945, 451] width 45 height 17
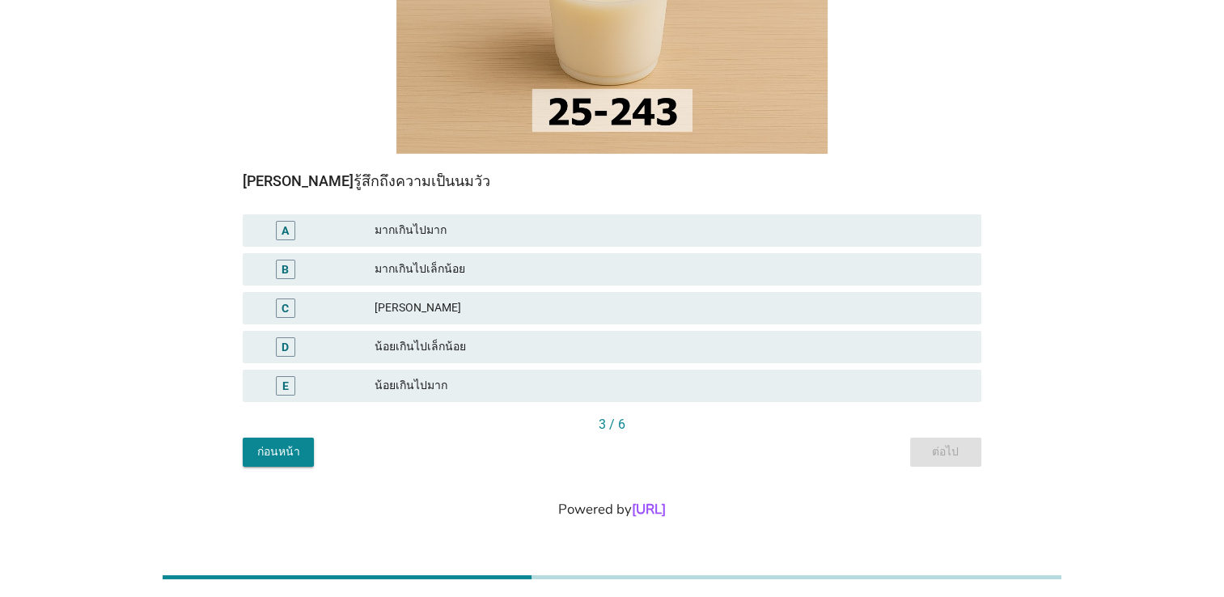
drag, startPoint x: 450, startPoint y: 346, endPoint x: 472, endPoint y: 352, distance: 23.3
click at [451, 346] on div "น้อยเกินไปเล็กน้อย" at bounding box center [672, 346] width 594 height 19
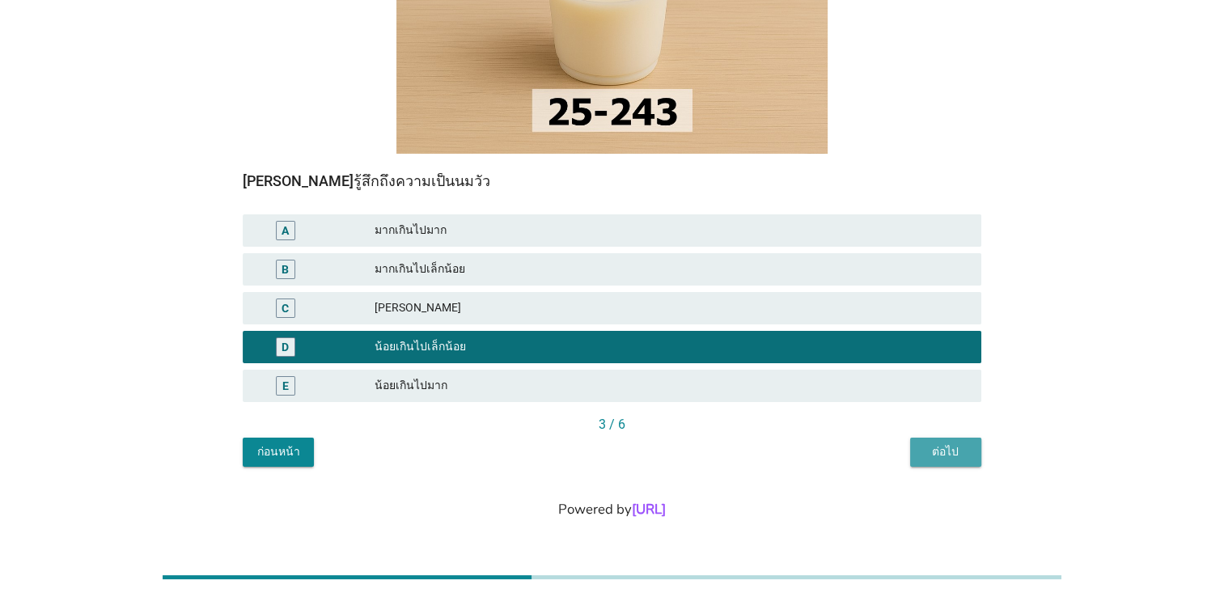
click at [951, 451] on div "ต่อไป" at bounding box center [945, 451] width 45 height 17
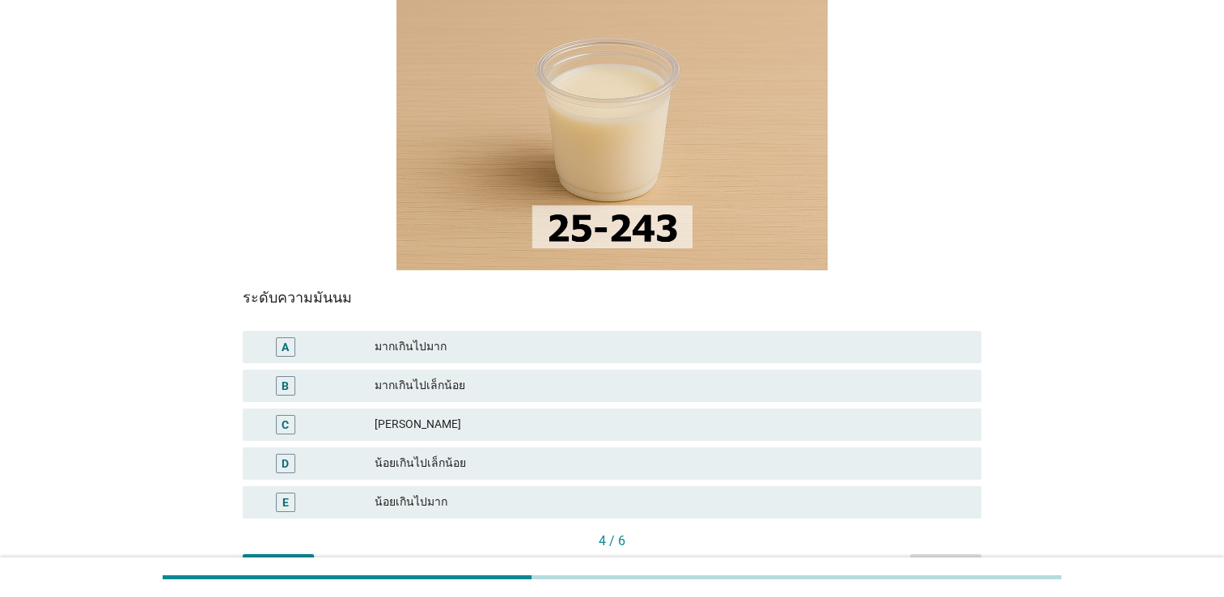
scroll to position [162, 0]
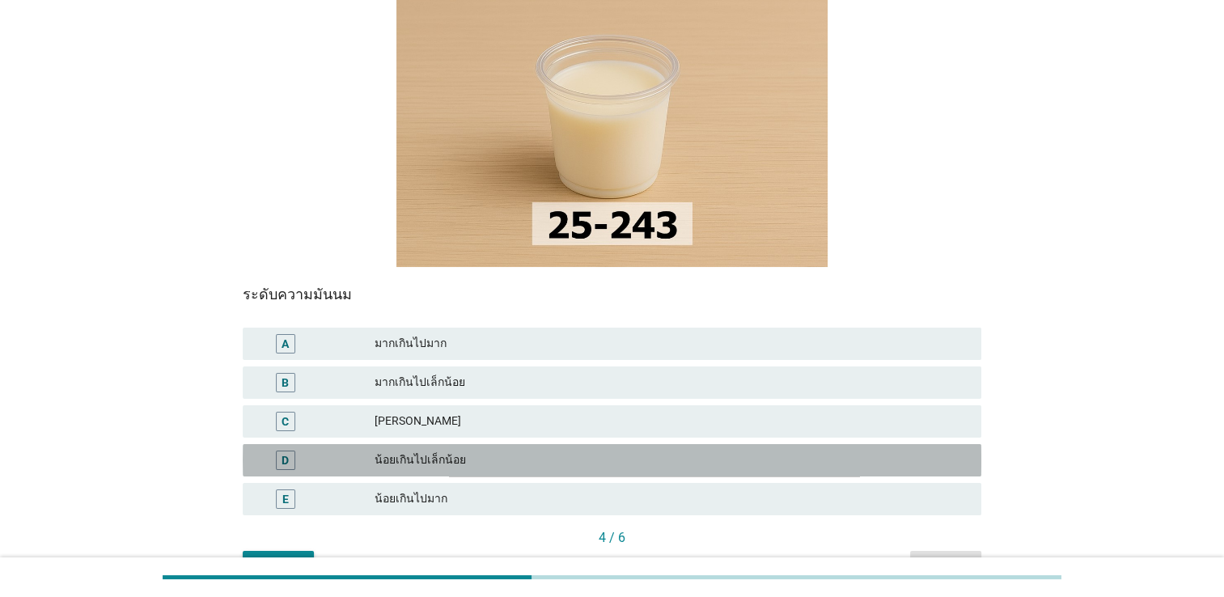
click at [431, 461] on div "น้อยเกินไปเล็กน้อย" at bounding box center [672, 460] width 594 height 19
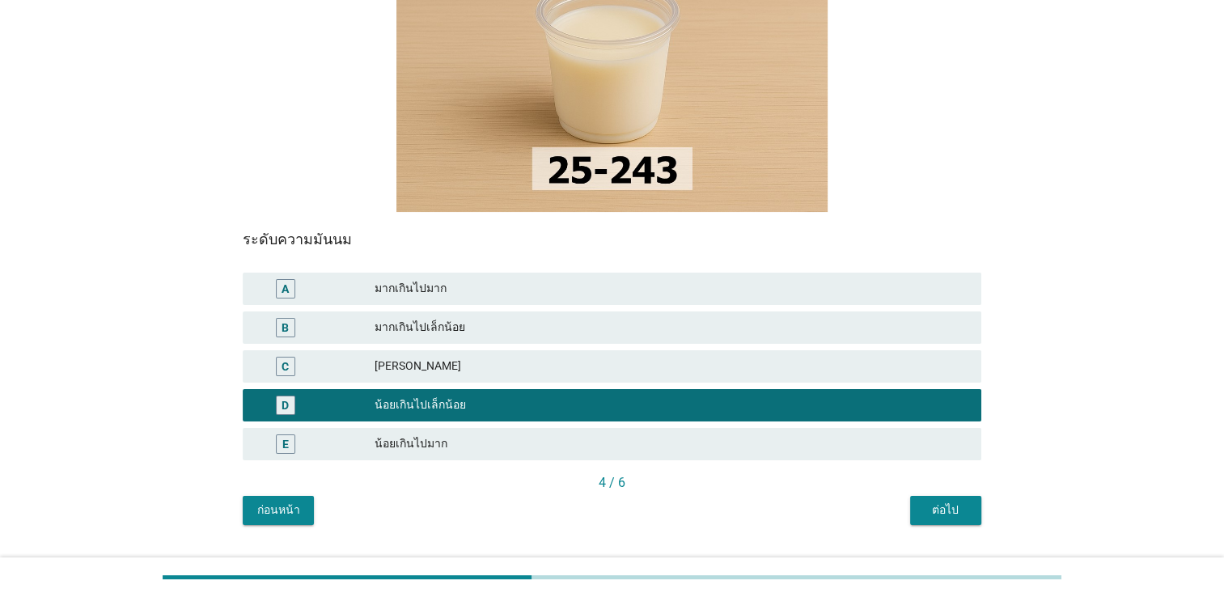
scroll to position [275, 0]
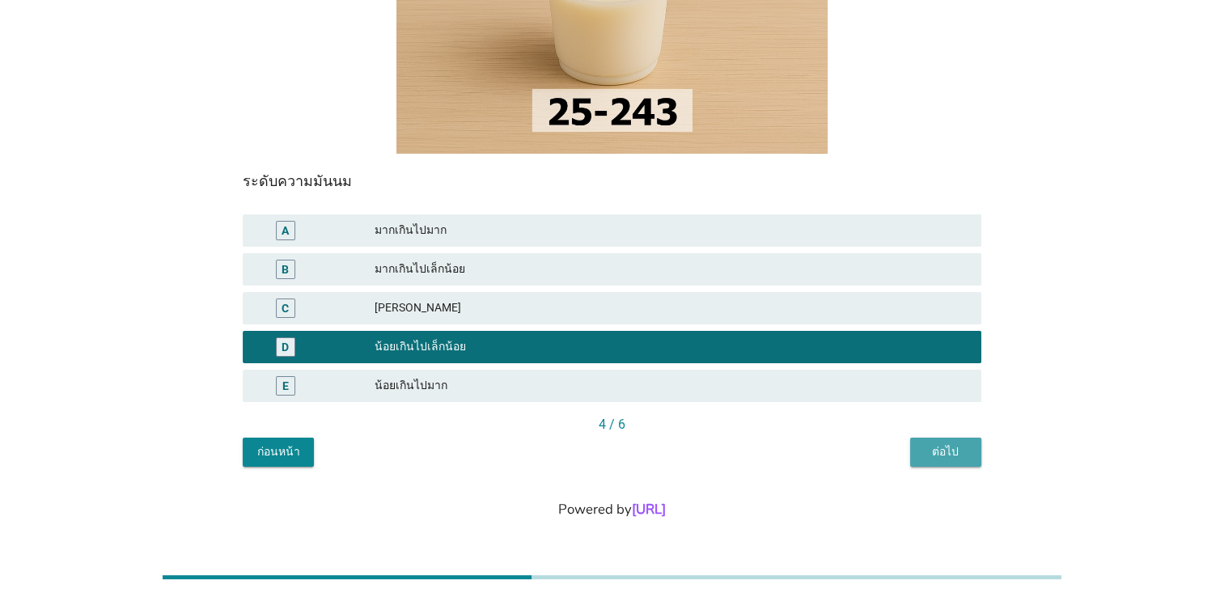
click at [954, 452] on div "ต่อไป" at bounding box center [945, 451] width 45 height 17
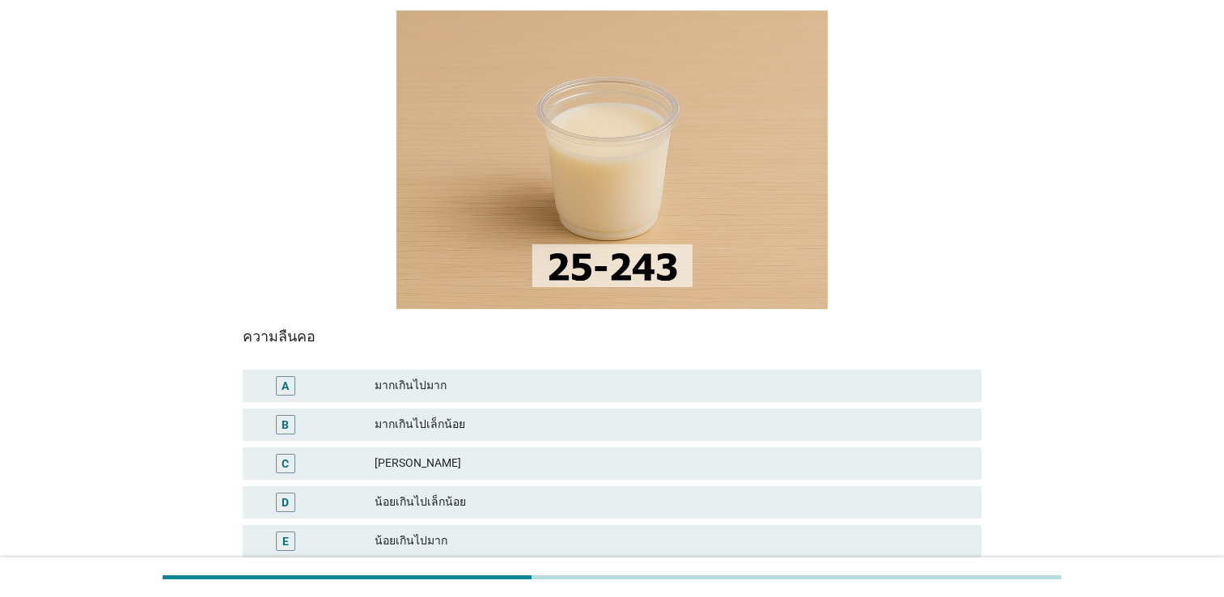
scroll to position [243, 0]
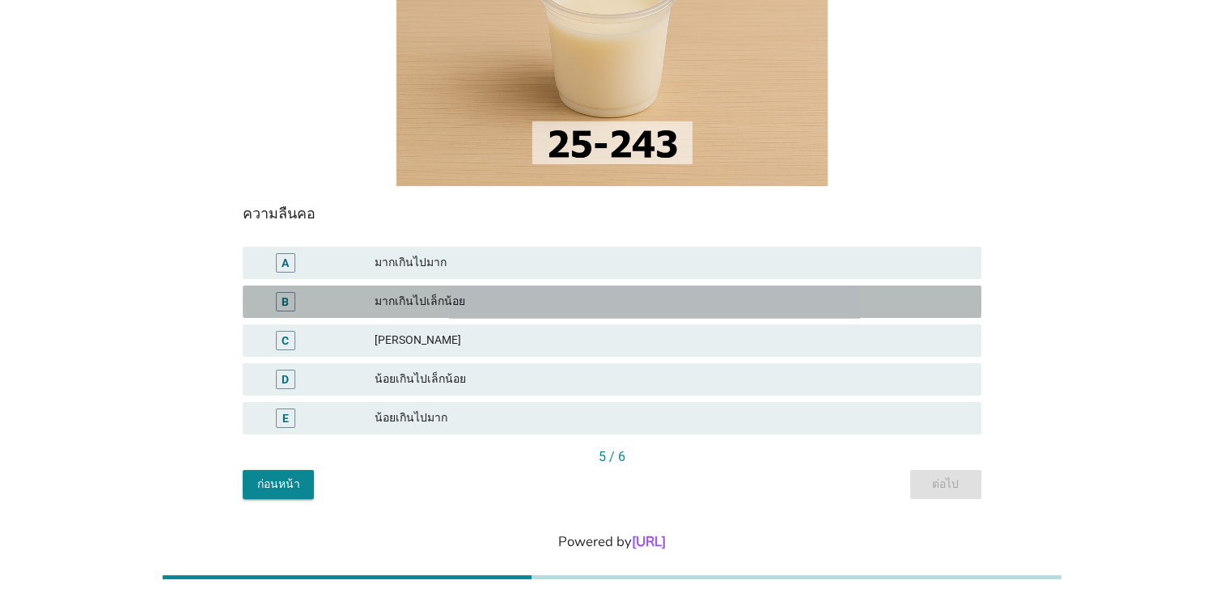
click at [484, 305] on div "มากเกินไปเล็กน้อย" at bounding box center [672, 301] width 594 height 19
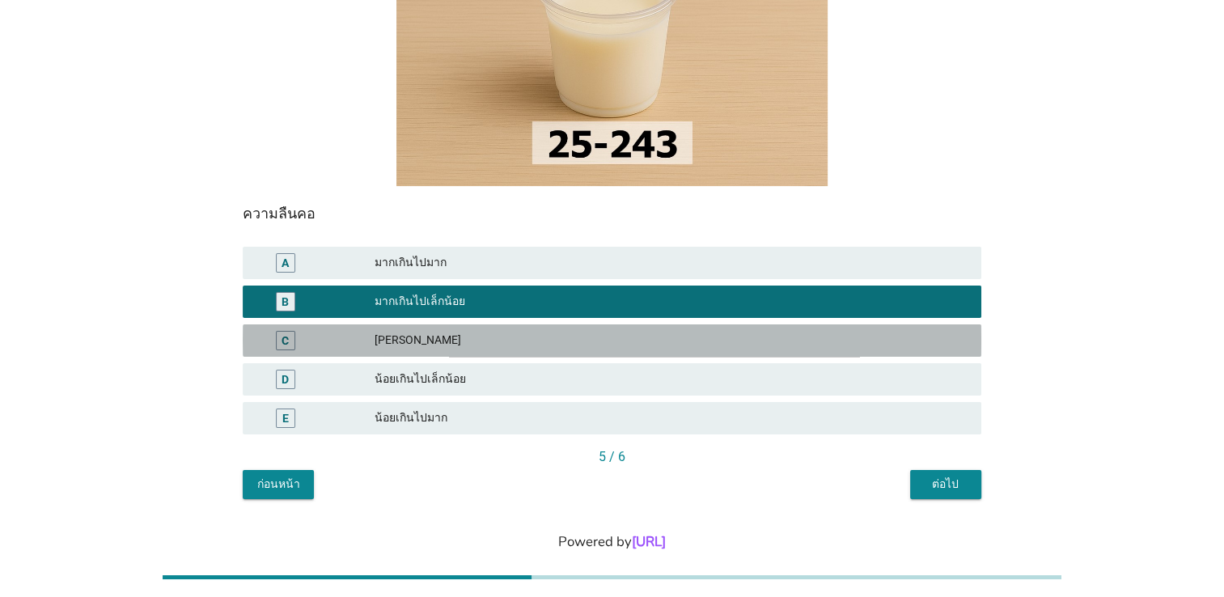
click at [414, 343] on div "กำลังดี" at bounding box center [672, 340] width 594 height 19
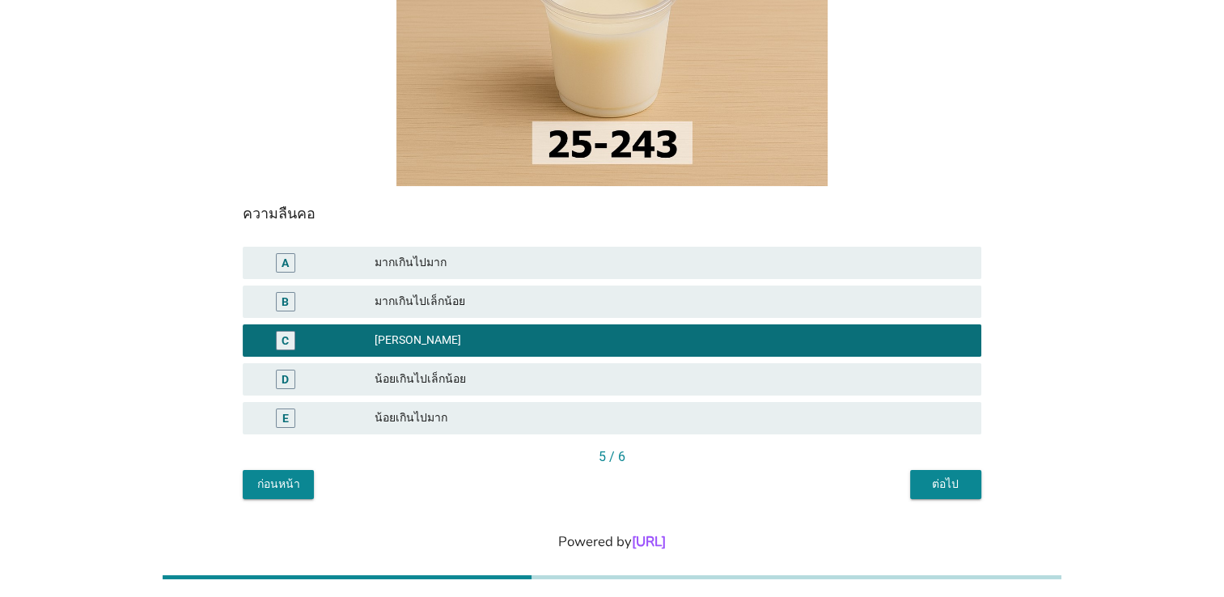
click at [946, 490] on div "ต่อไป" at bounding box center [945, 484] width 45 height 17
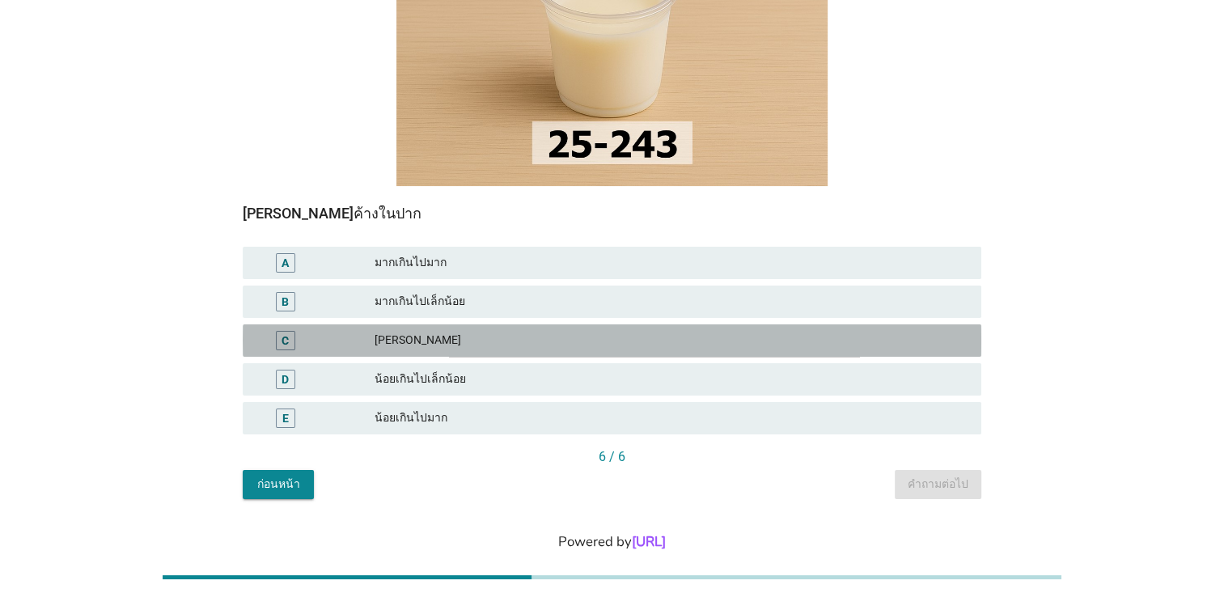
click at [328, 335] on div "C" at bounding box center [315, 340] width 119 height 19
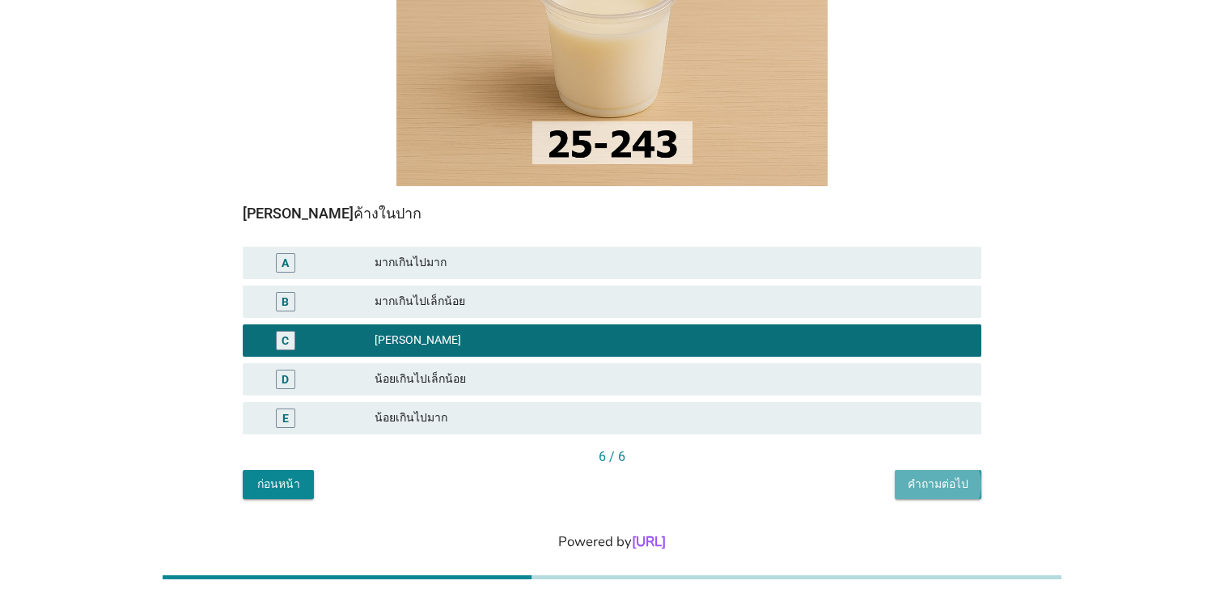
click at [942, 483] on div "คำถามต่อไป" at bounding box center [938, 484] width 61 height 17
click at [956, 152] on div at bounding box center [612, 37] width 739 height 298
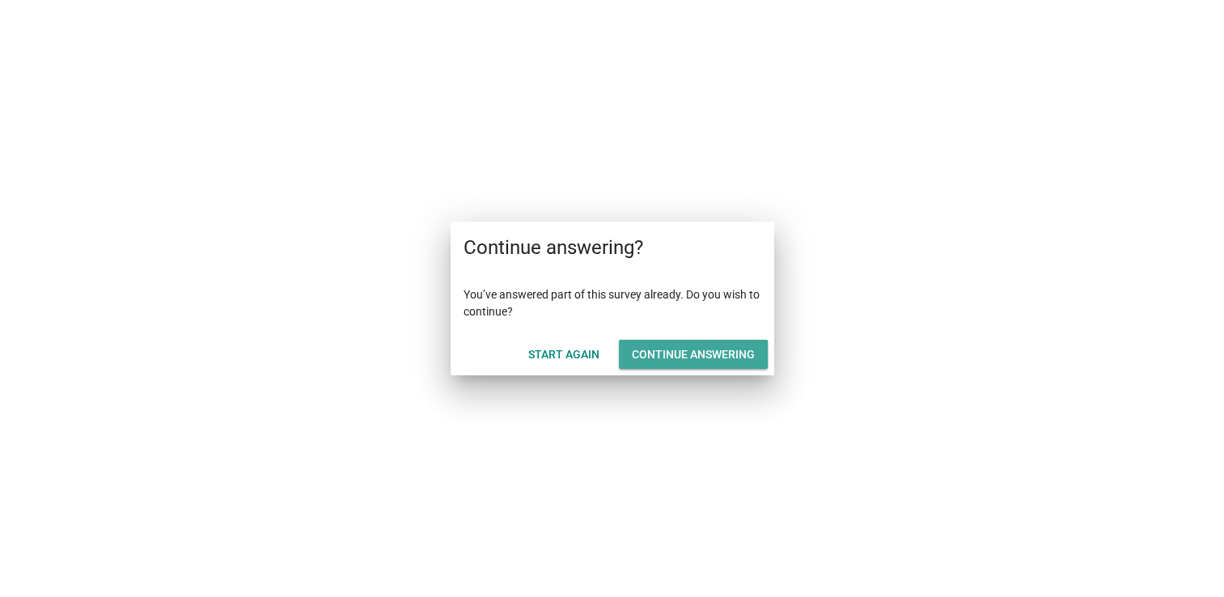
click at [688, 354] on div "Continue answering" at bounding box center [693, 354] width 123 height 17
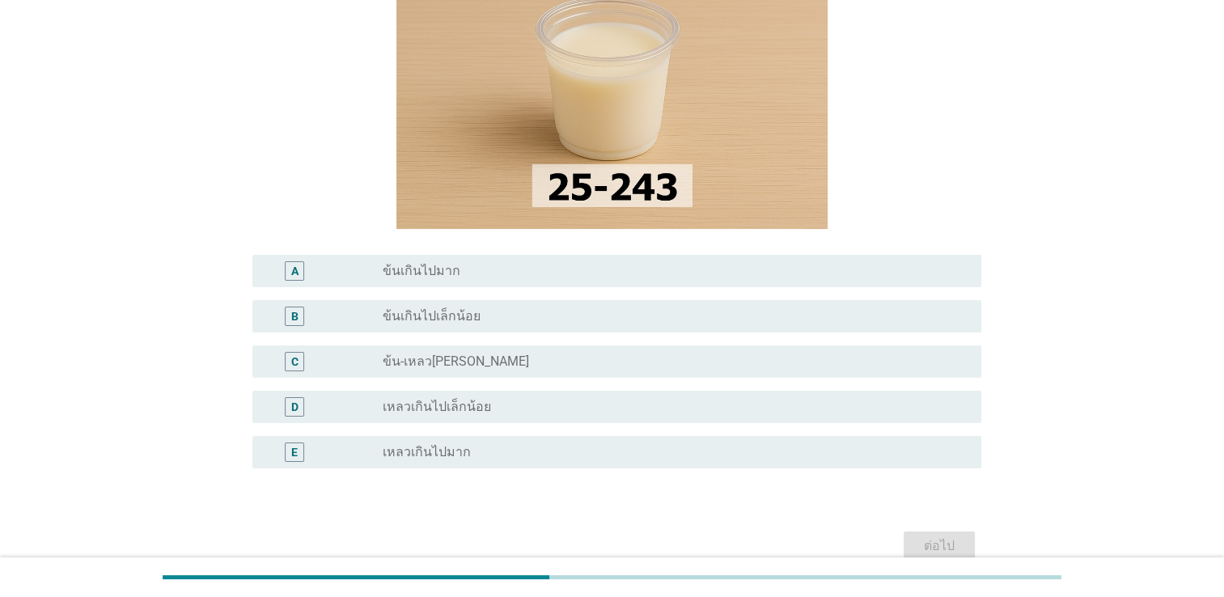
scroll to position [243, 0]
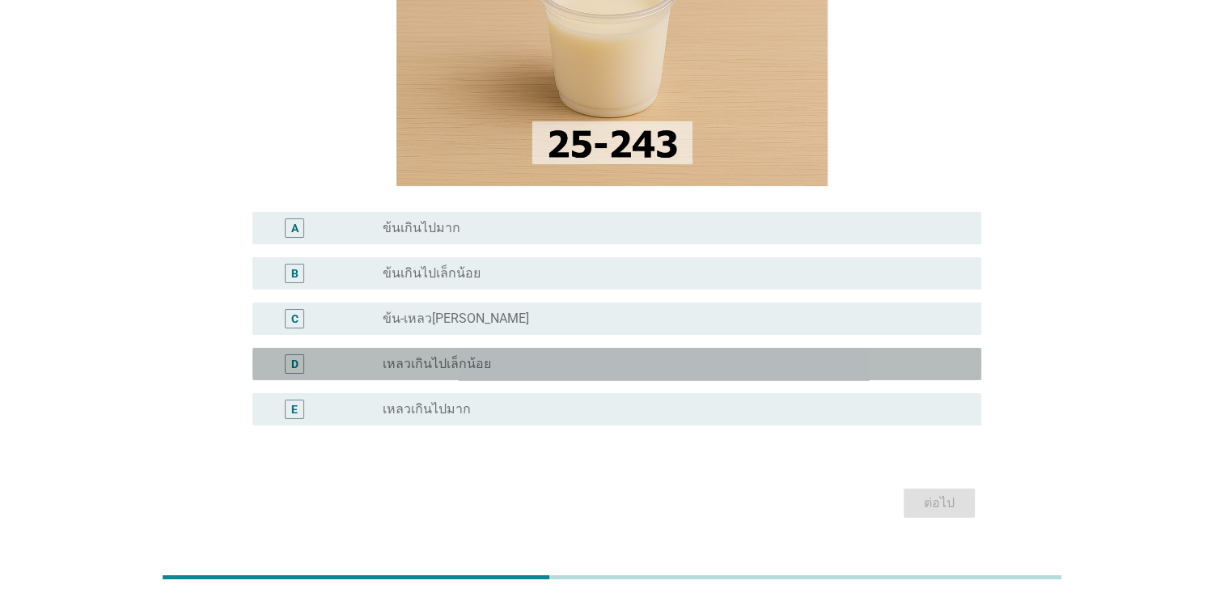
click at [453, 367] on label "เหลวเกินไปเล็กน้อย" at bounding box center [437, 364] width 108 height 16
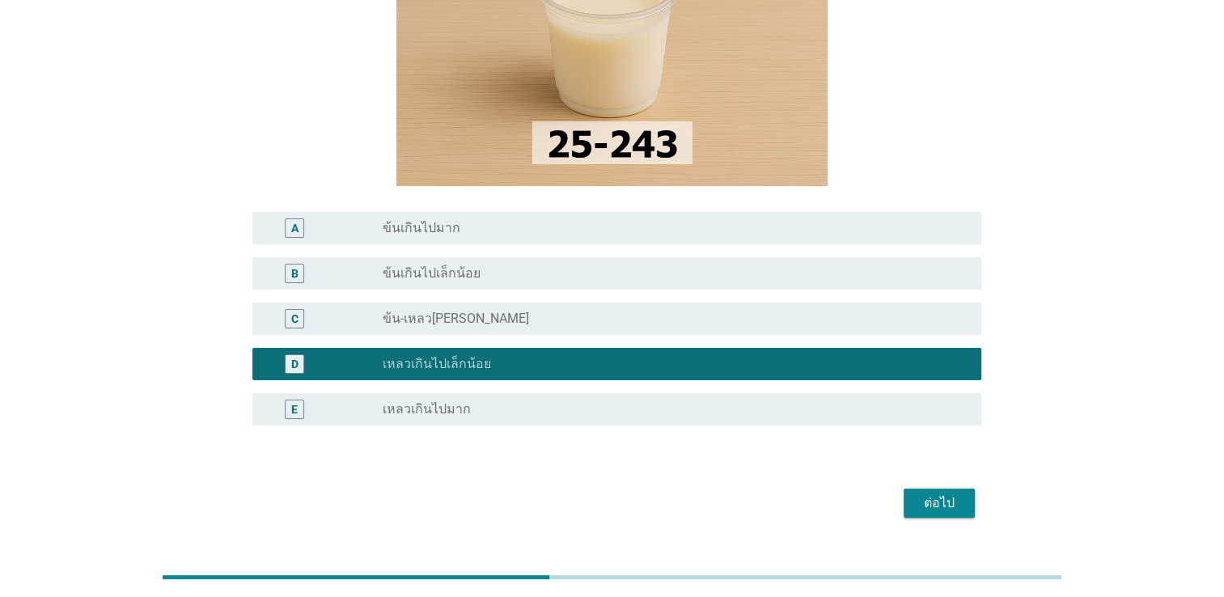
click at [945, 493] on div "ต่อไป" at bounding box center [939, 502] width 45 height 19
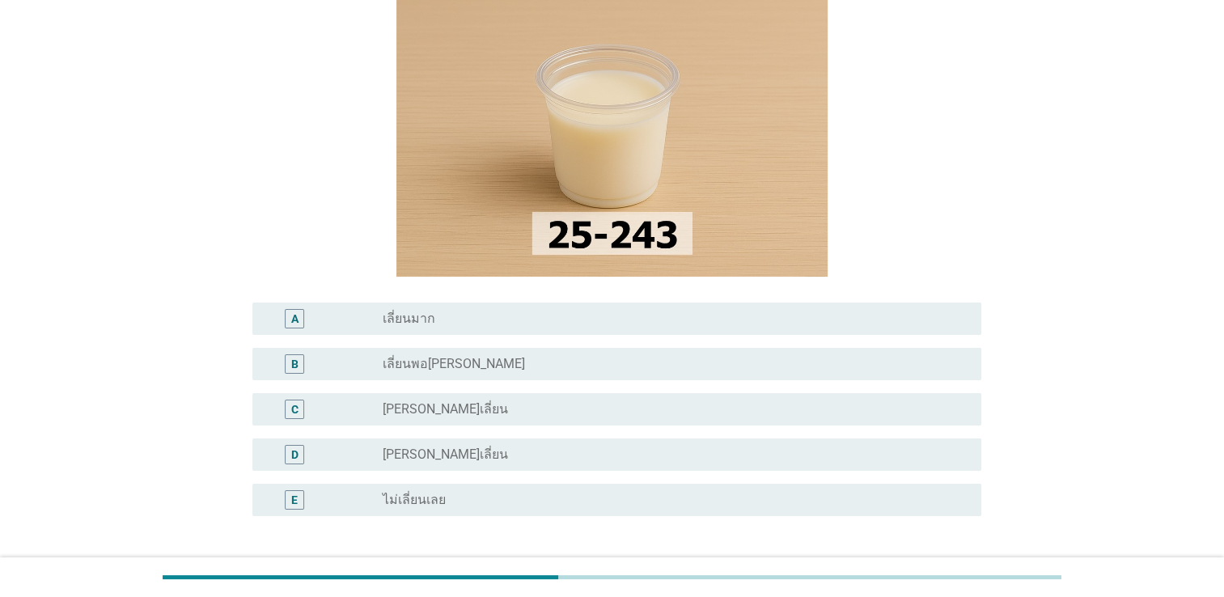
scroll to position [162, 0]
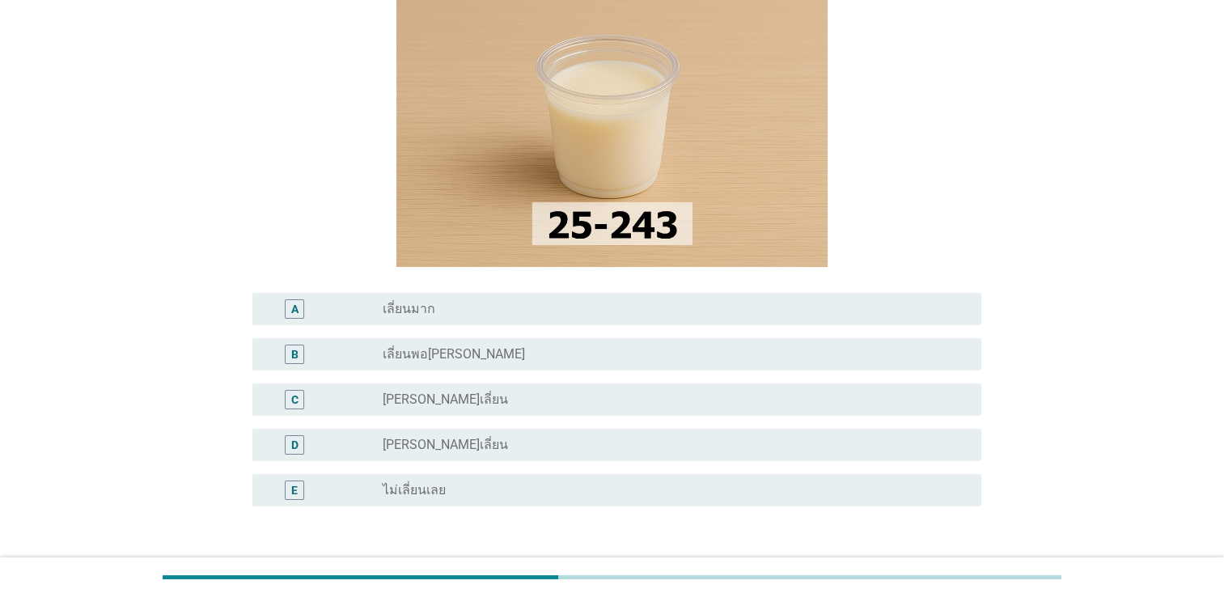
click at [419, 404] on label "[PERSON_NAME]เลี่ยน" at bounding box center [445, 400] width 125 height 16
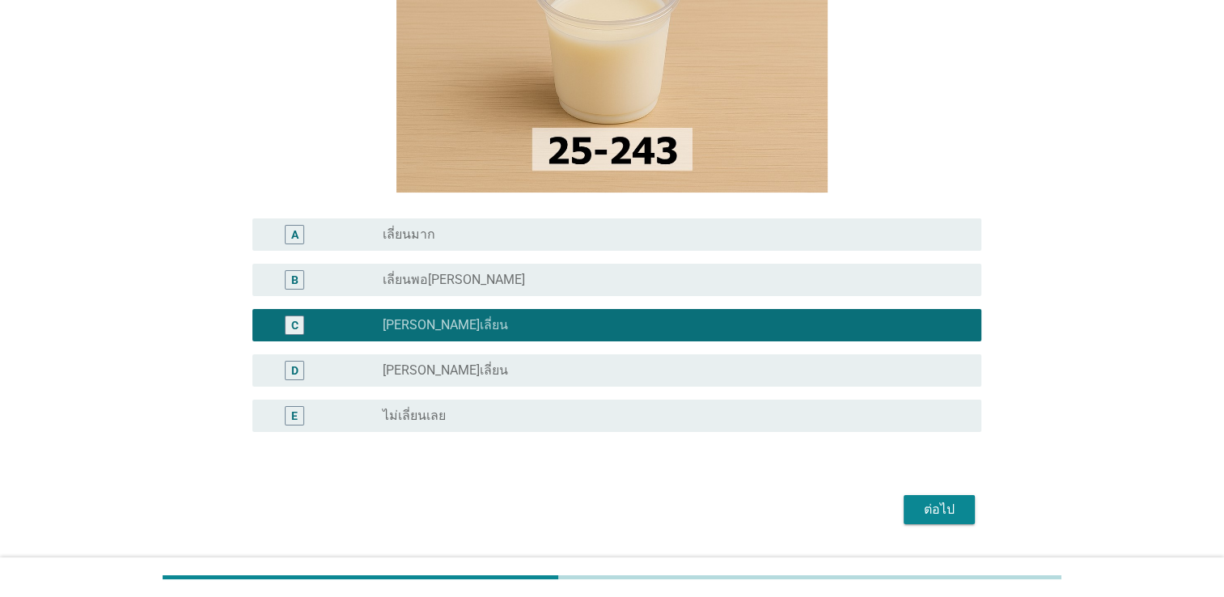
scroll to position [298, 0]
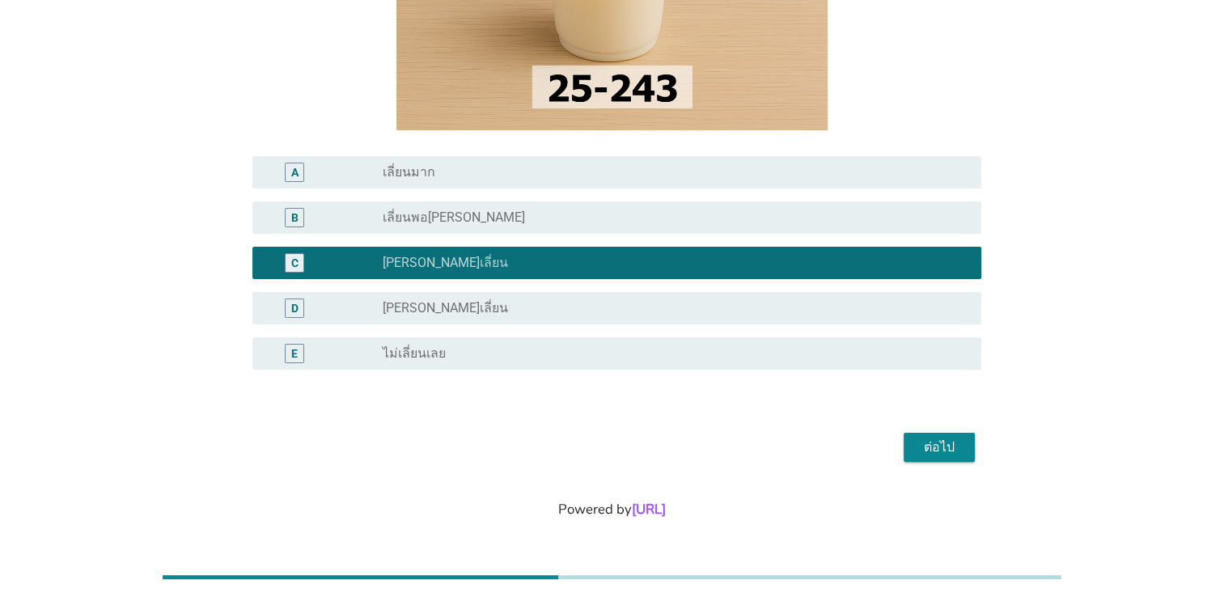
click at [938, 443] on div "ต่อไป" at bounding box center [939, 447] width 45 height 19
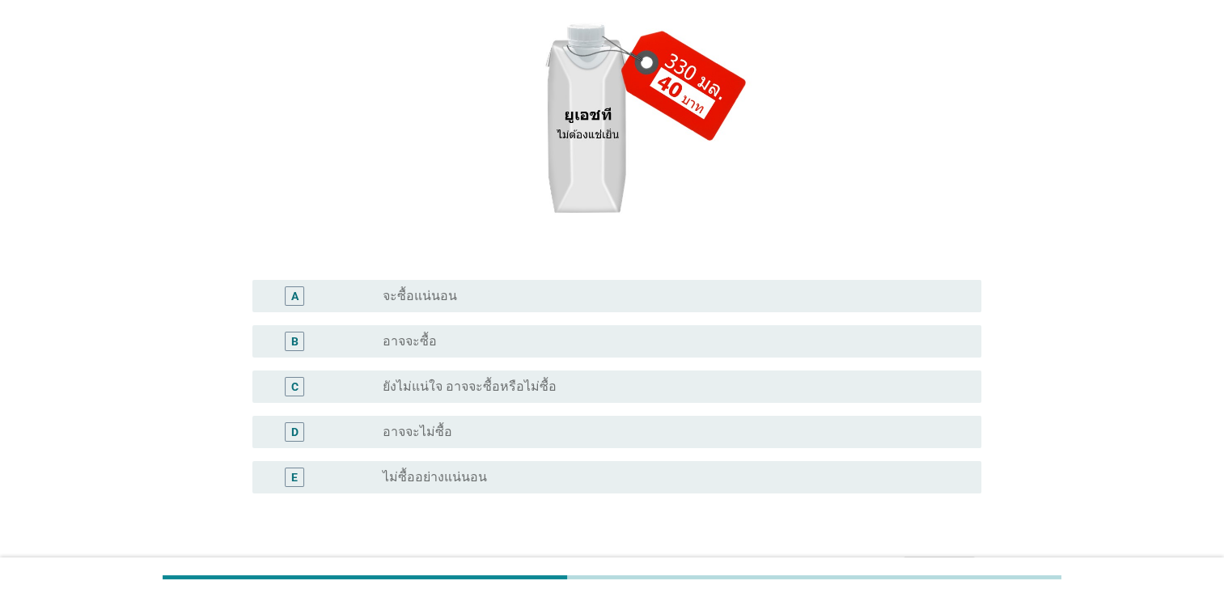
scroll to position [324, 0]
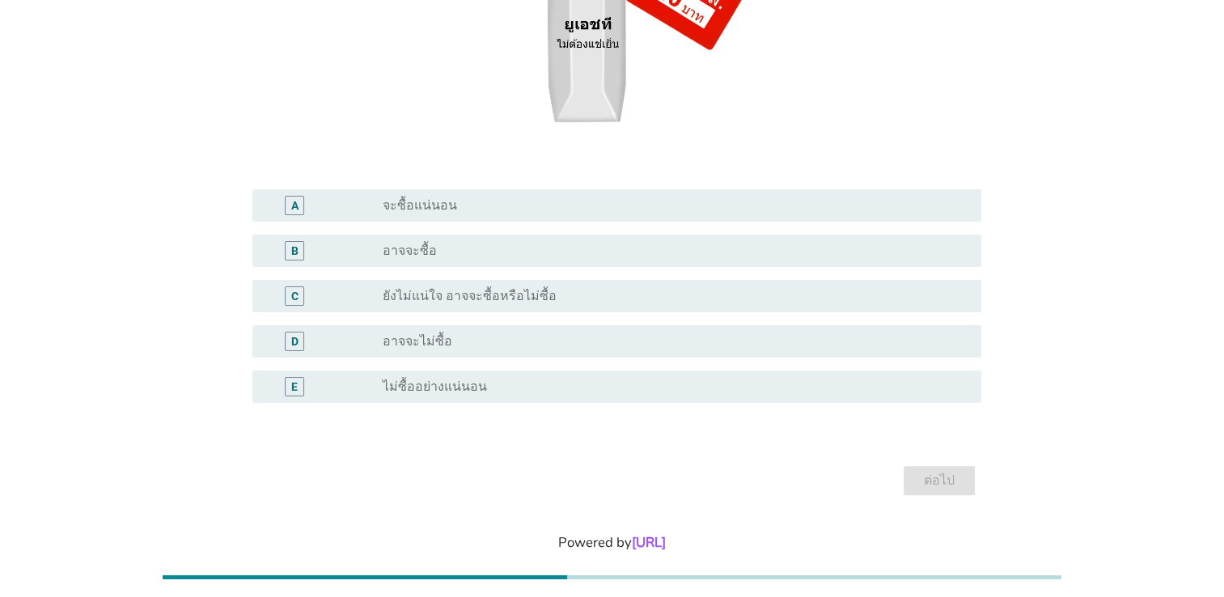
click at [447, 297] on label "ยังไม่แน่ใจ อาจจะซื้อหรือไม่ซื้อ" at bounding box center [470, 296] width 174 height 16
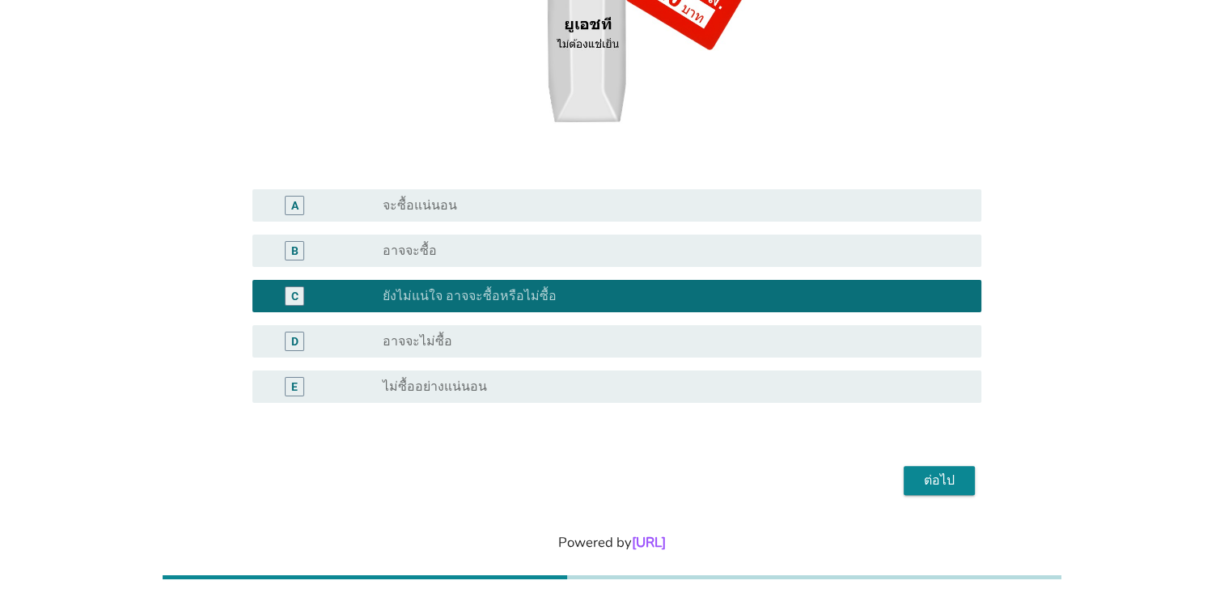
click at [925, 479] on div "ต่อไป" at bounding box center [939, 480] width 45 height 19
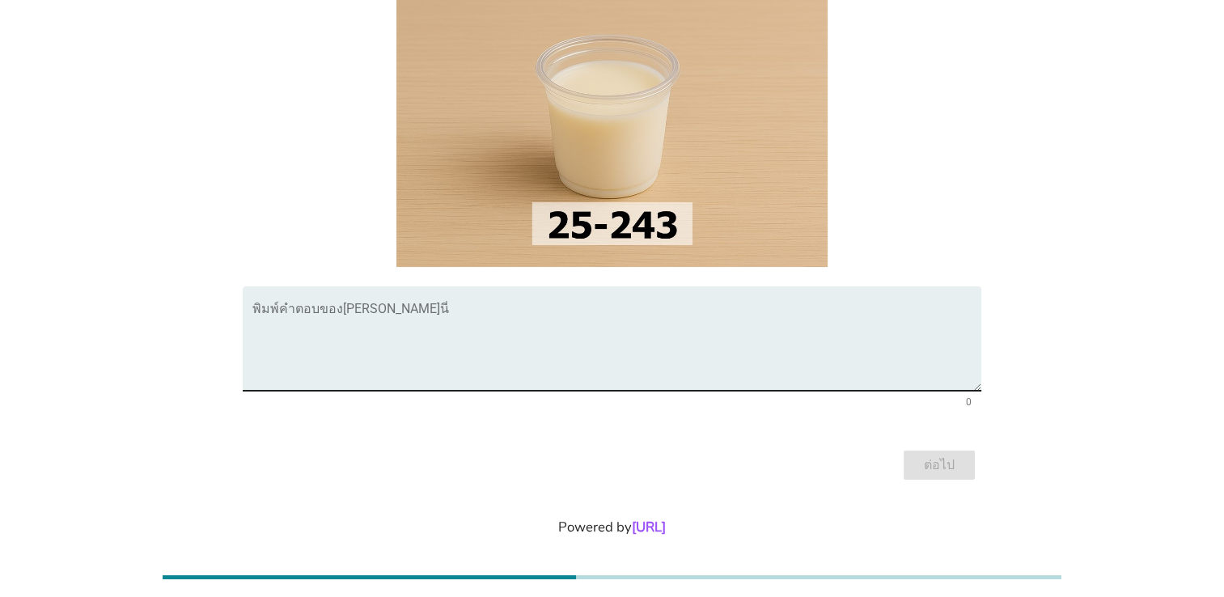
scroll to position [0, 0]
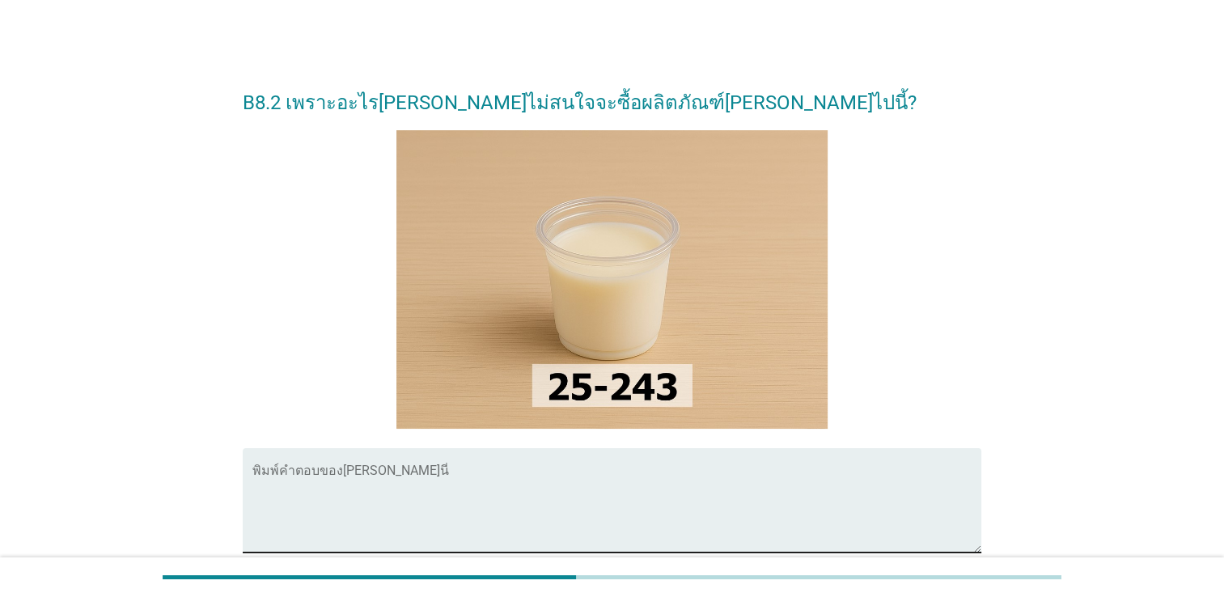
click at [413, 459] on div "พิมพ์คำตอบของ[PERSON_NAME]นี่" at bounding box center [616, 500] width 729 height 104
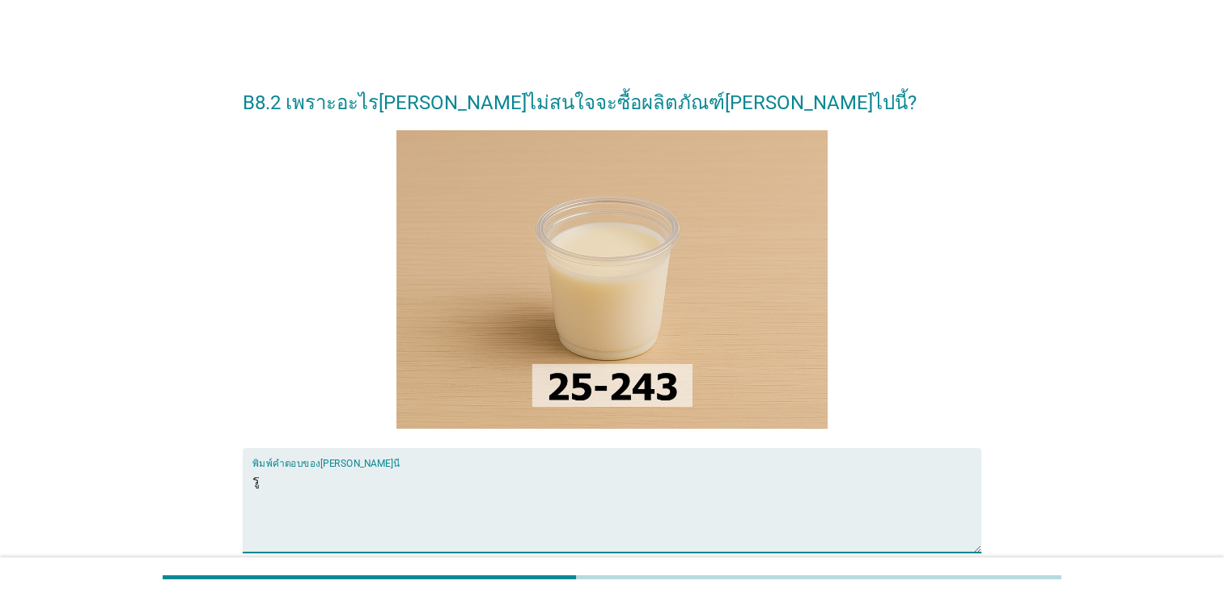
type textarea "ร"
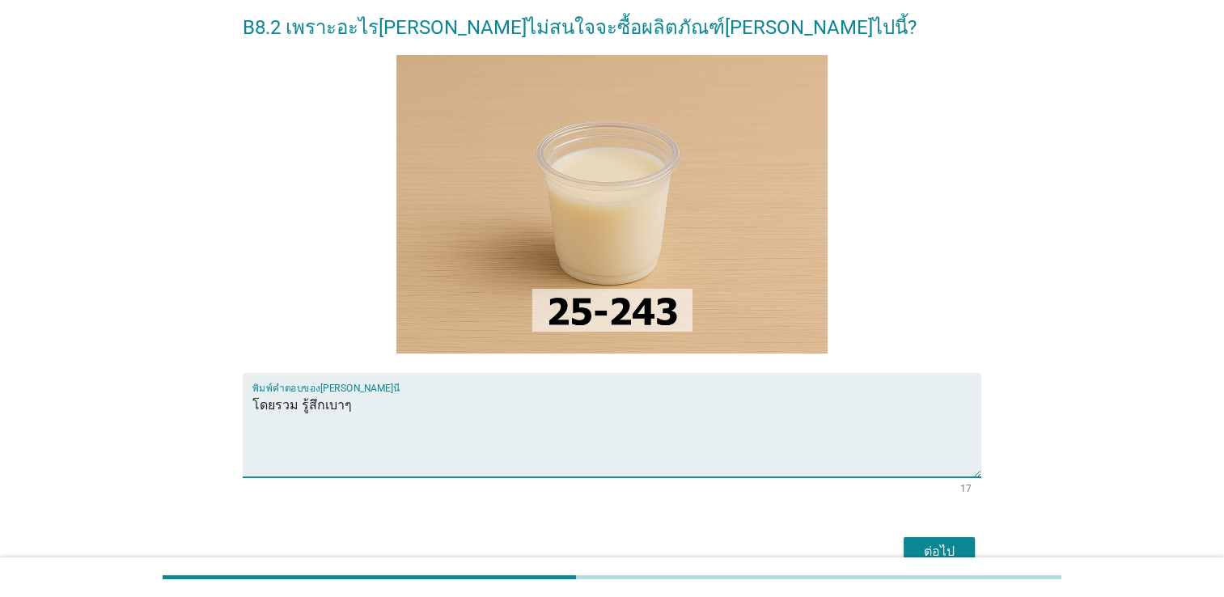
scroll to position [180, 0]
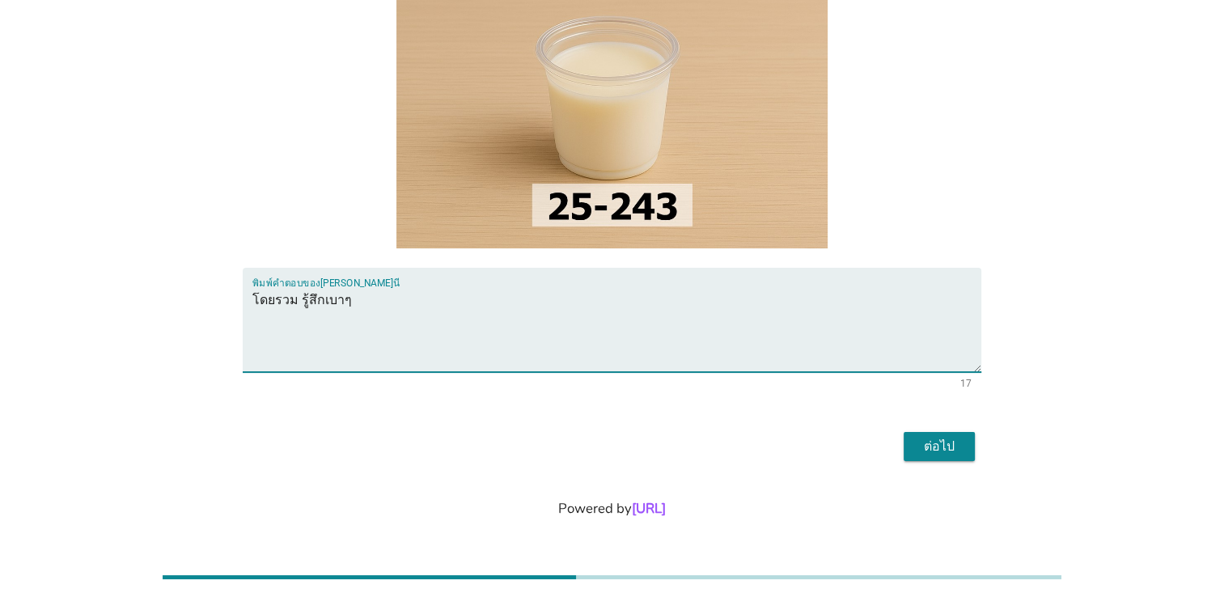
type textarea "โดยรวม รู้สึกเบาๆ"
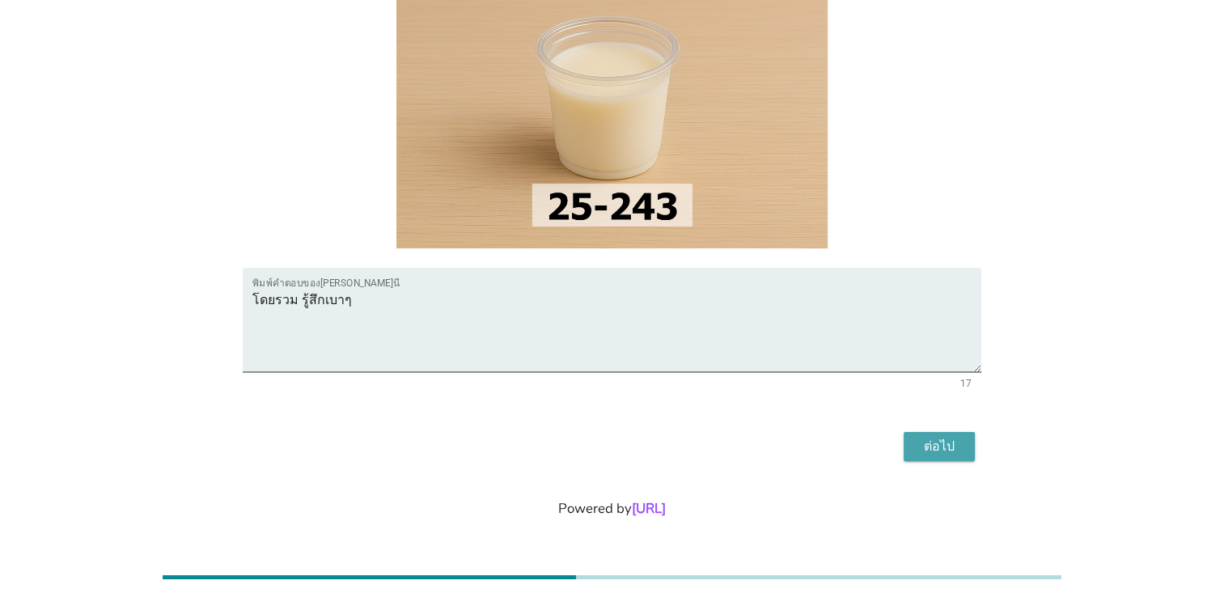
click at [938, 446] on div "ต่อไป" at bounding box center [939, 446] width 45 height 19
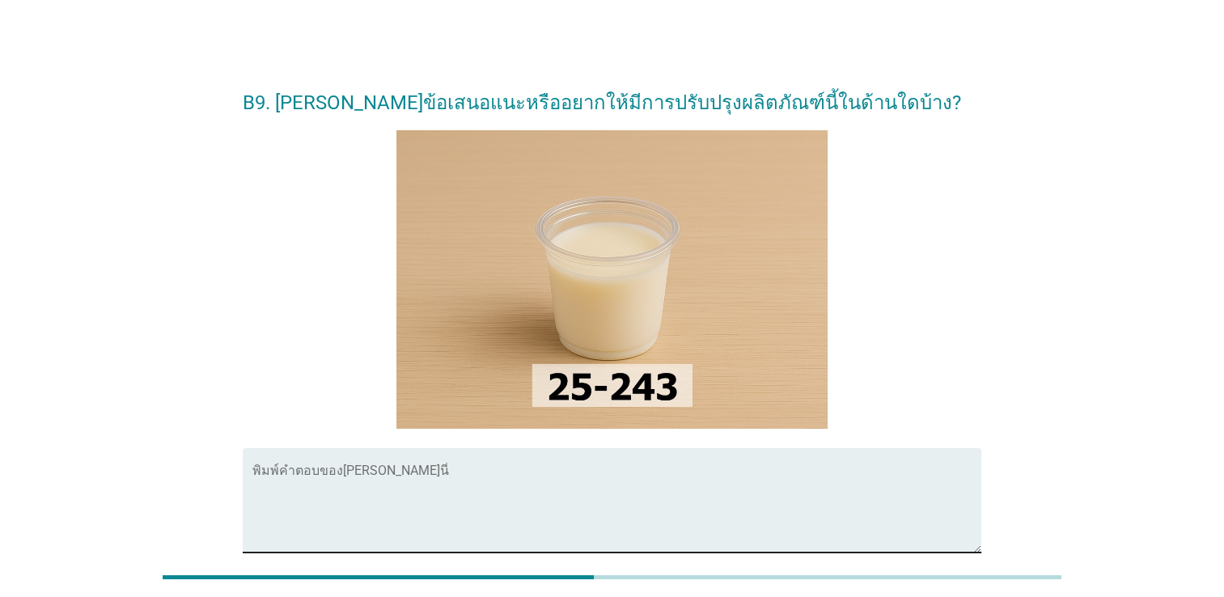
click at [402, 493] on textarea "พิมพ์คำตอบของคุณ ที่นี่" at bounding box center [616, 510] width 729 height 85
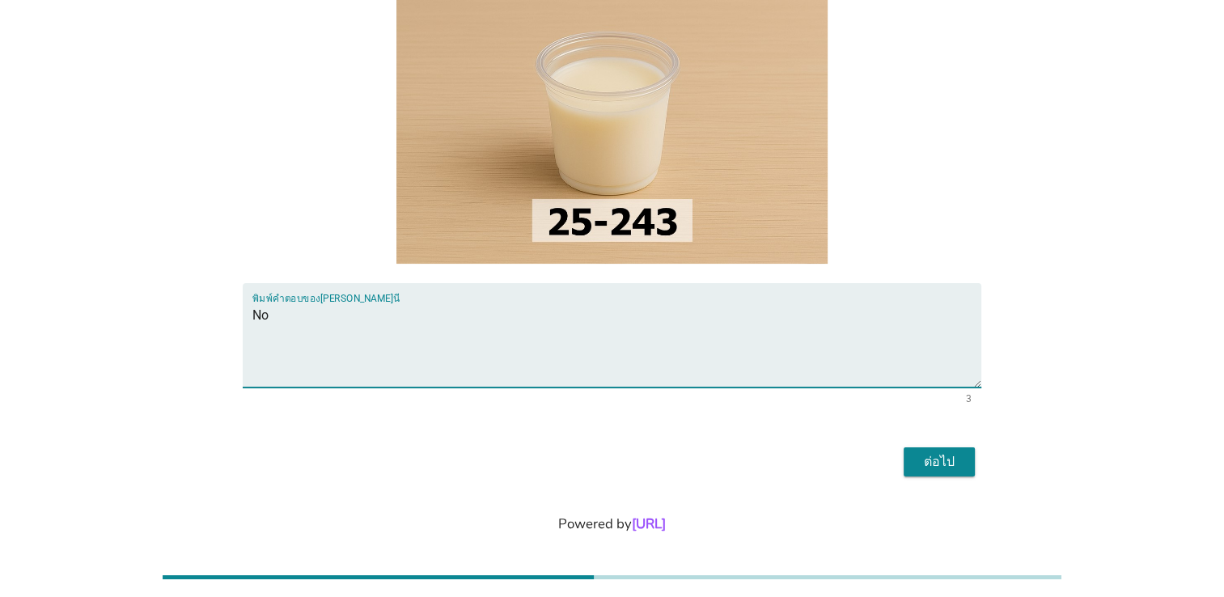
scroll to position [180, 0]
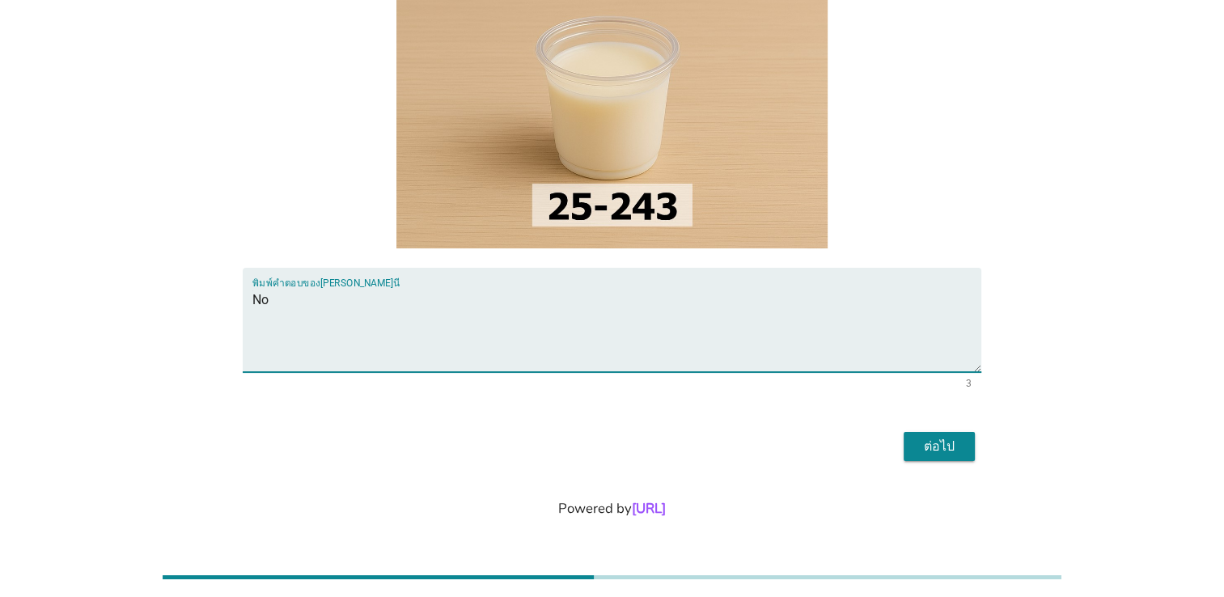
type textarea "์No"
click at [954, 455] on button "ต่อไป" at bounding box center [939, 446] width 71 height 29
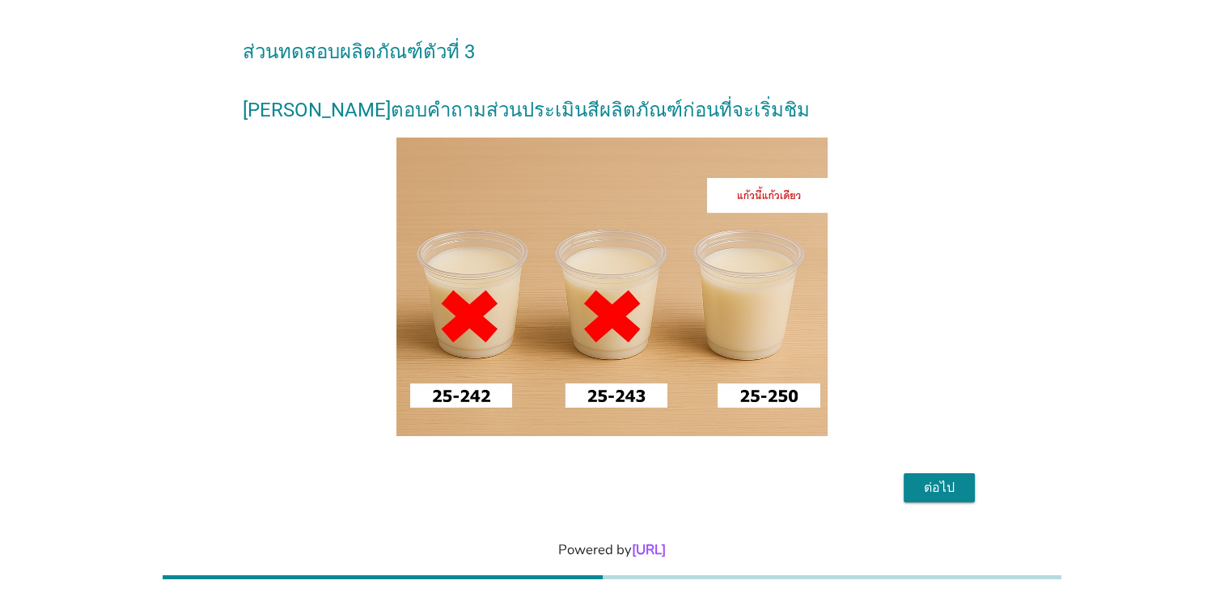
scroll to position [91, 0]
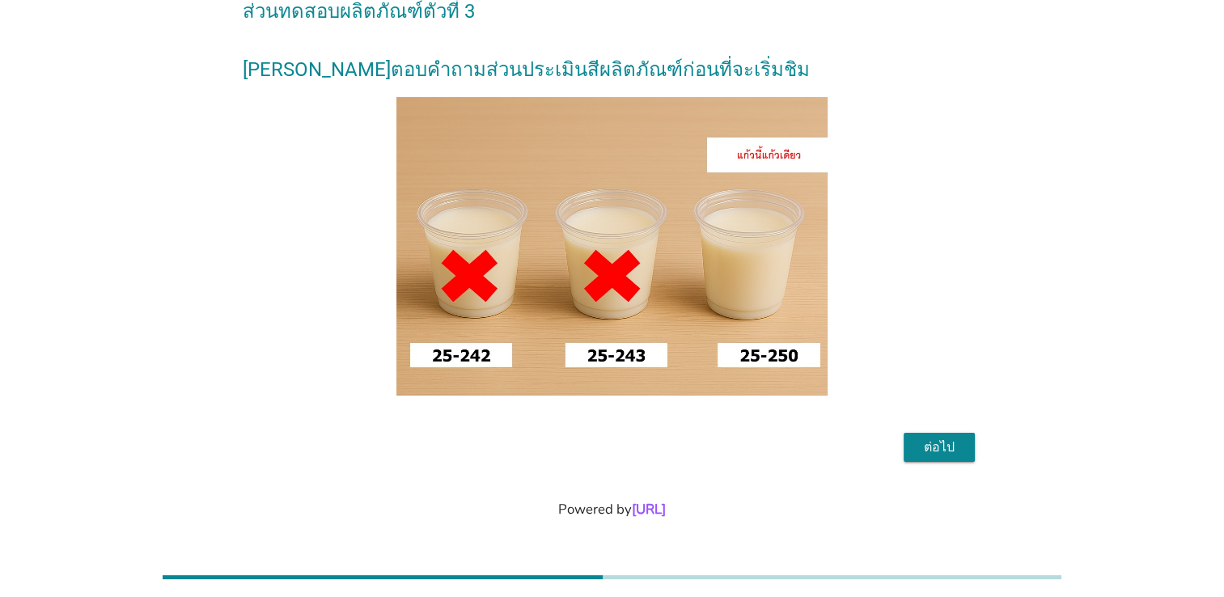
click at [946, 446] on div "ต่อไป" at bounding box center [939, 447] width 45 height 19
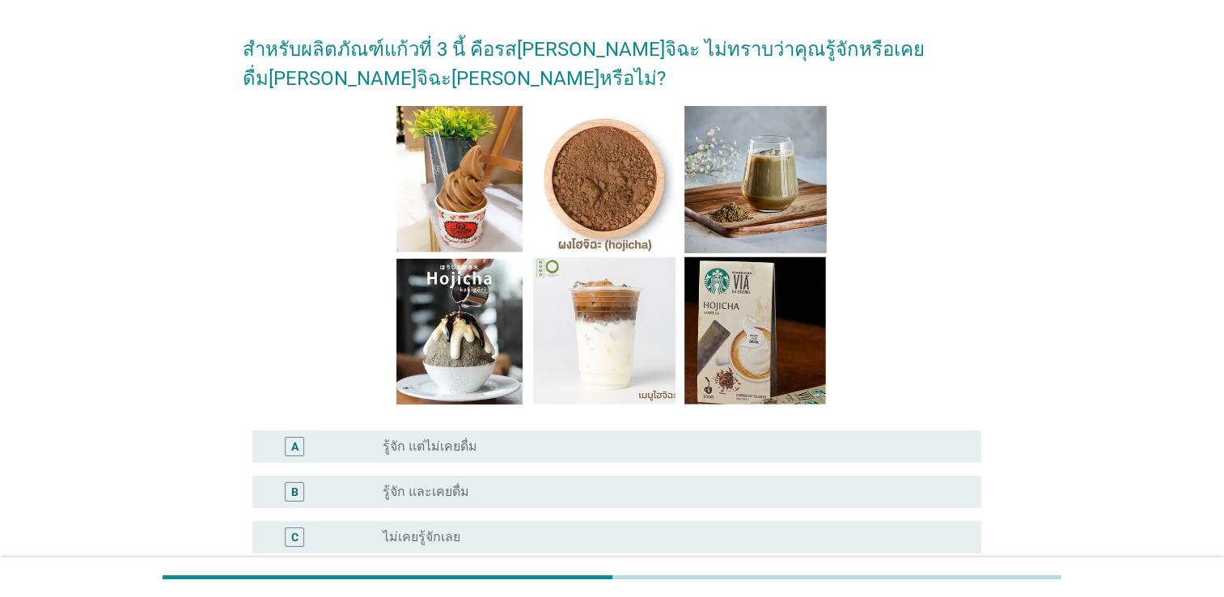
scroll to position [81, 0]
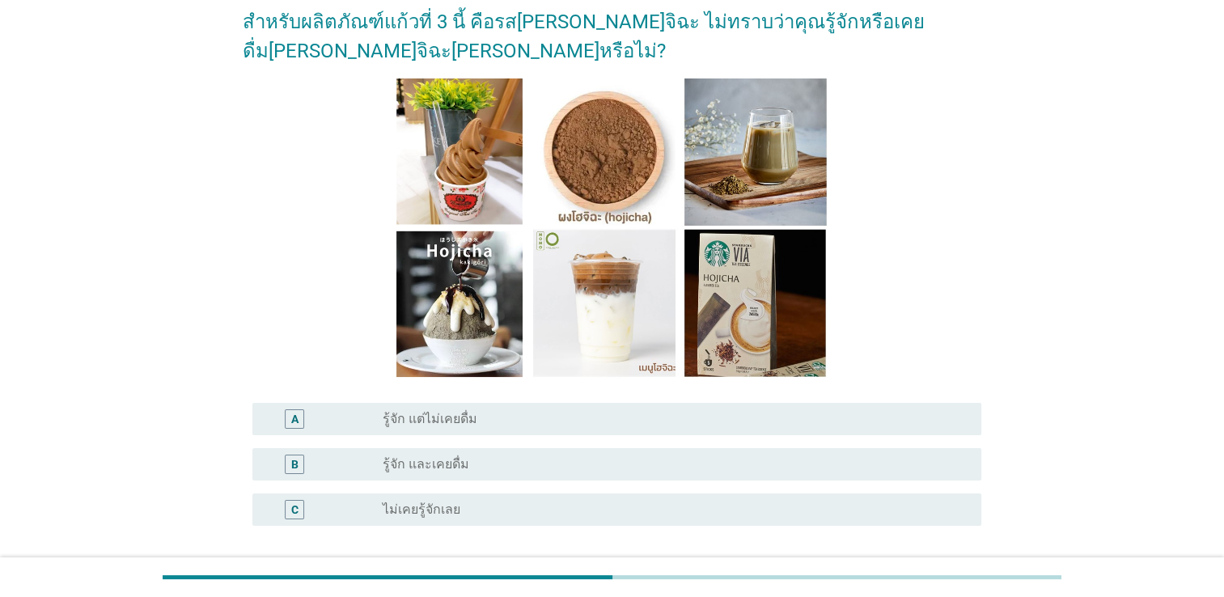
click at [442, 468] on label "รู้จัก และเคยดื่ม" at bounding box center [426, 464] width 87 height 16
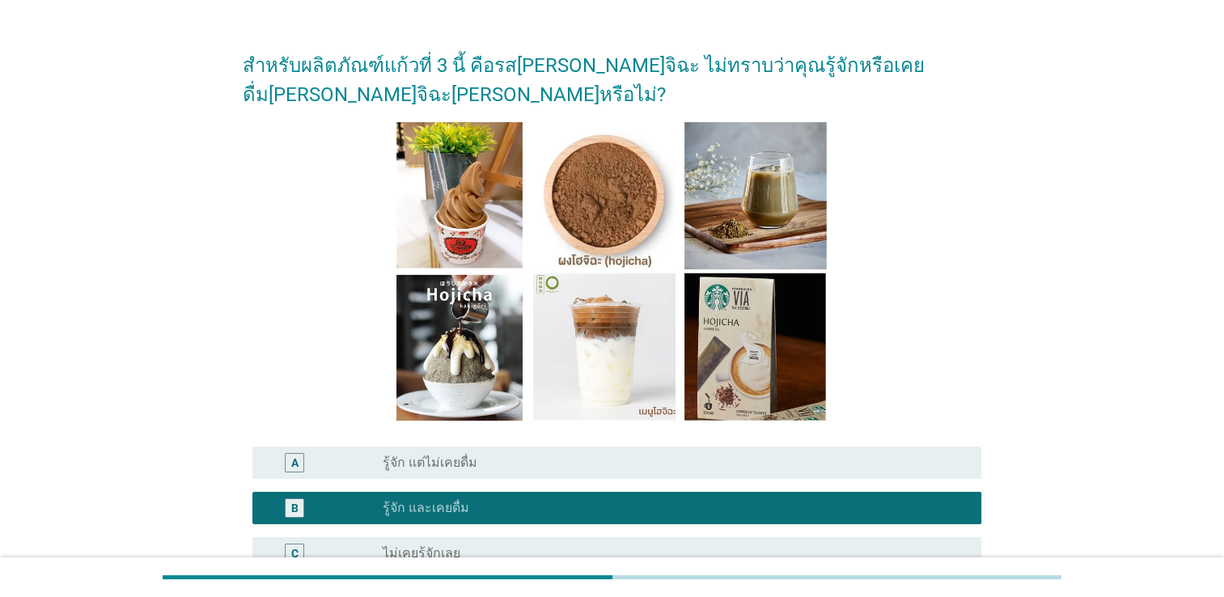
scroll to position [0, 0]
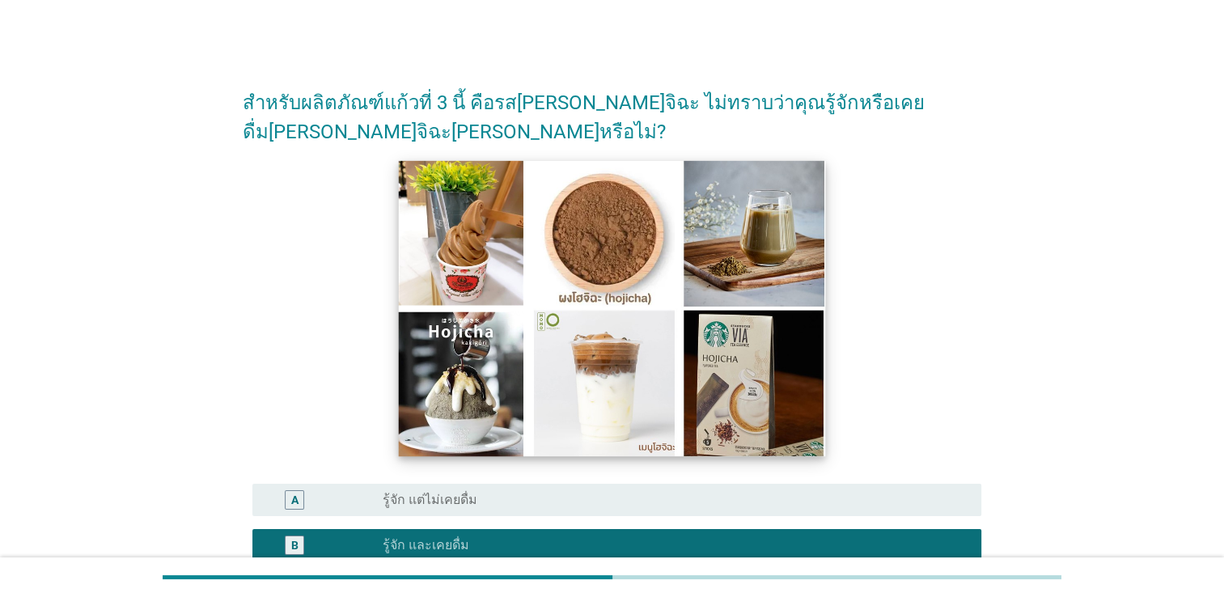
click at [505, 231] on img at bounding box center [612, 307] width 427 height 295
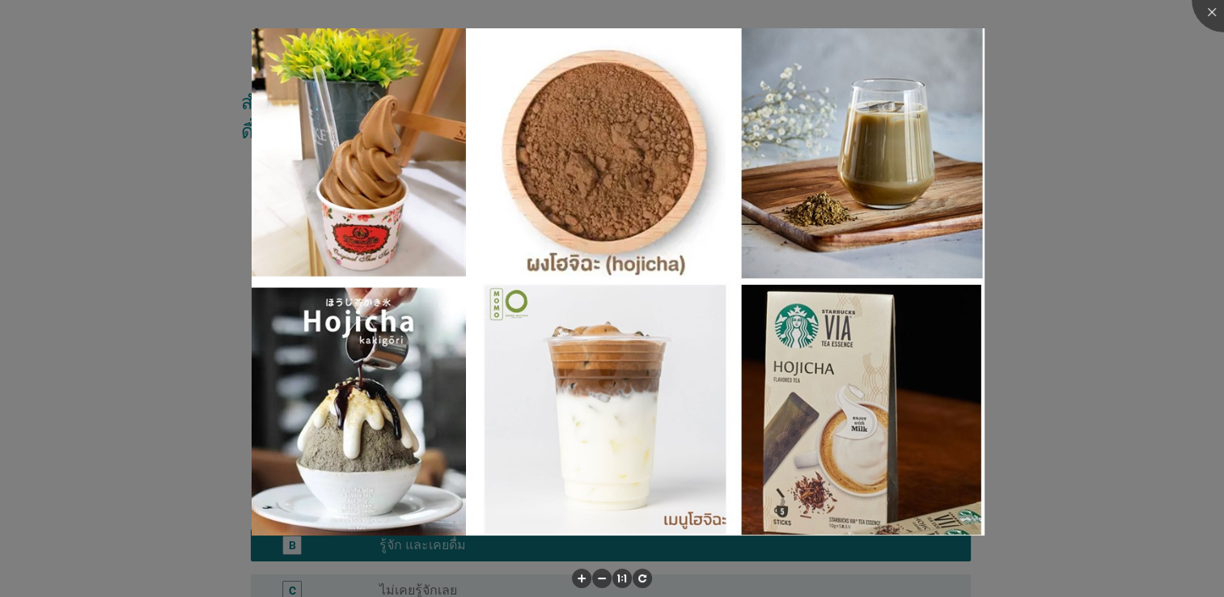
click at [1188, 149] on div at bounding box center [612, 298] width 1224 height 597
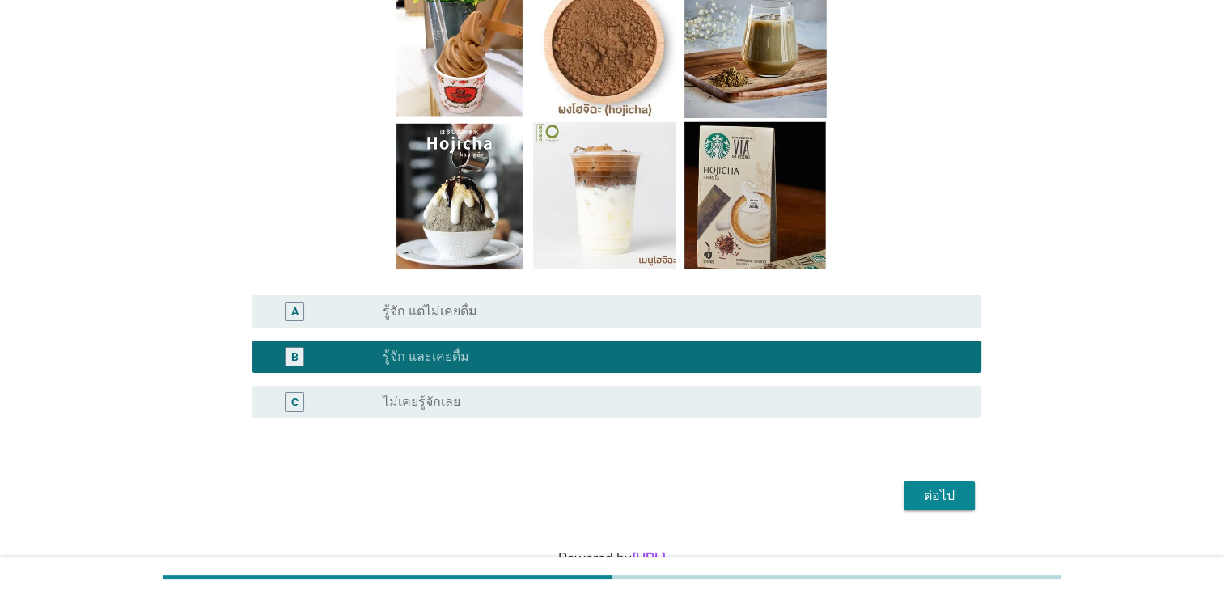
scroll to position [237, 0]
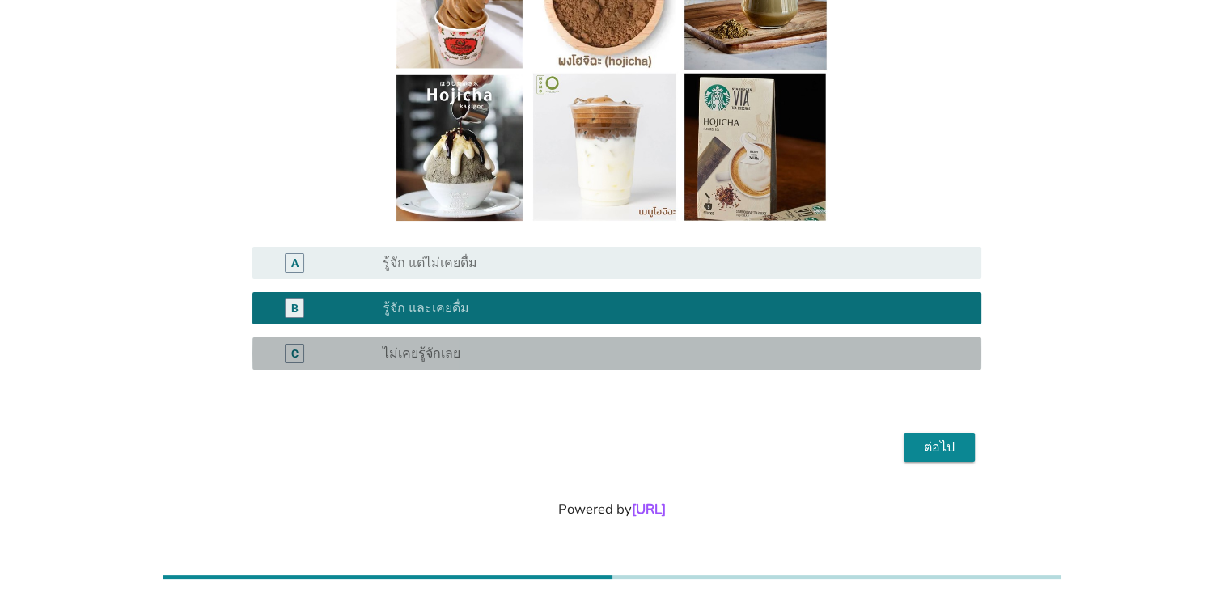
click at [404, 358] on label "ไม่เคยรู้จักเลย" at bounding box center [422, 353] width 78 height 16
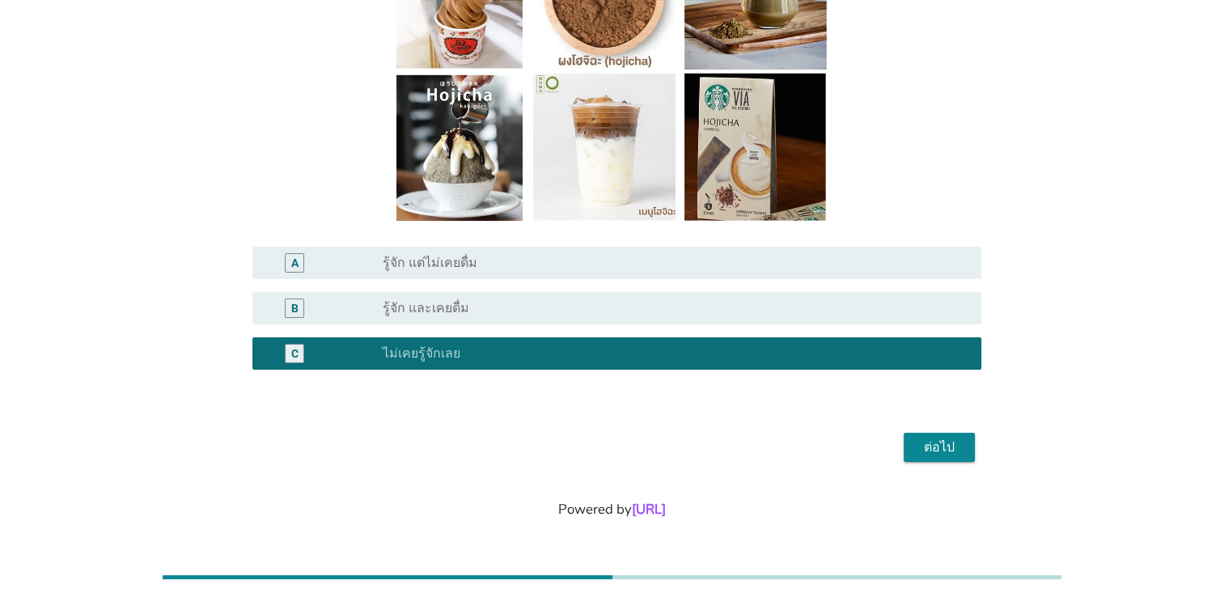
click at [948, 448] on div "ต่อไป" at bounding box center [939, 447] width 45 height 19
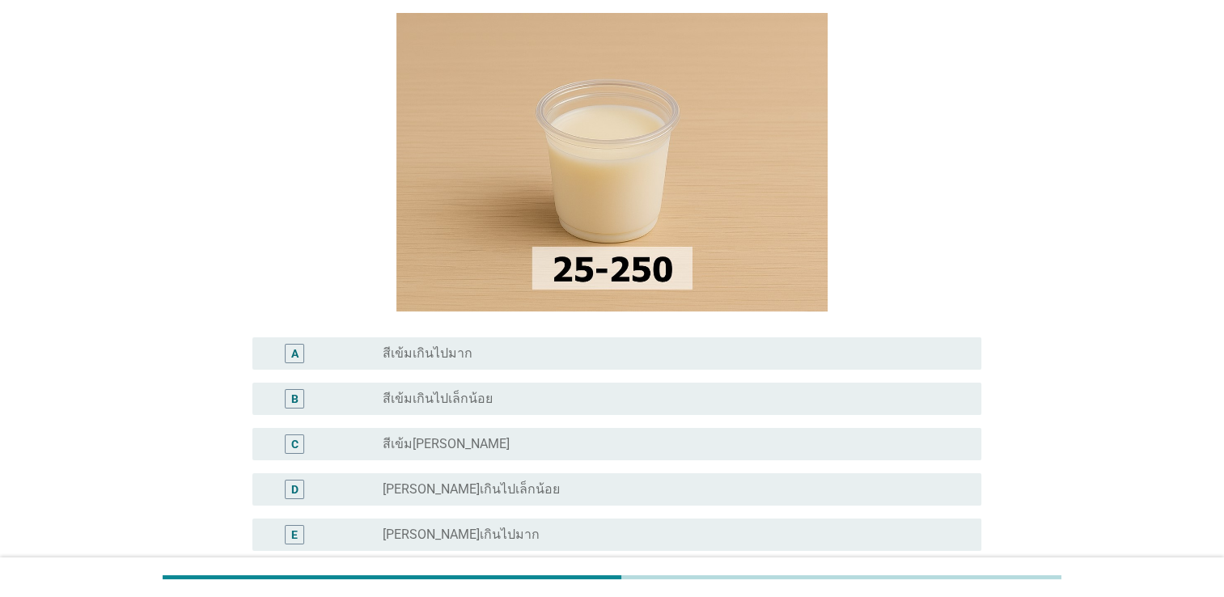
scroll to position [243, 0]
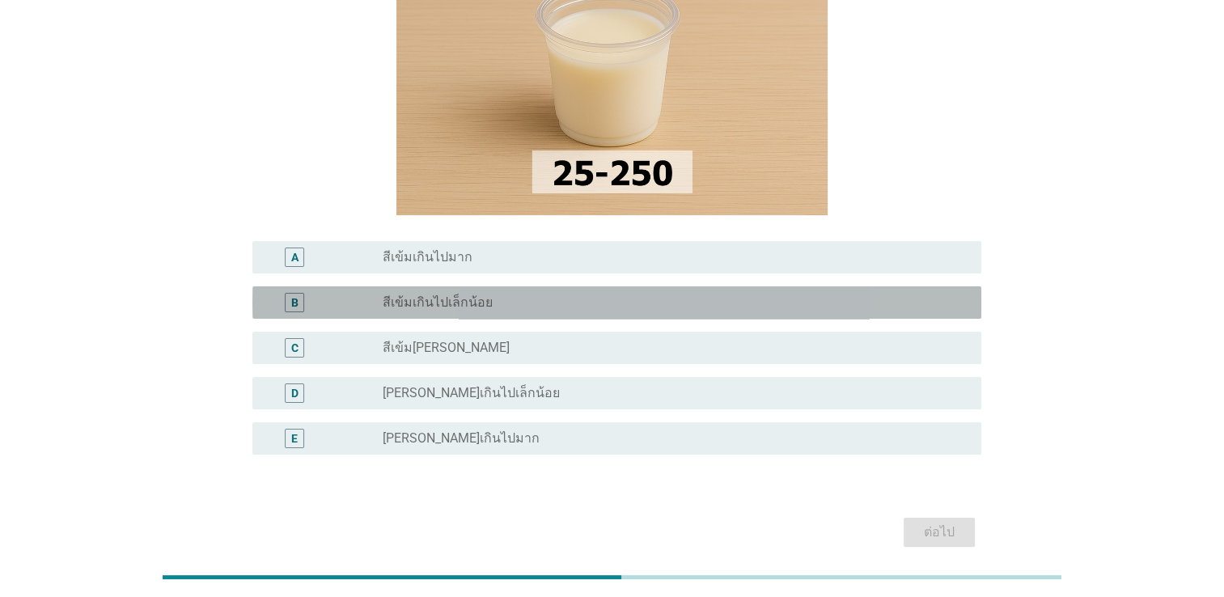
click at [464, 294] on label "สีเข้มเกินไปเล็กน้อย" at bounding box center [438, 302] width 110 height 16
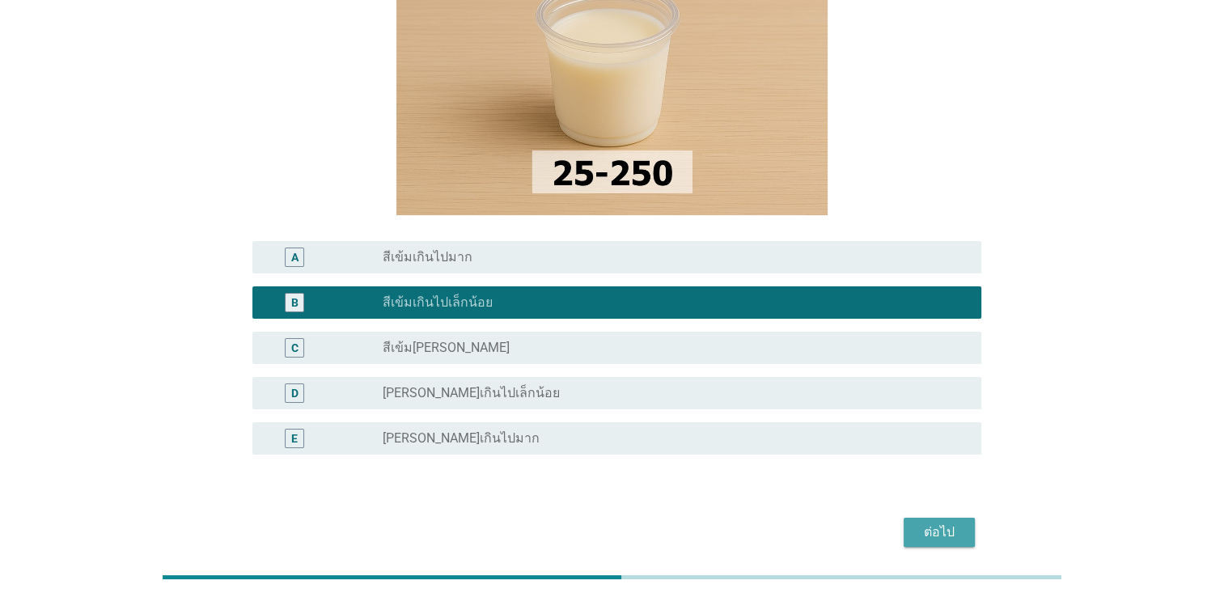
click at [938, 523] on div "ต่อไป" at bounding box center [939, 532] width 45 height 19
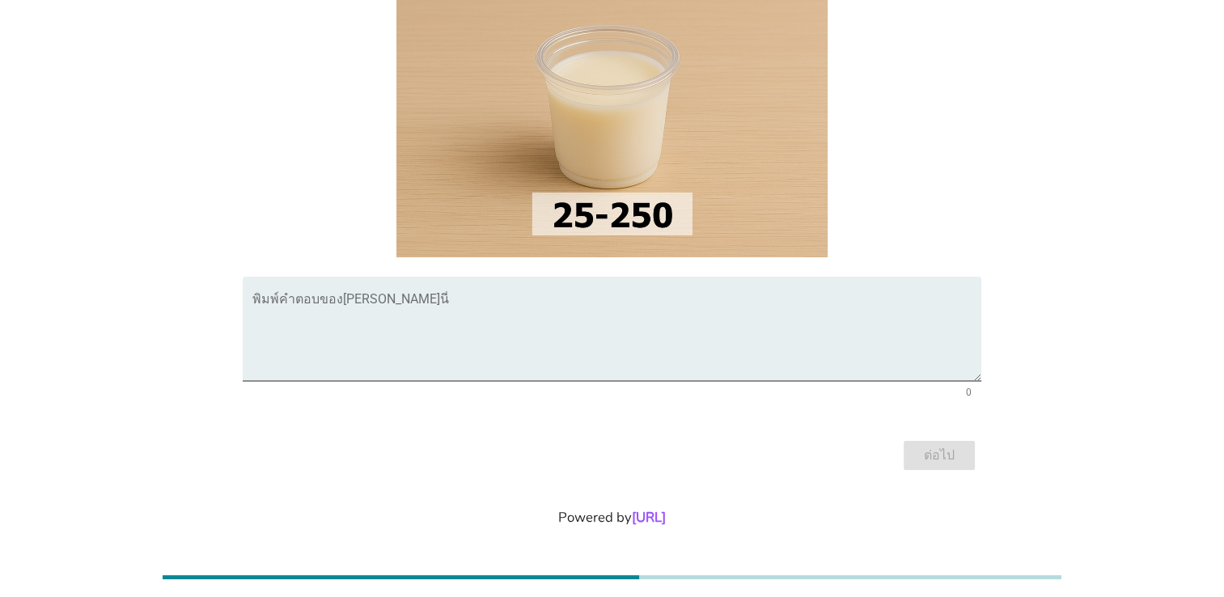
scroll to position [180, 0]
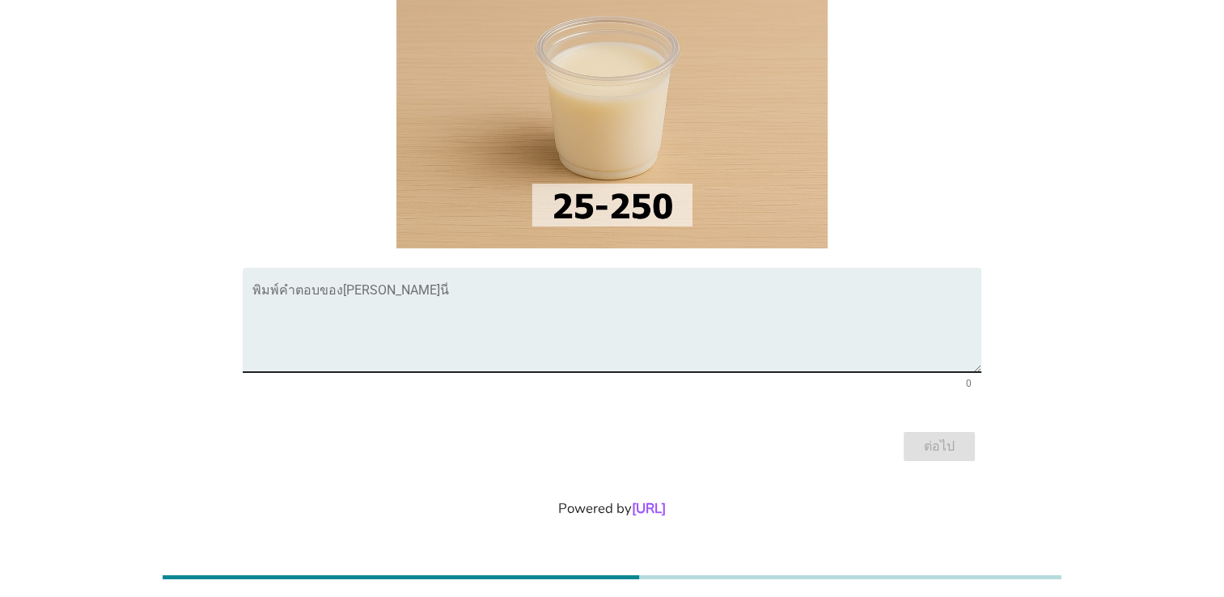
click at [335, 303] on textarea "พิมพ์คำตอบของคุณ ที่นี่" at bounding box center [616, 329] width 729 height 85
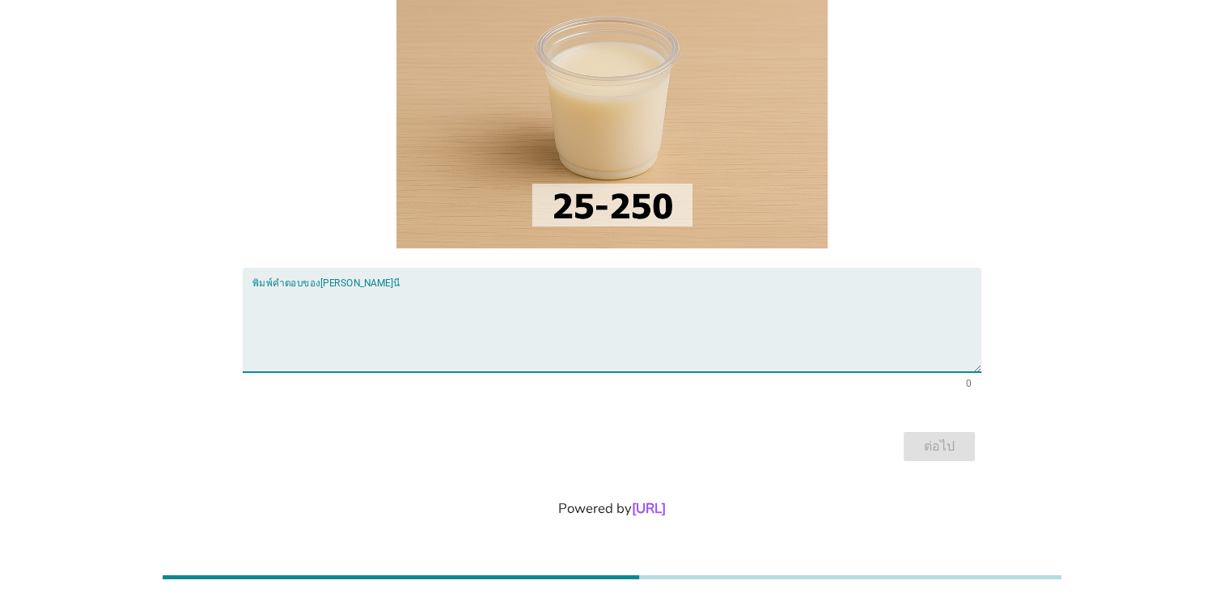
scroll to position [0, 0]
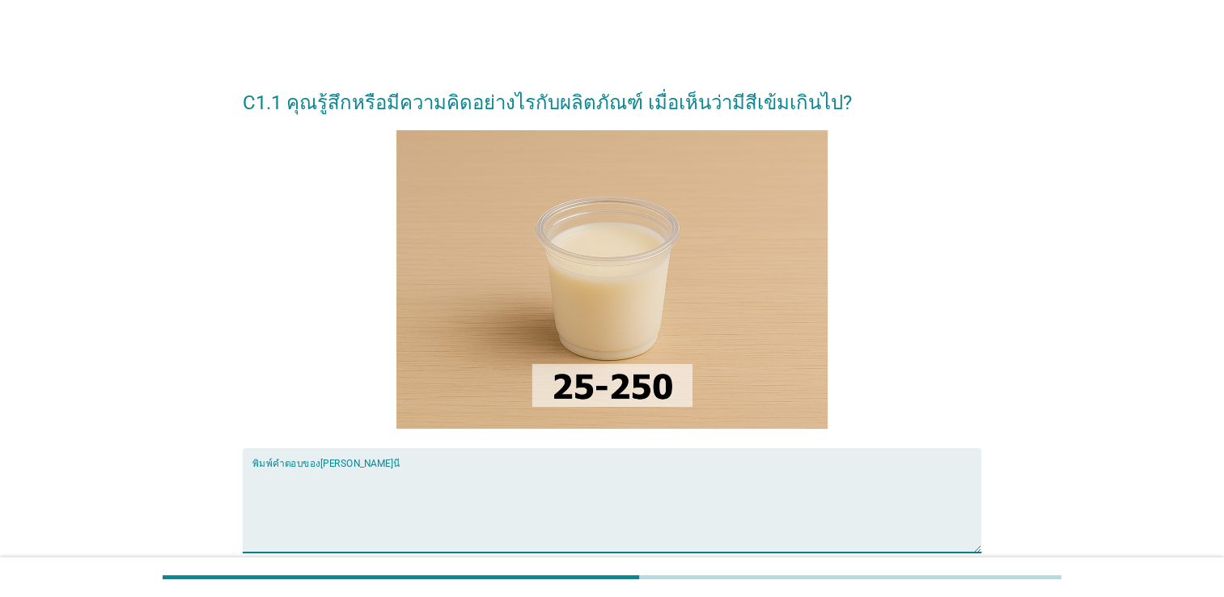
click at [313, 486] on textarea "พิมพ์คำตอบของคุณ ที่นี่" at bounding box center [616, 510] width 729 height 85
type textarea "w"
type textarea "ไม่ชวนซื้อ"
click at [242, 341] on div "C1.1 คุณรู้สึกหรือมีความคิดอย่างไรกับผลิตภัณฑ์ เมื่อเห็นว่ามีสีเข้มเกินไป? พิมพ…" at bounding box center [612, 359] width 764 height 600
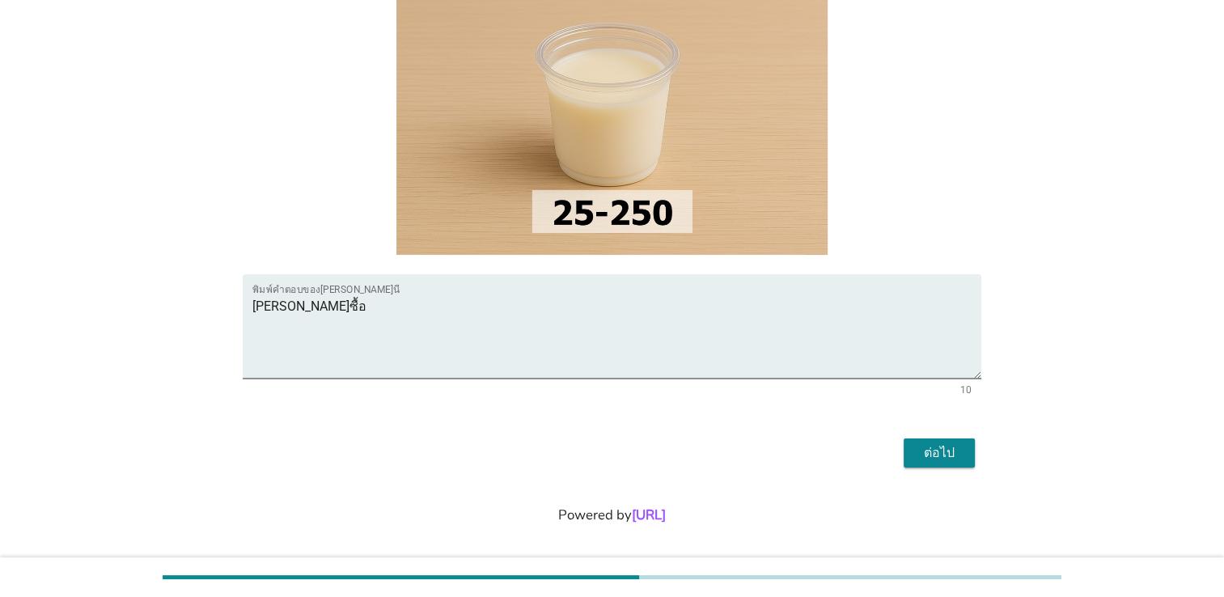
scroll to position [180, 0]
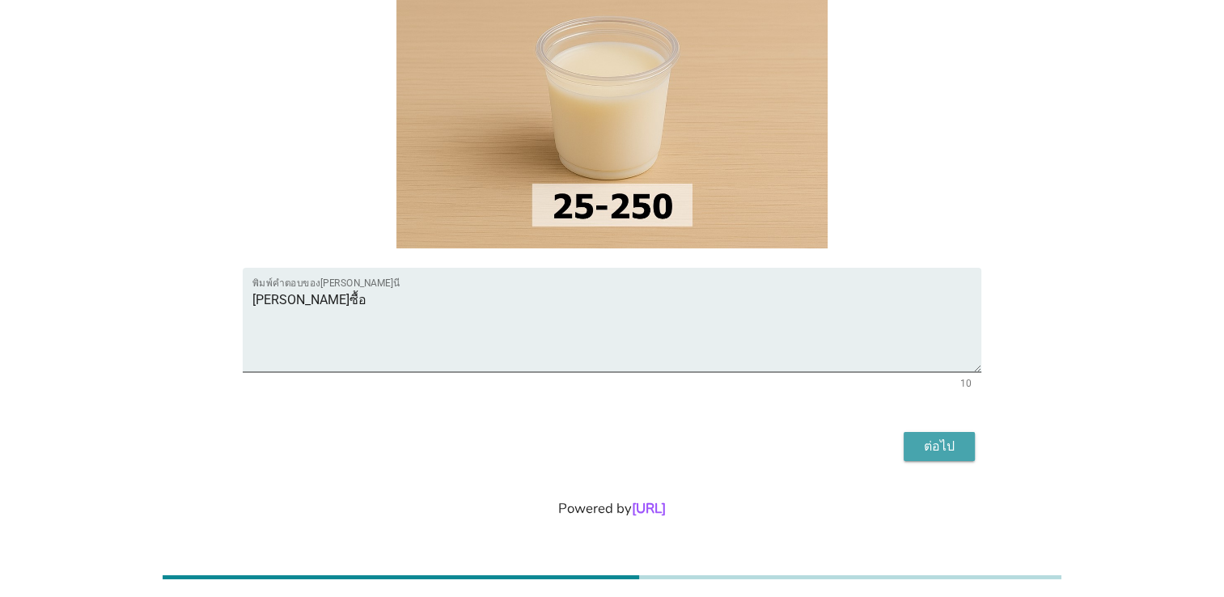
click at [951, 439] on div "ต่อไป" at bounding box center [939, 446] width 45 height 19
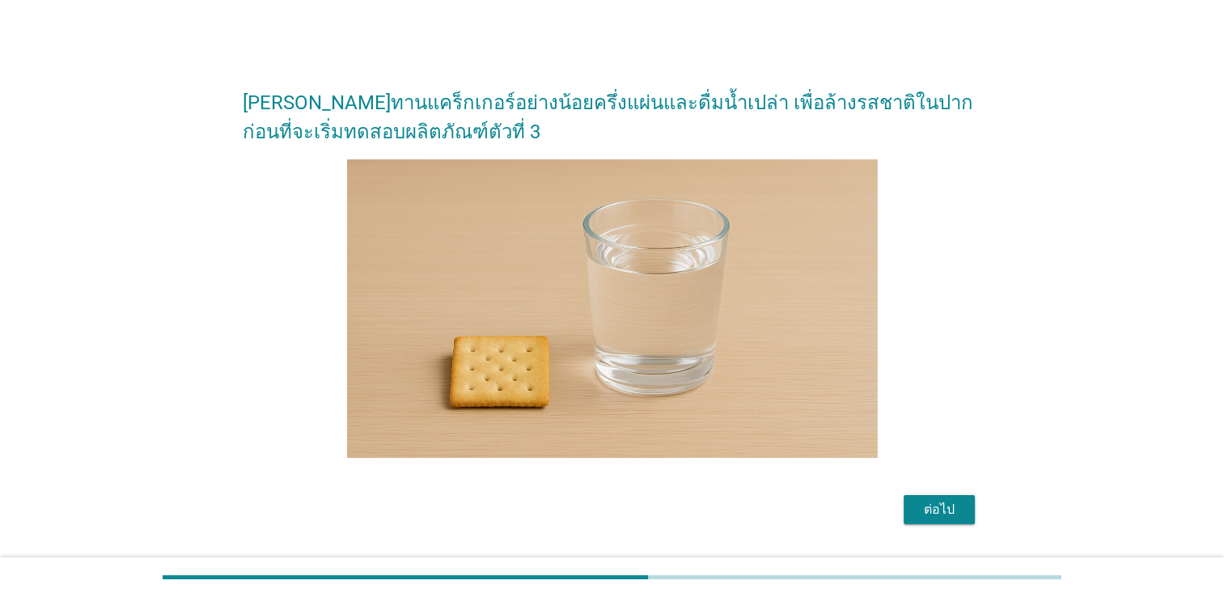
click at [1107, 309] on div "กรุณาทานแคร็กเกอร์อย่างน้อยครึ่งแผ่นและดื่มน้ำเปล่า เพื่อล้างรสชาติในปากก่อนที่…" at bounding box center [612, 300] width 1146 height 483
click at [1068, 241] on div "กรุณาทานแคร็กเกอร์อย่างน้อยครึ่งแผ่นและดื่มน้ำเปล่า เพื่อล้างรสชาติในปากก่อนที่…" at bounding box center [612, 300] width 1146 height 483
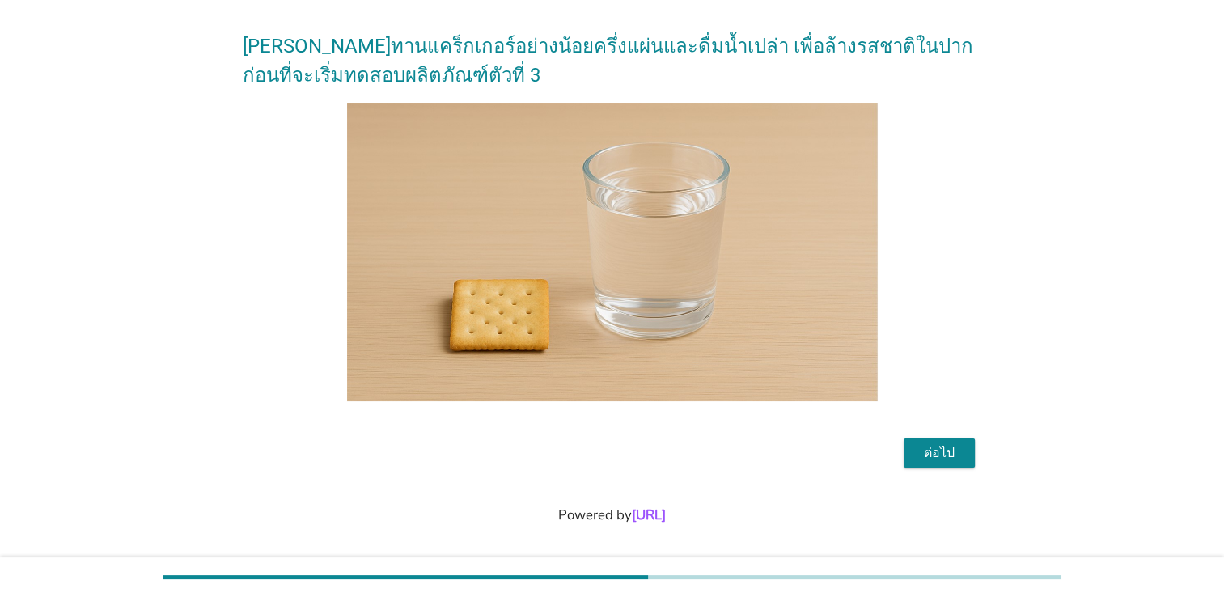
scroll to position [62, 0]
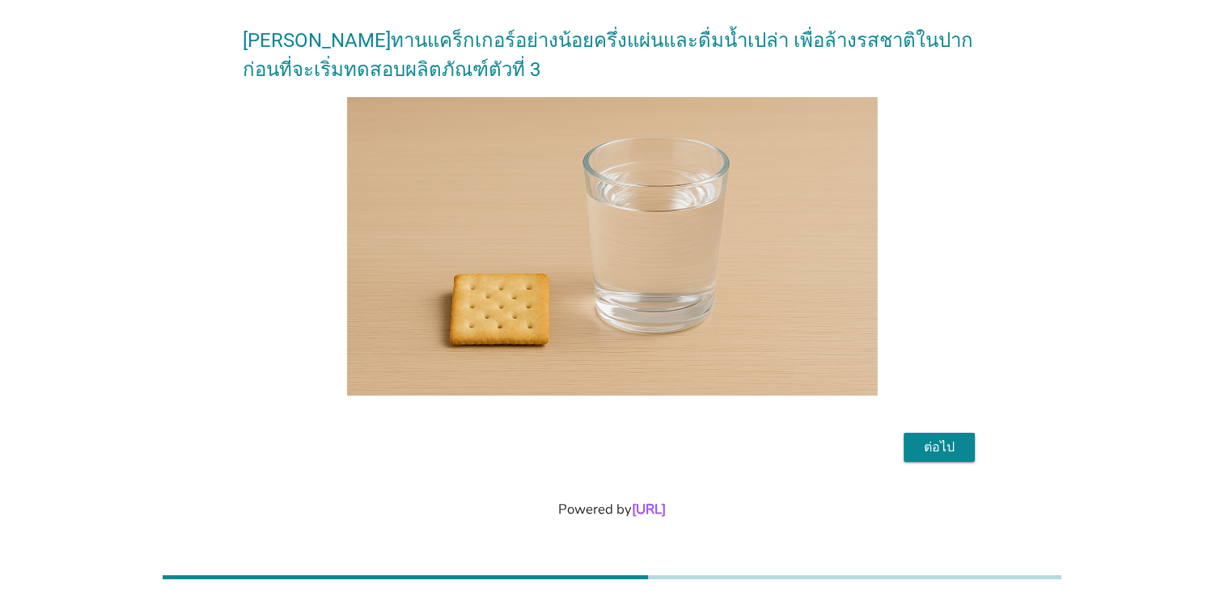
click at [925, 450] on div "ต่อไป" at bounding box center [939, 447] width 45 height 19
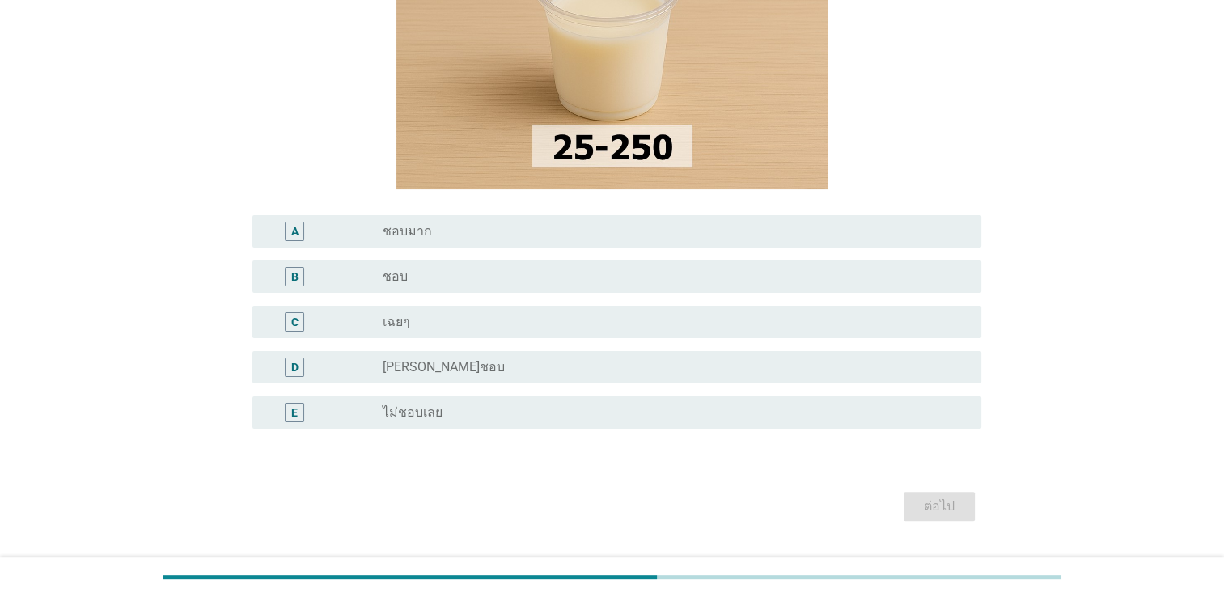
scroll to position [357, 0]
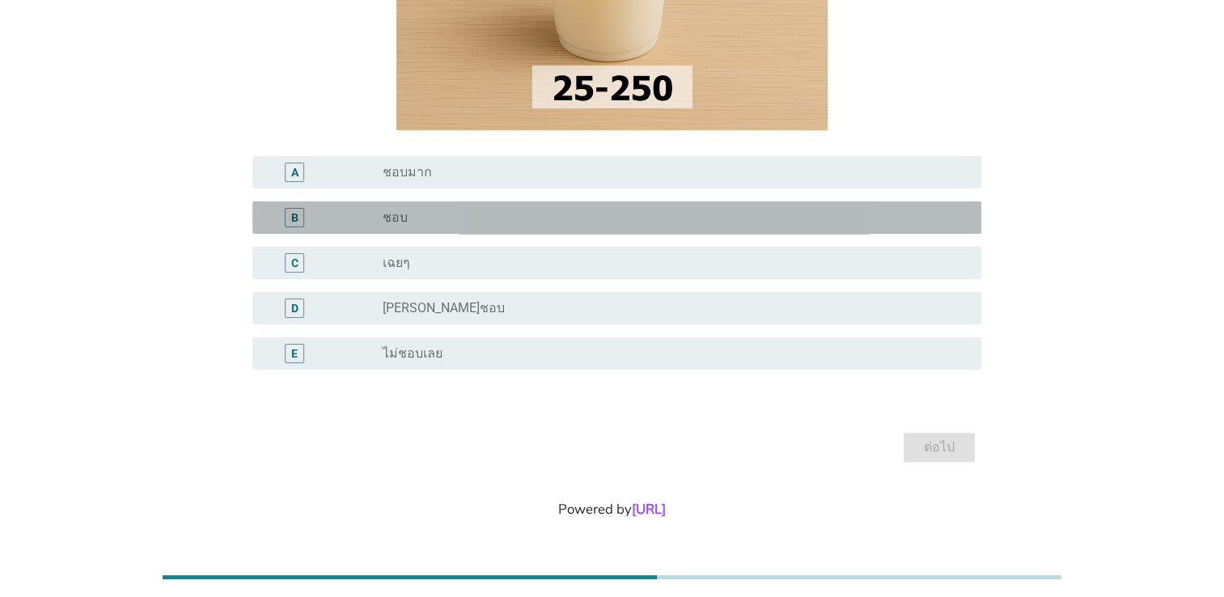
click at [446, 218] on div "radio_button_unchecked ชอบ" at bounding box center [669, 218] width 573 height 16
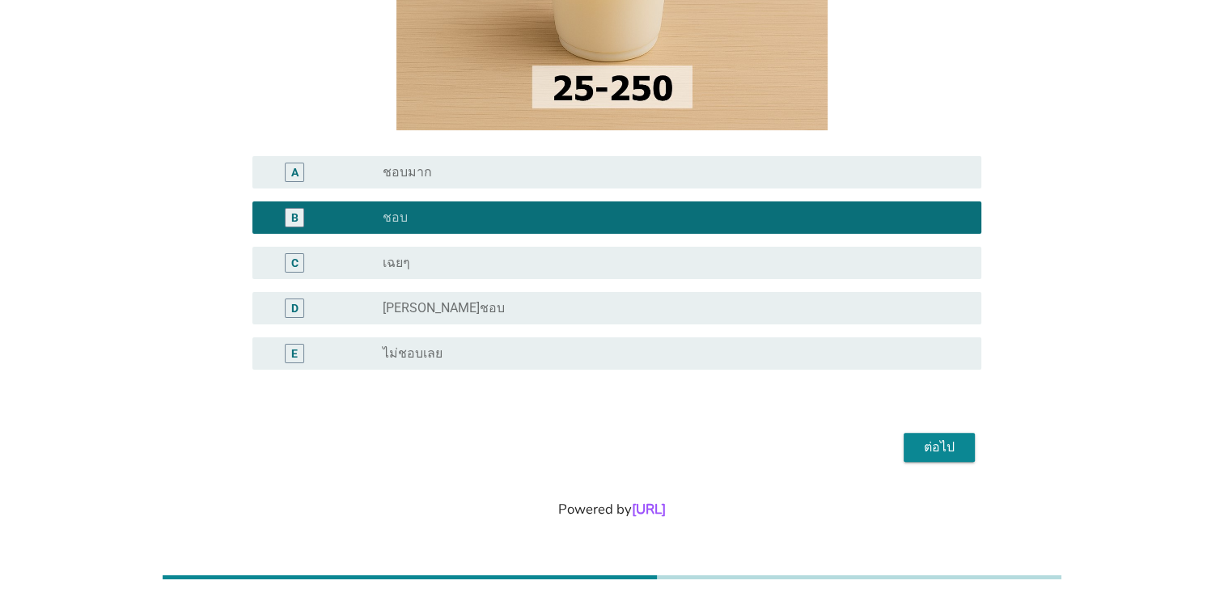
click at [946, 446] on div "ต่อไป" at bounding box center [939, 447] width 45 height 19
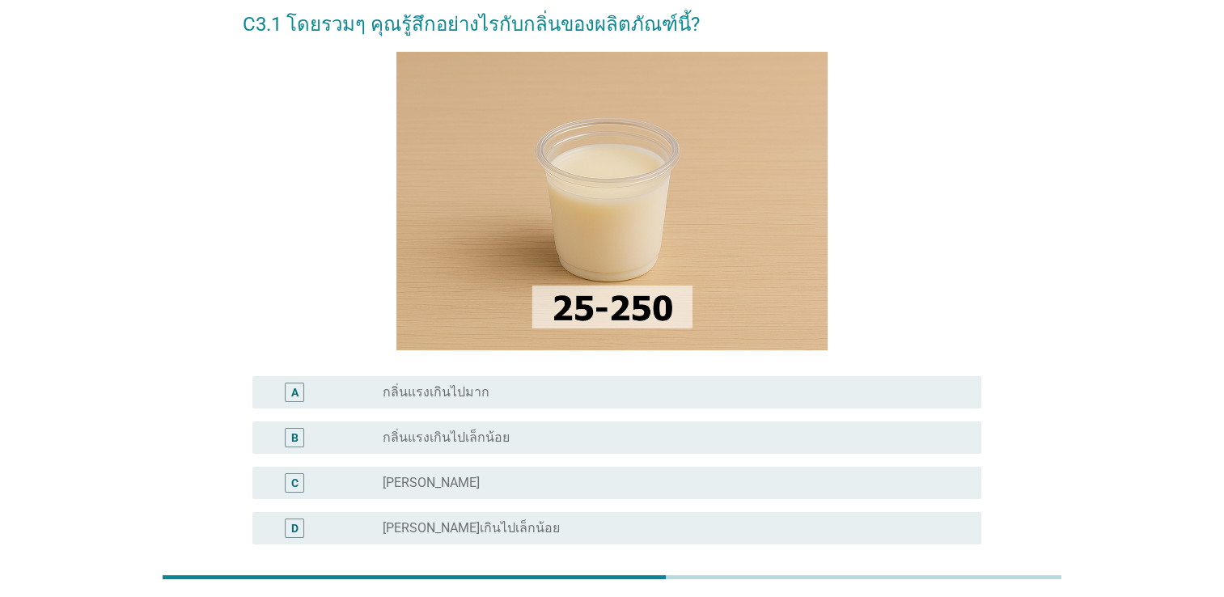
scroll to position [162, 0]
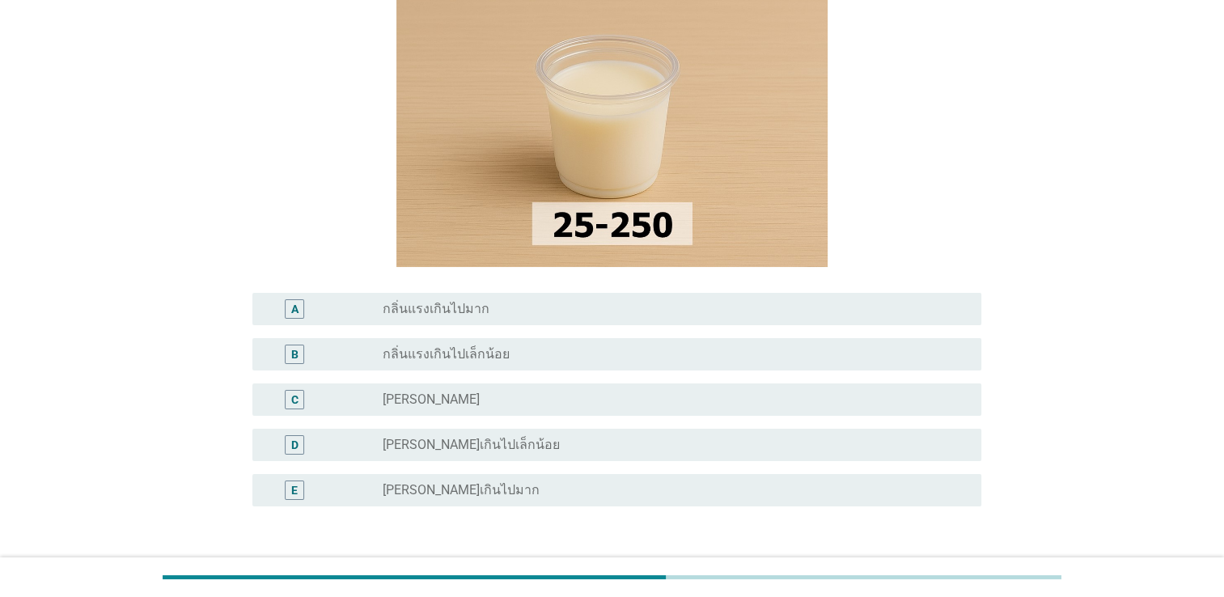
click at [480, 404] on div "radio_button_unchecked [PERSON_NAME]" at bounding box center [669, 400] width 573 height 16
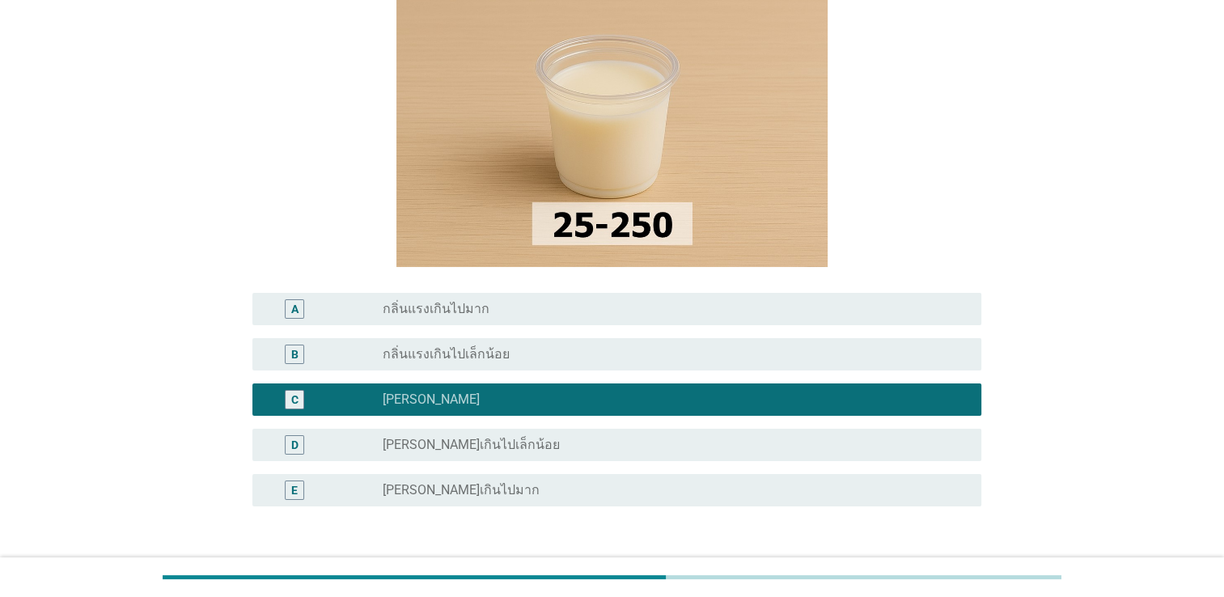
scroll to position [298, 0]
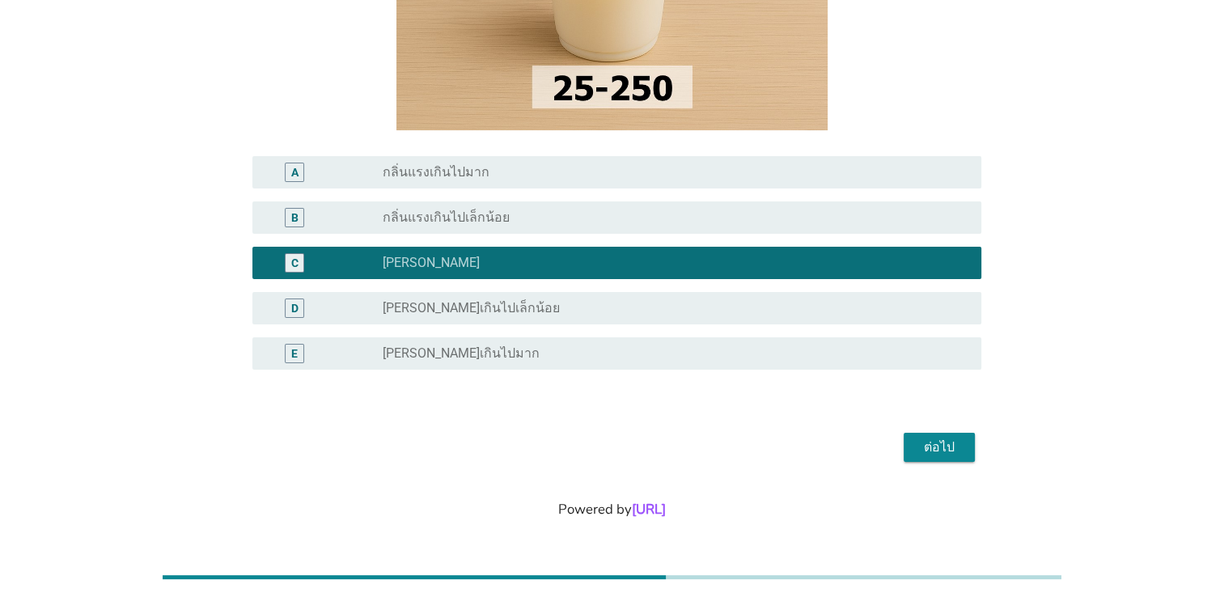
click at [951, 451] on div "ต่อไป" at bounding box center [939, 447] width 45 height 19
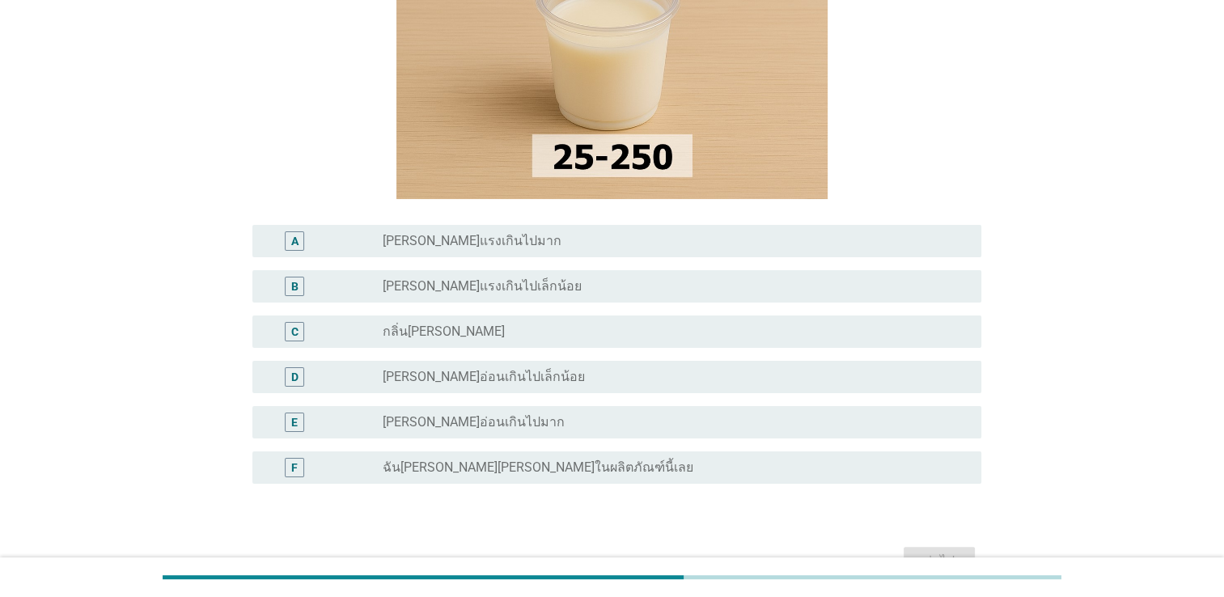
scroll to position [243, 0]
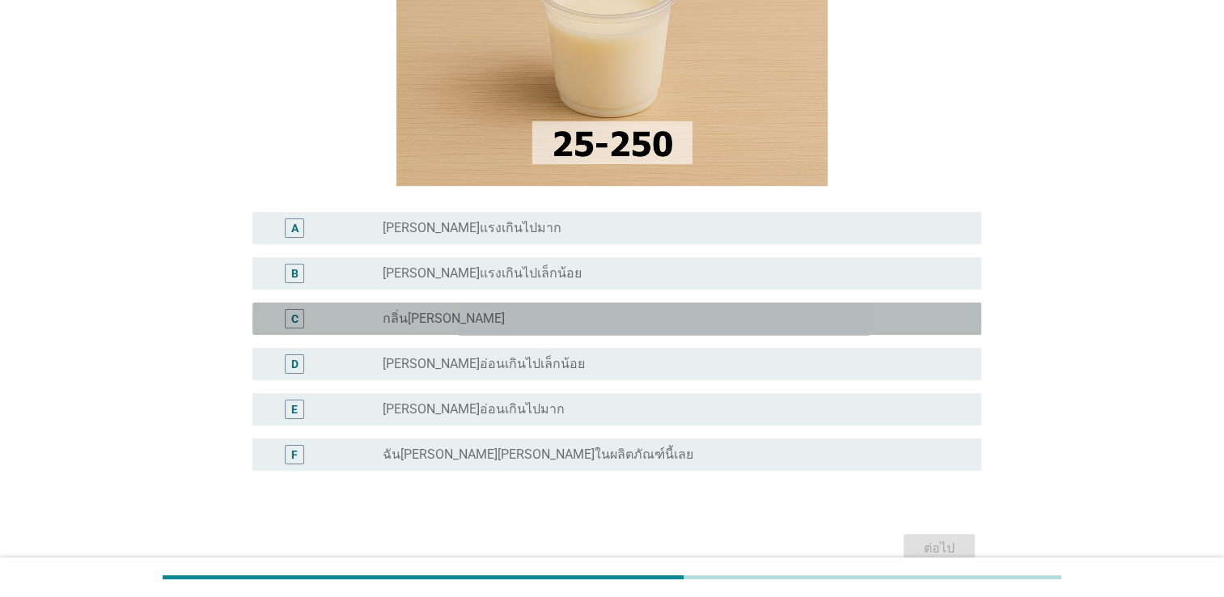
click at [454, 326] on label "กลิ่นชากำลังดี" at bounding box center [444, 319] width 122 height 16
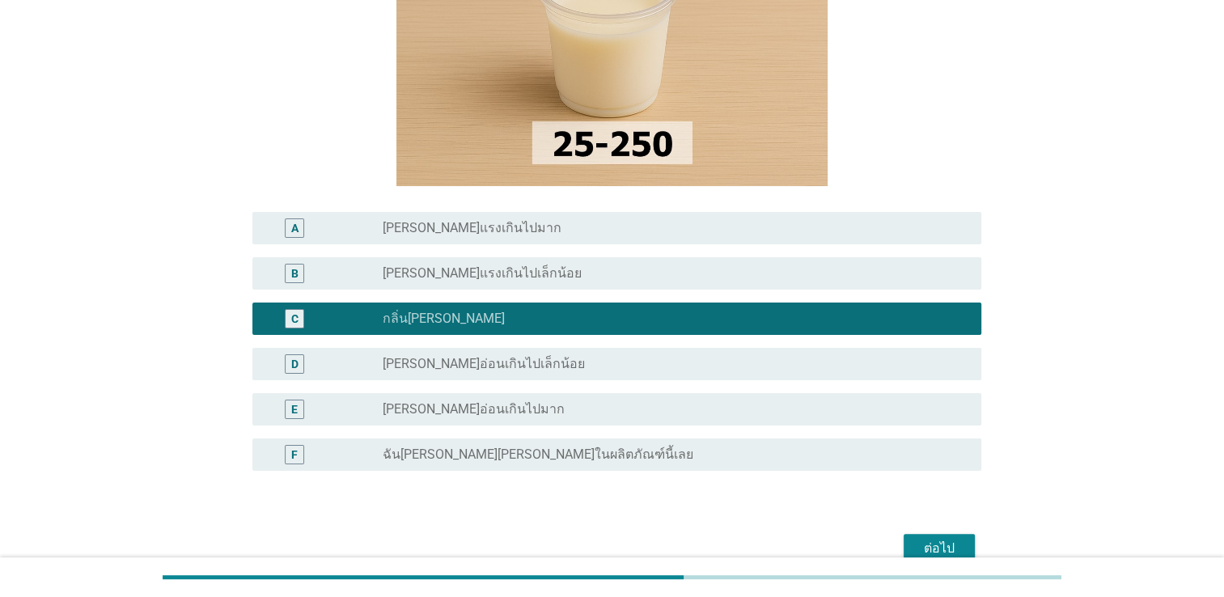
click at [926, 546] on div "ต่อไป" at bounding box center [939, 548] width 45 height 19
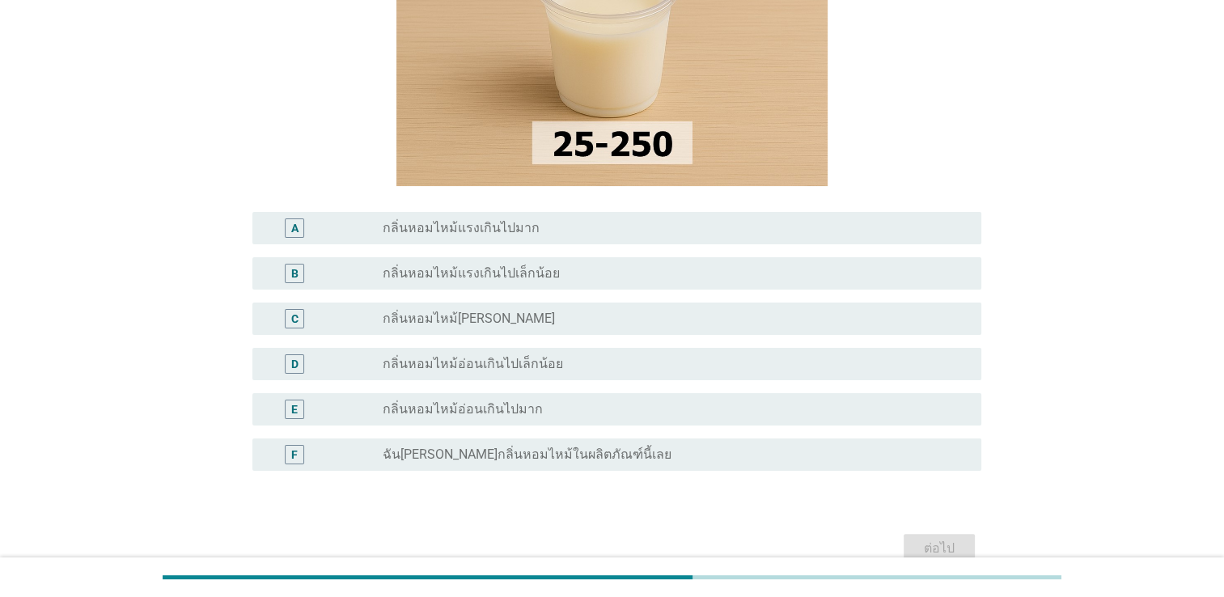
click at [589, 317] on div "radio_button_unchecked กลิ่นหอมไหม้กำลังดี" at bounding box center [669, 319] width 573 height 16
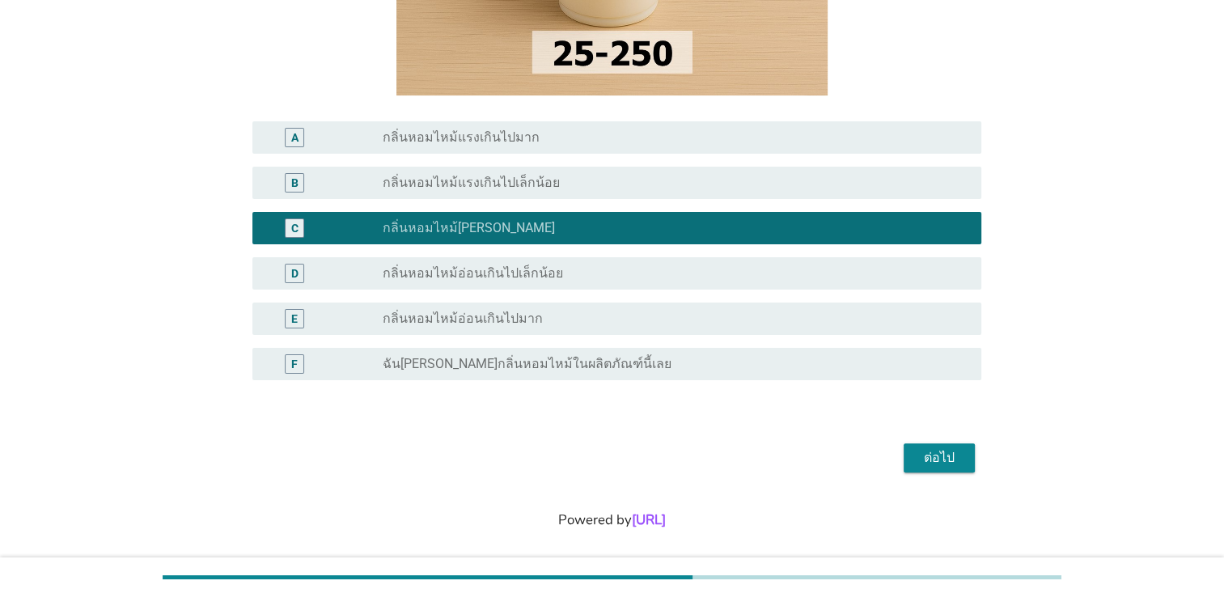
scroll to position [344, 0]
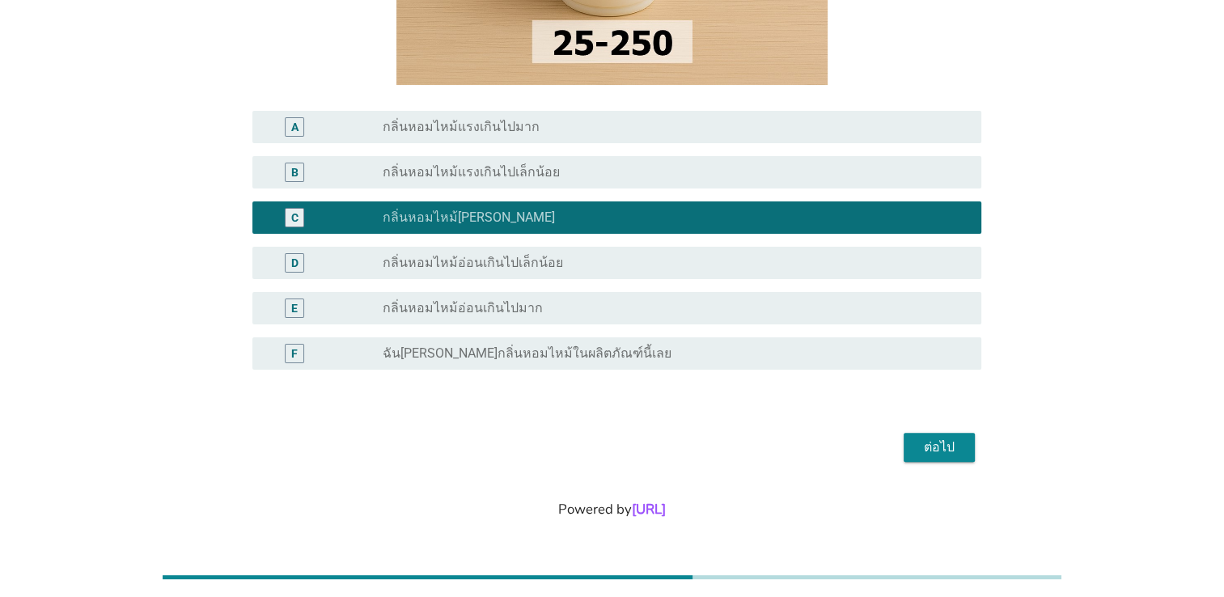
click at [935, 443] on div "ต่อไป" at bounding box center [939, 447] width 45 height 19
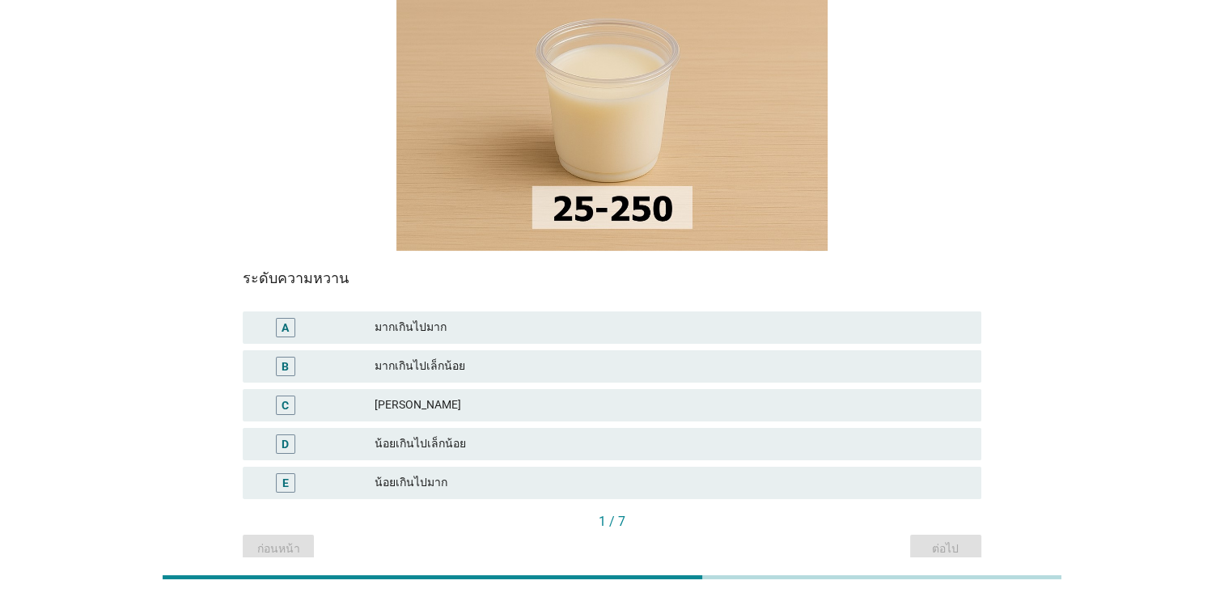
scroll to position [275, 0]
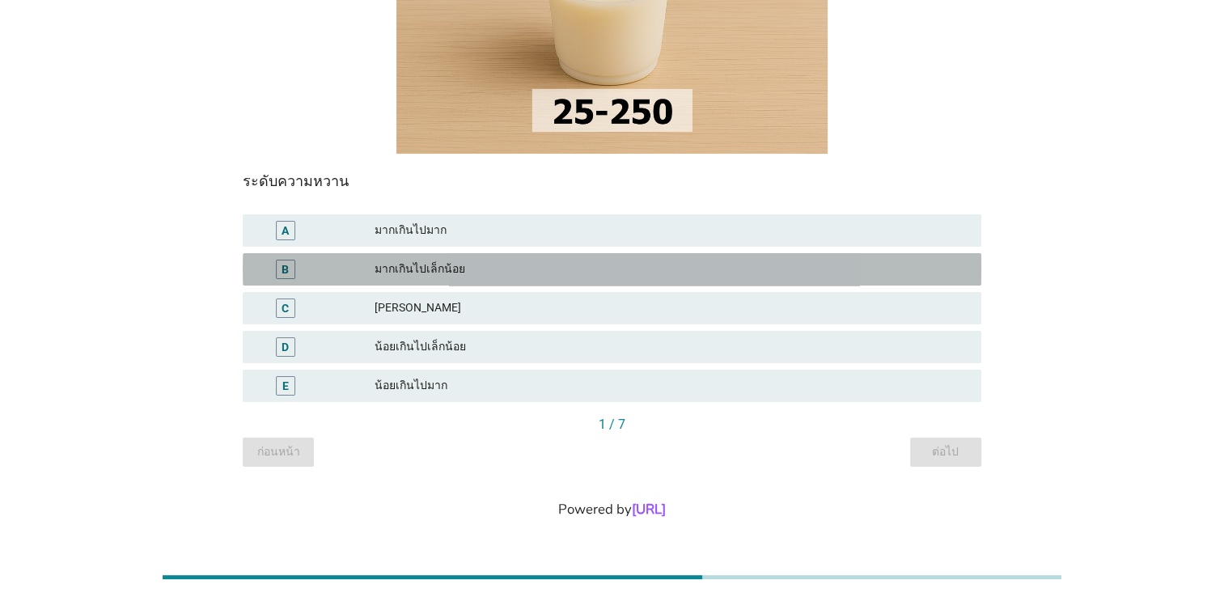
click at [466, 274] on div "มากเกินไปเล็กน้อย" at bounding box center [672, 269] width 594 height 19
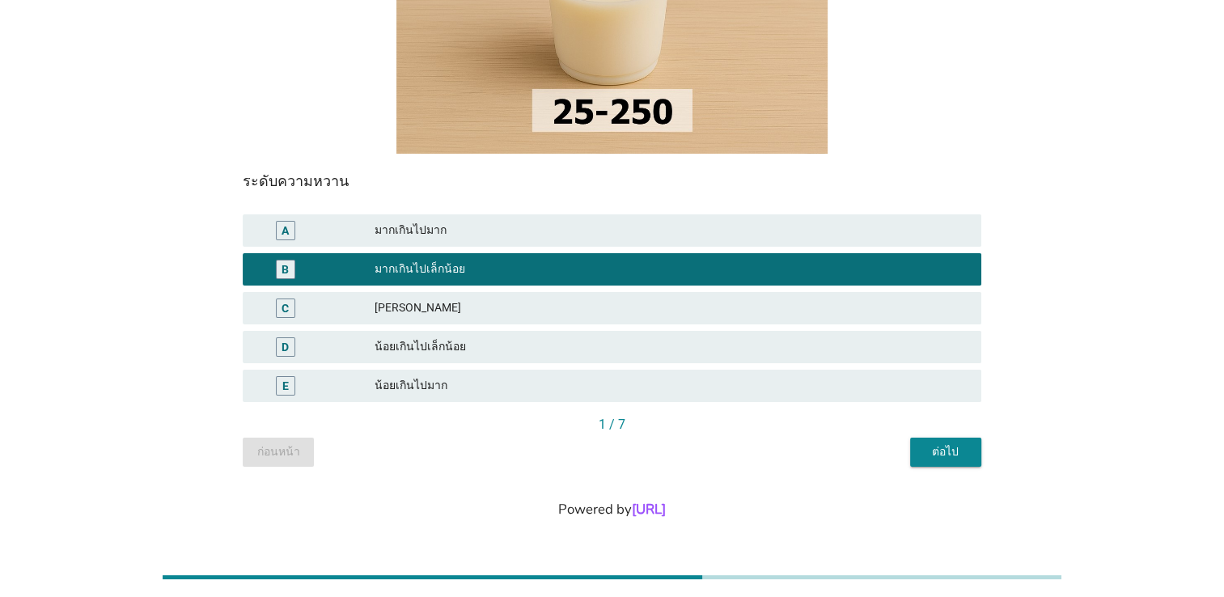
click at [967, 458] on div "ต่อไป" at bounding box center [945, 451] width 45 height 17
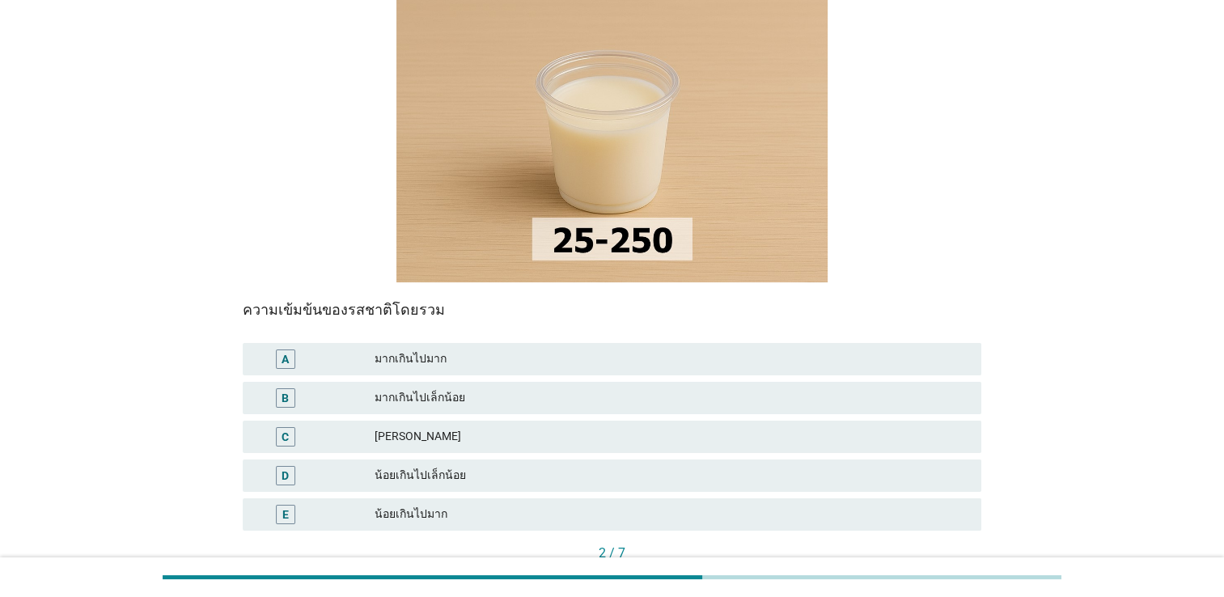
scroll to position [162, 0]
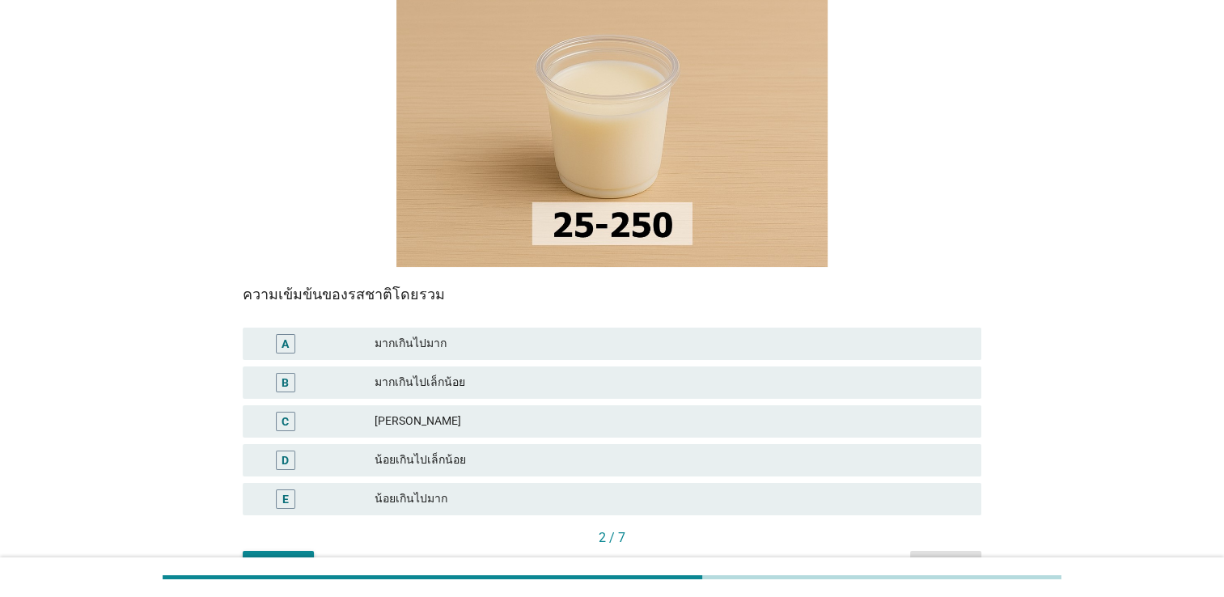
click at [452, 417] on div "[PERSON_NAME]" at bounding box center [672, 421] width 594 height 19
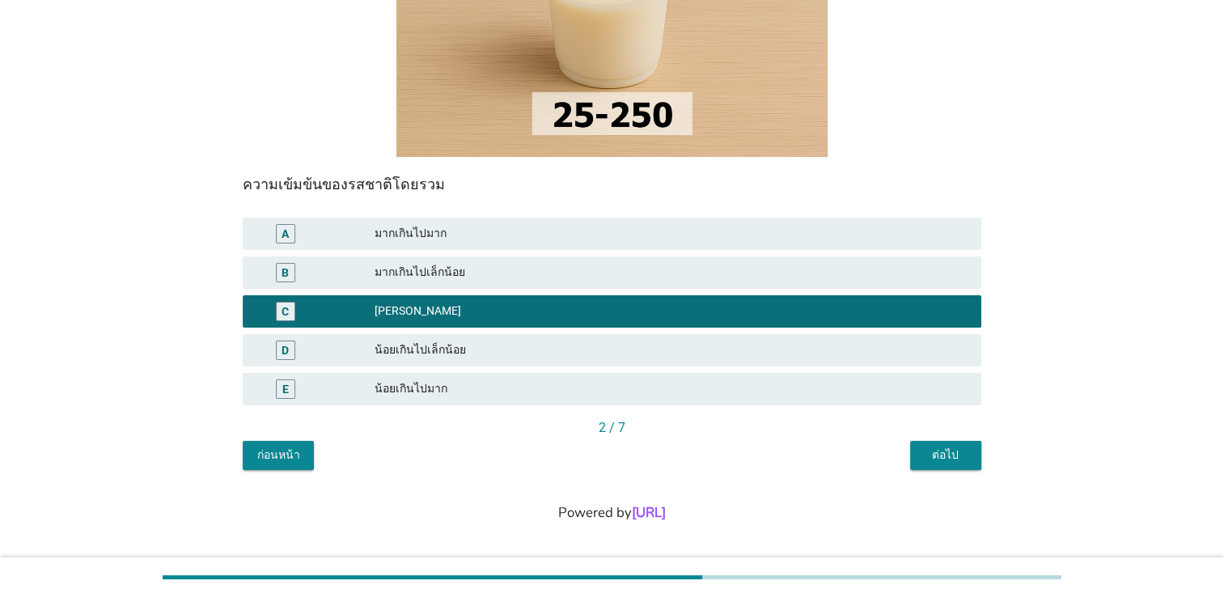
scroll to position [275, 0]
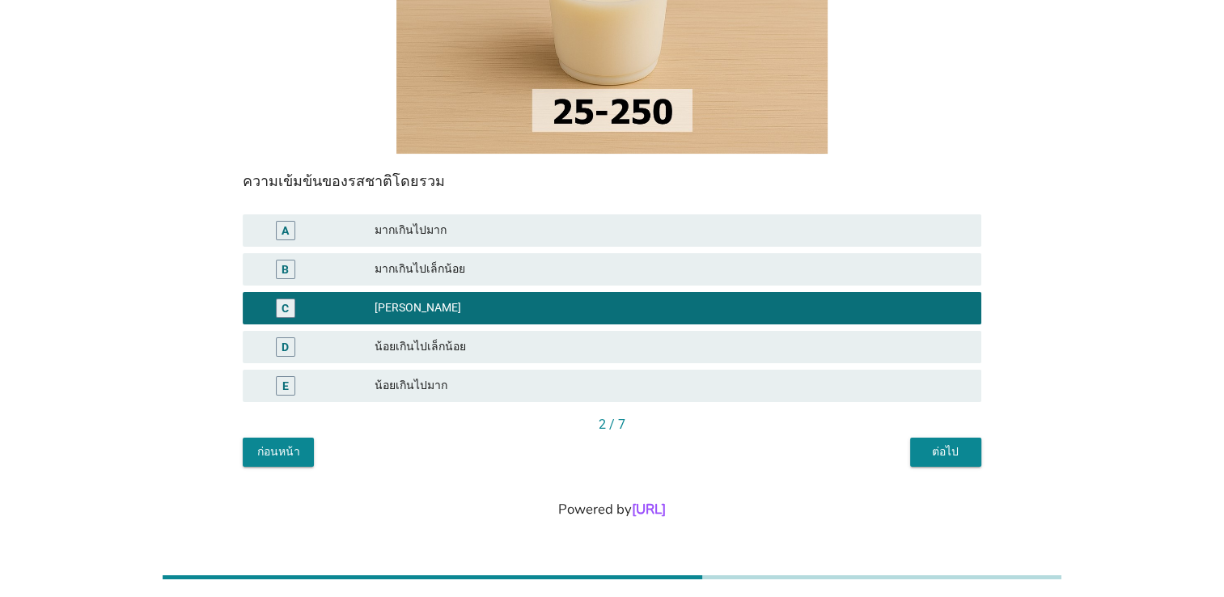
click at [942, 443] on div "ต่อไป" at bounding box center [945, 451] width 45 height 17
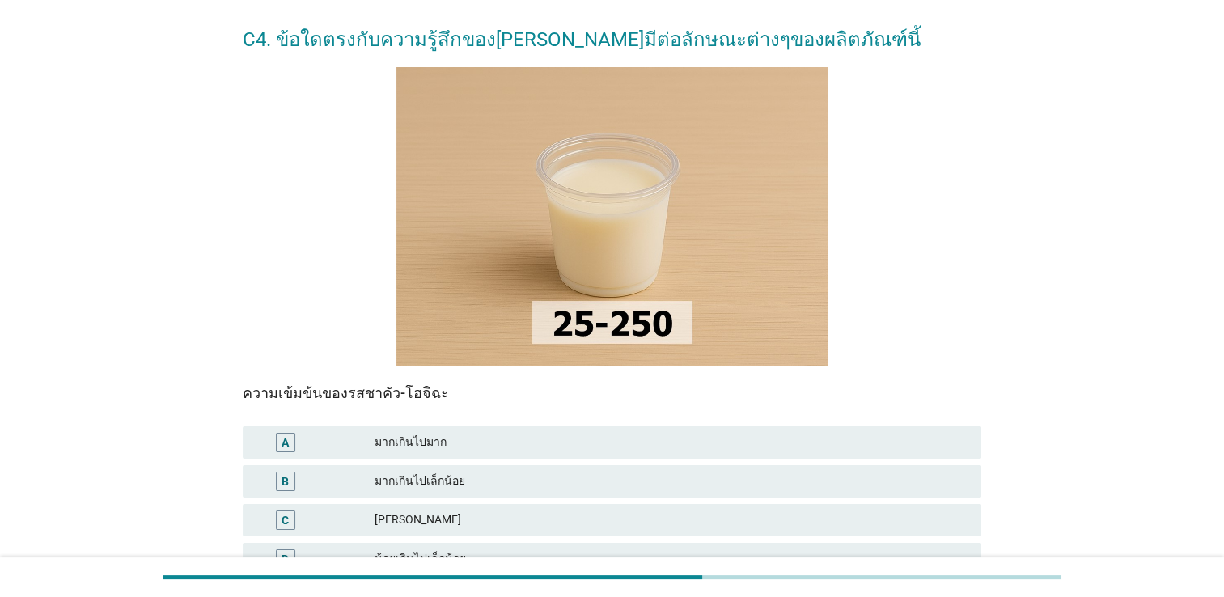
scroll to position [162, 0]
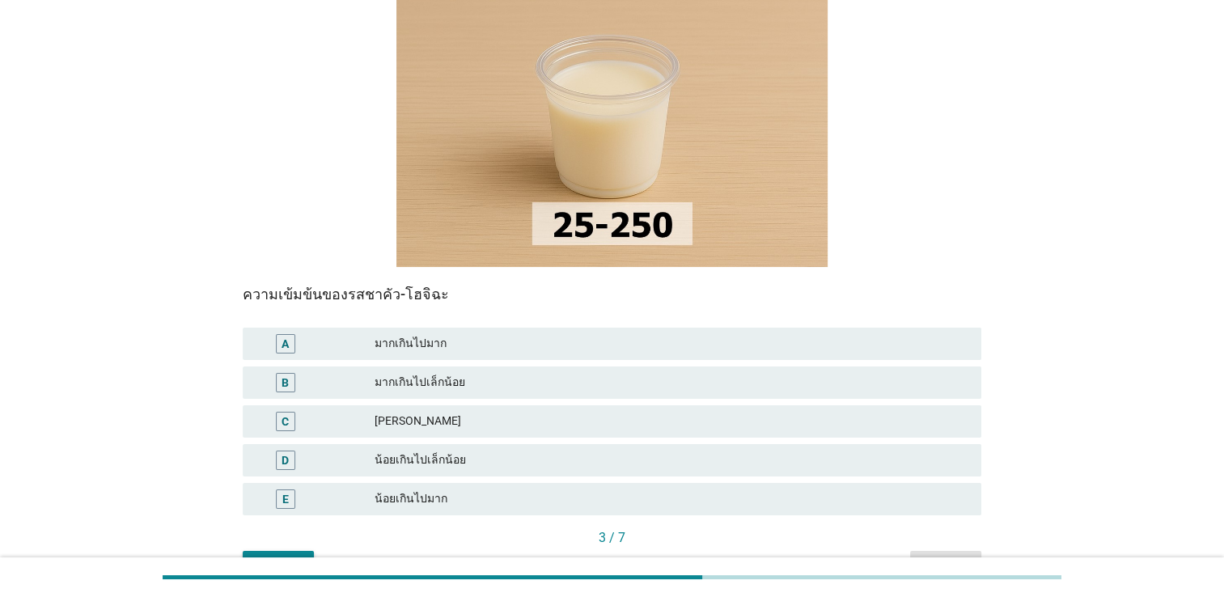
click at [419, 434] on div "C กำลังดี" at bounding box center [612, 421] width 739 height 32
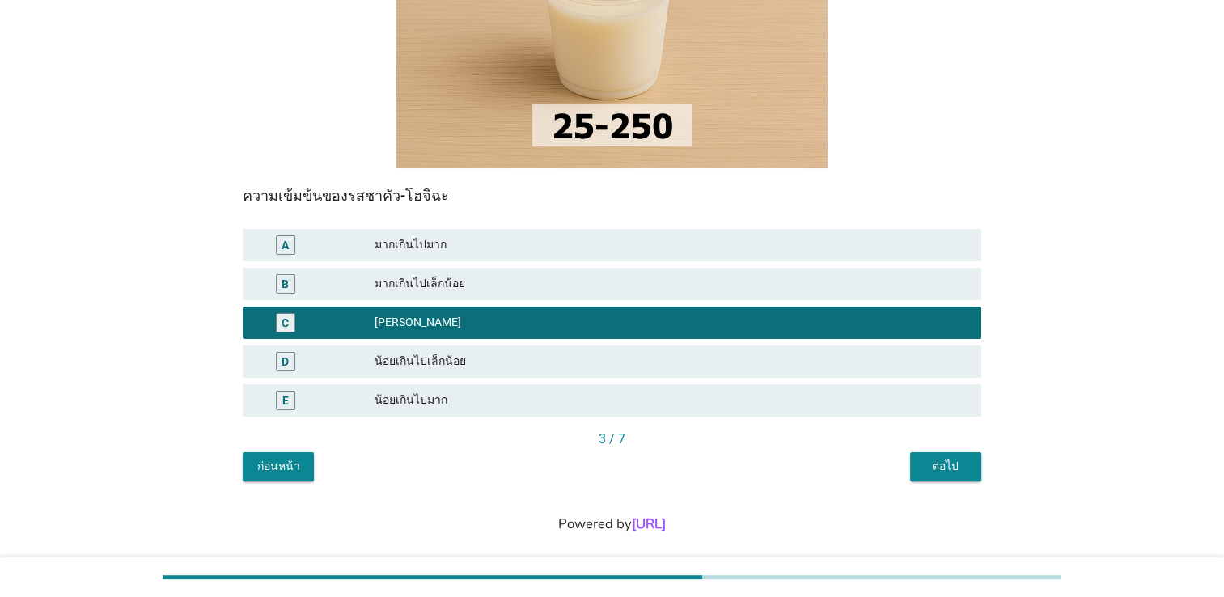
scroll to position [275, 0]
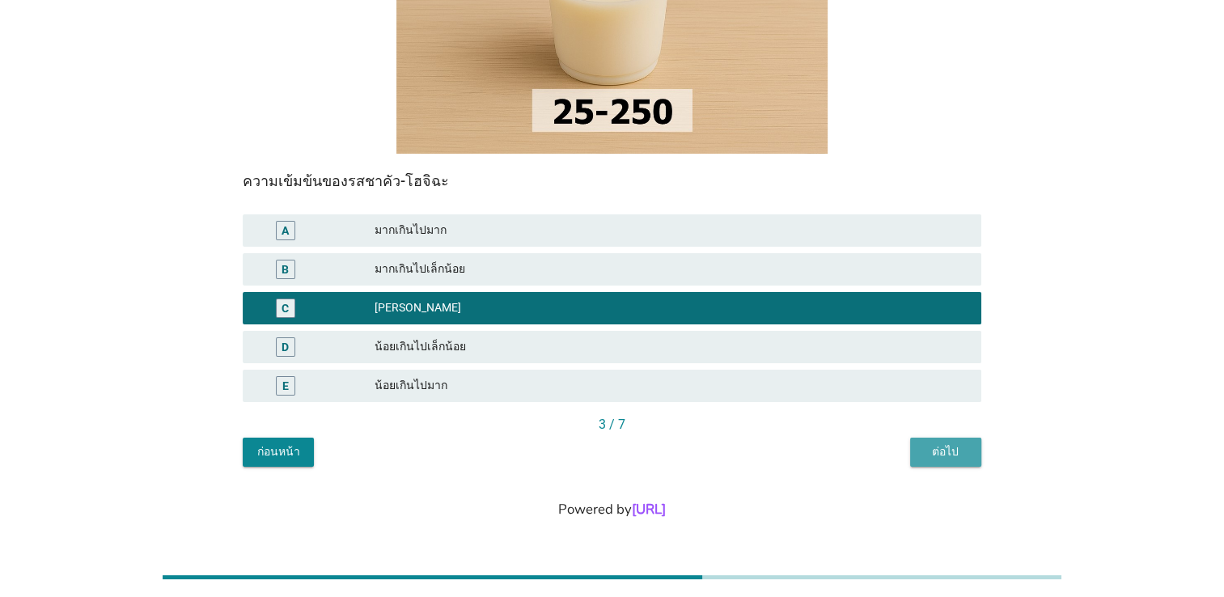
click at [942, 458] on div "ต่อไป" at bounding box center [945, 451] width 45 height 17
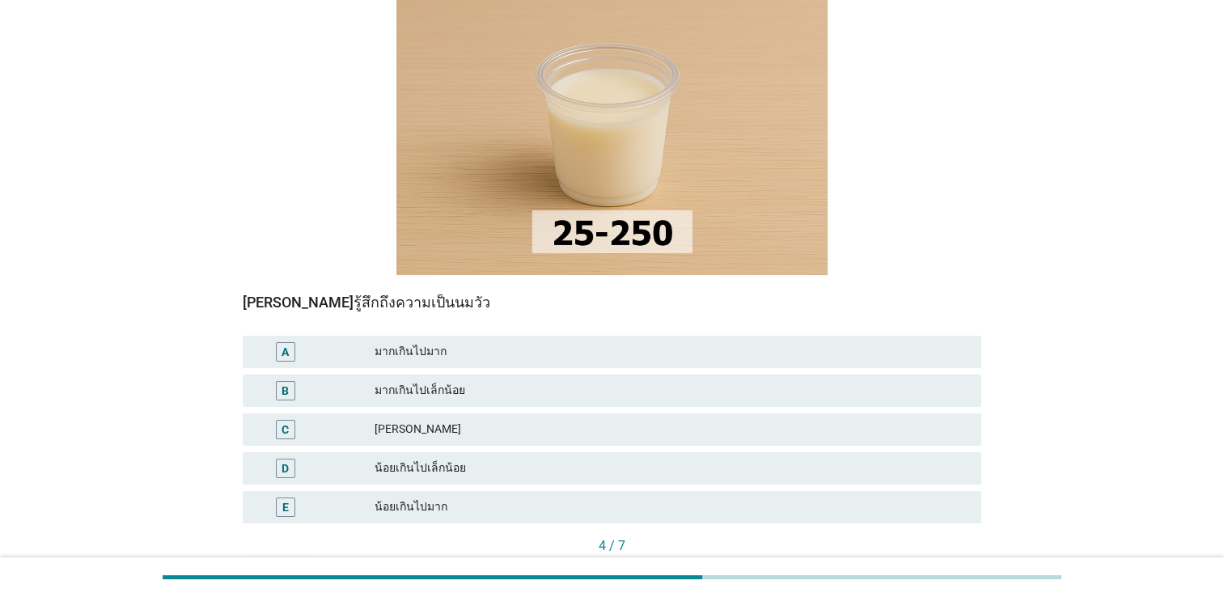
scroll to position [162, 0]
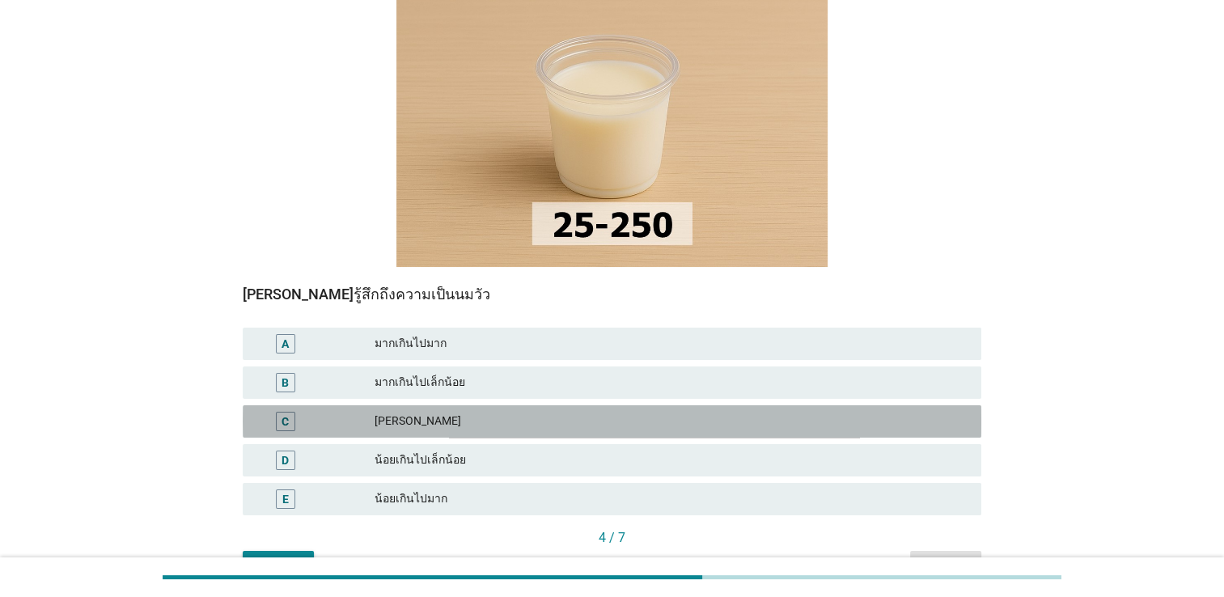
click at [478, 419] on div "[PERSON_NAME]" at bounding box center [672, 421] width 594 height 19
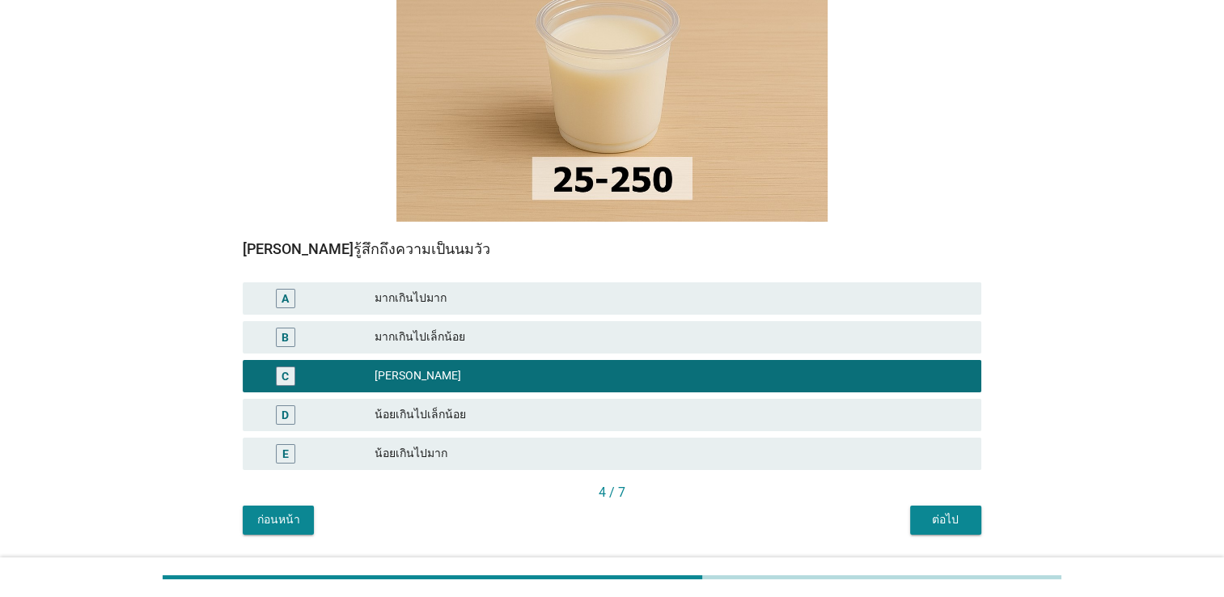
scroll to position [275, 0]
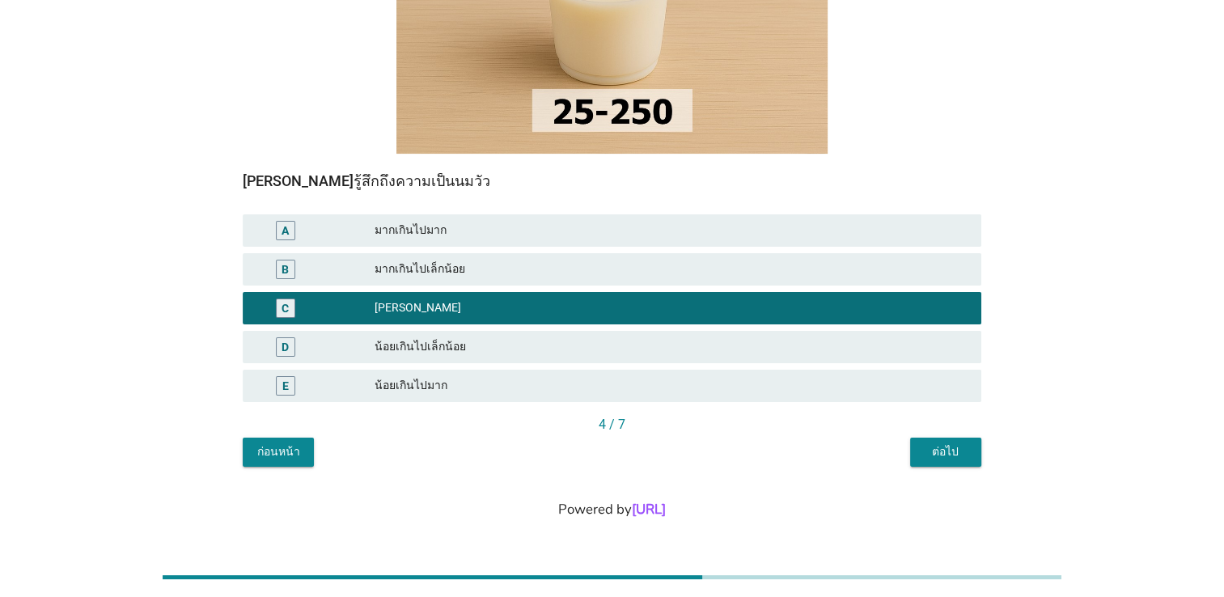
click at [948, 459] on div "ต่อไป" at bounding box center [945, 451] width 45 height 17
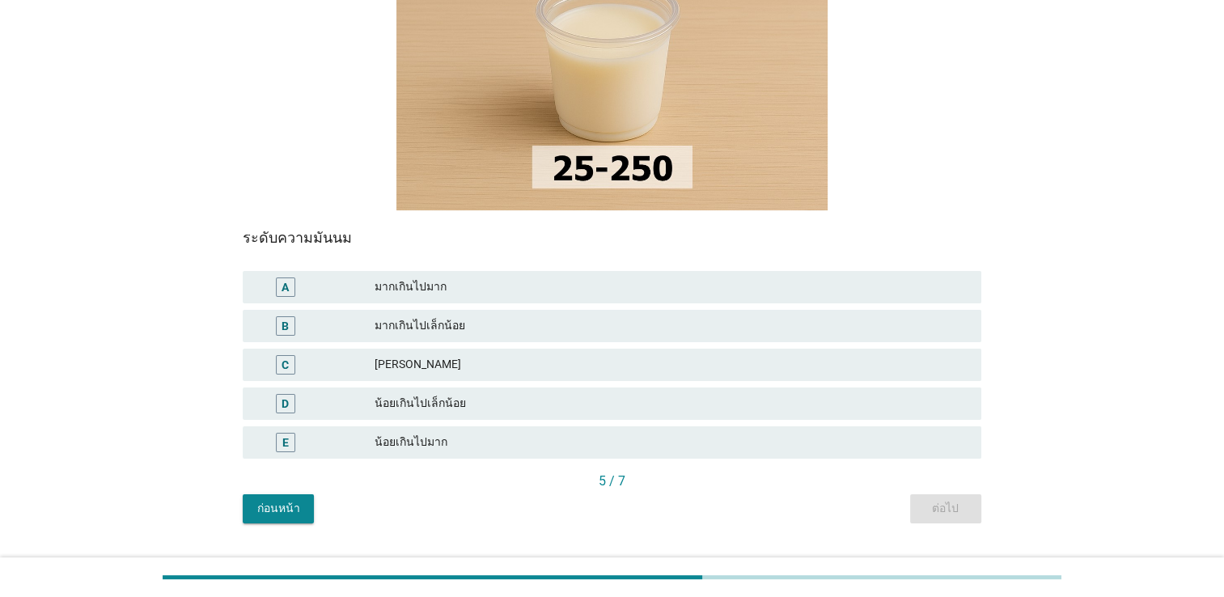
scroll to position [243, 0]
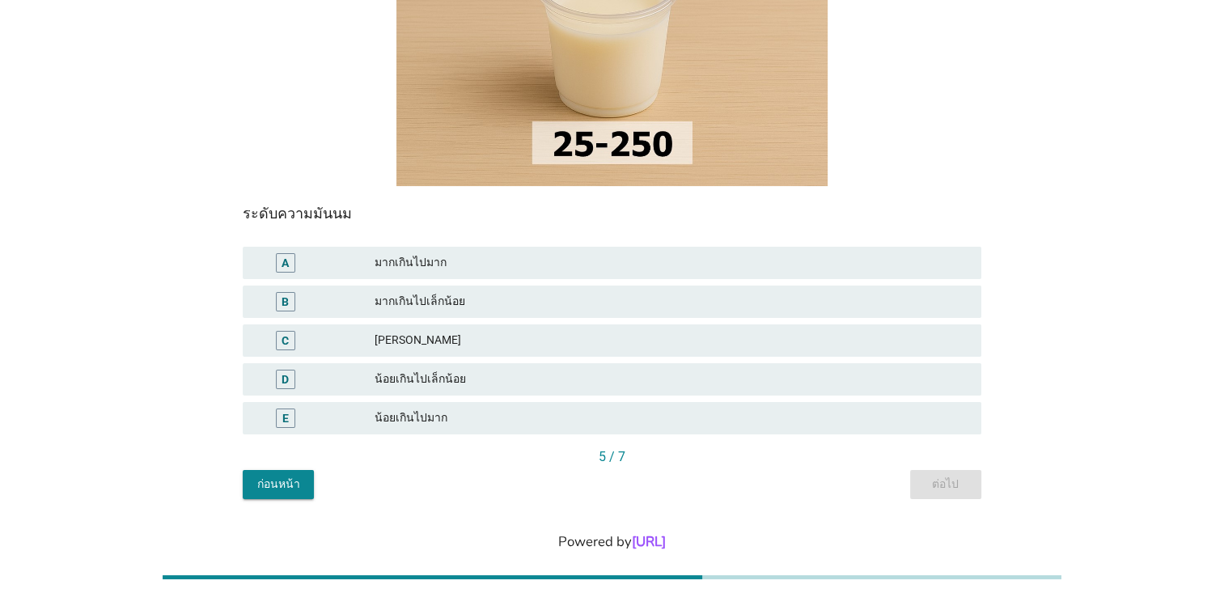
click at [429, 341] on div "[PERSON_NAME]" at bounding box center [672, 340] width 594 height 19
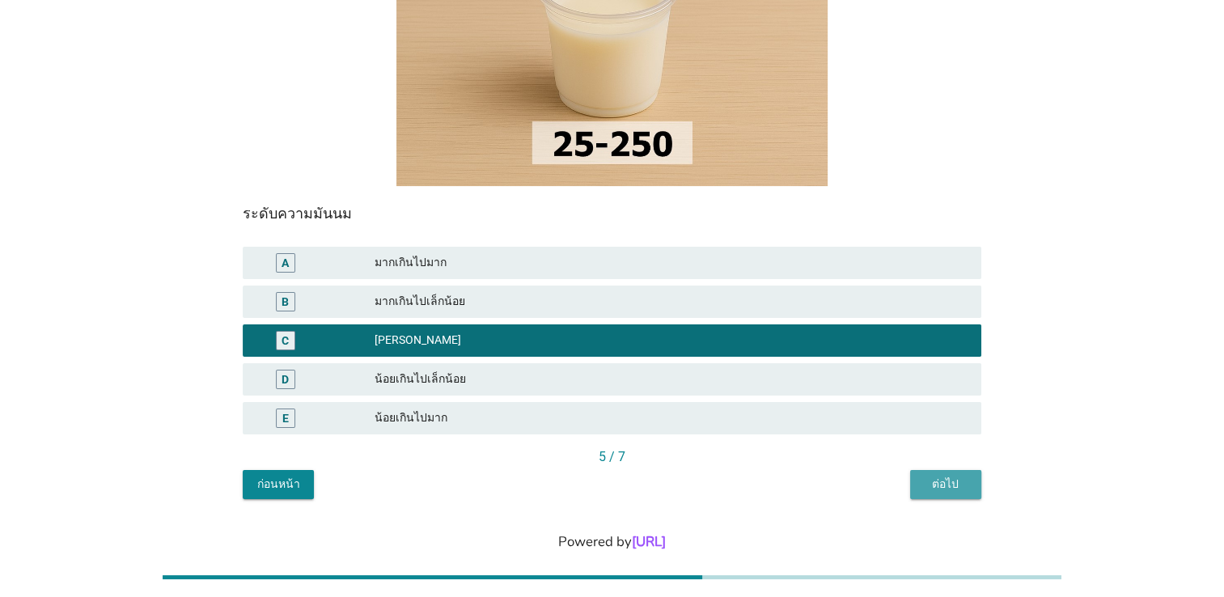
click at [942, 472] on button "ต่อไป" at bounding box center [945, 484] width 71 height 29
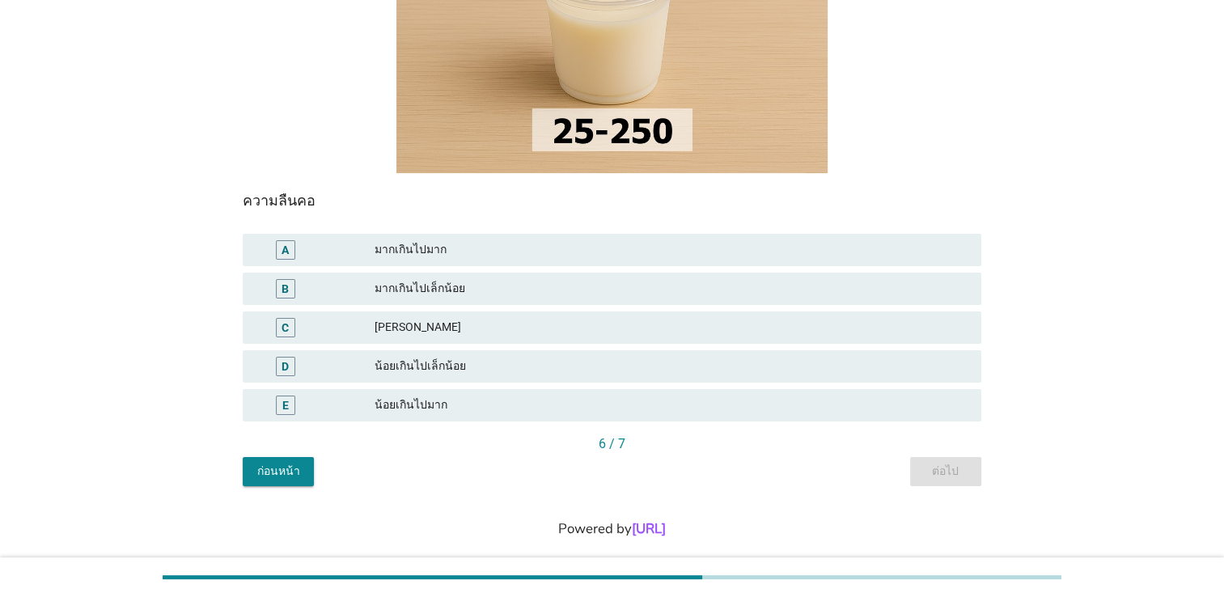
scroll to position [275, 0]
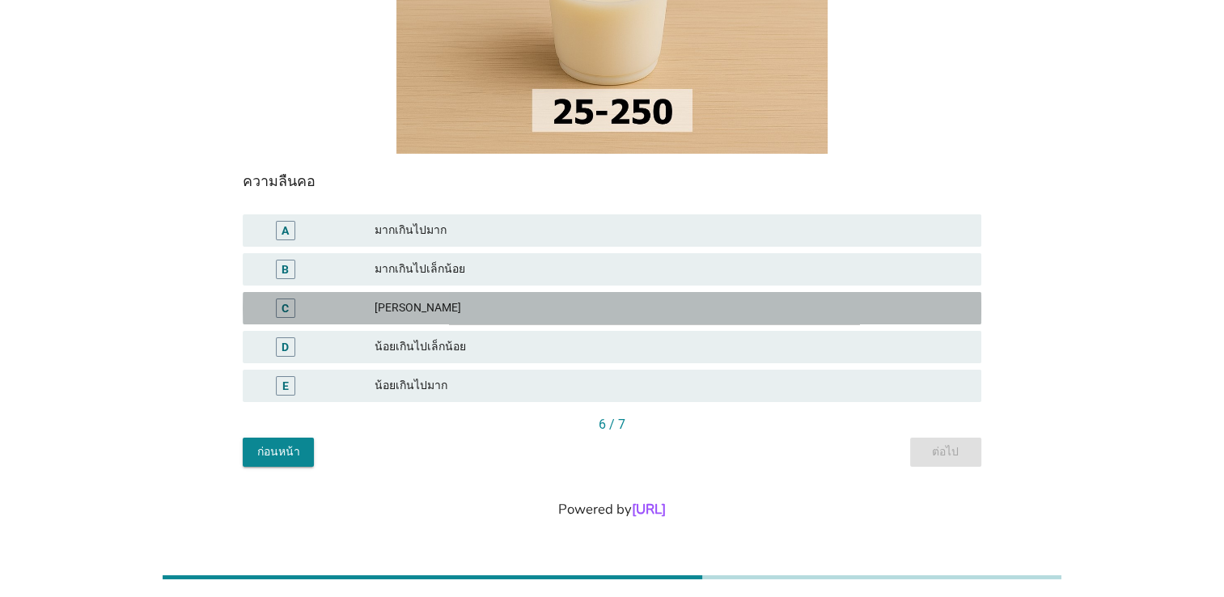
click at [461, 314] on div "[PERSON_NAME]" at bounding box center [672, 307] width 594 height 19
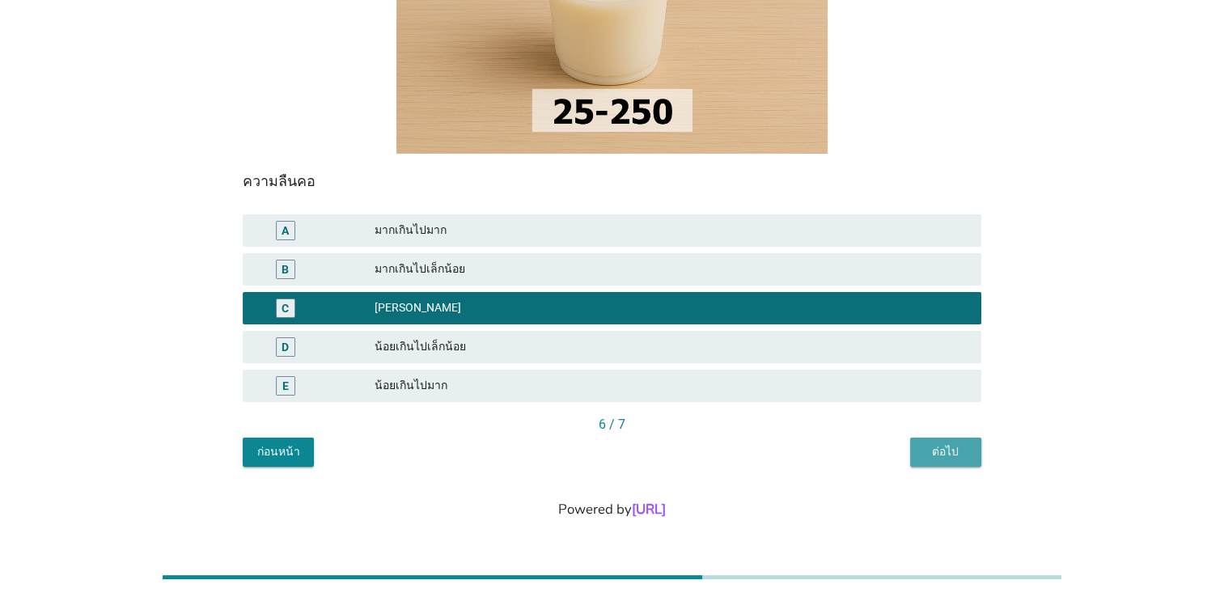
click at [954, 450] on div "ต่อไป" at bounding box center [945, 451] width 45 height 17
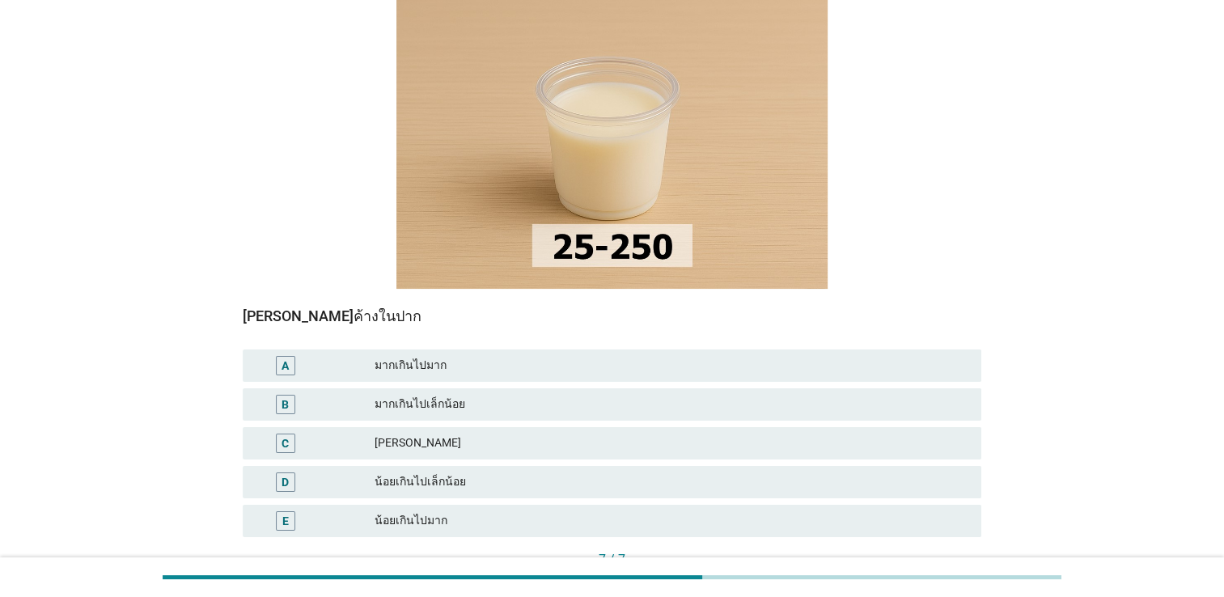
scroll to position [243, 0]
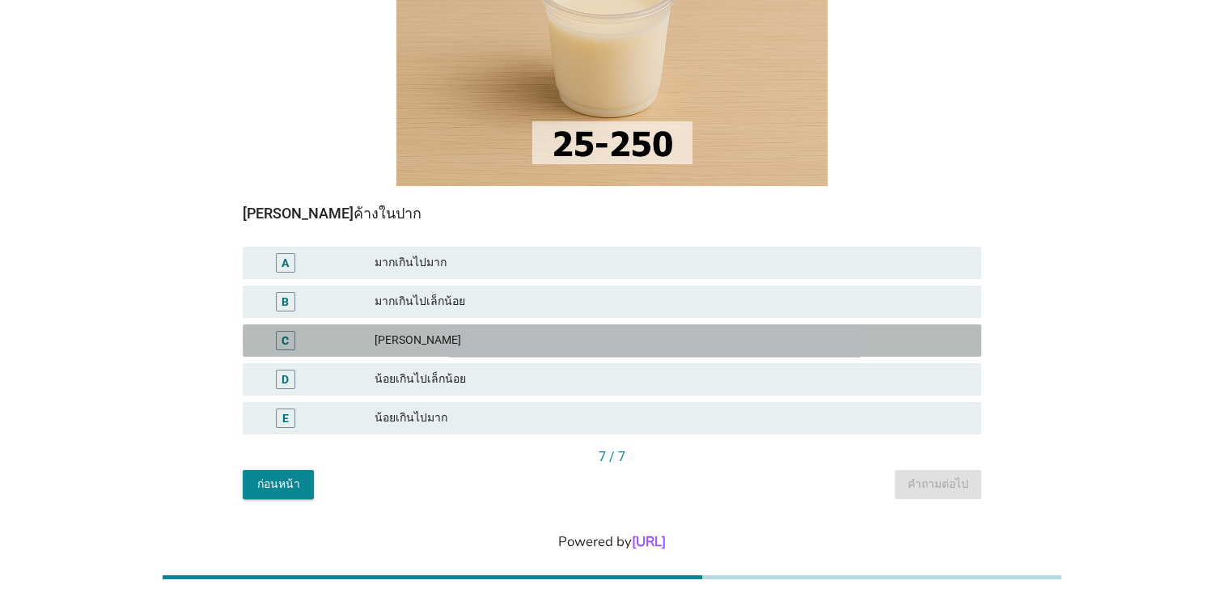
drag, startPoint x: 428, startPoint y: 348, endPoint x: 458, endPoint y: 354, distance: 30.5
click at [427, 348] on div "[PERSON_NAME]" at bounding box center [672, 340] width 594 height 19
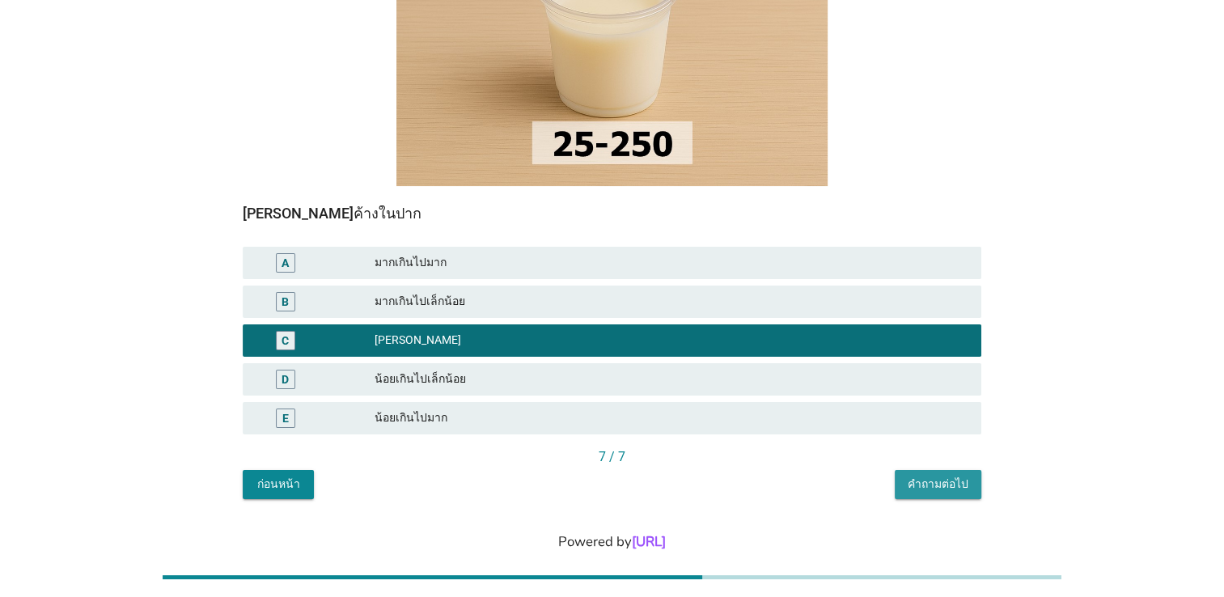
click at [946, 484] on div "คำถามต่อไป" at bounding box center [938, 484] width 61 height 17
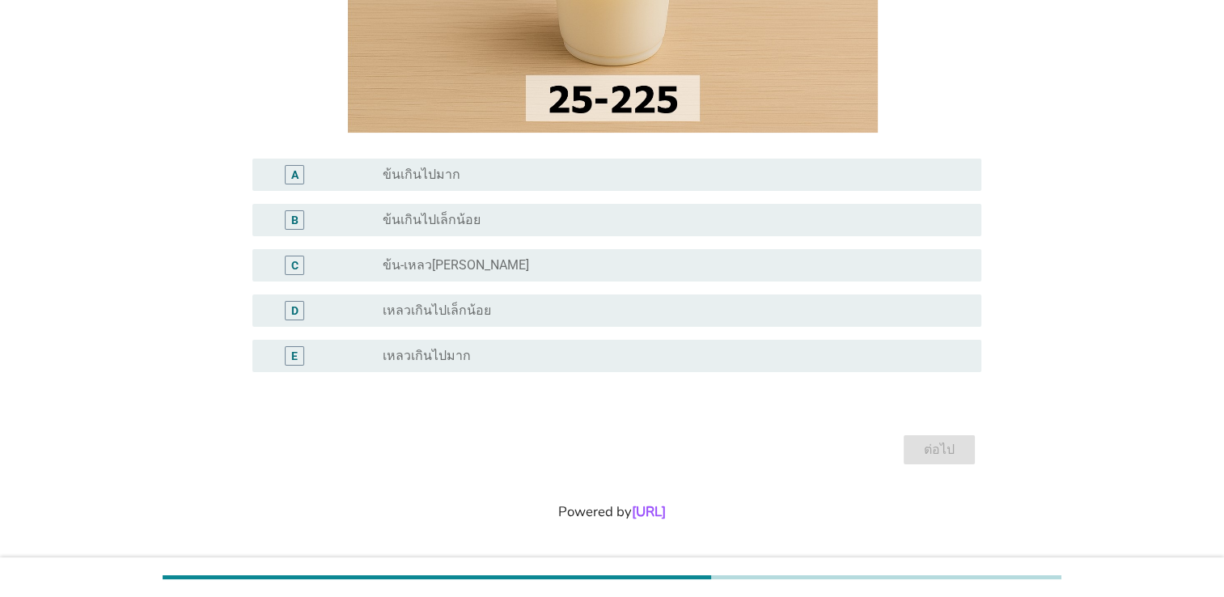
scroll to position [298, 0]
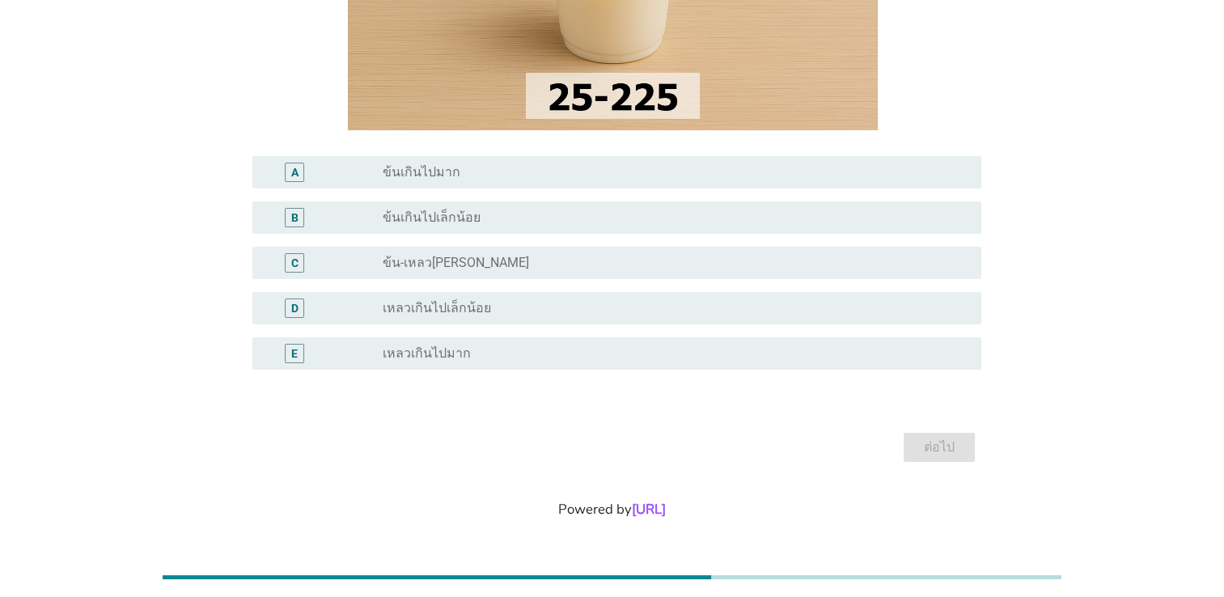
click at [518, 267] on div "radio_button_unchecked ข้น-เหลวกำลังดี" at bounding box center [669, 263] width 573 height 16
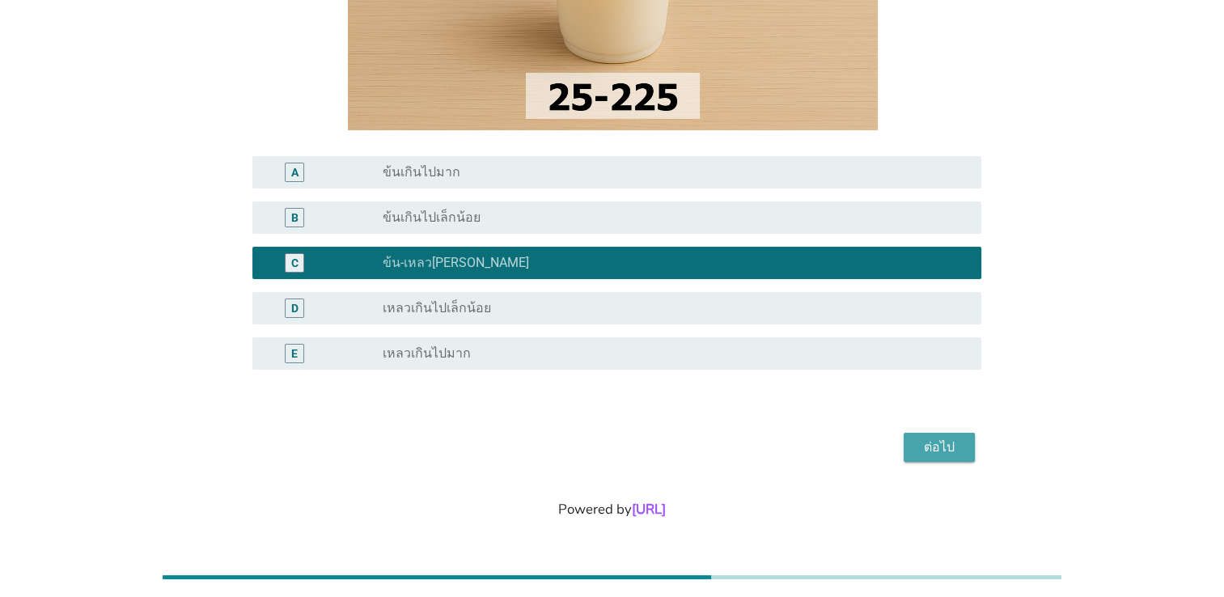
click at [951, 452] on div "ต่อไป" at bounding box center [939, 447] width 45 height 19
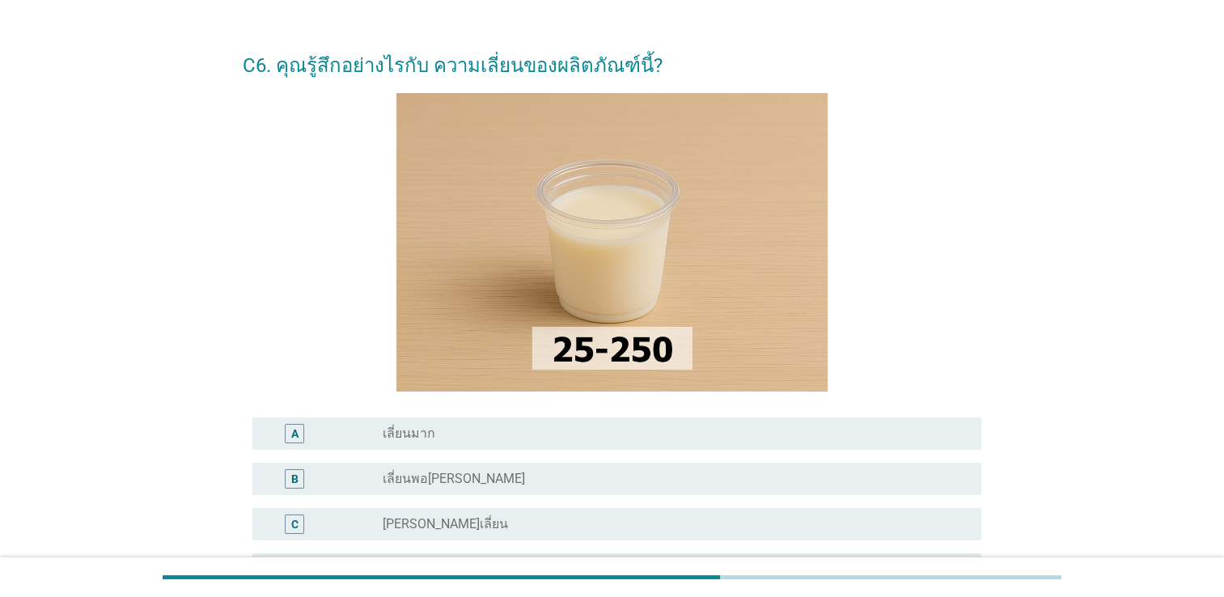
scroll to position [0, 0]
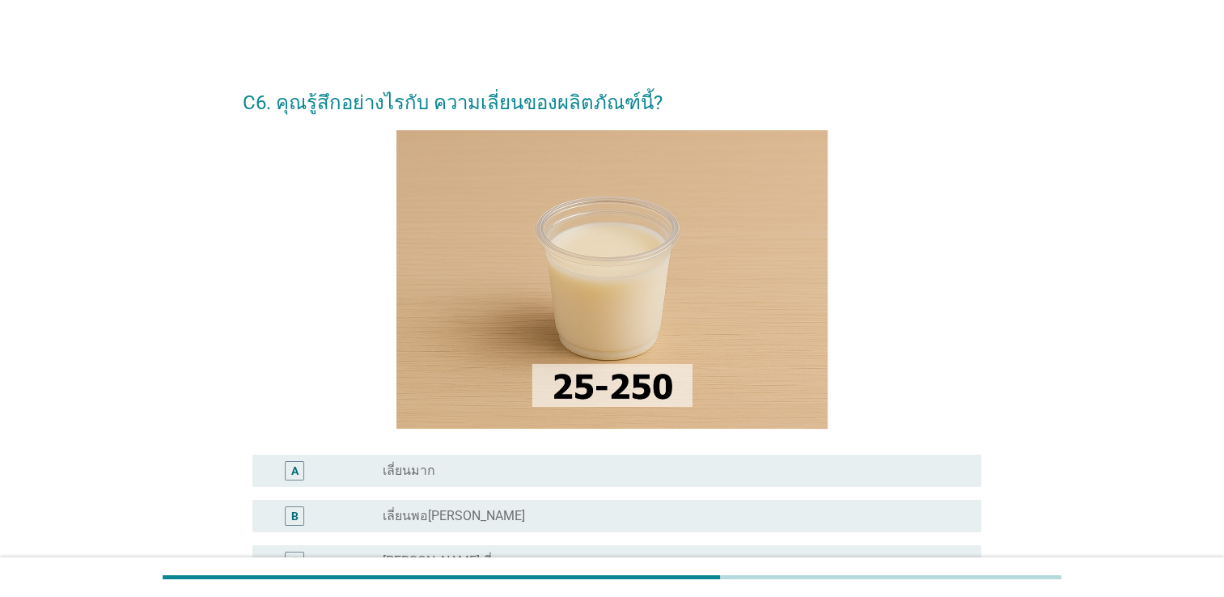
click at [1081, 276] on div "C6. คุณรู้สึกอย่างไรกับ ความเลี่ยนของผลิตภัณฑ์นี้? A radio_button_unchecked เลี…" at bounding box center [612, 418] width 1146 height 719
click at [1086, 286] on div "C6. คุณรู้สึกอย่างไรกับ ความเลี่ยนของผลิตภัณฑ์นี้? A radio_button_unchecked เลี…" at bounding box center [612, 418] width 1146 height 719
click at [1086, 282] on div "C6. คุณรู้สึกอย่างไรกับ ความเลี่ยนของผลิตภัณฑ์นี้? A radio_button_unchecked เลี…" at bounding box center [612, 418] width 1146 height 719
click at [1066, 348] on div "C6. คุณรู้สึกอย่างไรกับ ความเลี่ยนของผลิตภัณฑ์นี้? A radio_button_unchecked เลี…" at bounding box center [612, 418] width 1146 height 719
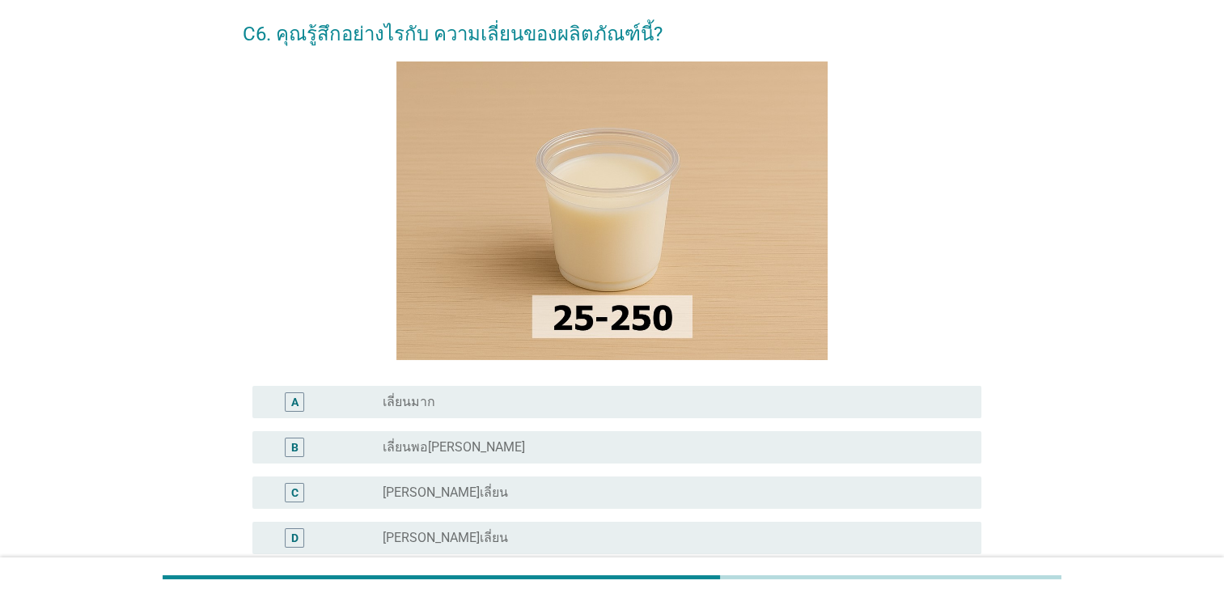
scroll to position [243, 0]
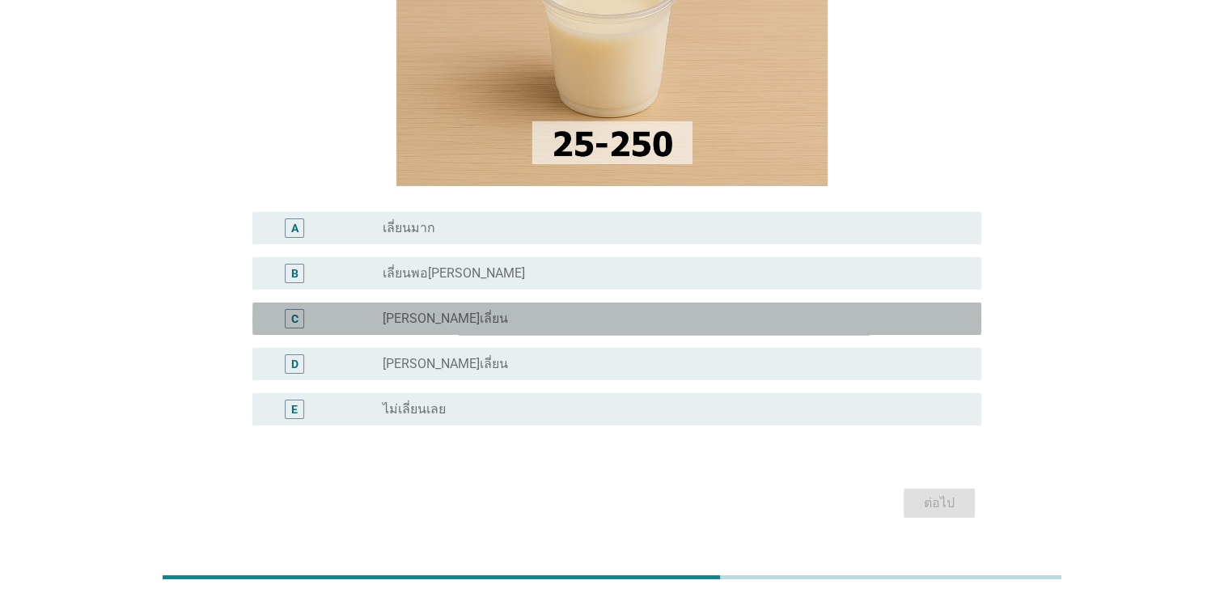
click at [492, 320] on div "radio_button_unchecked ค่อนข้างเลี่ยน" at bounding box center [669, 319] width 573 height 16
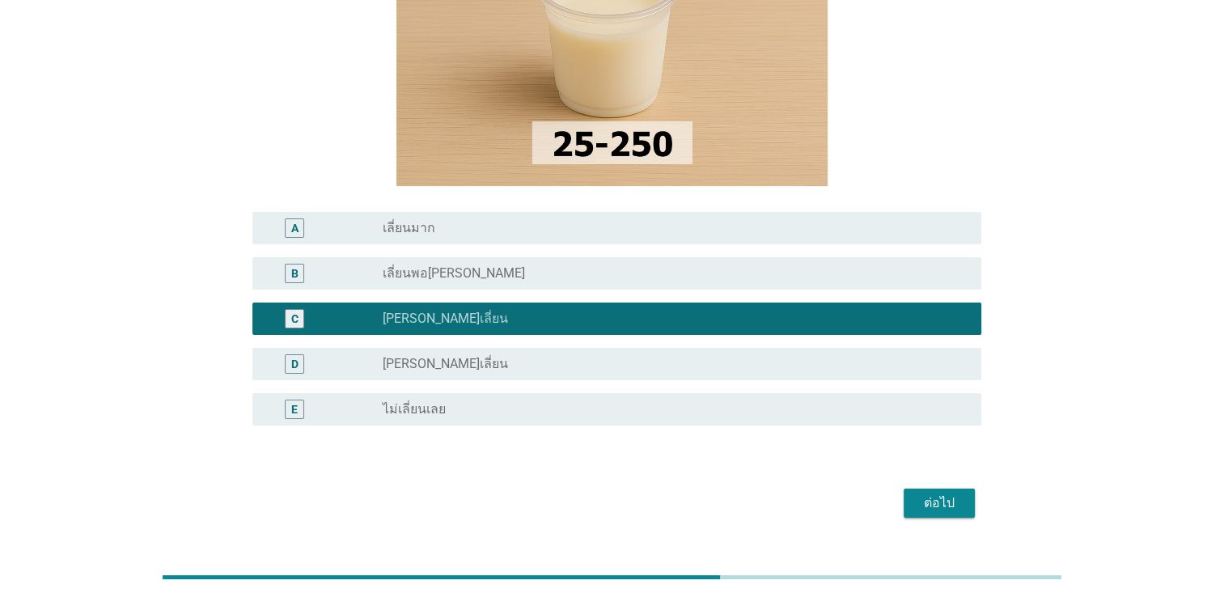
click at [937, 508] on div "ต่อไป" at bounding box center [939, 502] width 45 height 19
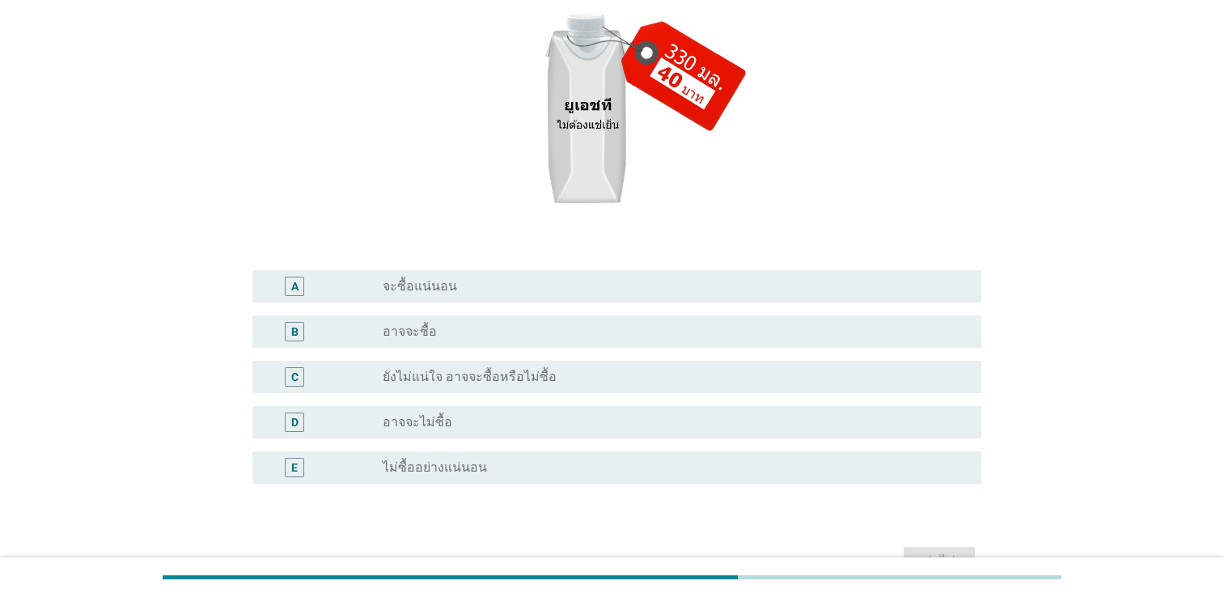
click at [485, 334] on div "radio_button_unchecked อาจจะซื้อ" at bounding box center [669, 332] width 573 height 16
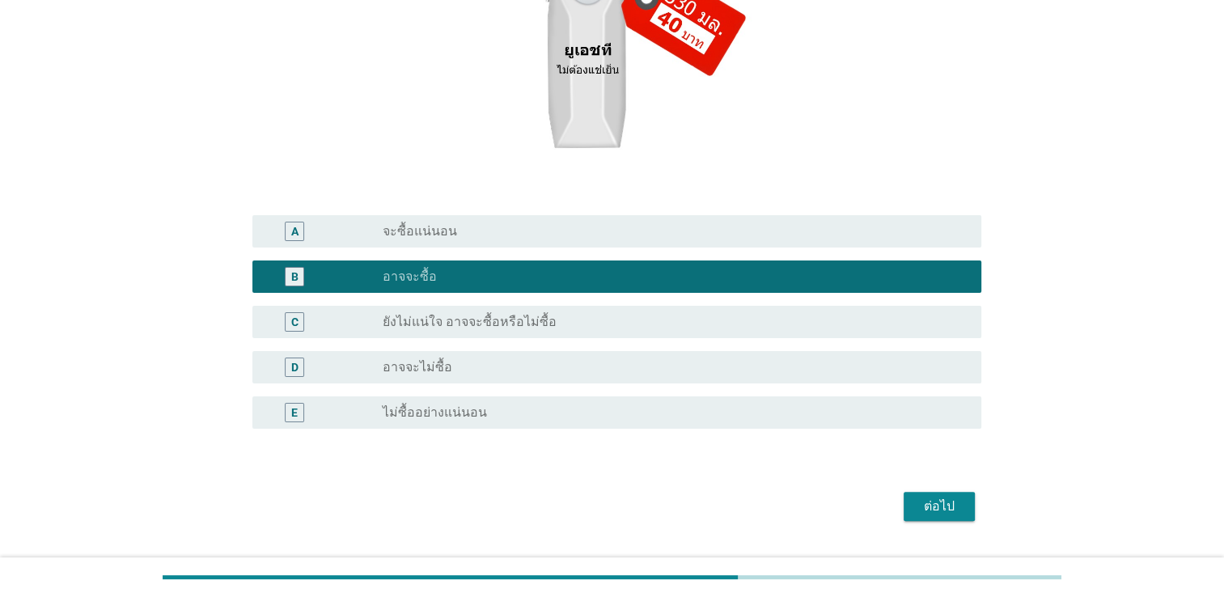
scroll to position [357, 0]
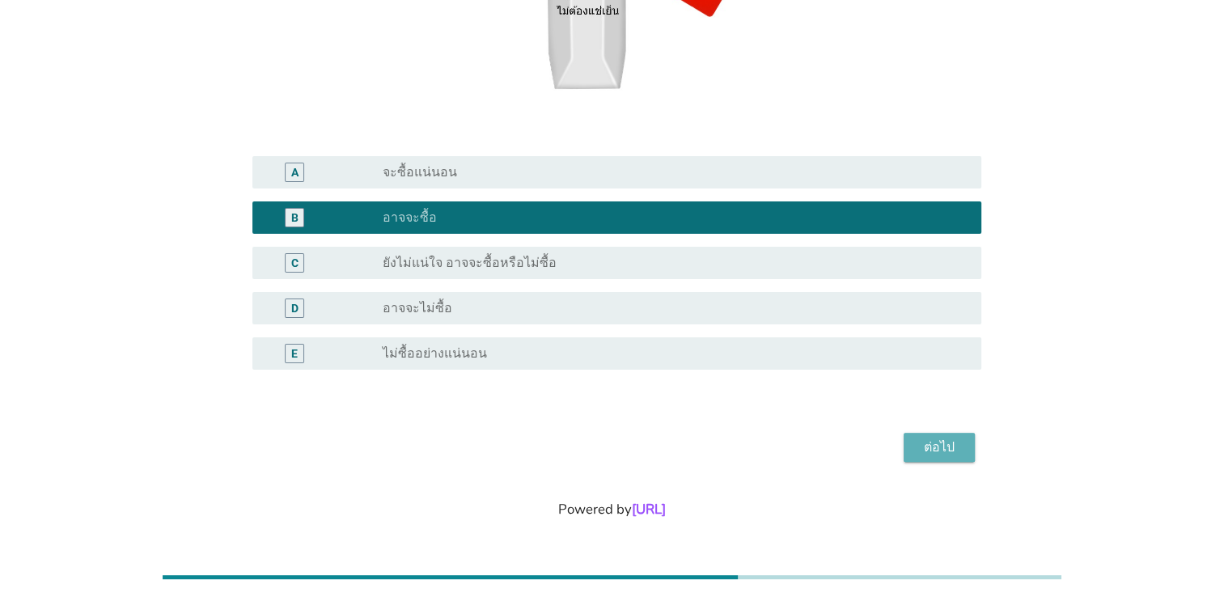
click at [944, 455] on div "ต่อไป" at bounding box center [939, 447] width 45 height 19
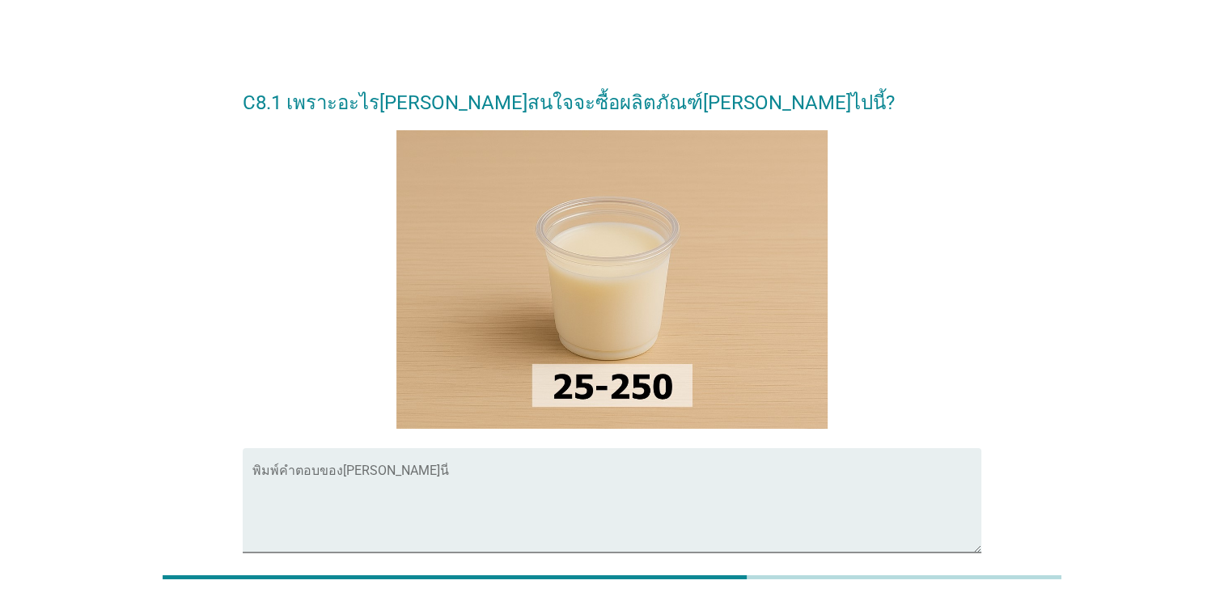
scroll to position [81, 0]
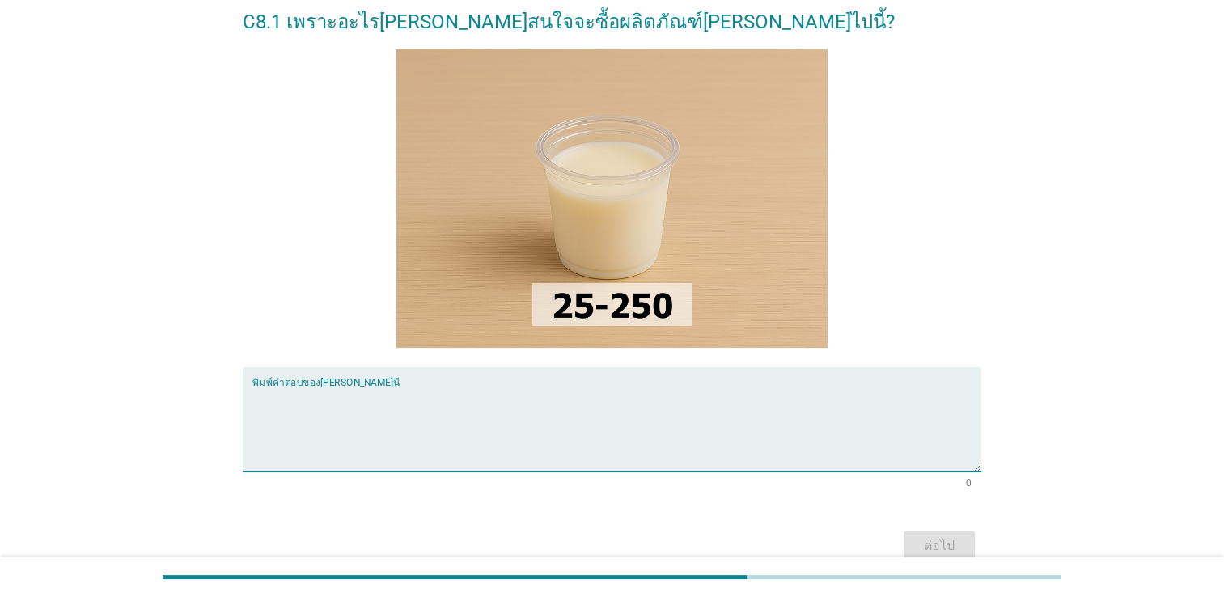
click at [443, 406] on textarea "พิมพ์คำตอบของคุณ ที่นี่" at bounding box center [616, 429] width 729 height 85
drag, startPoint x: 294, startPoint y: 399, endPoint x: 301, endPoint y: 374, distance: 26.1
click at [294, 398] on textarea "ทดลองก่อน" at bounding box center [616, 429] width 729 height 85
type textarea "ทดลองดูก่อน"
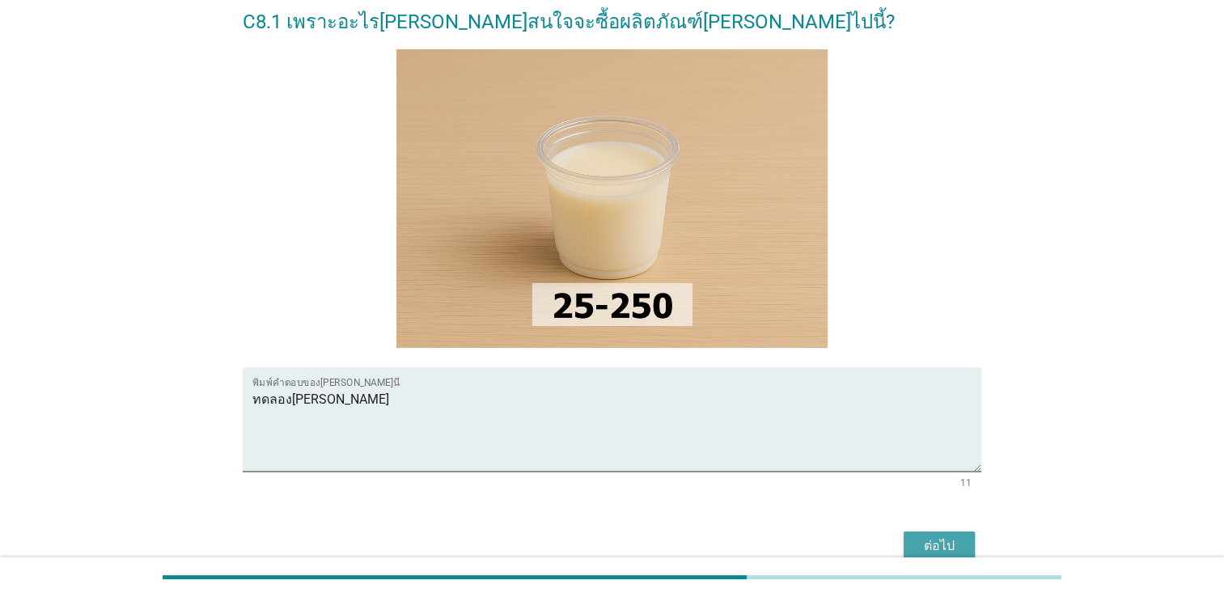
click at [938, 540] on div "ต่อไป" at bounding box center [939, 545] width 45 height 19
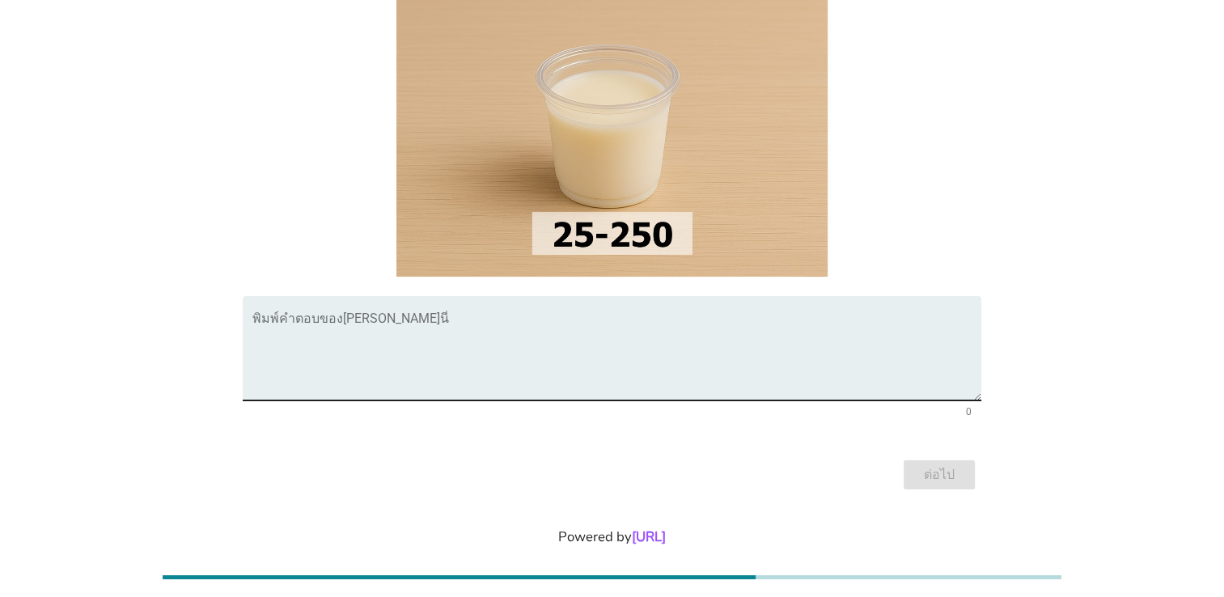
scroll to position [162, 0]
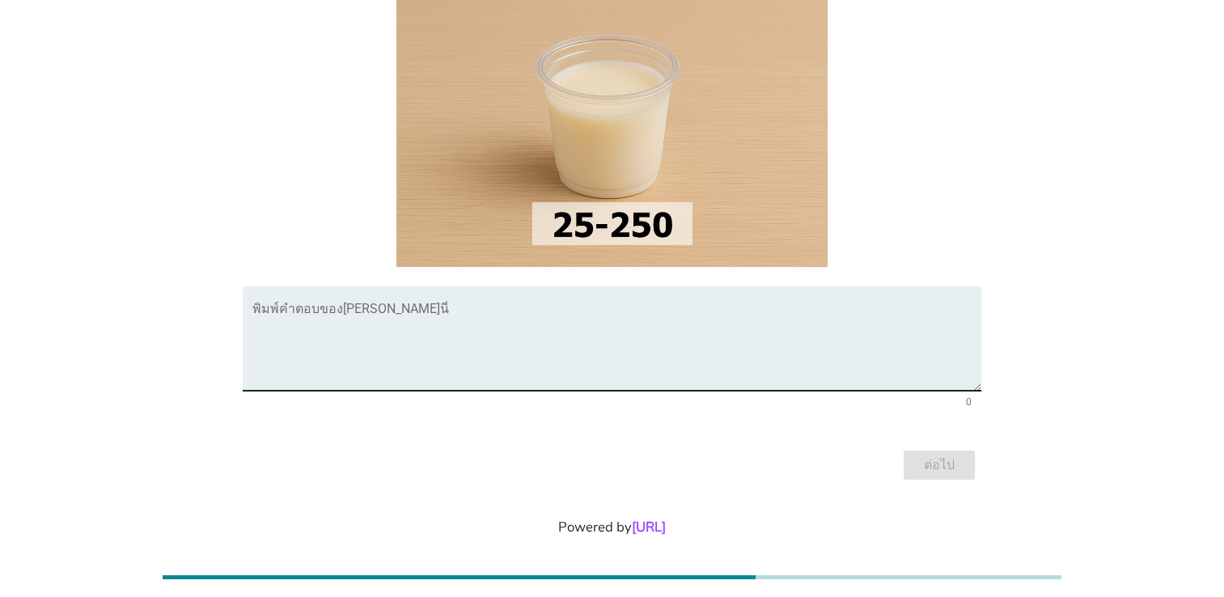
click at [391, 332] on textarea "พิมพ์คำตอบของคุณ ที่นี่" at bounding box center [616, 348] width 729 height 85
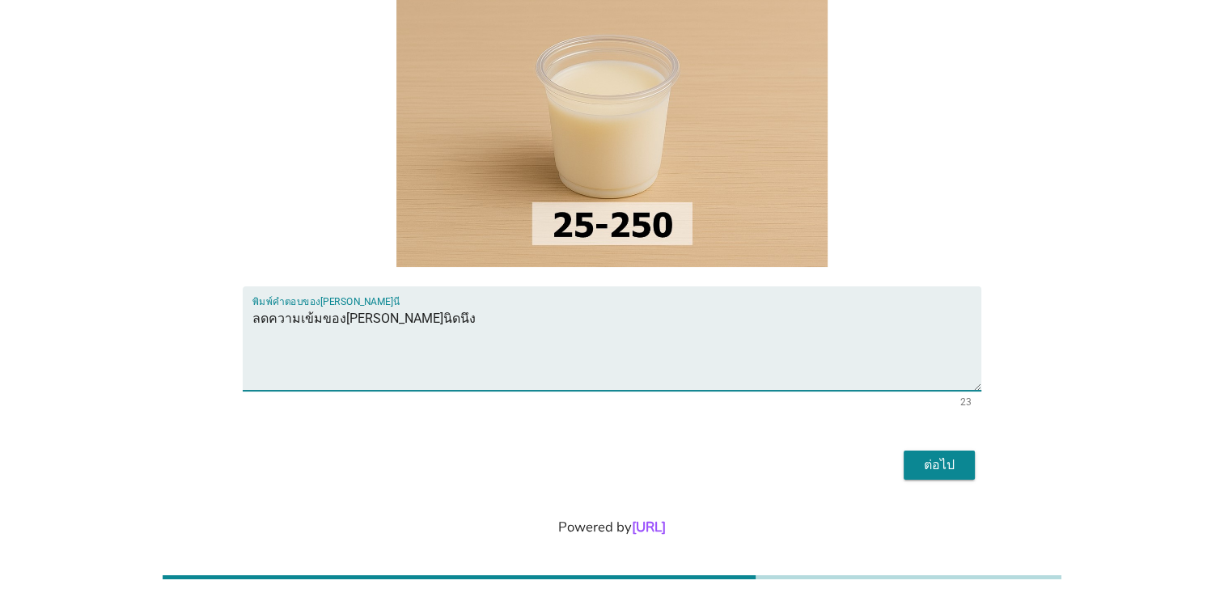
type textarea "ลดความเข้มของสีลงนิดนึง"
click at [945, 454] on button "ต่อไป" at bounding box center [939, 465] width 71 height 29
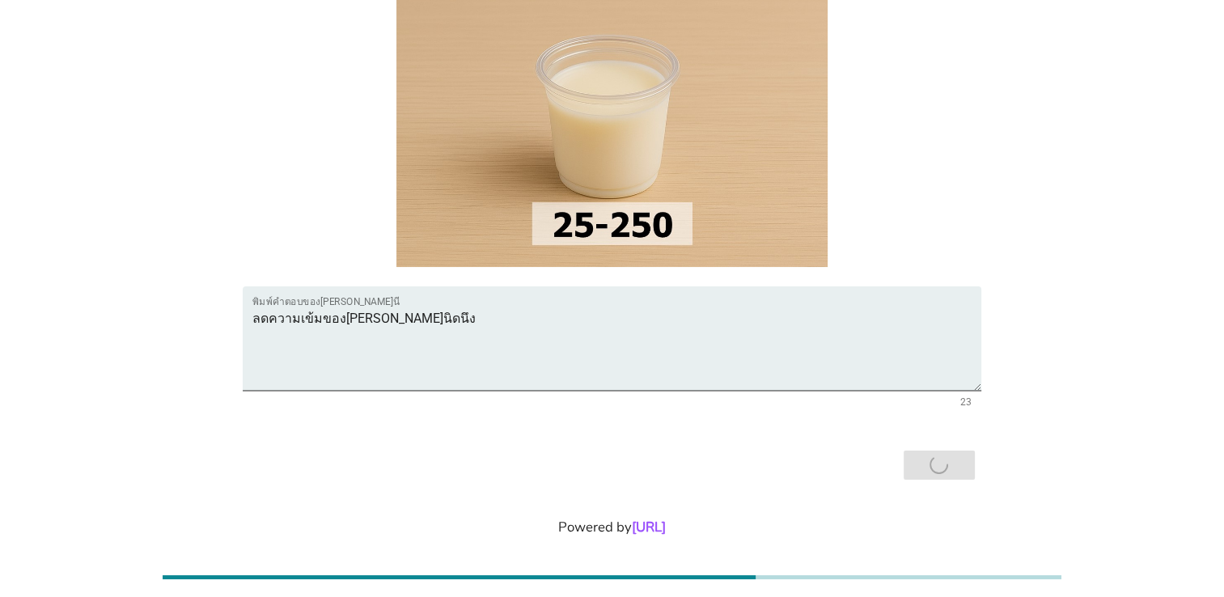
scroll to position [0, 0]
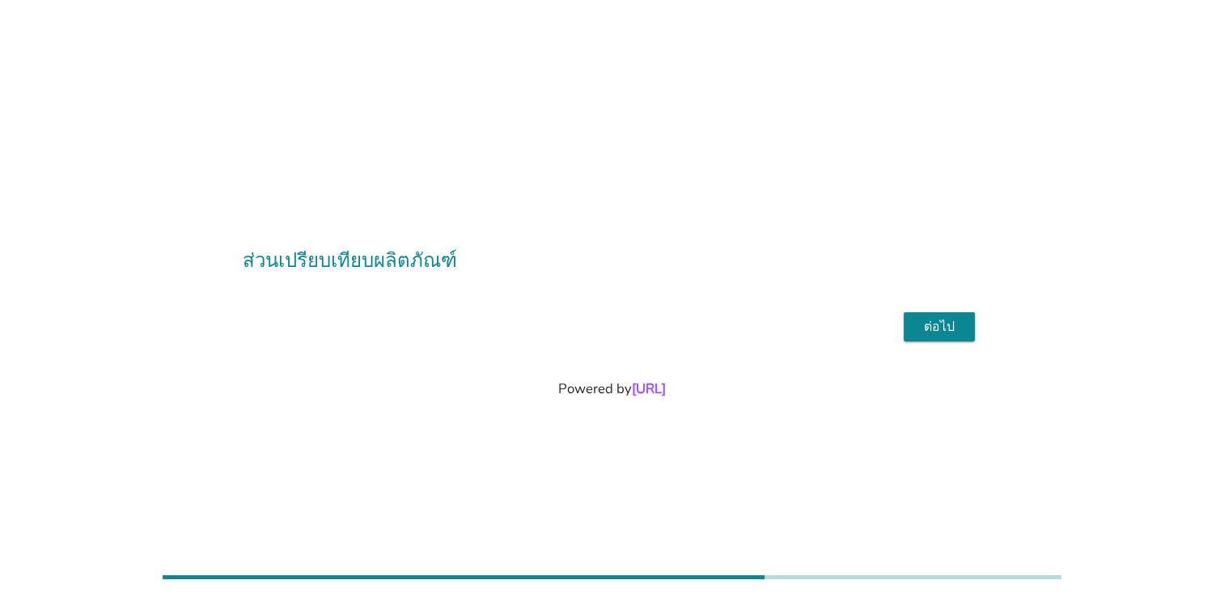
click at [943, 328] on div "ต่อไป" at bounding box center [939, 326] width 45 height 19
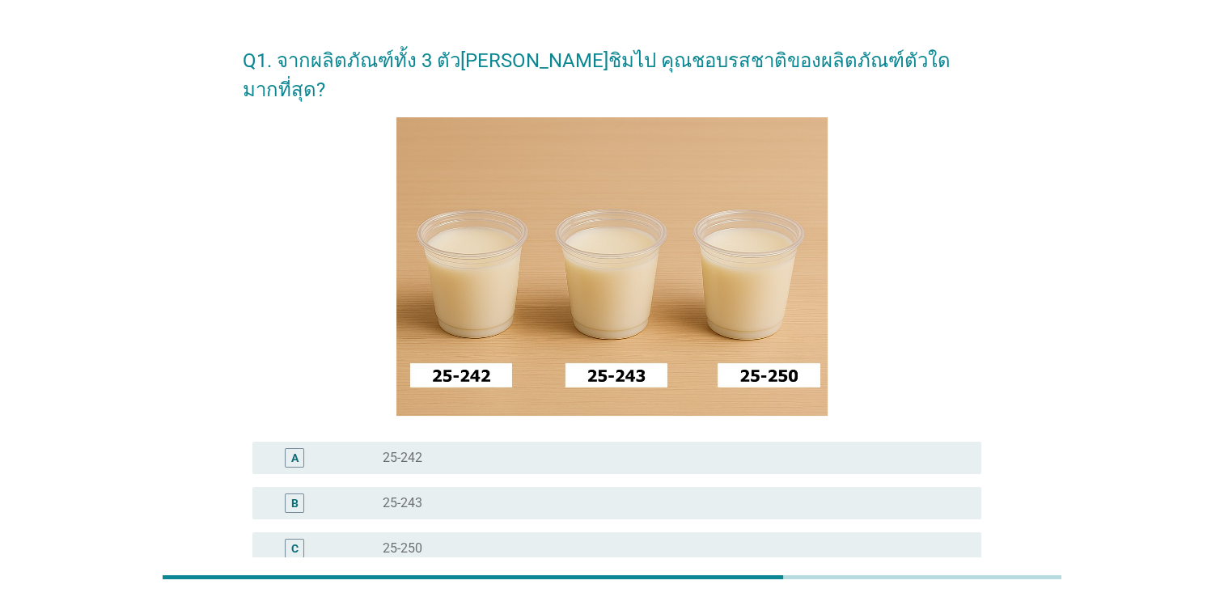
scroll to position [162, 0]
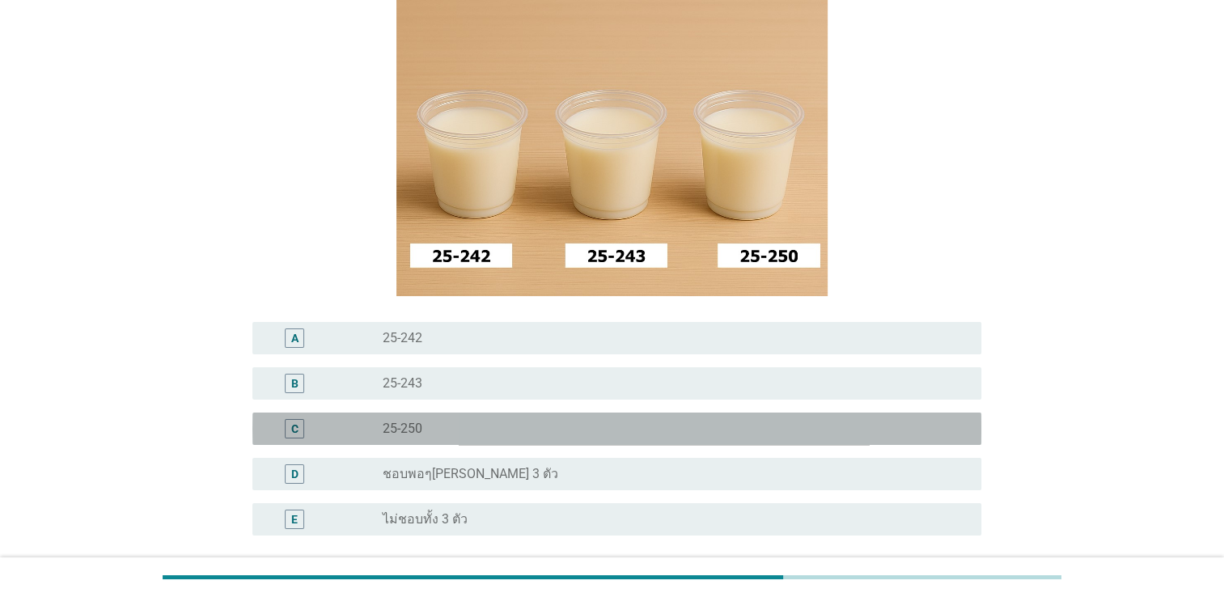
click at [420, 421] on label "25-250" at bounding box center [403, 429] width 40 height 16
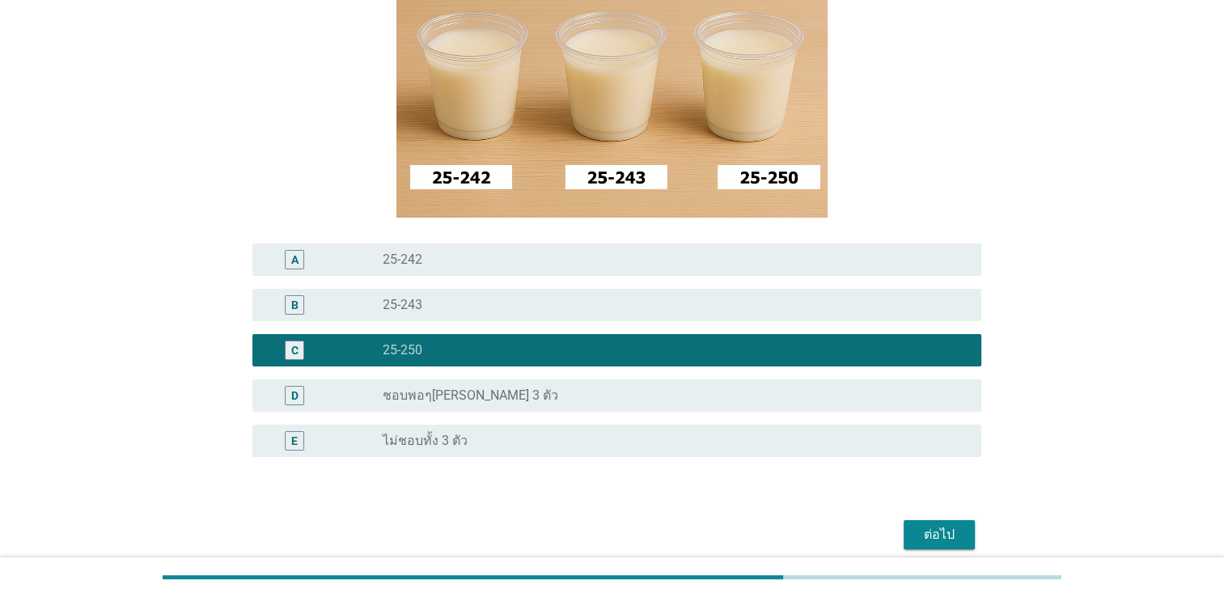
scroll to position [298, 0]
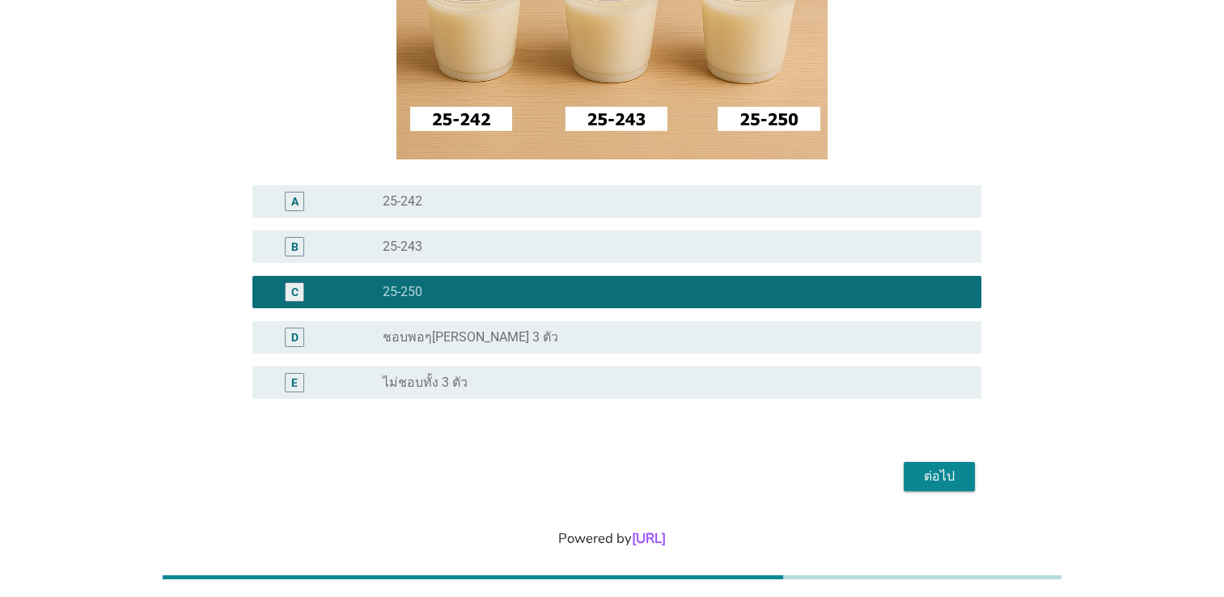
click at [942, 467] on div "ต่อไป" at bounding box center [939, 476] width 45 height 19
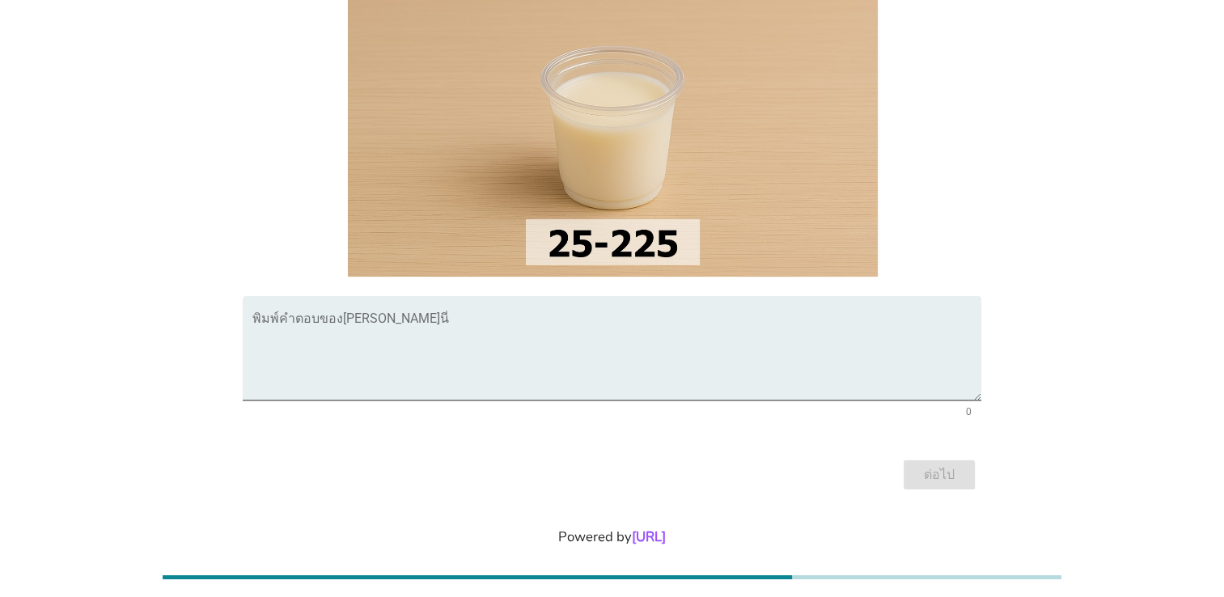
scroll to position [180, 0]
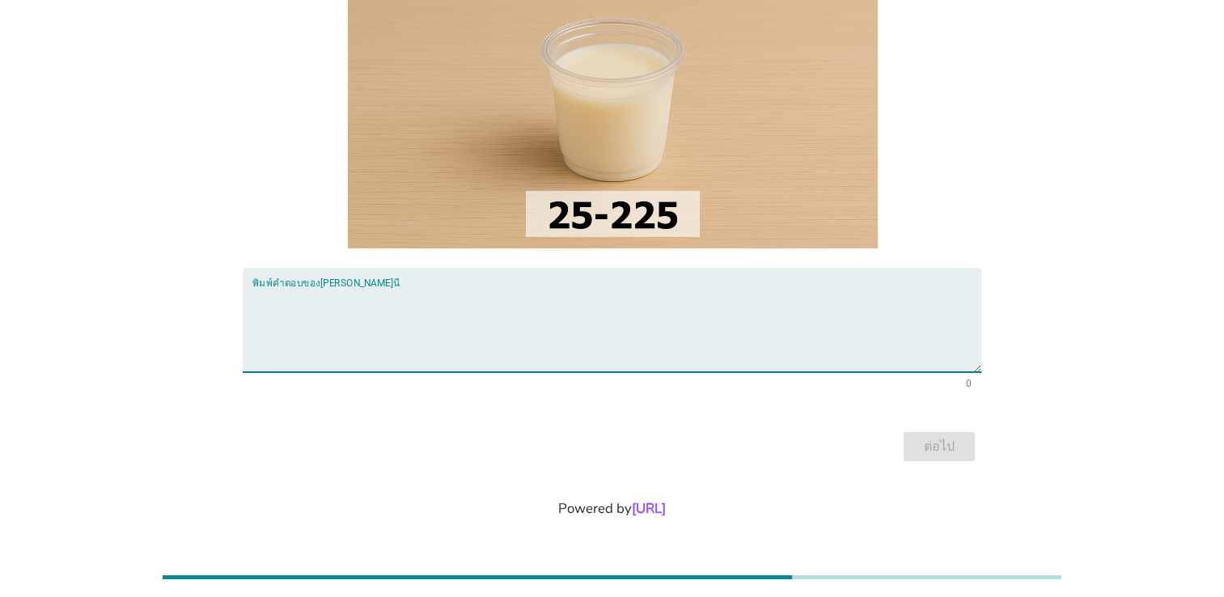
click at [349, 303] on textarea "พิมพ์คำตอบของคุณ ที่นี่" at bounding box center [616, 329] width 729 height 85
click at [252, 301] on textarea "กลมกล่อมที่สุดล่ะ" at bounding box center [616, 329] width 729 height 85
click at [395, 299] on textarea "รสชาดกลมกล่อมที่สุดล่ะ" at bounding box center [616, 329] width 729 height 85
type textarea "รสชาดกลมกล่อมที่สุดล่ะ"
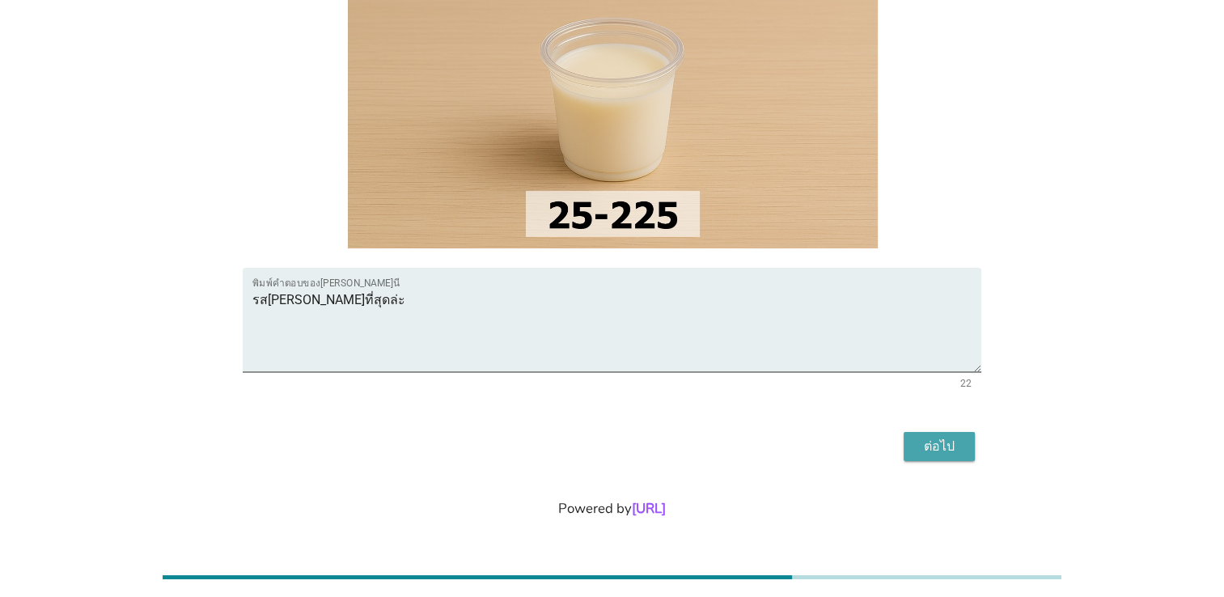
click at [932, 439] on div "ต่อไป" at bounding box center [939, 446] width 45 height 19
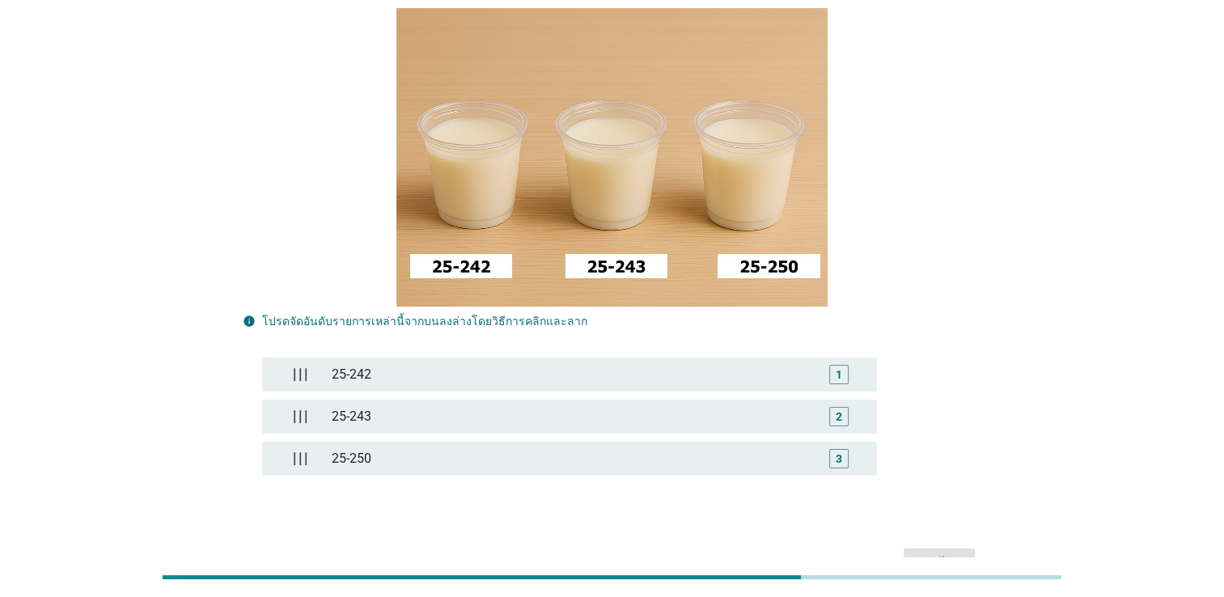
scroll to position [0, 0]
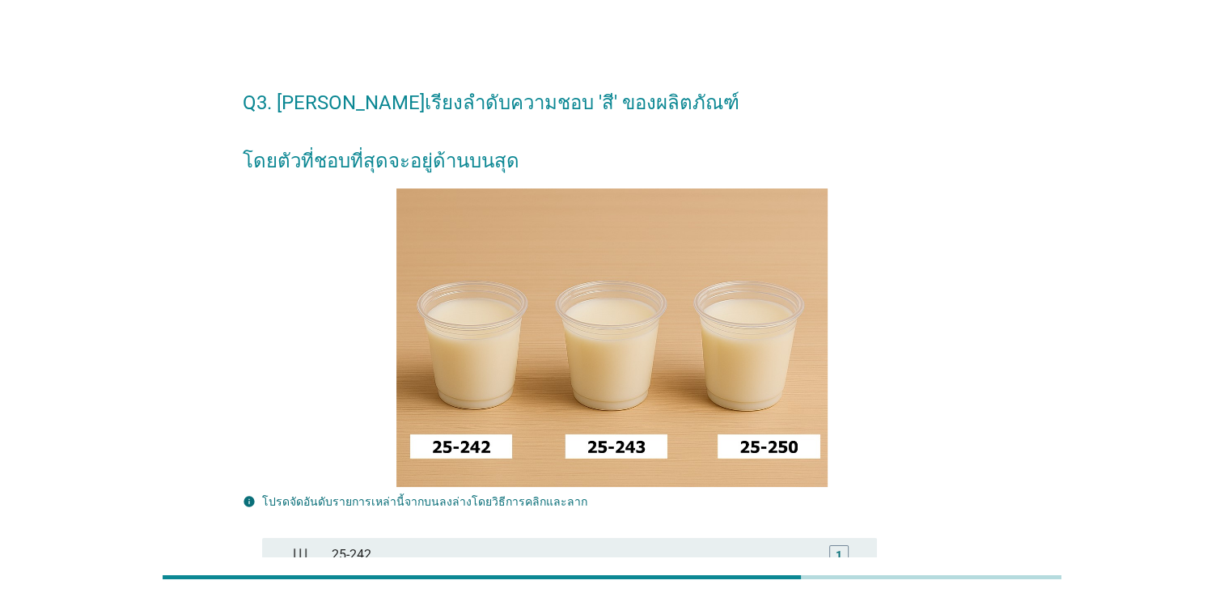
click at [952, 365] on div at bounding box center [612, 337] width 739 height 298
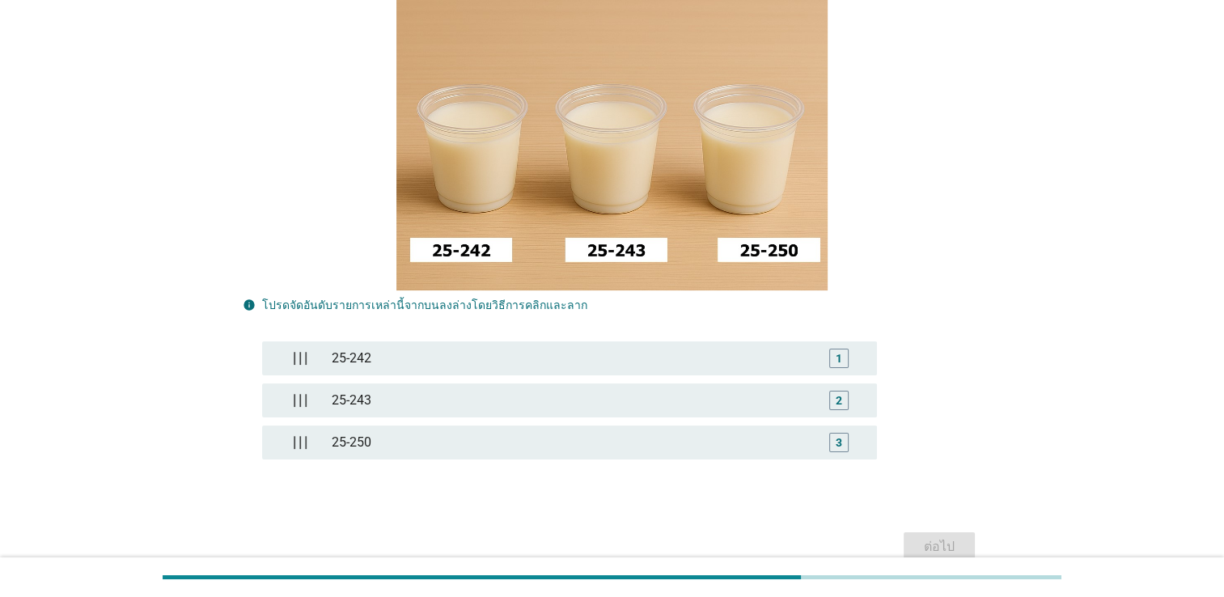
scroll to position [243, 0]
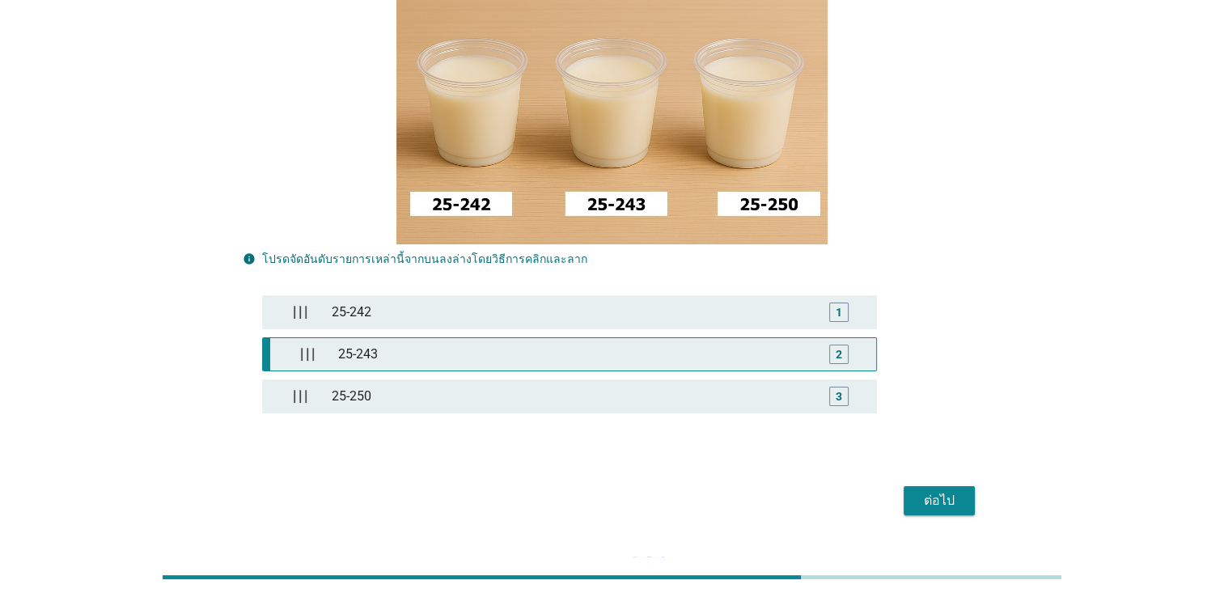
click at [839, 348] on div "2" at bounding box center [839, 353] width 6 height 17
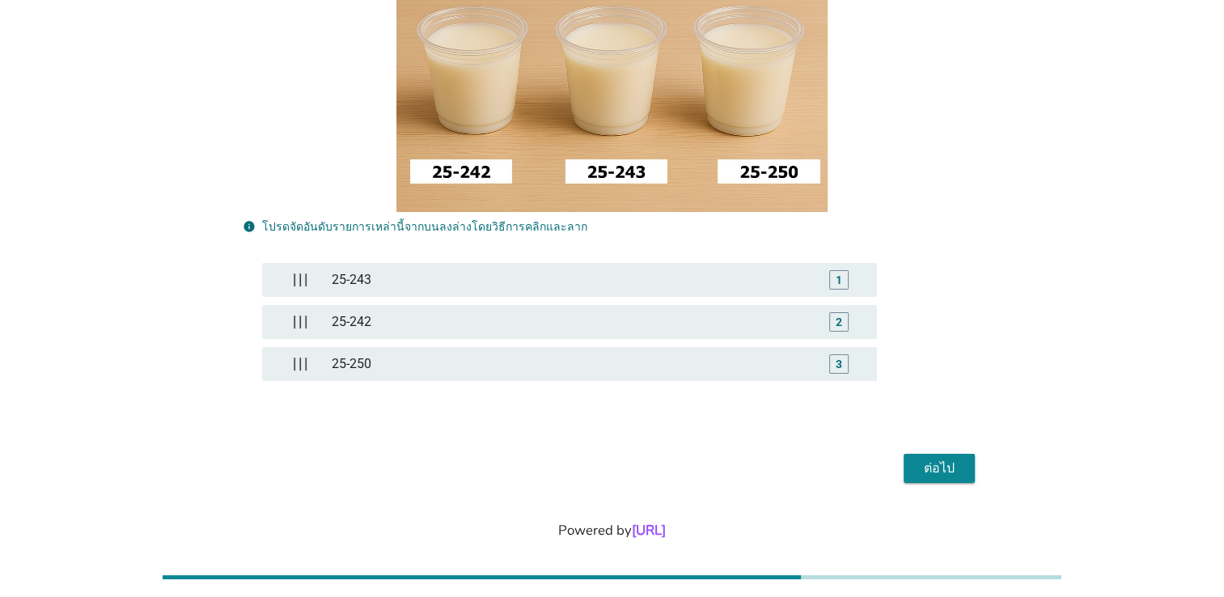
scroll to position [295, 0]
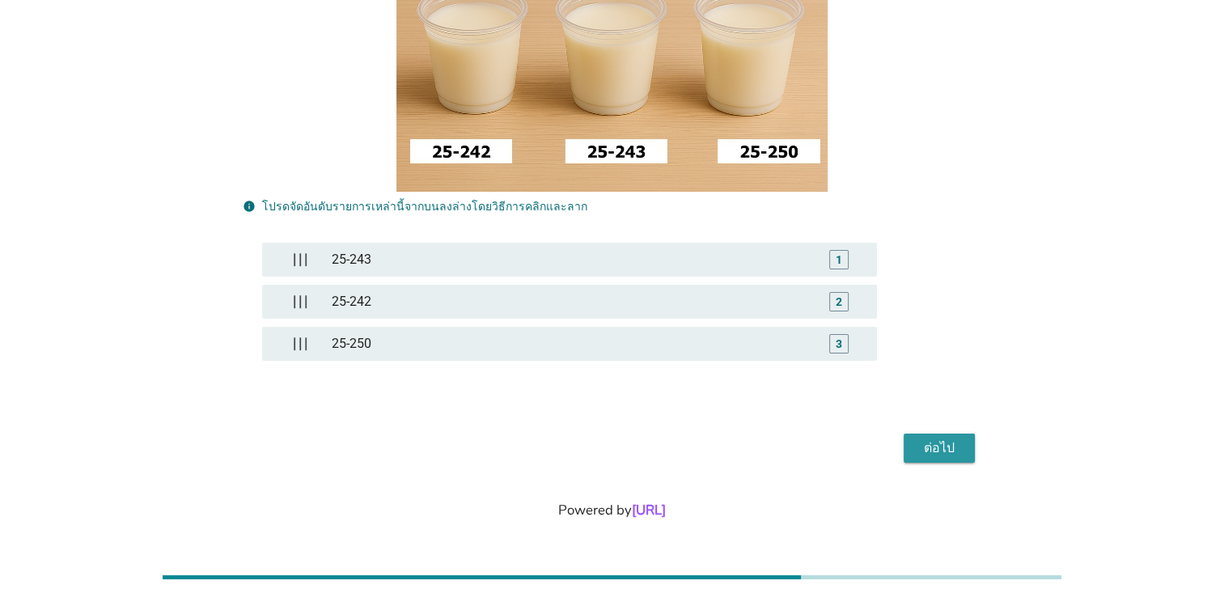
click at [942, 447] on div "ต่อไป" at bounding box center [939, 447] width 45 height 19
click at [945, 445] on div "ต่อไป" at bounding box center [939, 447] width 45 height 19
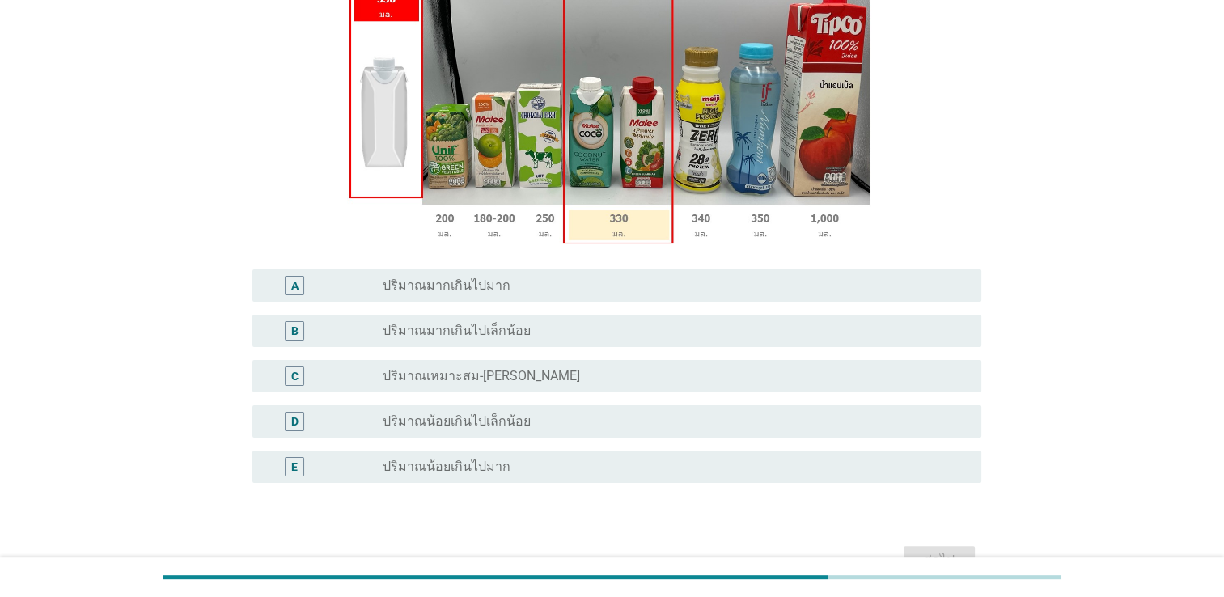
scroll to position [324, 0]
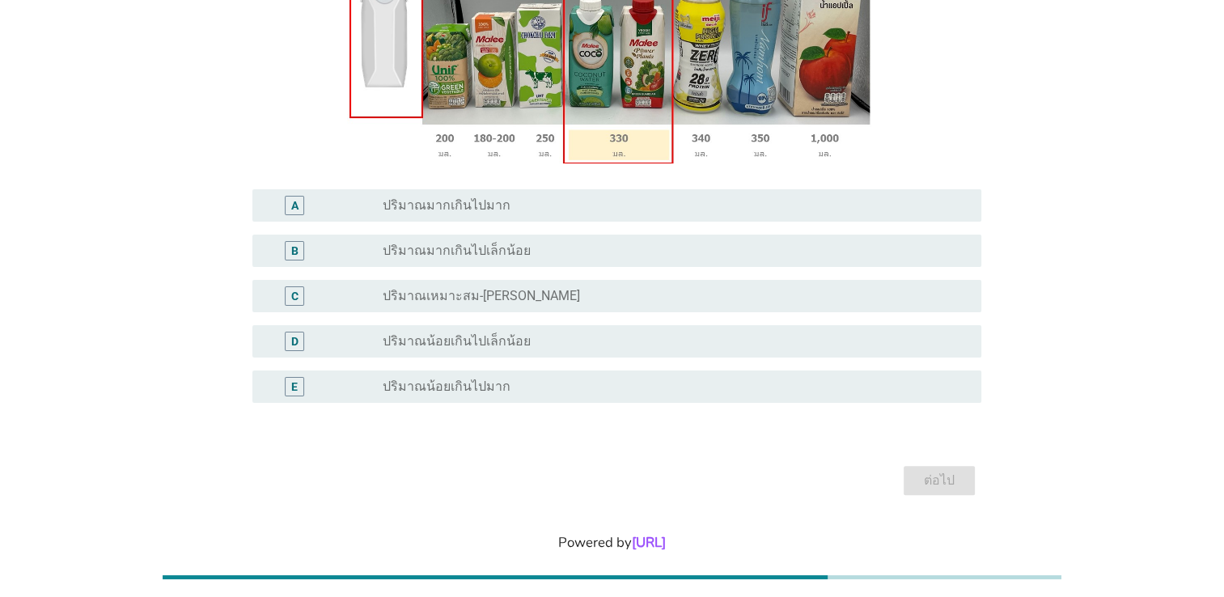
click at [477, 255] on label "ปริมาณมากเกินไปเล็กน้อย" at bounding box center [457, 251] width 148 height 16
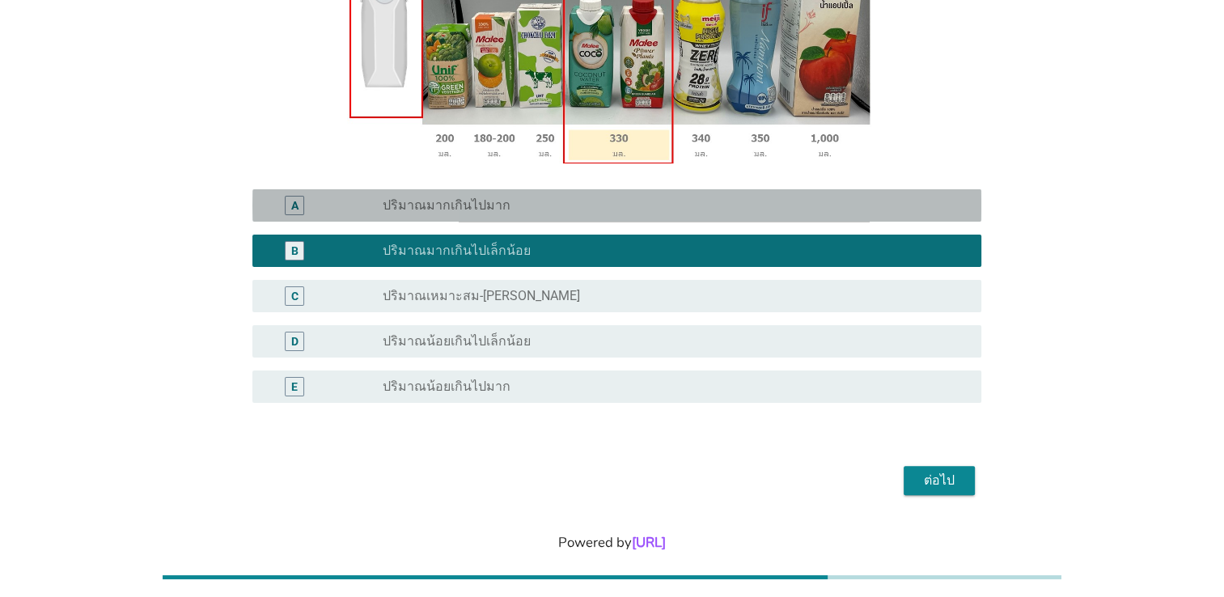
click at [430, 207] on label "ปริมาณมากเกินไปมาก" at bounding box center [447, 205] width 128 height 16
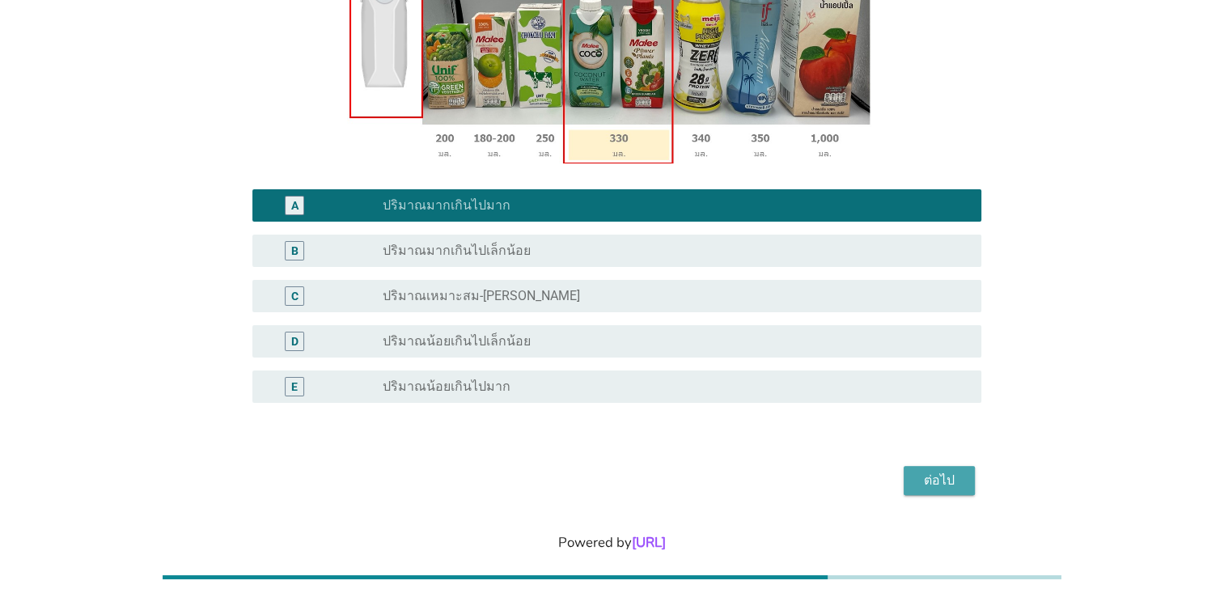
click at [953, 471] on div "ต่อไป" at bounding box center [939, 480] width 45 height 19
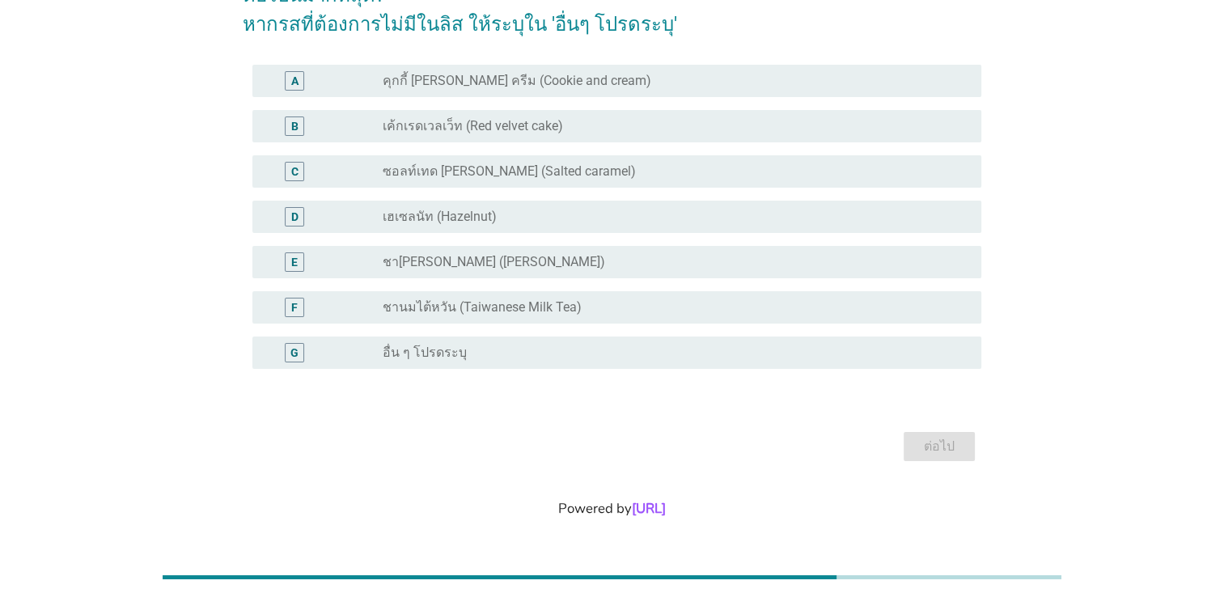
scroll to position [0, 0]
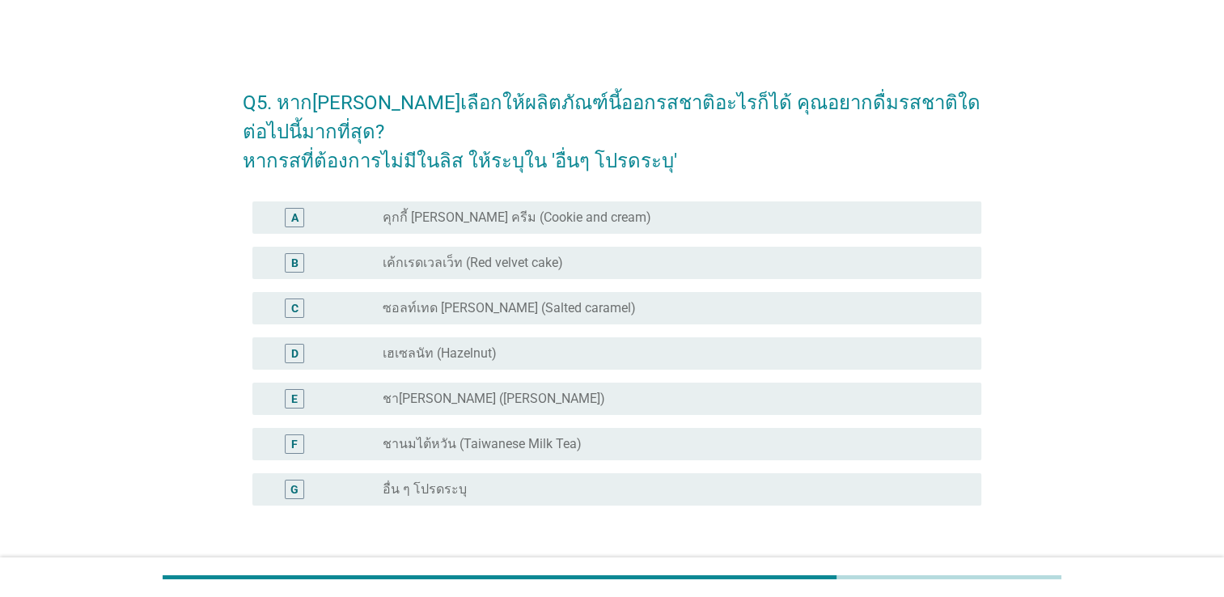
click at [1093, 277] on div "Q5. หากคุณสามารถเลือกให้ผลิตภัณฑ์นี้ออกรสชาติอะไรก็ได้ คุณอยากดื่มรสชาติใดต่อไป…" at bounding box center [612, 337] width 1146 height 557
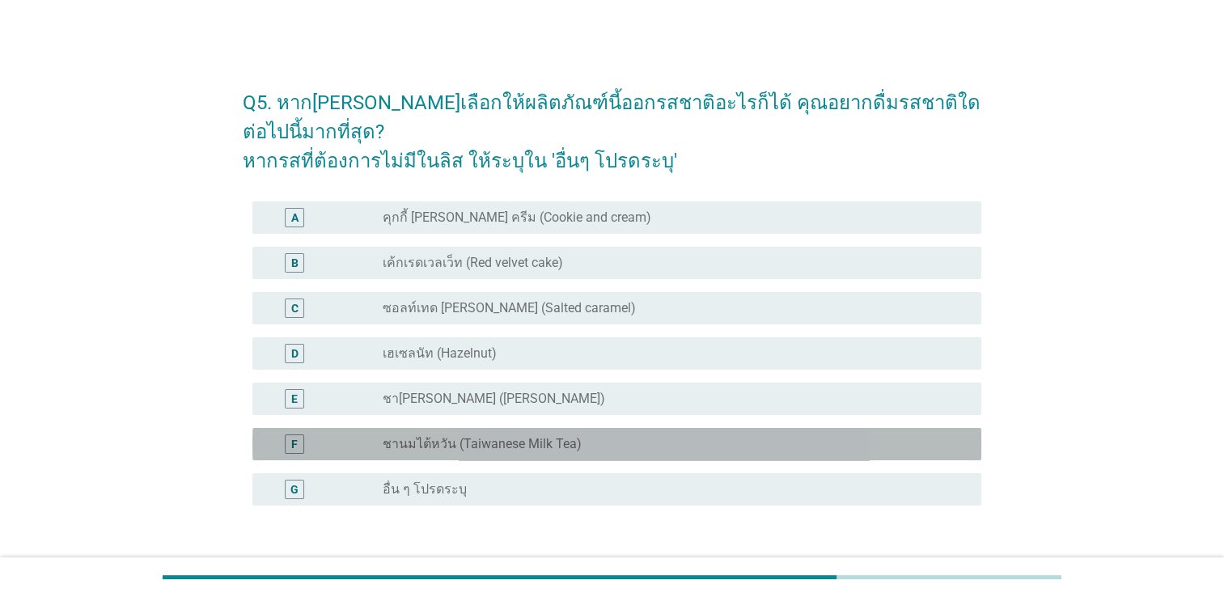
click at [462, 442] on label "ชานมไต้หวัน (Taiwanese Milk Tea)" at bounding box center [482, 444] width 199 height 16
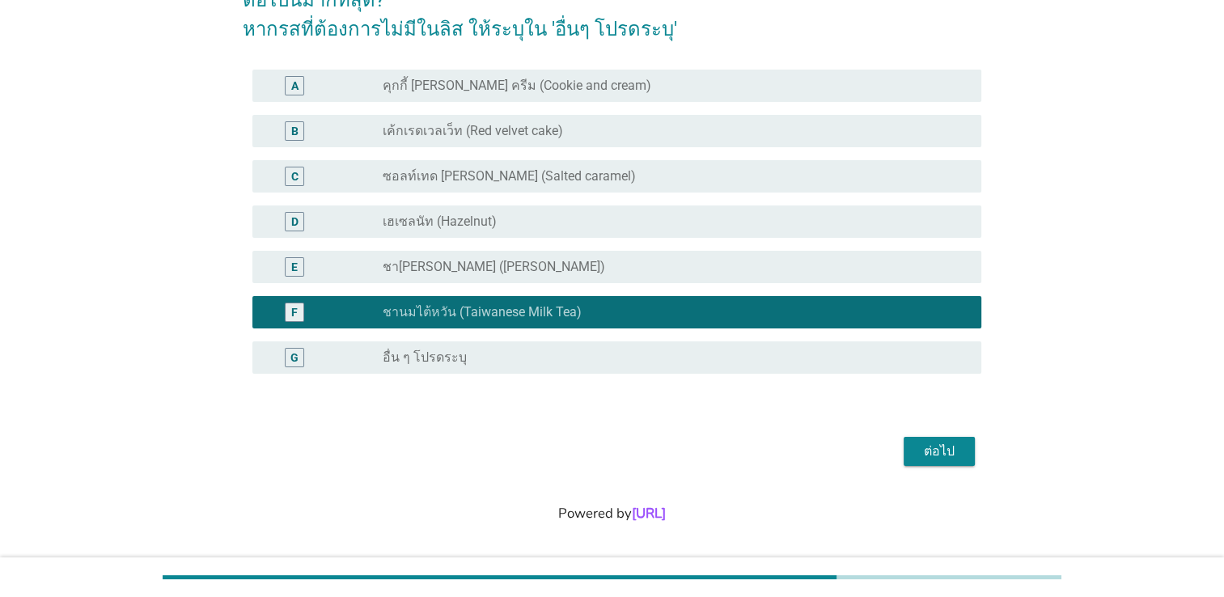
scroll to position [136, 0]
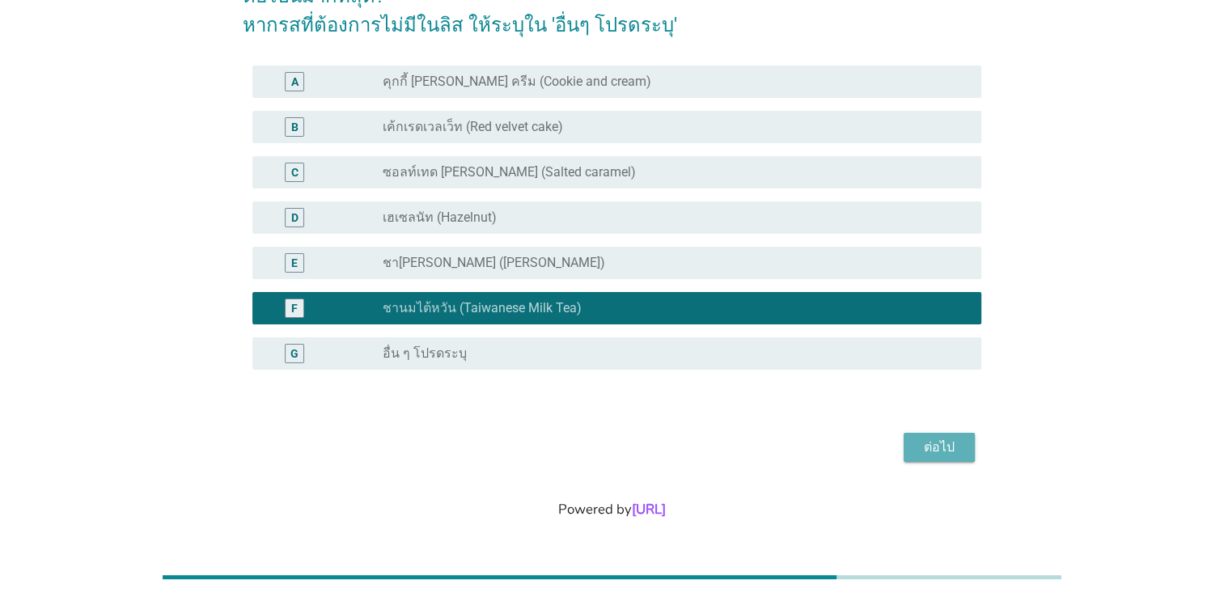
click at [943, 451] on div "ต่อไป" at bounding box center [939, 447] width 45 height 19
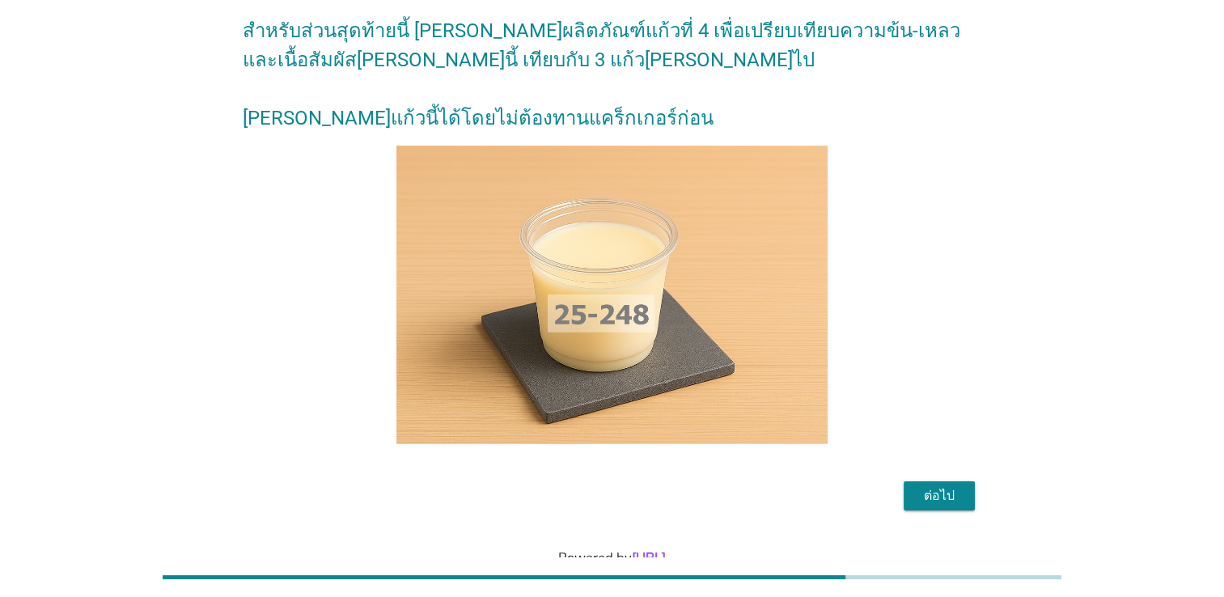
scroll to position [121, 0]
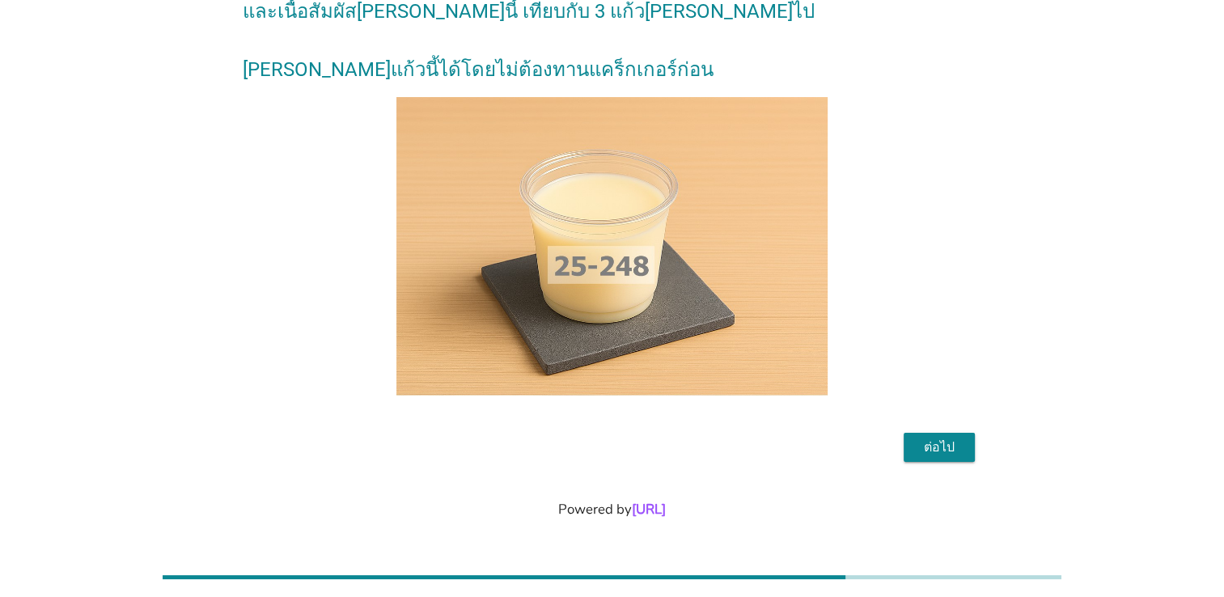
click at [936, 448] on div "ต่อไป" at bounding box center [939, 447] width 45 height 19
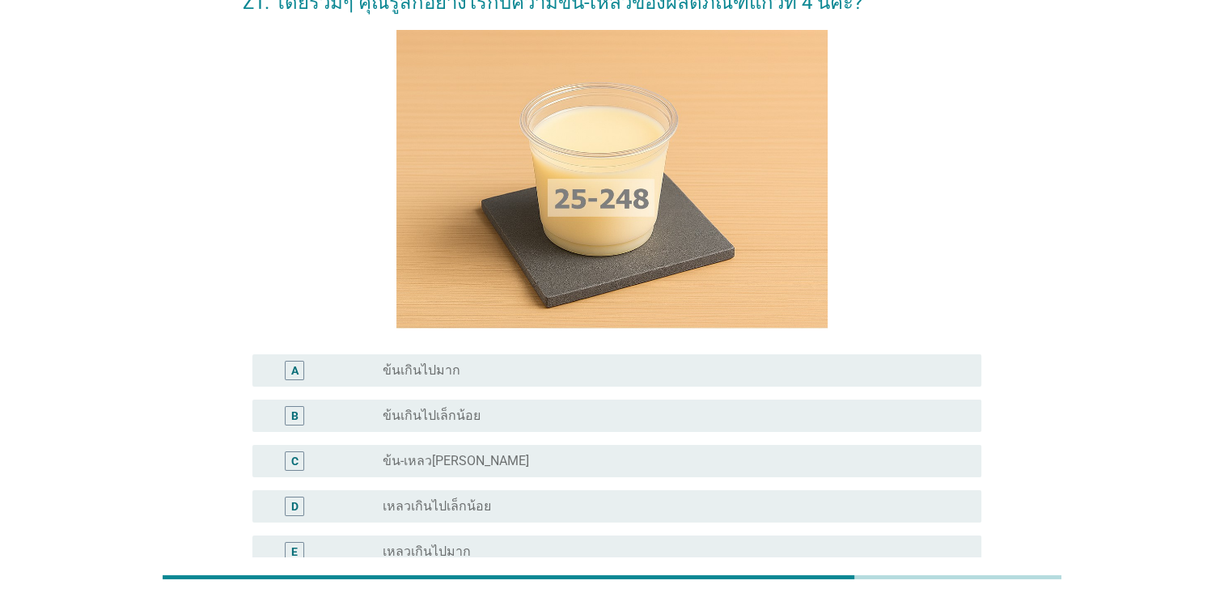
scroll to position [243, 0]
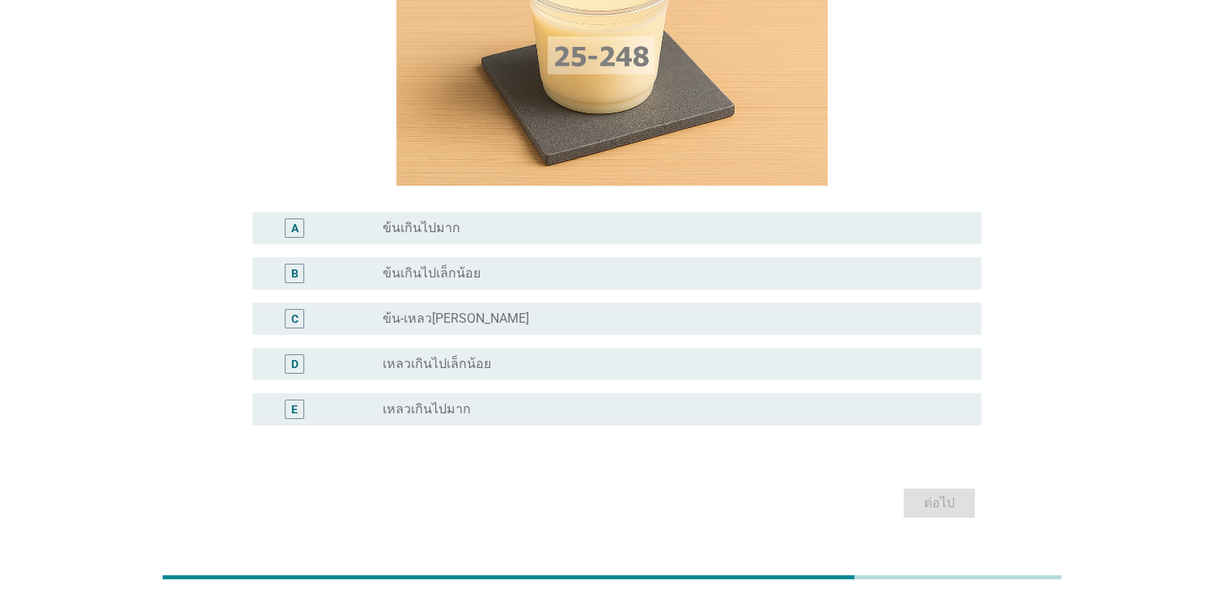
click at [424, 323] on label "ข้น-เหลวกำลังดี" at bounding box center [456, 319] width 146 height 16
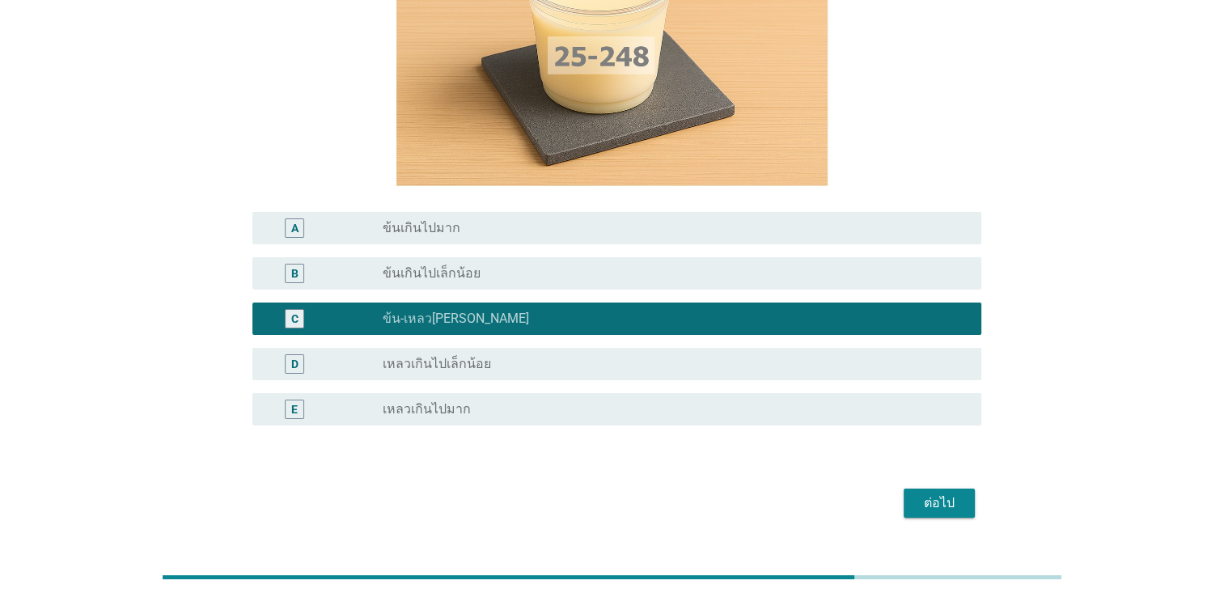
click at [939, 496] on div "ต่อไป" at bounding box center [939, 502] width 45 height 19
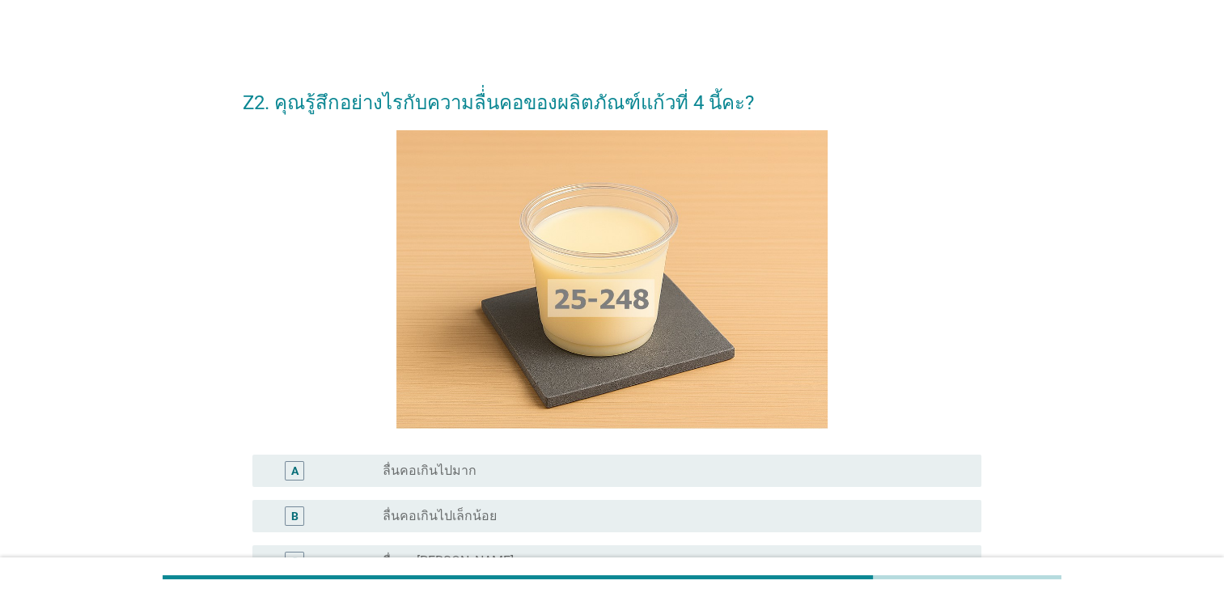
scroll to position [81, 0]
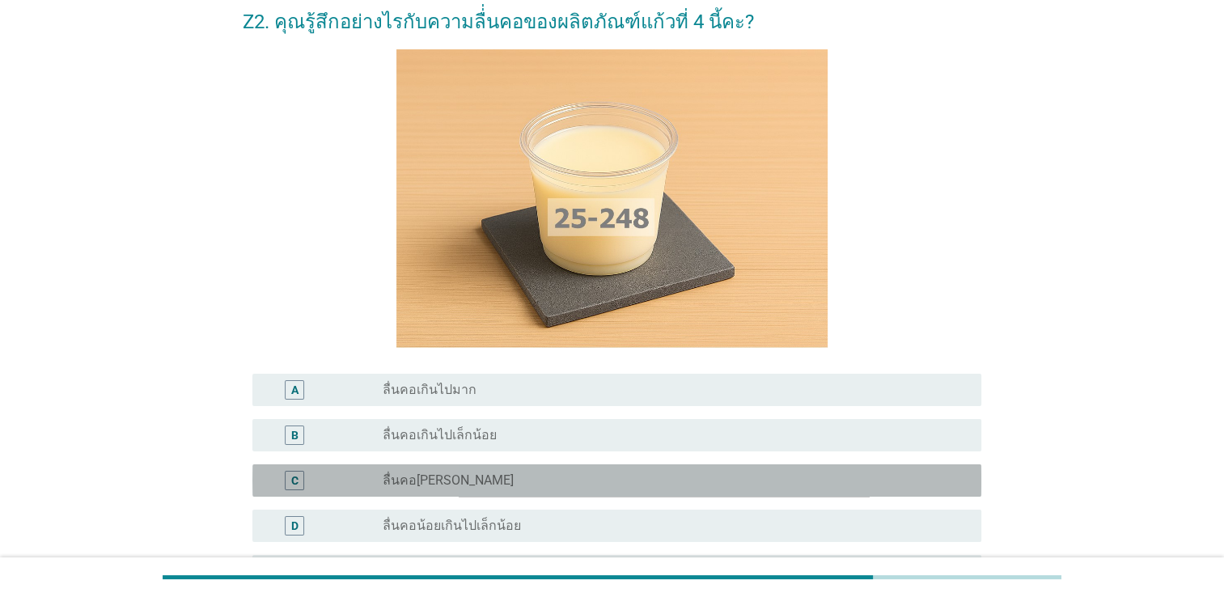
click at [445, 481] on label "ลื่นคอกำลังดี" at bounding box center [448, 480] width 131 height 16
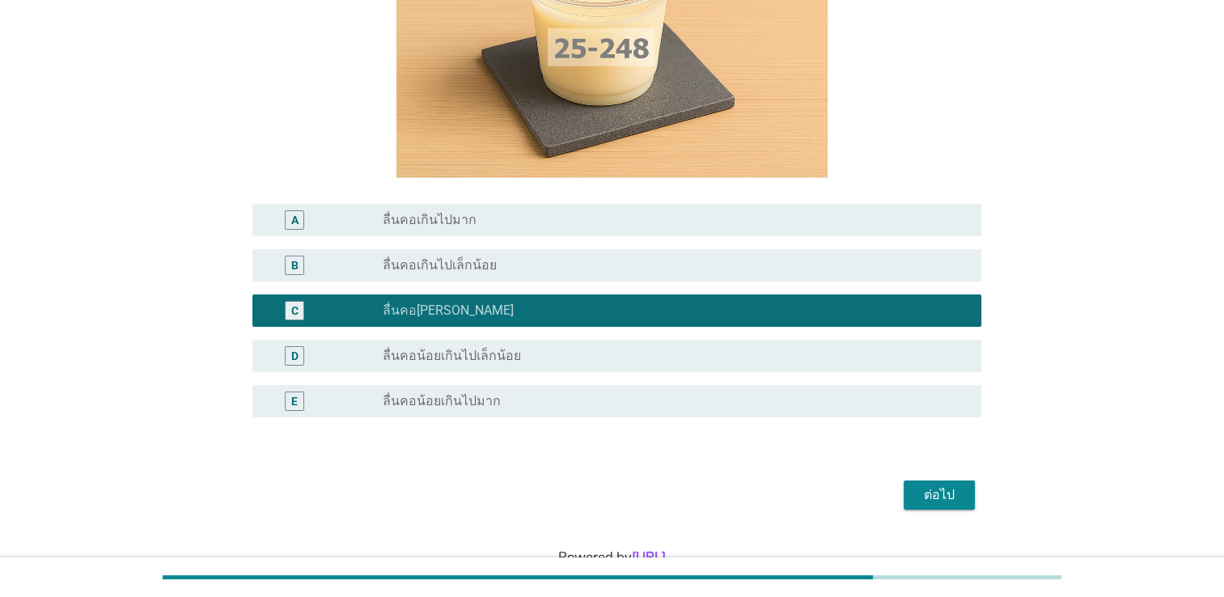
scroll to position [298, 0]
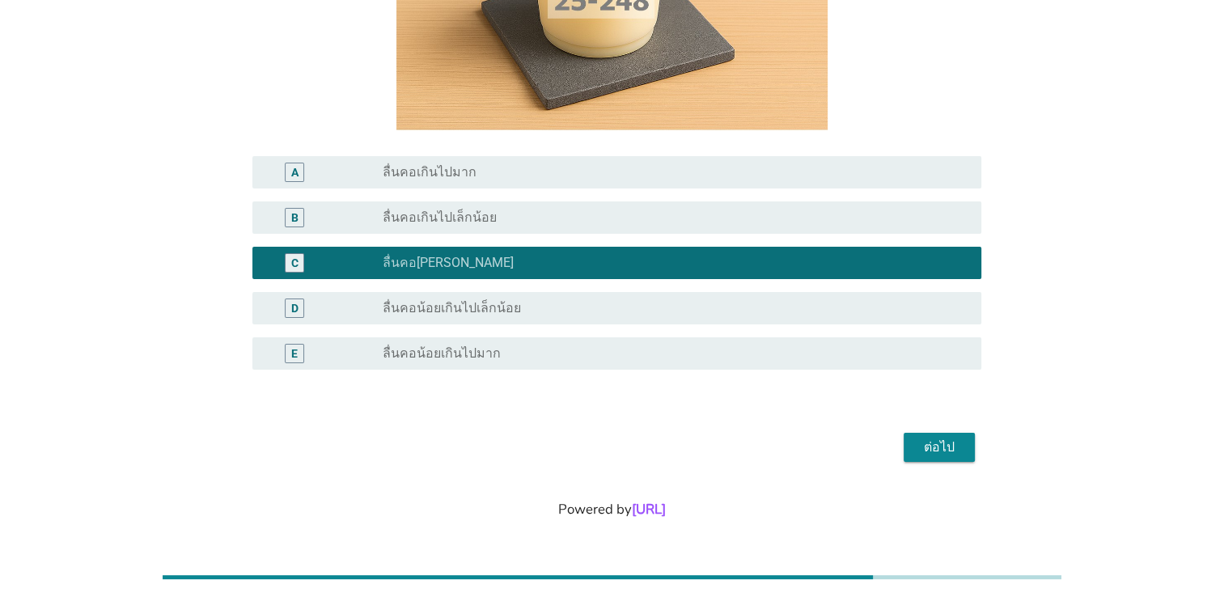
click at [950, 448] on div "ต่อไป" at bounding box center [939, 447] width 45 height 19
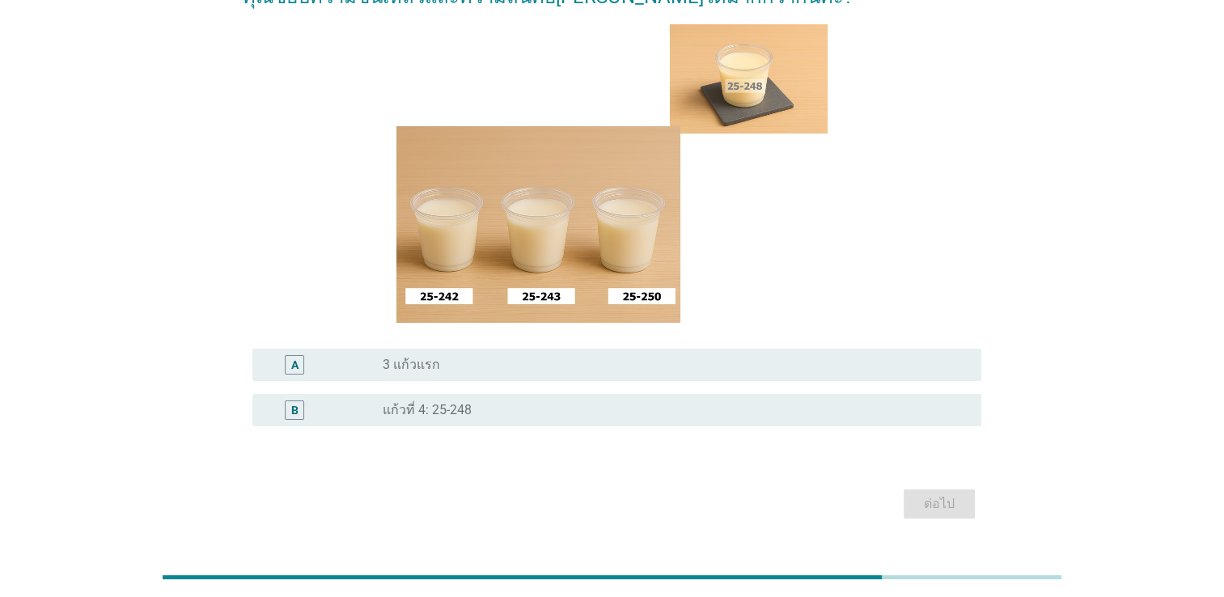
scroll to position [221, 0]
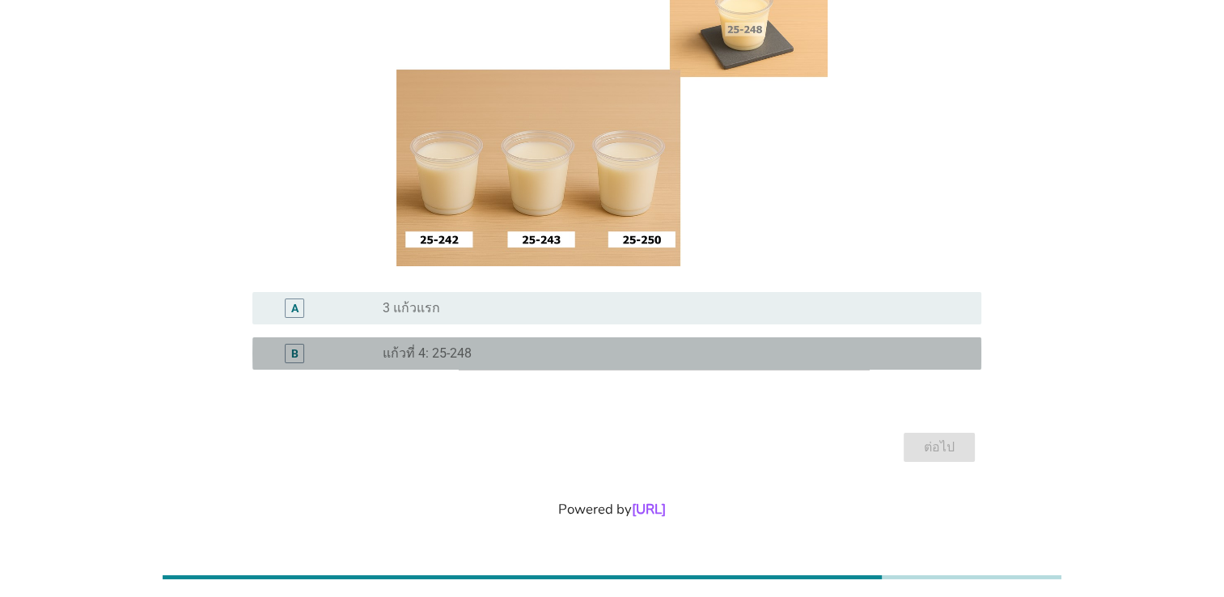
click at [443, 358] on label "แก้วที่ 4: 25-248" at bounding box center [427, 353] width 89 height 16
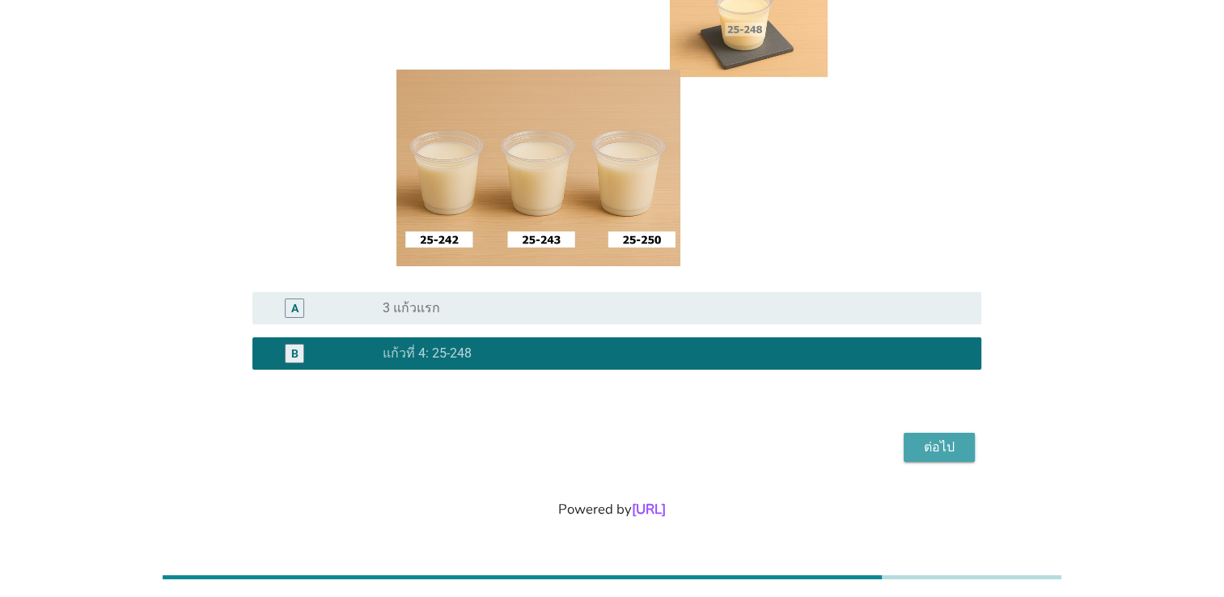
click at [945, 449] on div "ต่อไป" at bounding box center [939, 447] width 45 height 19
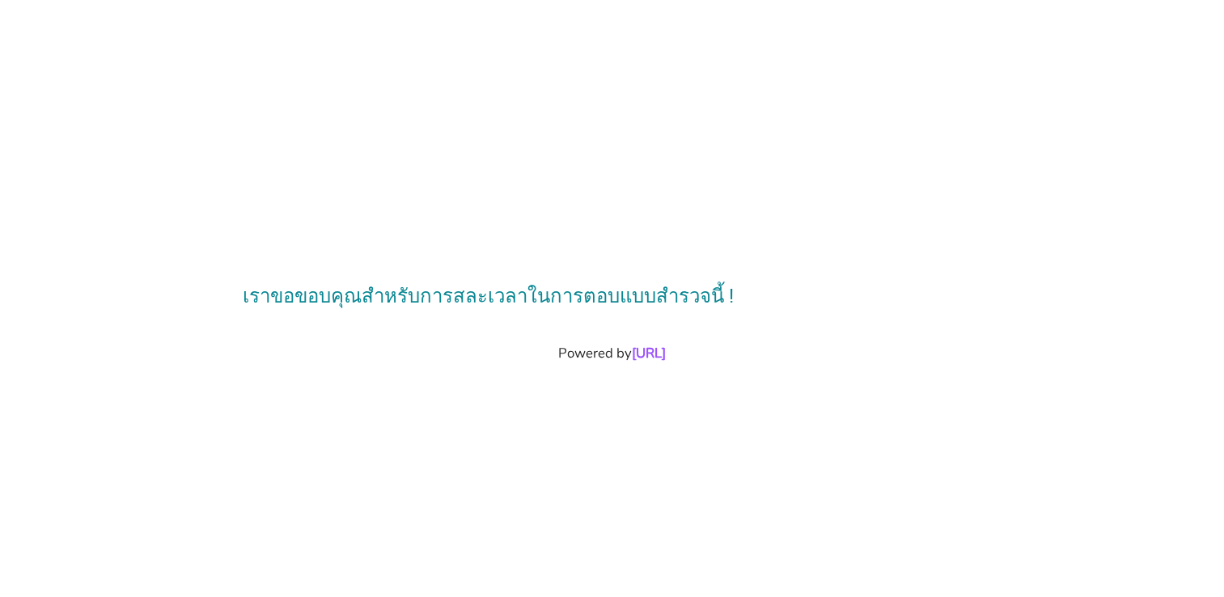
click at [799, 388] on div "เราขอขอบคุณสำหรับการสละเวลาในการตอบแบบสำรวจนี้ ! Powered by Vase.ai" at bounding box center [612, 298] width 1224 height 597
click at [927, 396] on div "เราขอขอบคุณสำหรับการสละเวลาในการตอบแบบสำรวจนี้ ! Powered by Vase.ai" at bounding box center [612, 298] width 1224 height 597
click at [909, 435] on div "เราขอขอบคุณสำหรับการสละเวลาในการตอบแบบสำรวจนี้ ! Powered by Vase.ai" at bounding box center [612, 298] width 1224 height 597
click at [899, 370] on div "เราขอขอบคุณสำหรับการสละเวลาในการตอบแบบสำรวจนี้ ! Powered by Vase.ai" at bounding box center [612, 298] width 1224 height 597
drag, startPoint x: 860, startPoint y: 400, endPoint x: 848, endPoint y: 401, distance: 12.2
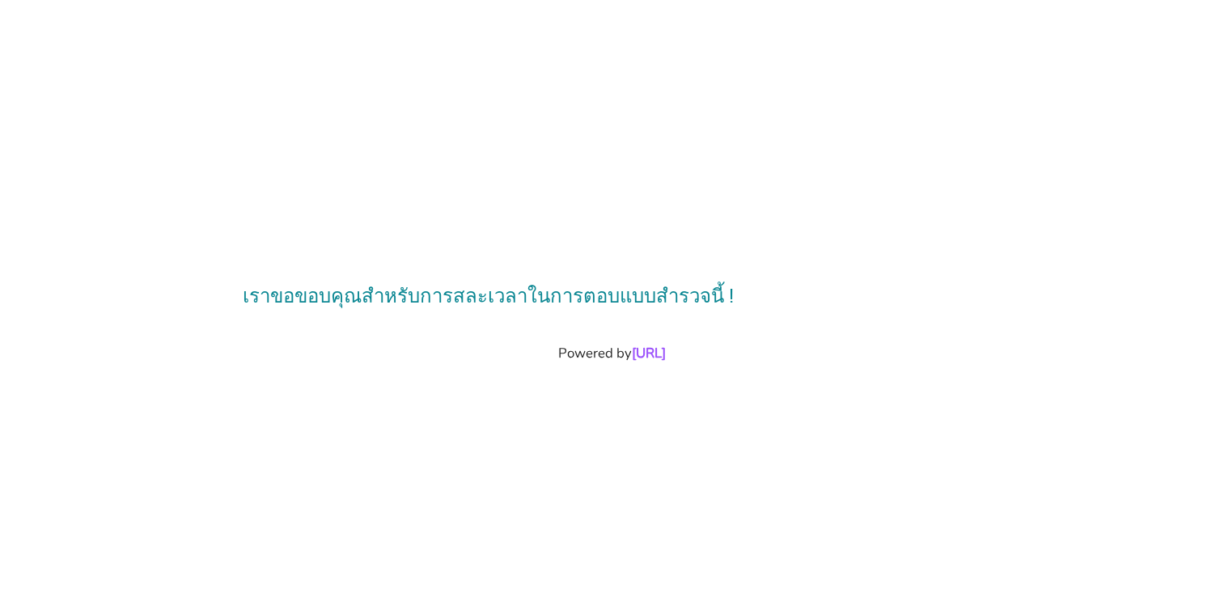
click at [854, 401] on div "เราขอขอบคุณสำหรับการสละเวลาในการตอบแบบสำรวจนี้ ! Powered by Vase.ai" at bounding box center [612, 298] width 1224 height 597
